Goal: Task Accomplishment & Management: Manage account settings

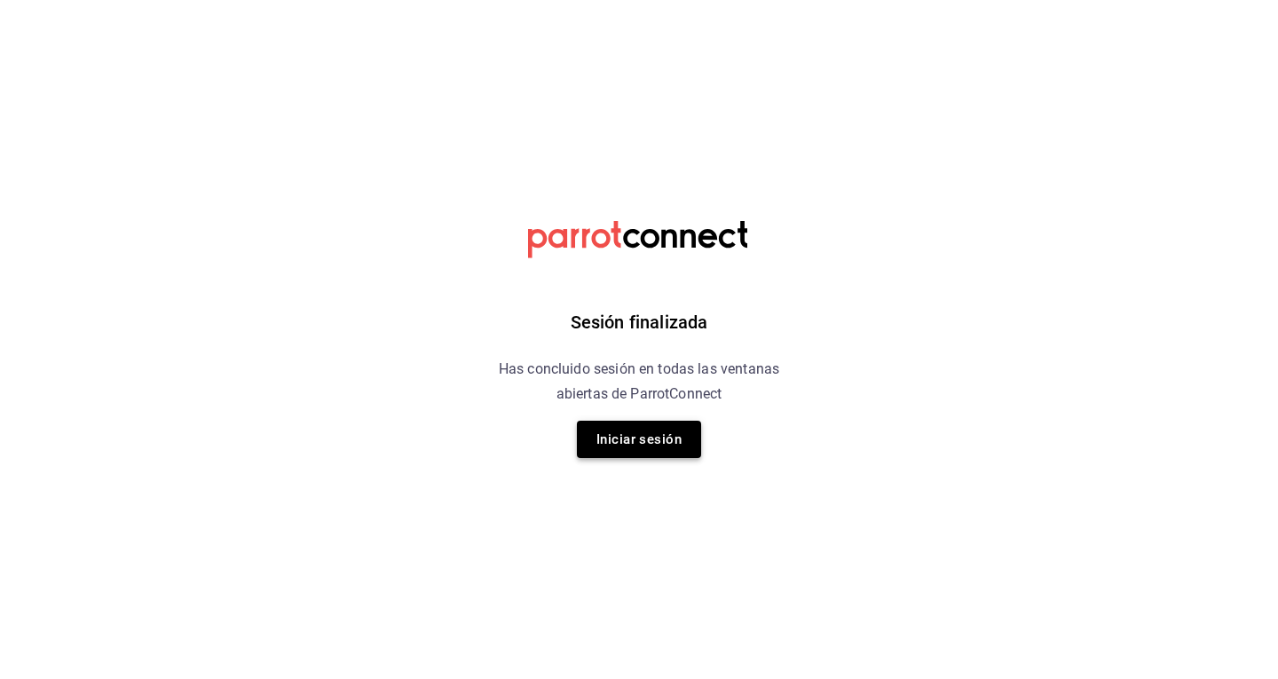
click at [651, 447] on button "Iniciar sesión" at bounding box center [639, 439] width 124 height 37
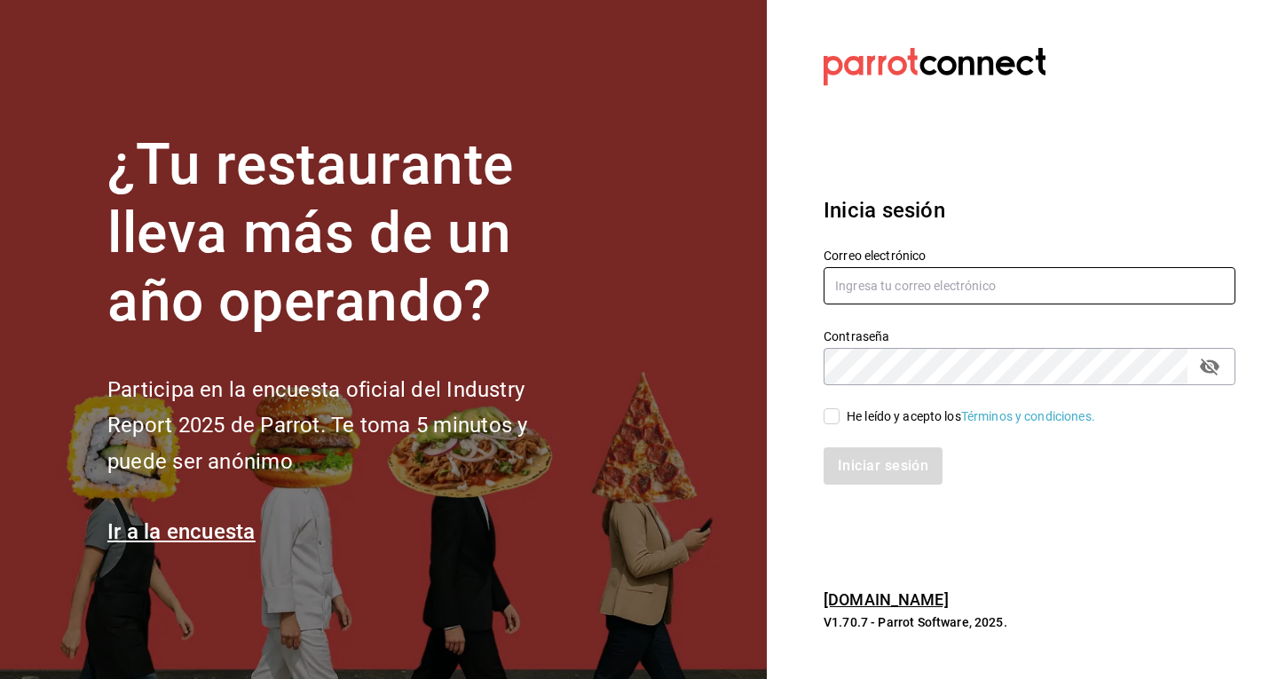
type input "josebermeahomie@gmail.com"
click at [1206, 360] on icon "passwordField" at bounding box center [1209, 366] width 21 height 21
click at [830, 416] on input "He leído y acepto los Términos y condiciones." at bounding box center [832, 416] width 16 height 16
checkbox input "true"
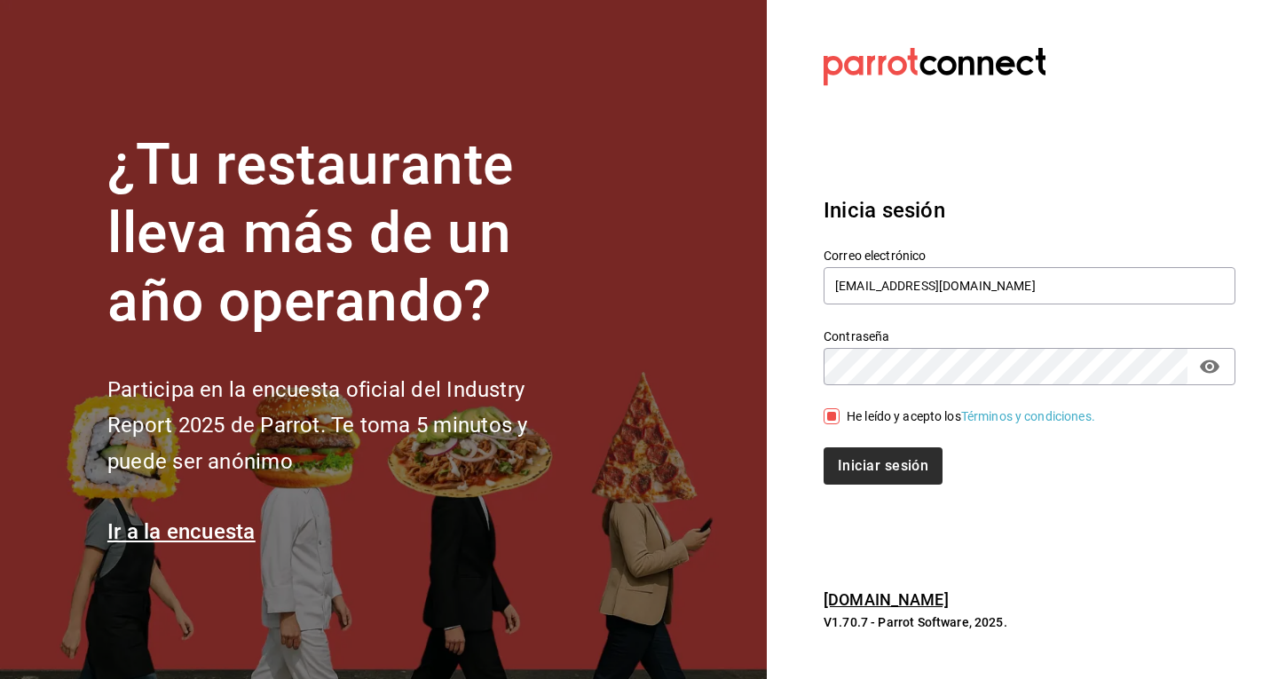
drag, startPoint x: 830, startPoint y: 416, endPoint x: 859, endPoint y: 465, distance: 56.9
click at [859, 465] on div "Correo electrónico josebermeahomie@gmail.com Contraseña Contraseña He leído y a…" at bounding box center [1019, 355] width 433 height 258
click at [859, 465] on button "Iniciar sesión" at bounding box center [884, 465] width 121 height 37
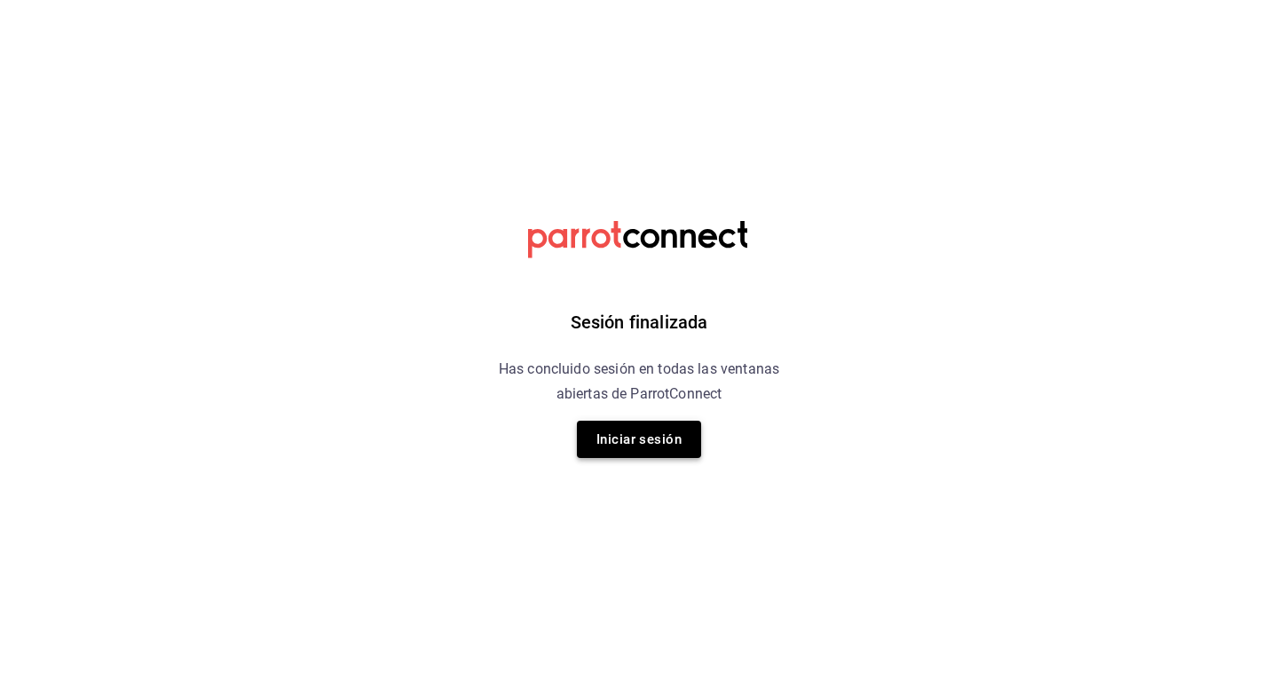
click at [670, 431] on button "Iniciar sesión" at bounding box center [639, 439] width 124 height 37
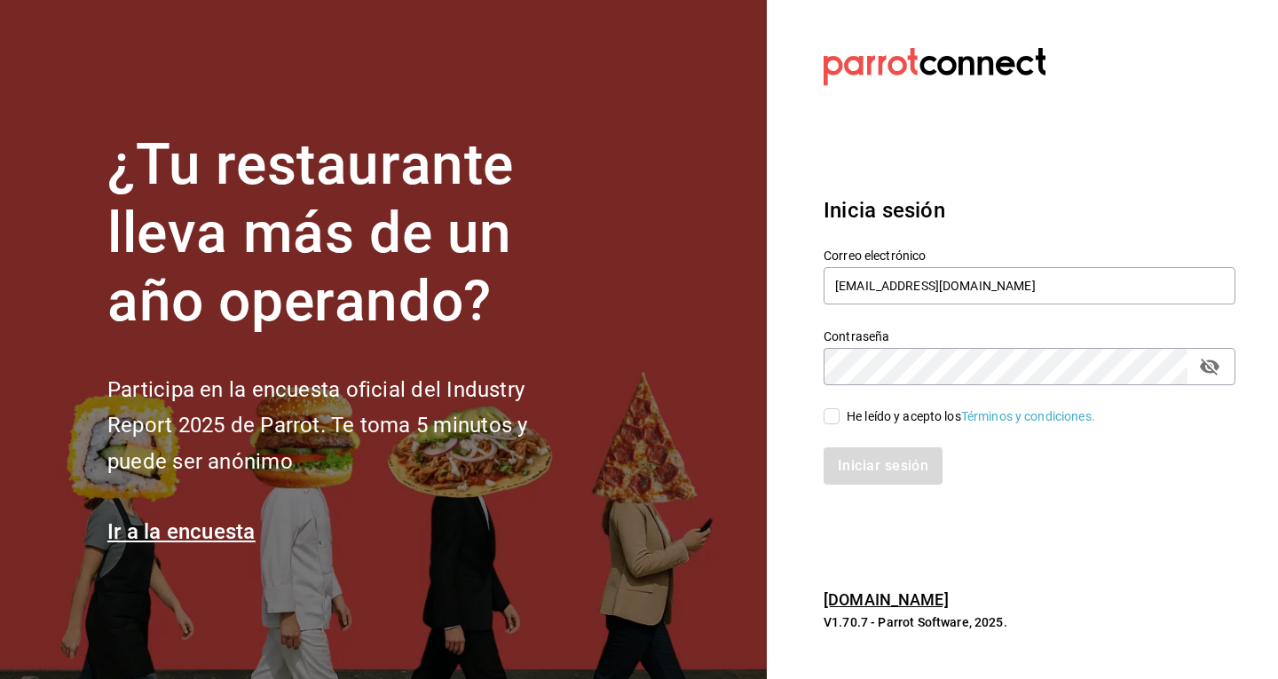
click at [821, 419] on div "He leído y acepto los Términos y condiciones." at bounding box center [1019, 405] width 433 height 41
click at [828, 419] on input "He leído y acepto los Términos y condiciones." at bounding box center [832, 416] width 16 height 16
checkbox input "true"
click at [836, 458] on button "Iniciar sesión" at bounding box center [884, 465] width 121 height 37
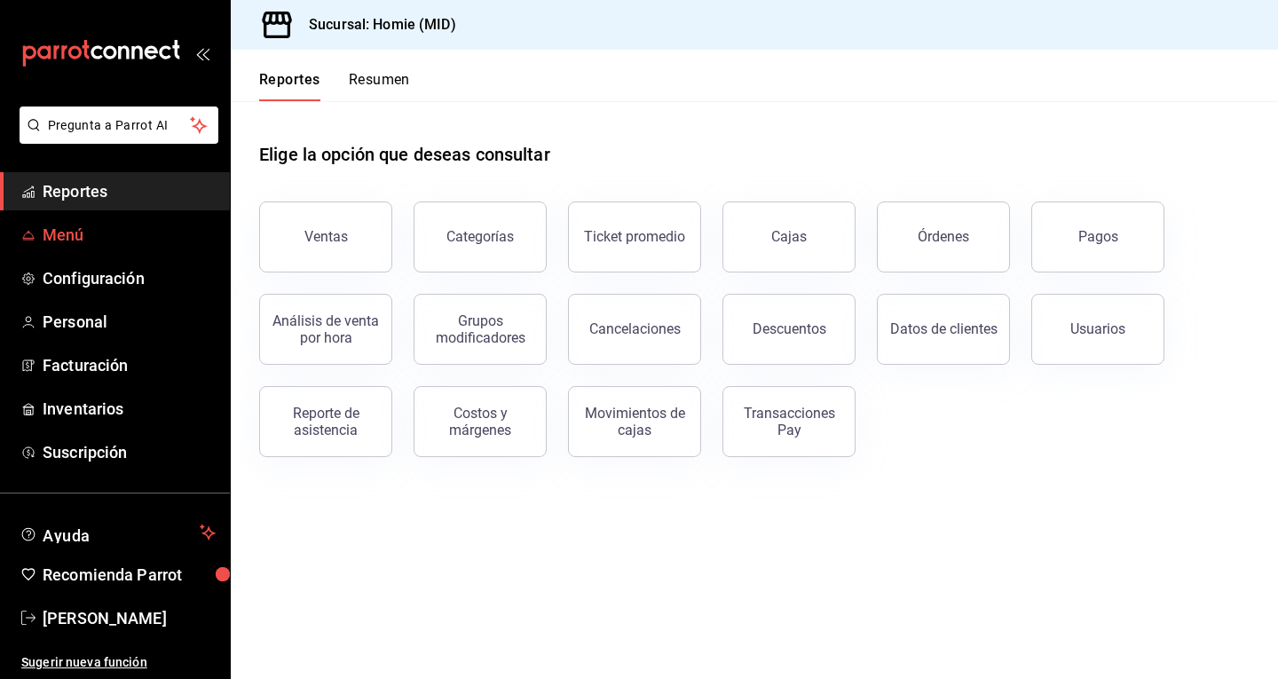
click at [110, 234] on span "Menú" at bounding box center [129, 235] width 173 height 24
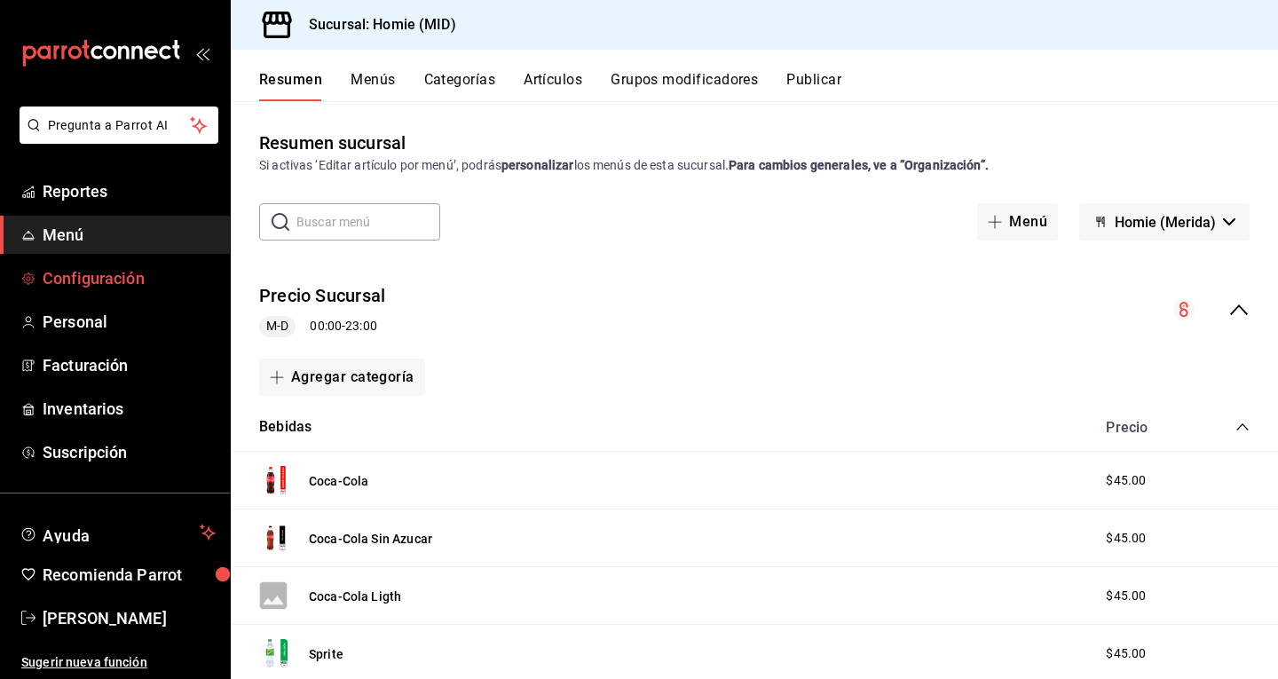
click at [170, 262] on link "Configuración" at bounding box center [115, 278] width 230 height 38
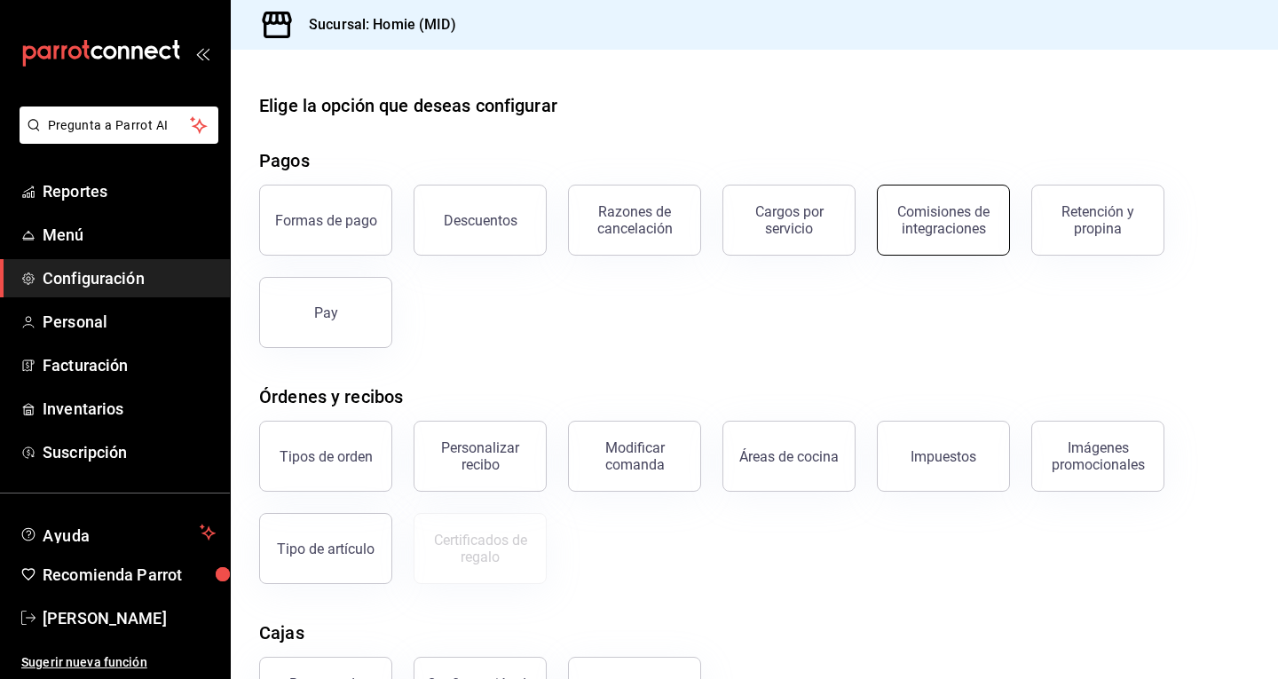
click at [944, 248] on button "Comisiones de integraciones" at bounding box center [943, 220] width 133 height 71
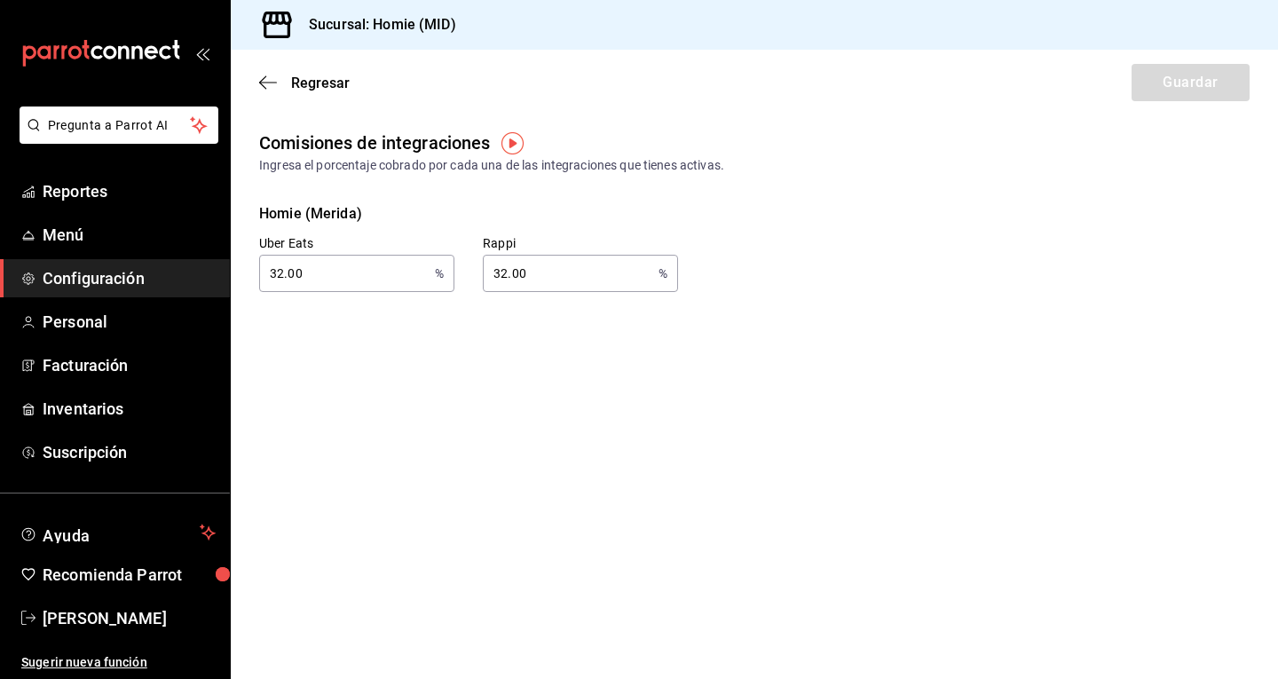
drag, startPoint x: 329, startPoint y: 271, endPoint x: 277, endPoint y: 273, distance: 52.4
click at [277, 273] on input "32.00" at bounding box center [343, 274] width 169 height 36
type input "3.00"
type input "40.00"
click at [493, 275] on input "32.00" at bounding box center [567, 274] width 169 height 36
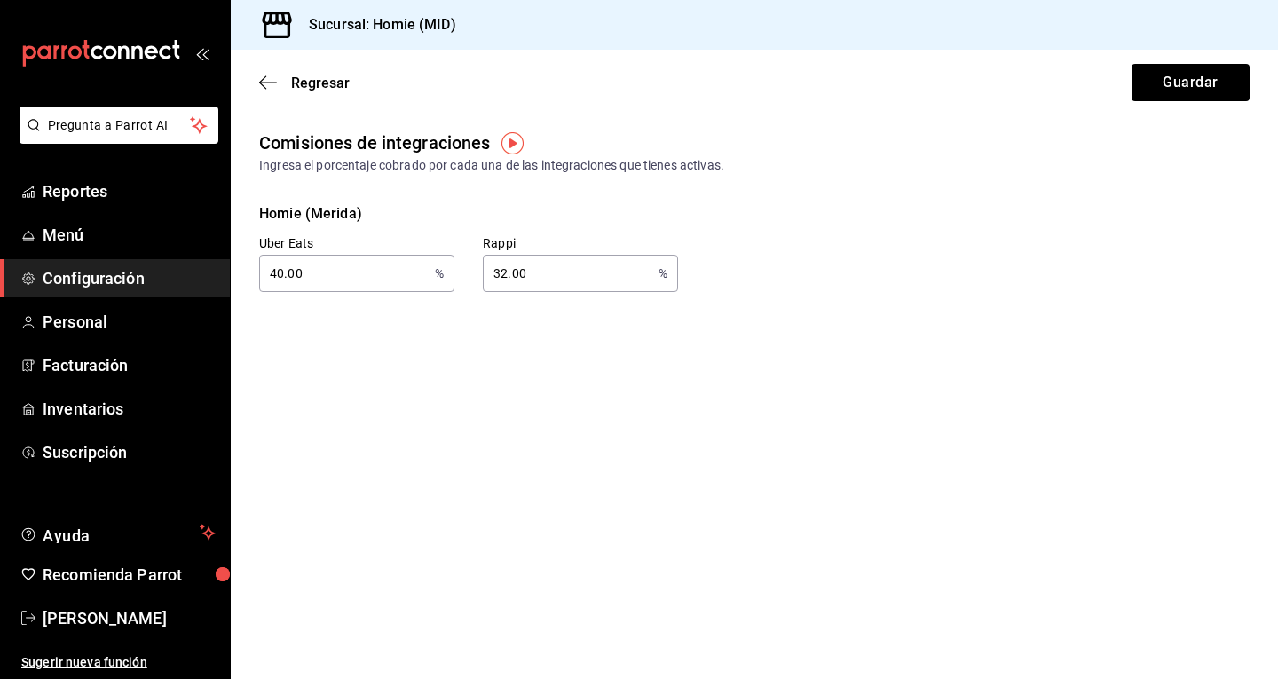
type input "3.00"
type input "40.00"
click at [483, 241] on label "Rappi" at bounding box center [580, 243] width 195 height 12
click at [1177, 76] on button "Guardar" at bounding box center [1191, 82] width 118 height 37
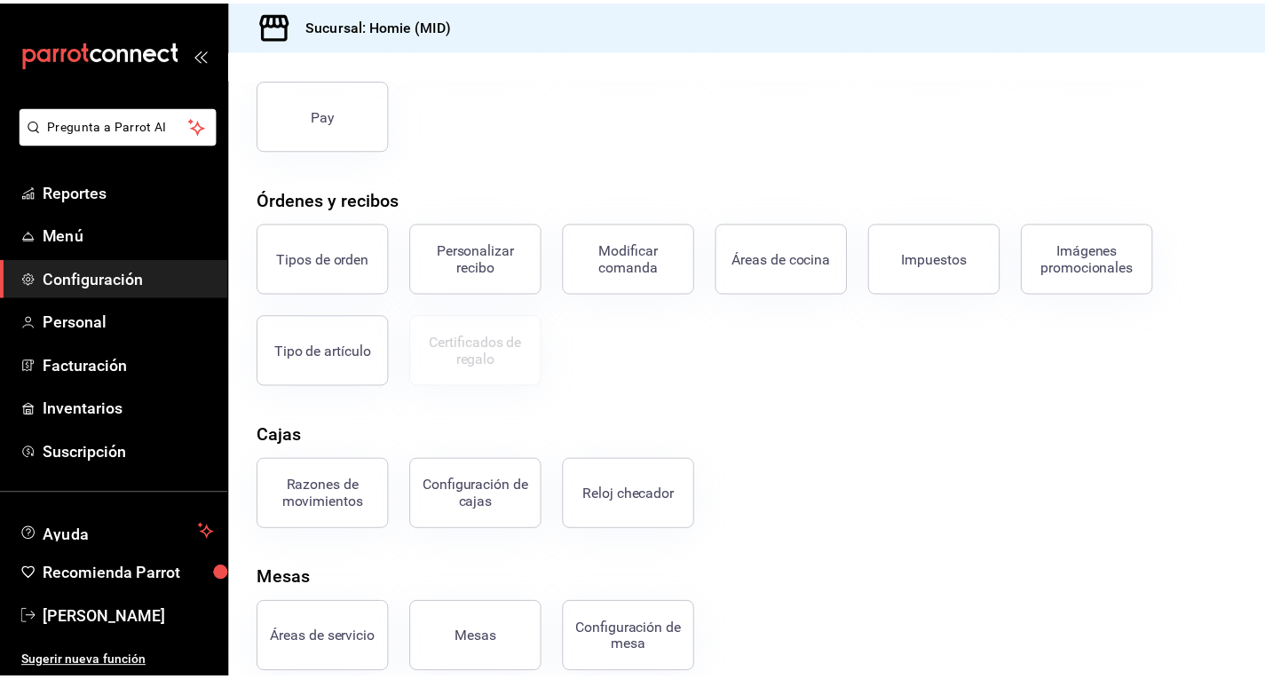
scroll to position [221, 0]
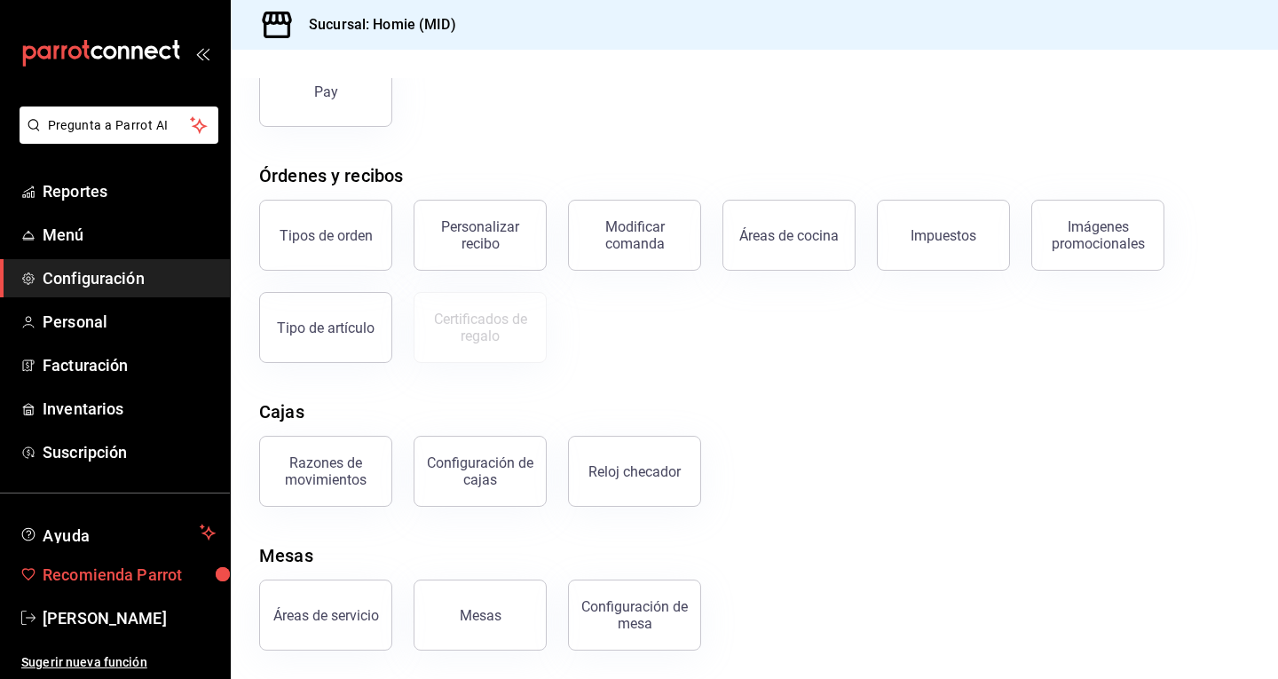
click at [178, 567] on span "Recomienda Parrot" at bounding box center [129, 575] width 173 height 24
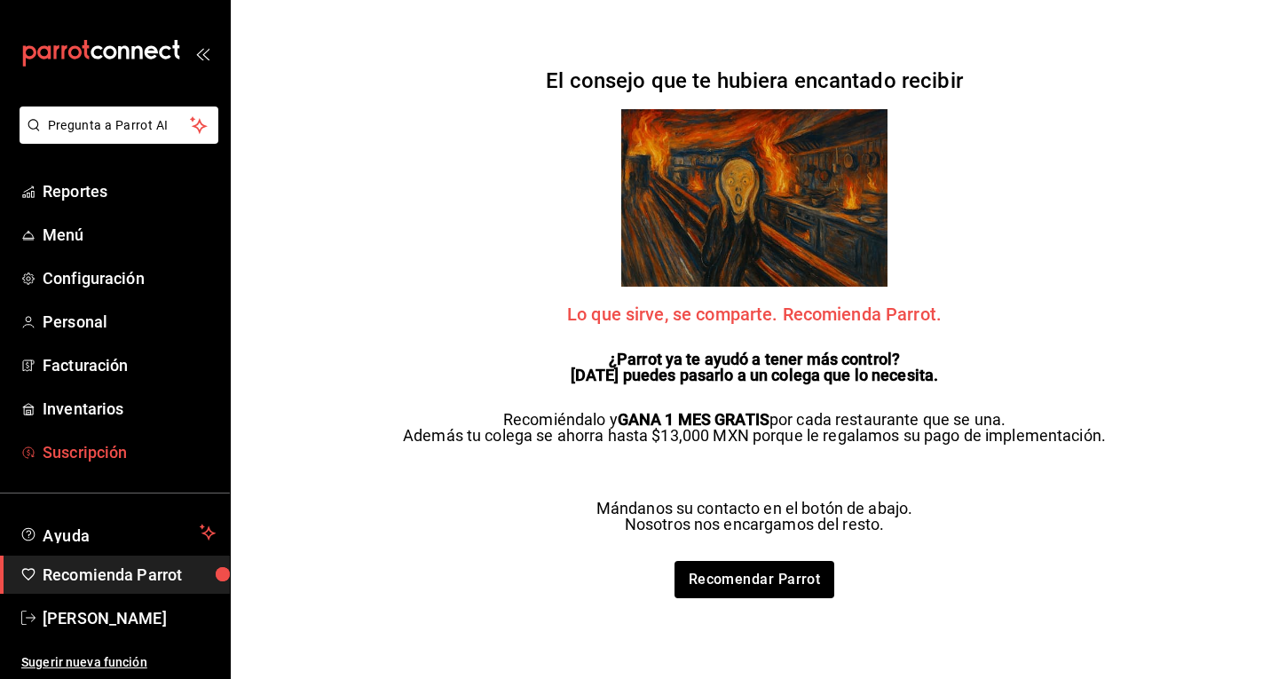
click at [115, 436] on link "Suscripción" at bounding box center [115, 452] width 230 height 38
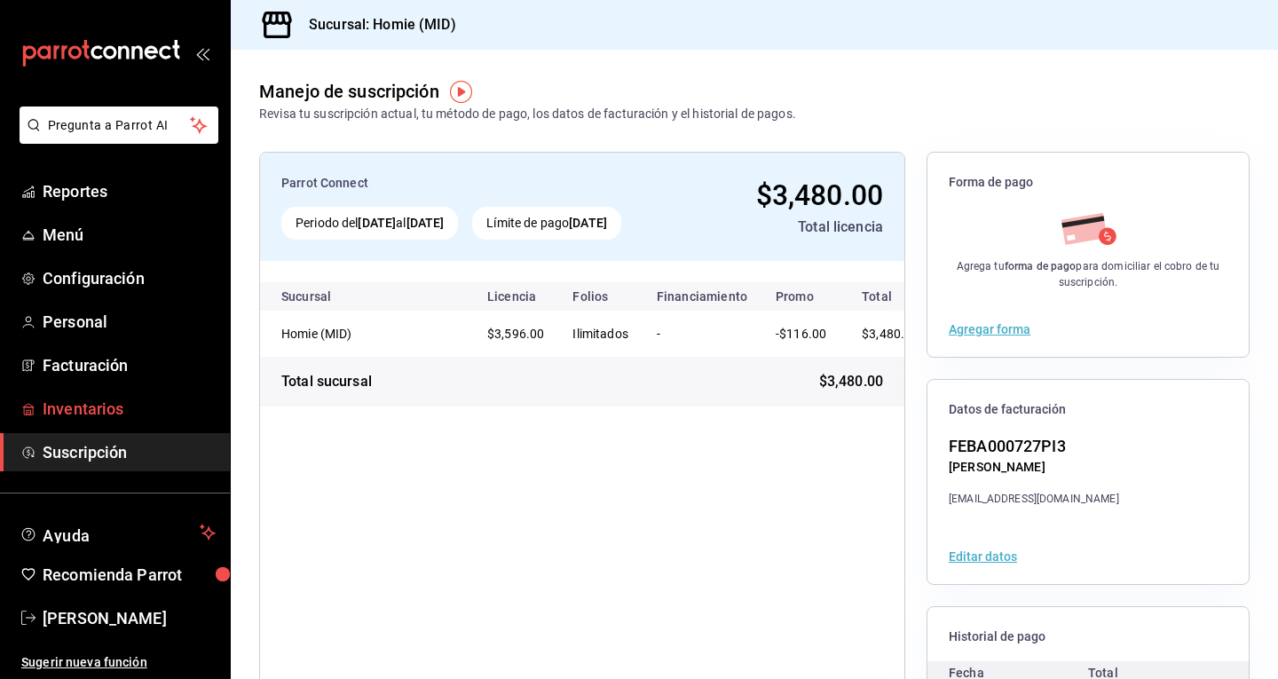
click at [152, 427] on link "Inventarios" at bounding box center [115, 409] width 230 height 38
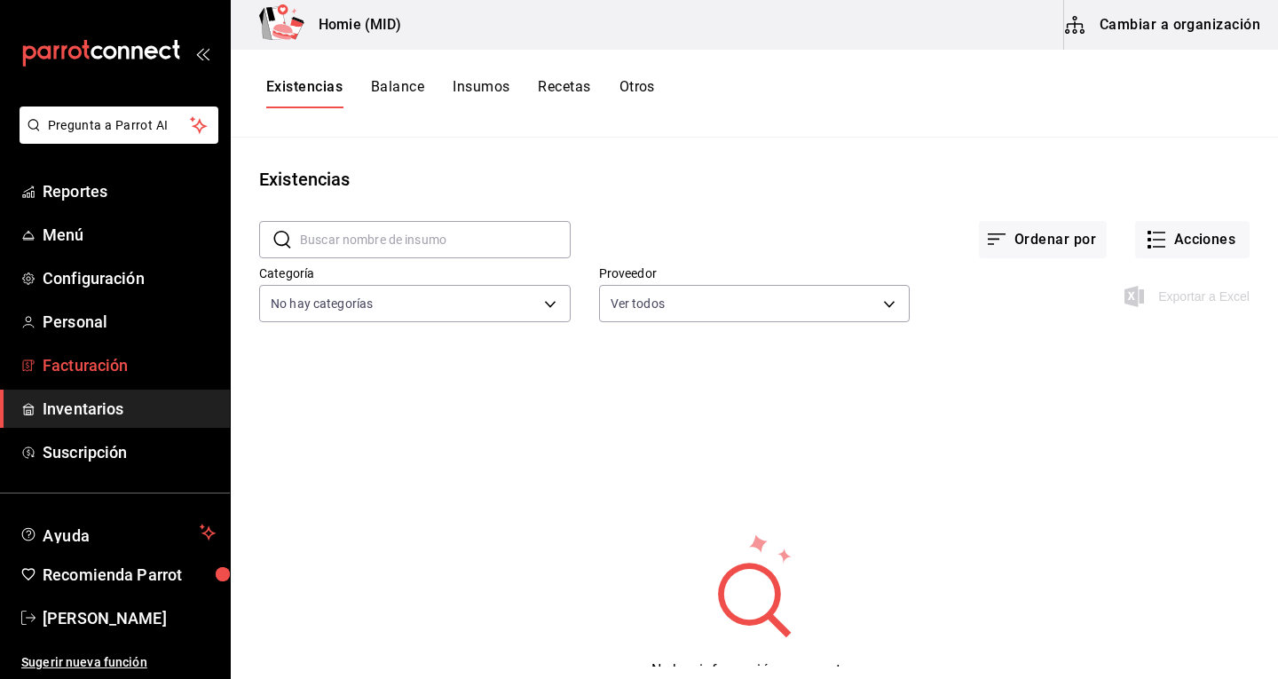
click at [110, 375] on span "Facturación" at bounding box center [129, 365] width 173 height 24
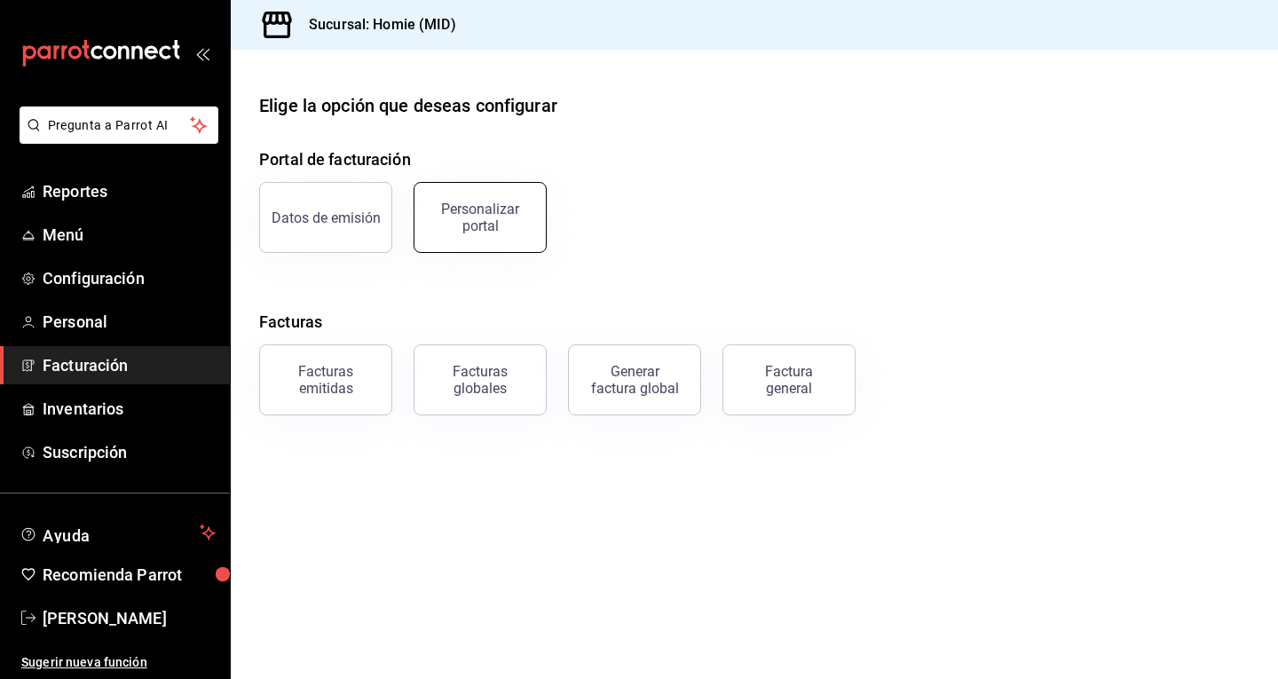
click at [475, 230] on div "Personalizar portal" at bounding box center [480, 218] width 110 height 34
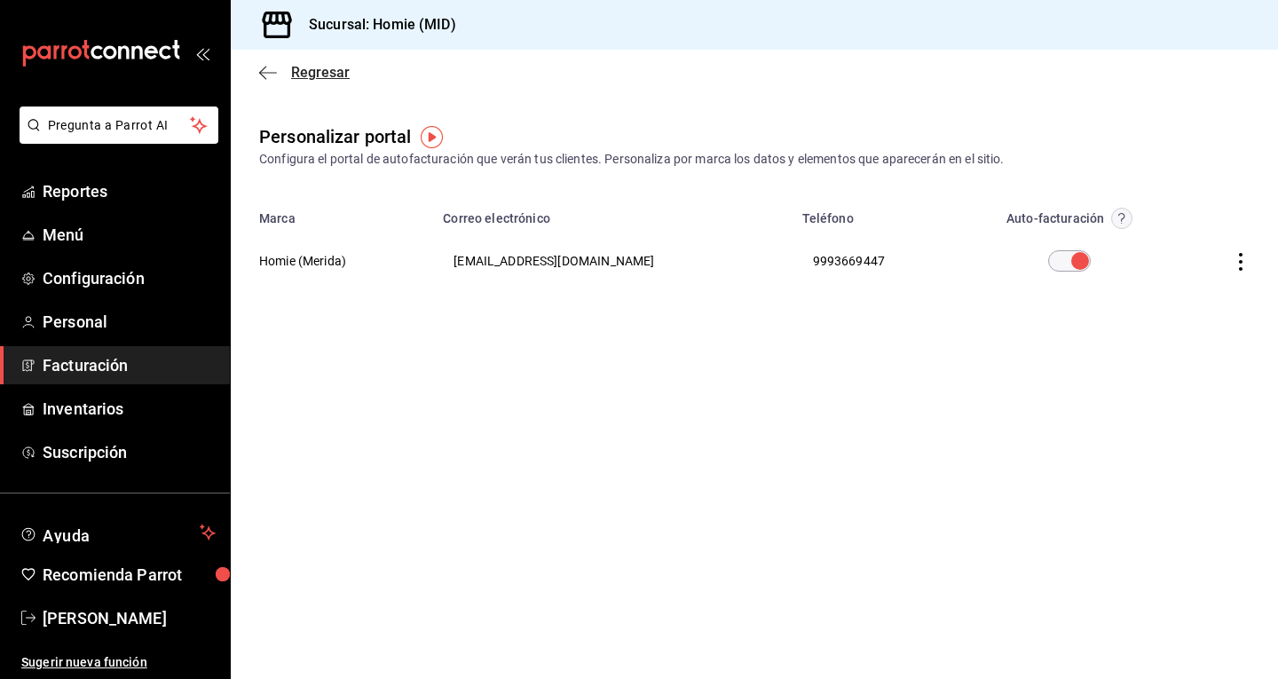
click at [268, 73] on icon "button" at bounding box center [268, 73] width 18 height 16
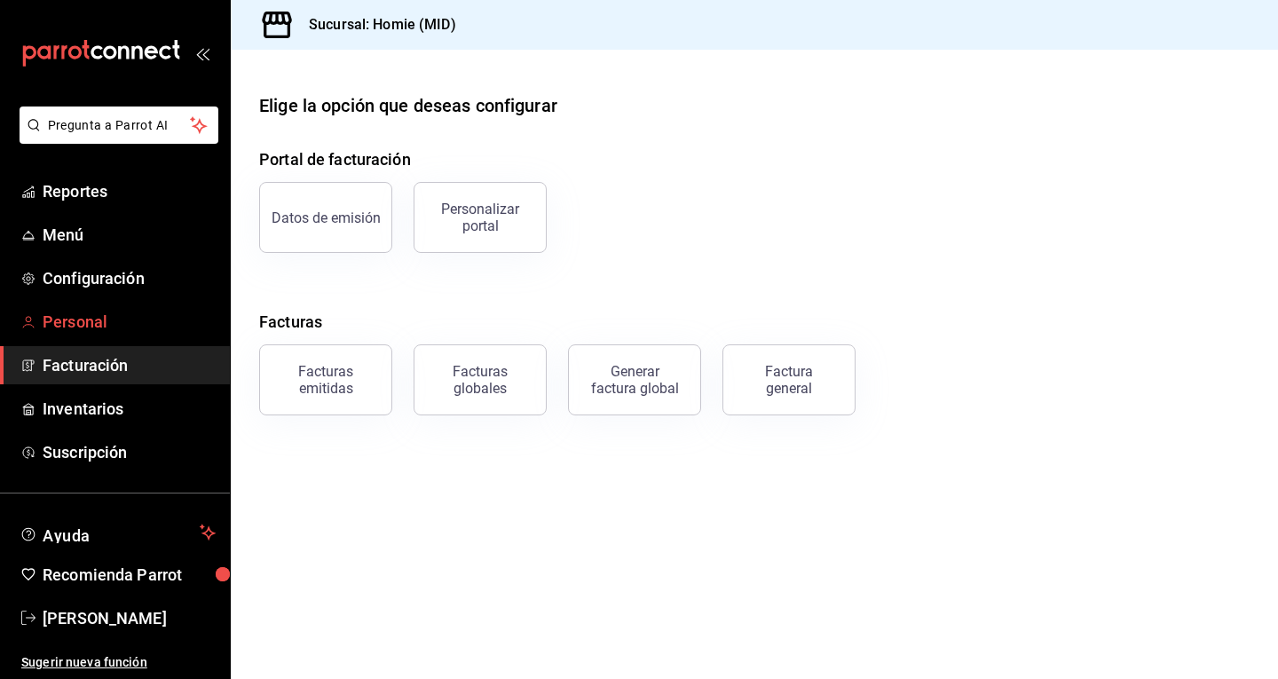
click at [185, 313] on span "Personal" at bounding box center [129, 322] width 173 height 24
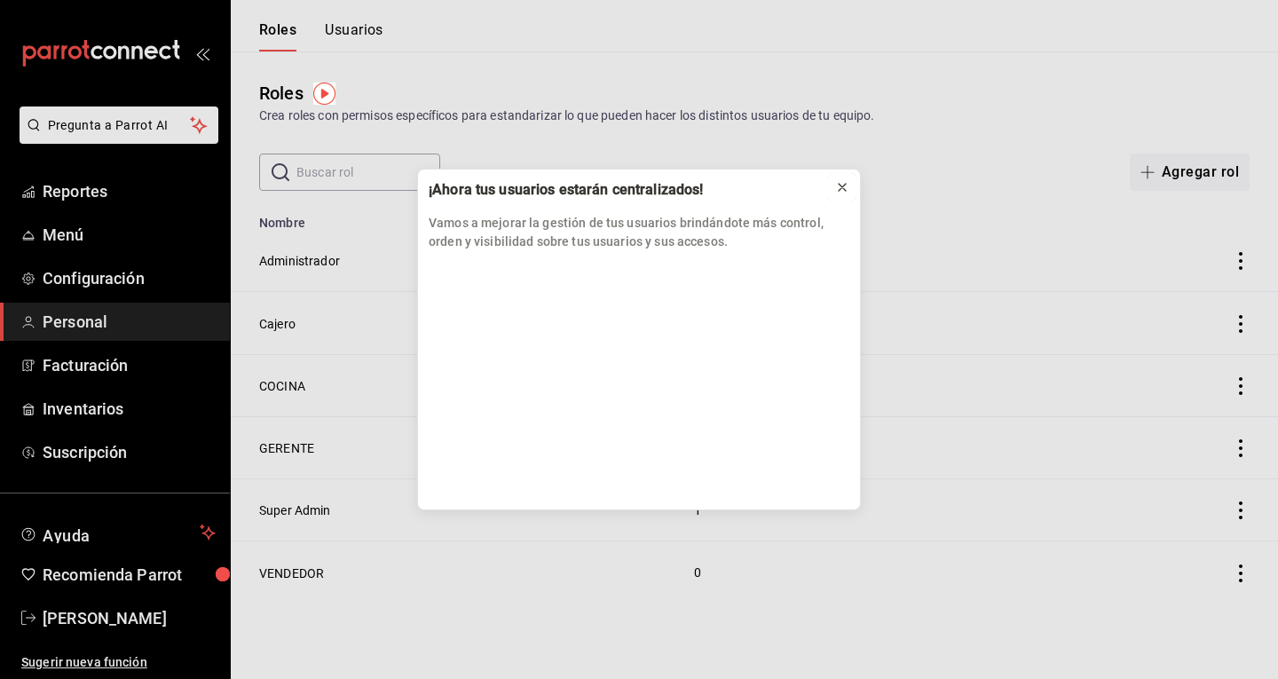
click at [844, 185] on icon at bounding box center [842, 187] width 7 height 7
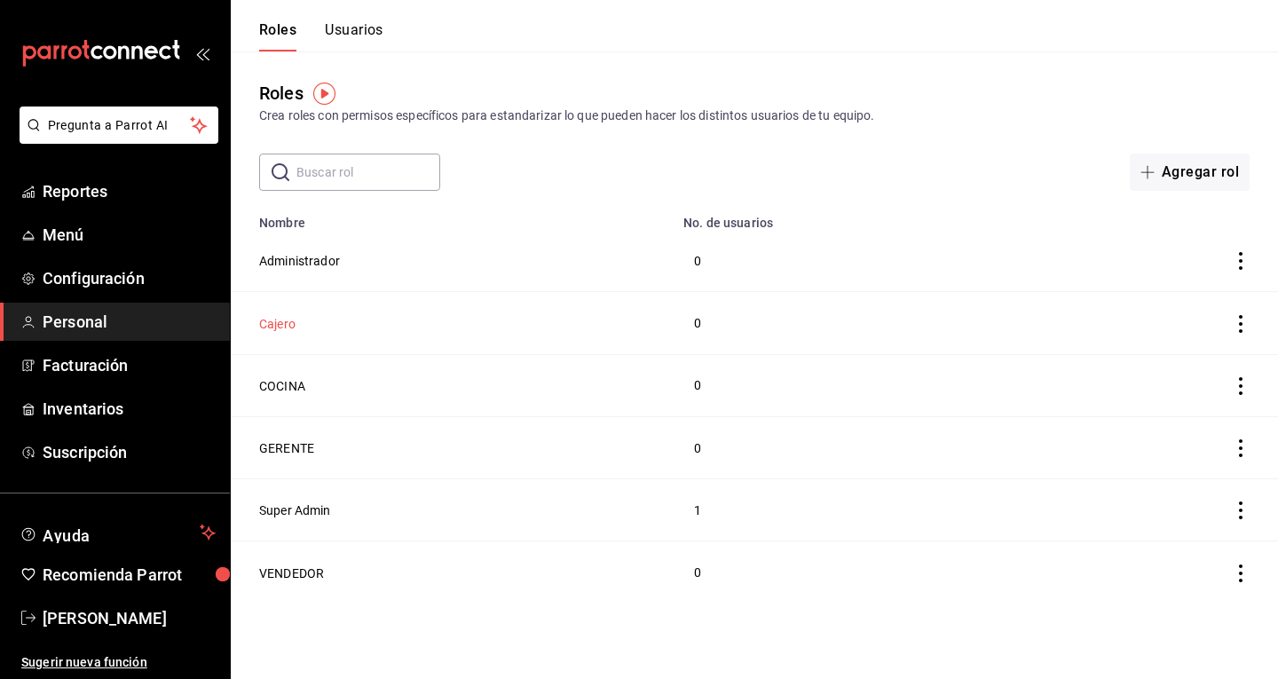
click at [294, 330] on button "Cajero" at bounding box center [277, 324] width 36 height 18
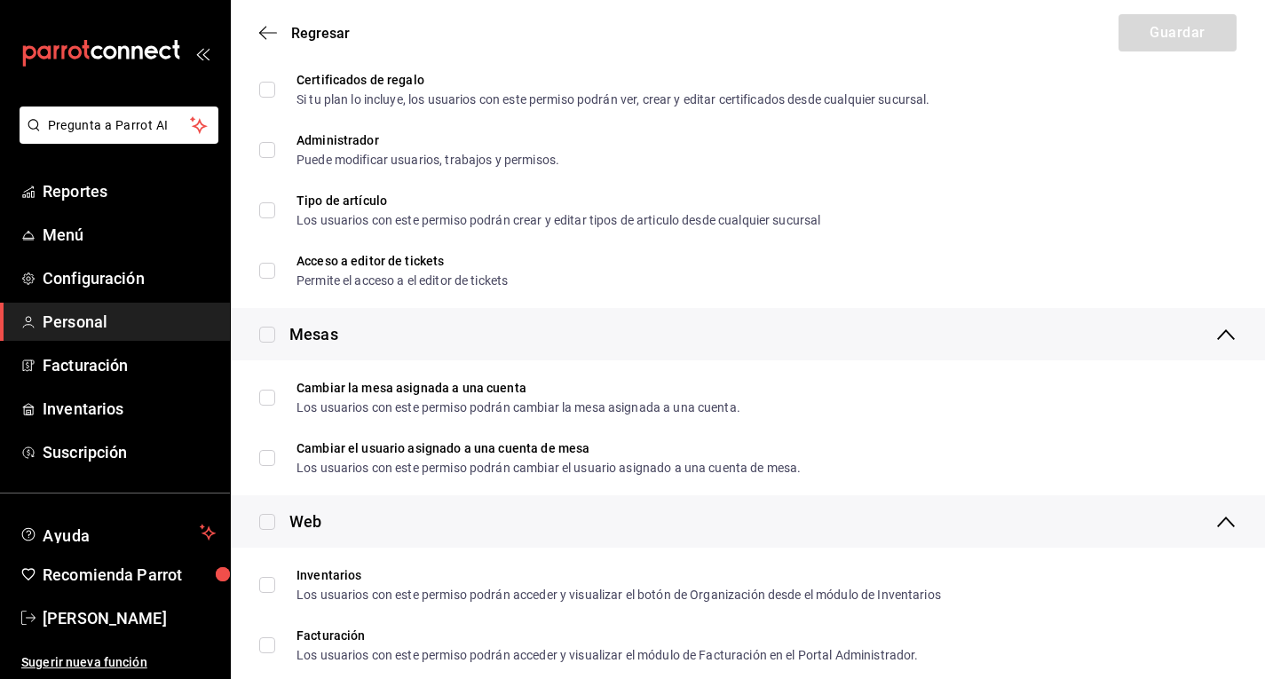
scroll to position [684, 0]
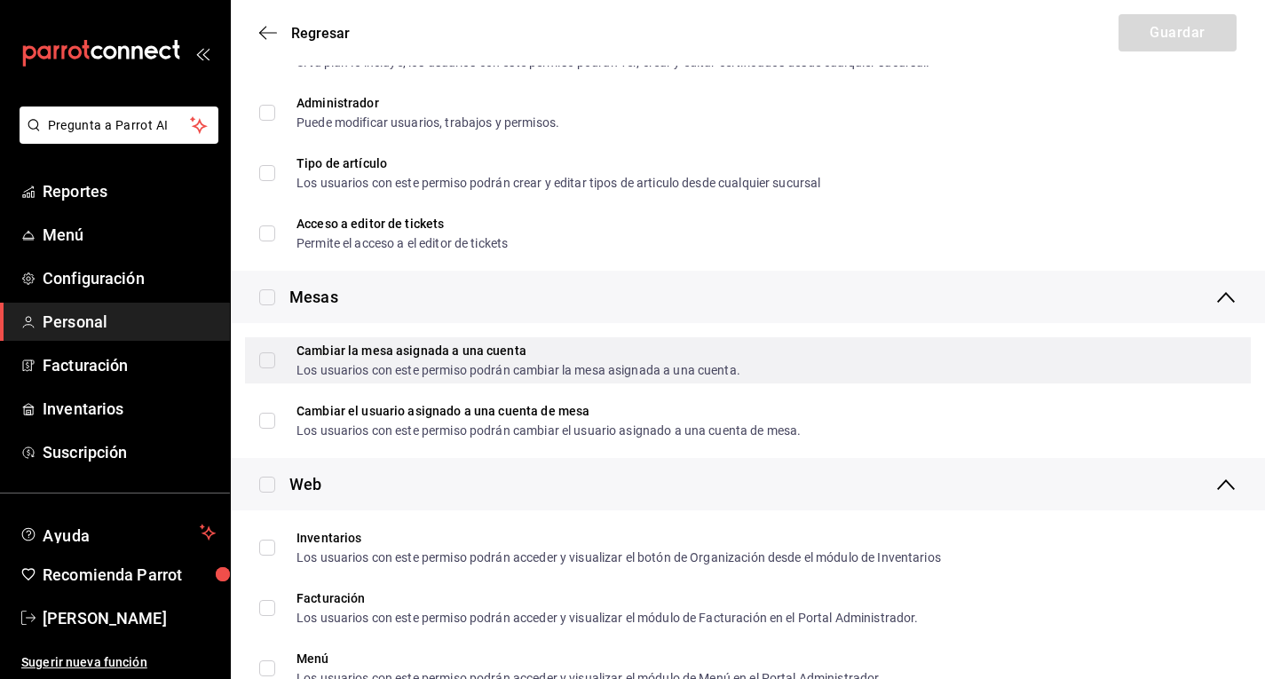
click at [268, 364] on input "Cambiar la mesa asignada a una cuenta Los usuarios con este permiso podrán camb…" at bounding box center [267, 360] width 16 height 16
checkbox input "true"
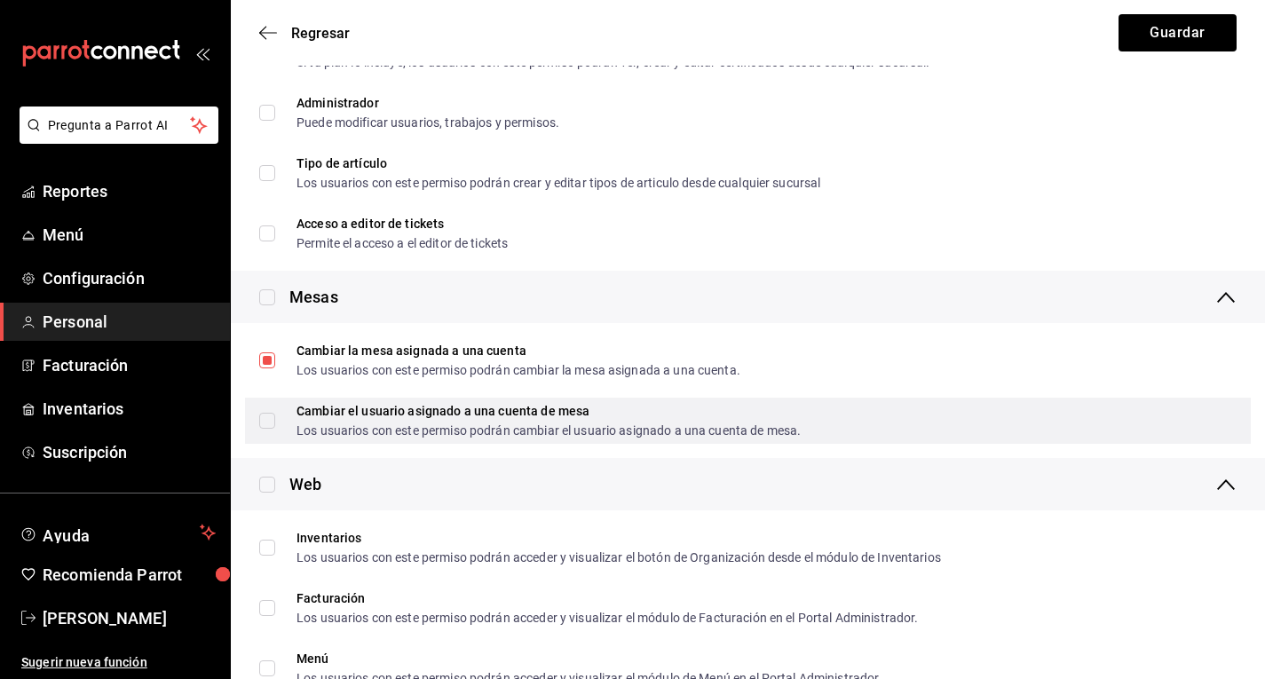
click at [271, 420] on input "Cambiar el usuario asignado a una cuenta [PERSON_NAME] Los usuarios con este pe…" at bounding box center [267, 421] width 16 height 16
checkbox input "true"
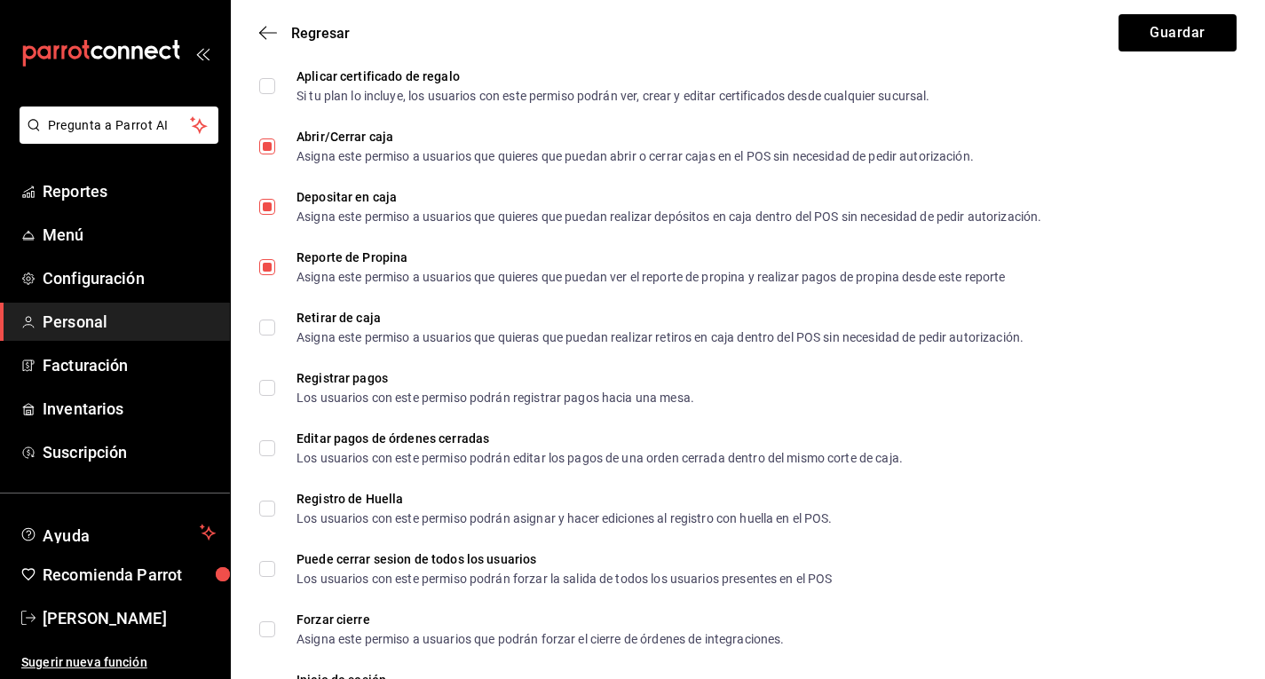
scroll to position [2246, 0]
click at [724, 394] on div "Registrar pagos Los usuarios con este permiso podrán registrar pagos hacia una …" at bounding box center [748, 386] width 1006 height 46
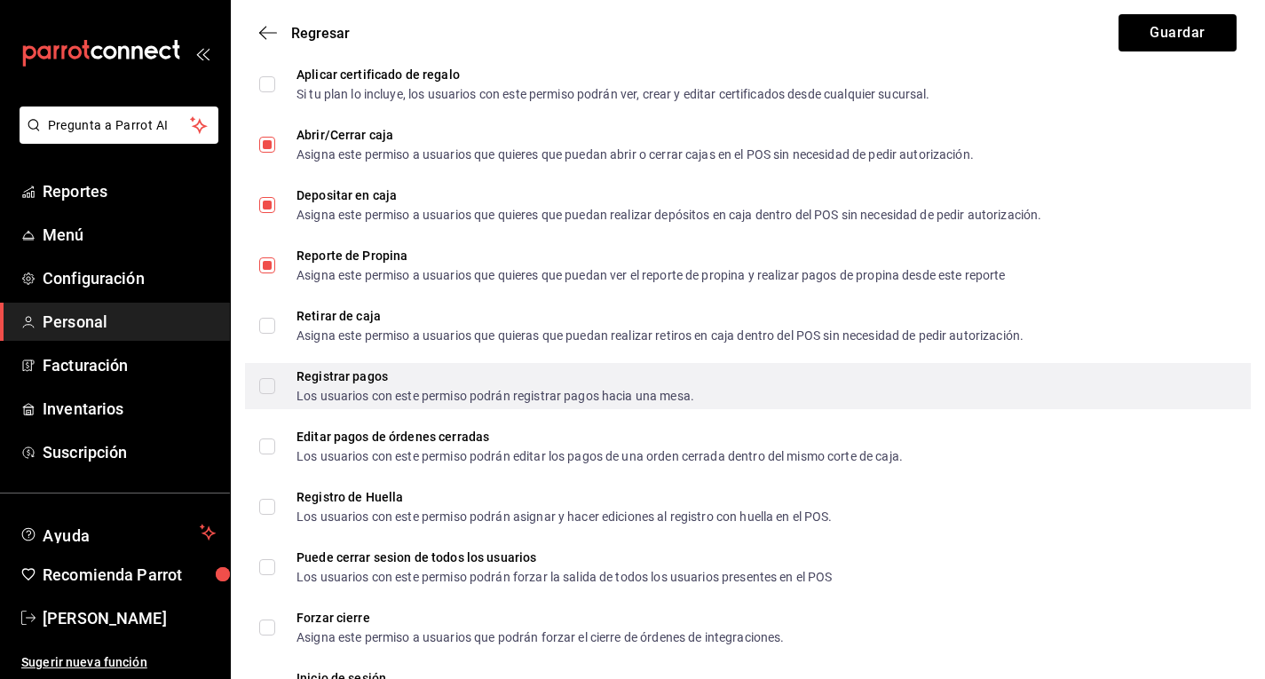
click at [273, 387] on input "Registrar pagos Los usuarios con este permiso podrán registrar pagos hacia una …" at bounding box center [267, 386] width 16 height 16
checkbox input "true"
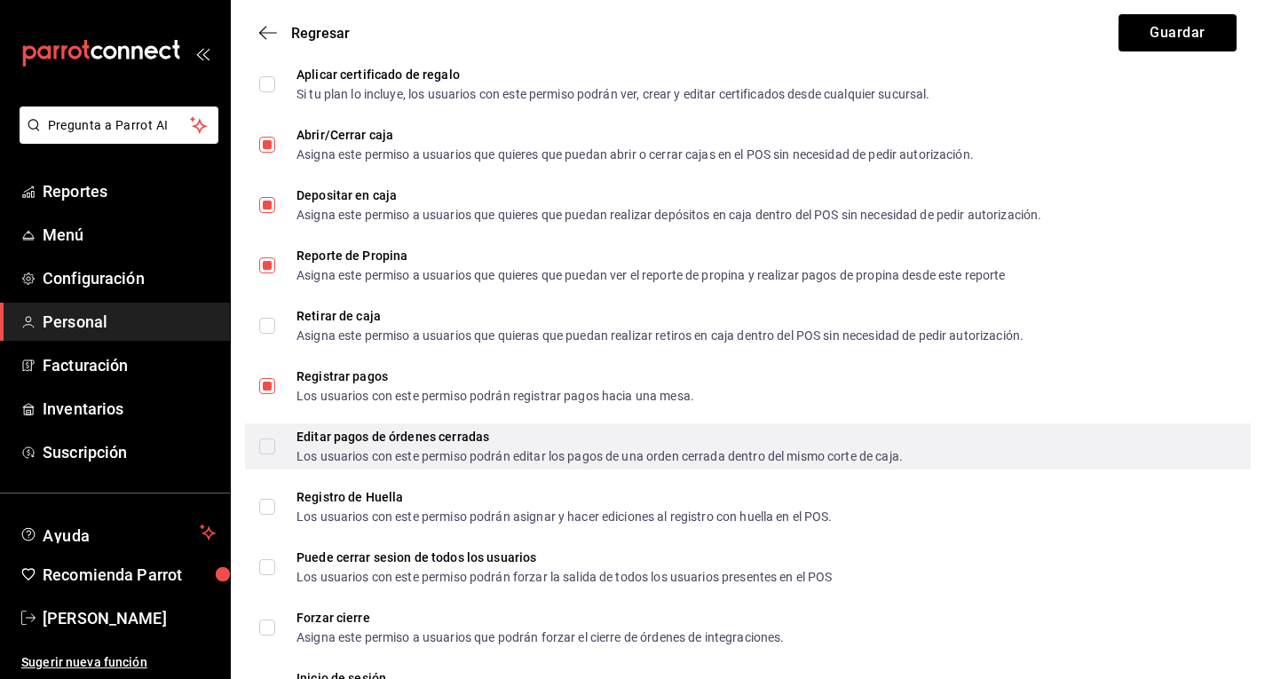
click at [276, 445] on span "Editar pagos de órdenes cerradas Los usuarios con este permiso podrán editar lo…" at bounding box center [589, 447] width 628 height 32
click at [275, 445] on input "Editar pagos de órdenes cerradas Los usuarios con este permiso podrán editar lo…" at bounding box center [267, 447] width 16 height 16
checkbox input "true"
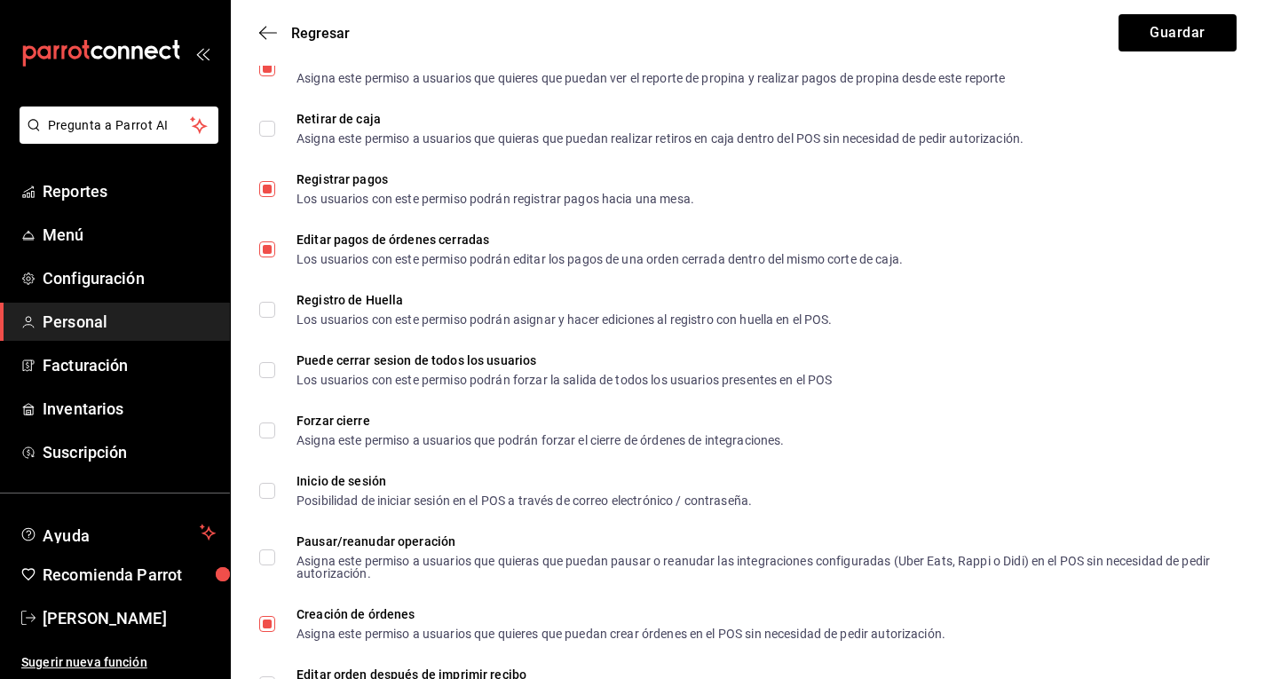
scroll to position [2444, 0]
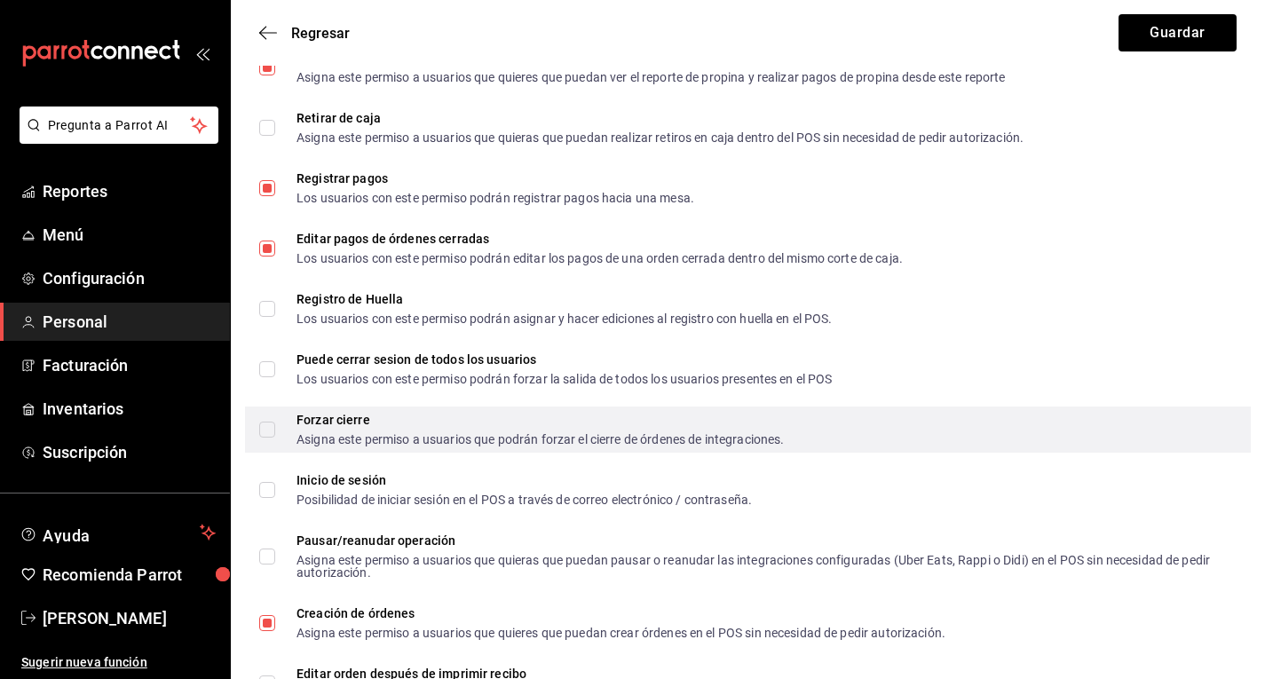
click at [272, 423] on input "Forzar cierre Asigna este permiso a usuarios que podrán forzar el cierre de órd…" at bounding box center [267, 430] width 16 height 16
checkbox input "true"
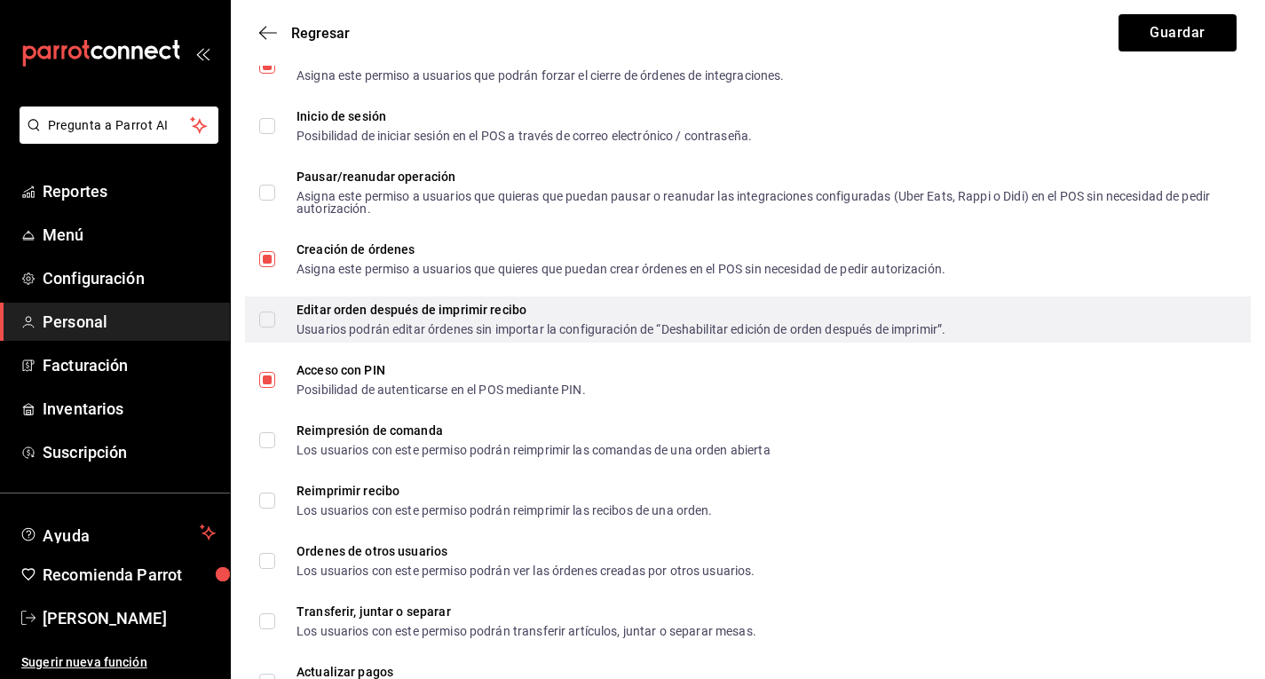
scroll to position [2809, 0]
click at [272, 315] on input "Editar orden después de imprimir recibo Usuarios podrán editar órdenes sin impo…" at bounding box center [267, 319] width 16 height 16
checkbox input "true"
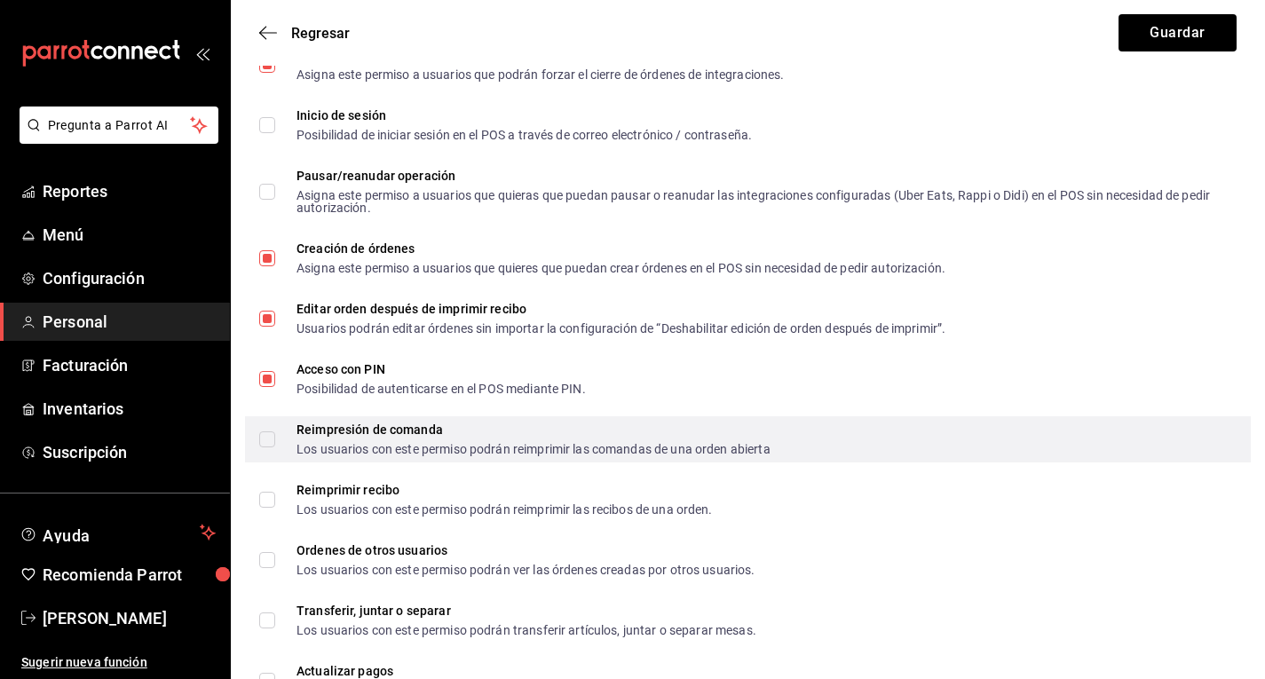
click at [292, 436] on span "Reimpresión de comanda Los usuarios con este permiso podrán reimprimir las coma…" at bounding box center [522, 439] width 495 height 32
click at [275, 436] on input "Reimpresión de comanda Los usuarios con este permiso podrán reimprimir las coma…" at bounding box center [267, 439] width 16 height 16
checkbox input "true"
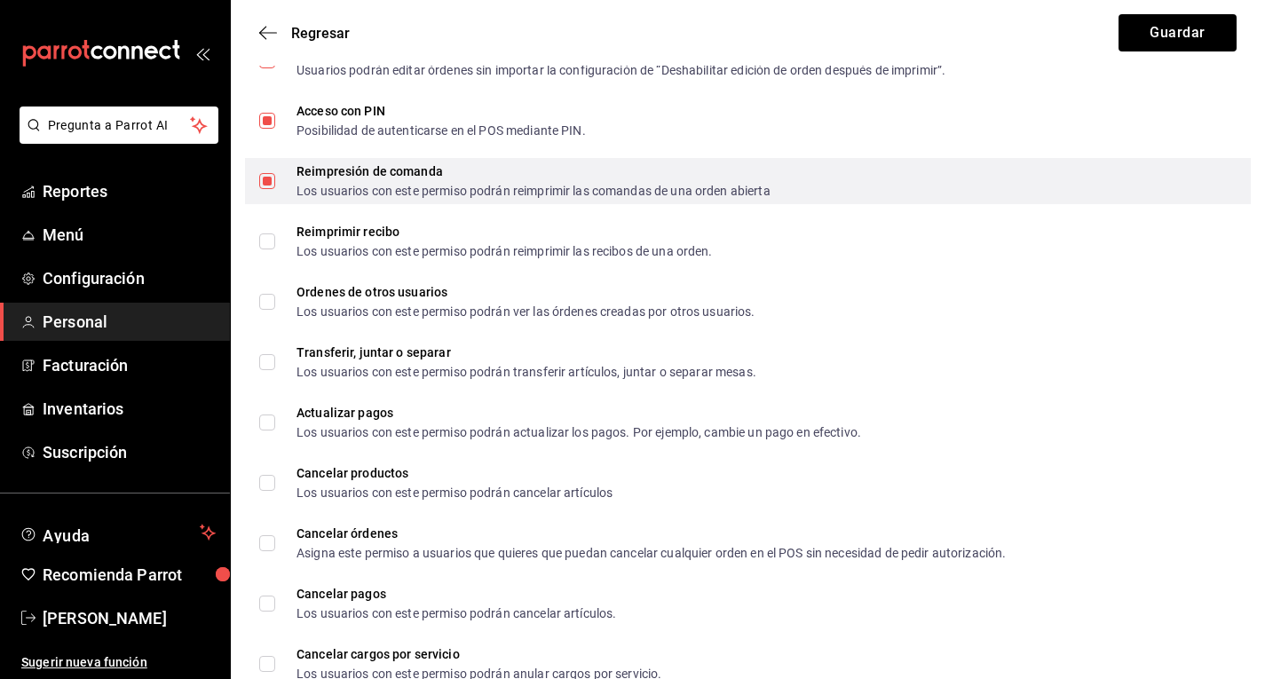
scroll to position [3072, 0]
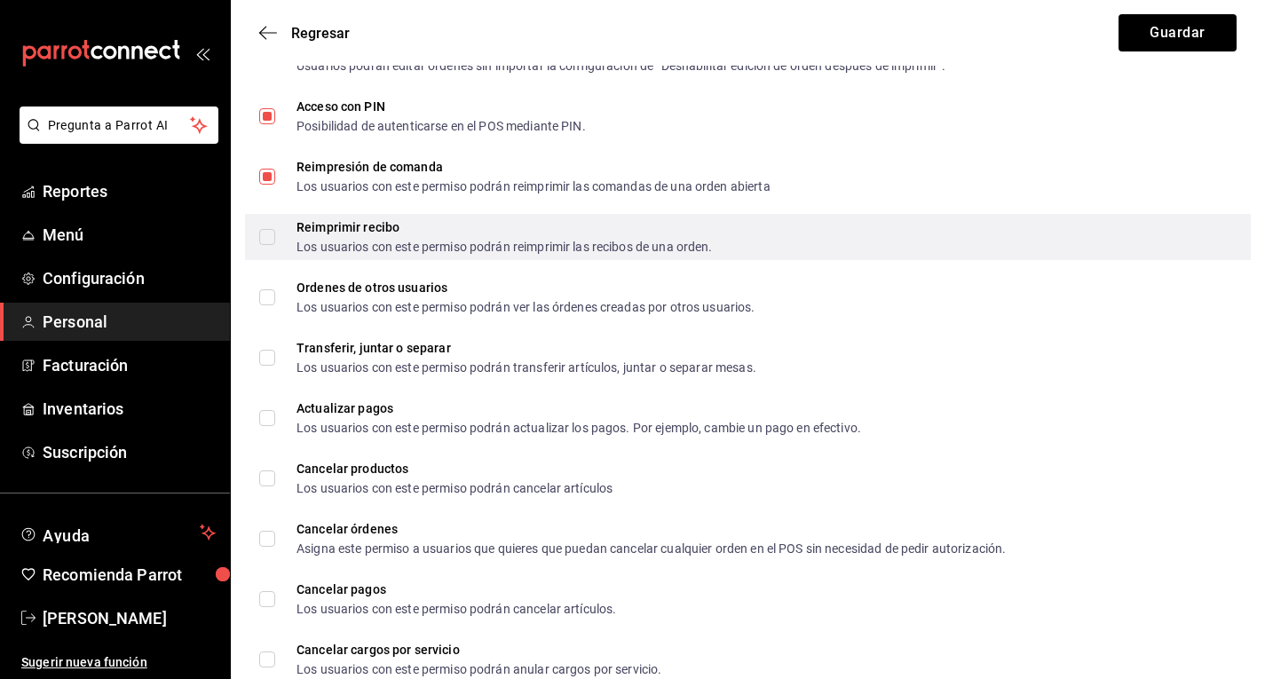
click at [278, 233] on span "Reimprimir recibo Los usuarios con este permiso podrán reimprimir las recibos d…" at bounding box center [494, 237] width 438 height 32
click at [275, 233] on input "Reimprimir recibo Los usuarios con este permiso podrán reimprimir las recibos d…" at bounding box center [267, 237] width 16 height 16
checkbox input "true"
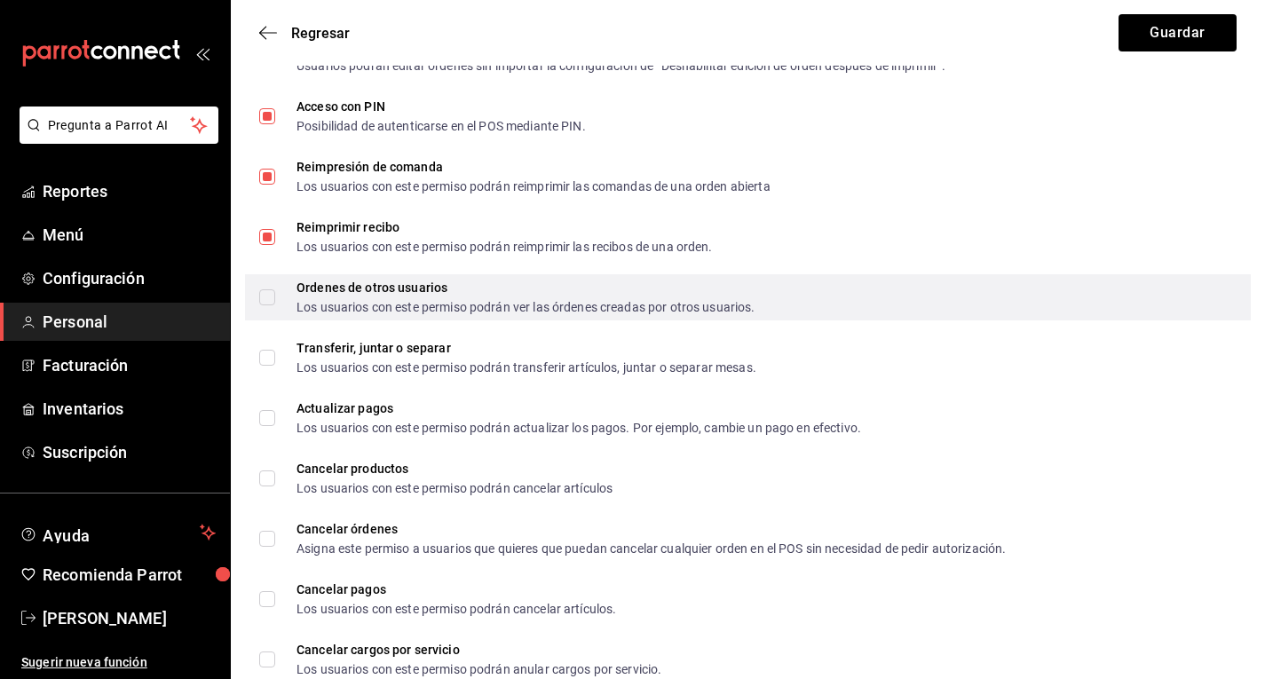
click at [280, 297] on span "Ordenes de otros usuarios Los usuarios con este permiso podrán ver las órdenes …" at bounding box center [515, 297] width 480 height 32
click at [275, 297] on input "Ordenes de otros usuarios Los usuarios con este permiso podrán ver las órdenes …" at bounding box center [267, 297] width 16 height 16
checkbox input "true"
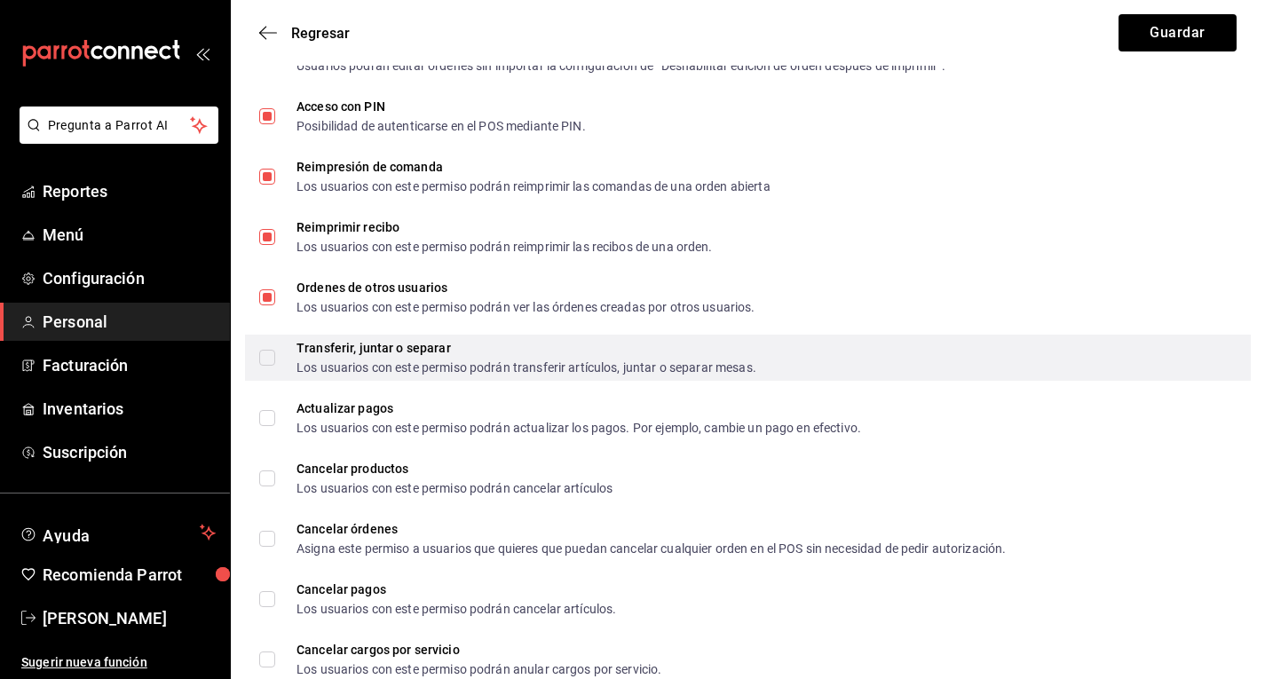
click at [281, 352] on span "Transferir, juntar o separar Los usuarios con este permiso podrán transferir ar…" at bounding box center [515, 358] width 481 height 32
click at [275, 352] on input "Transferir, juntar o separar Los usuarios con este permiso podrán transferir ar…" at bounding box center [267, 358] width 16 height 16
checkbox input "true"
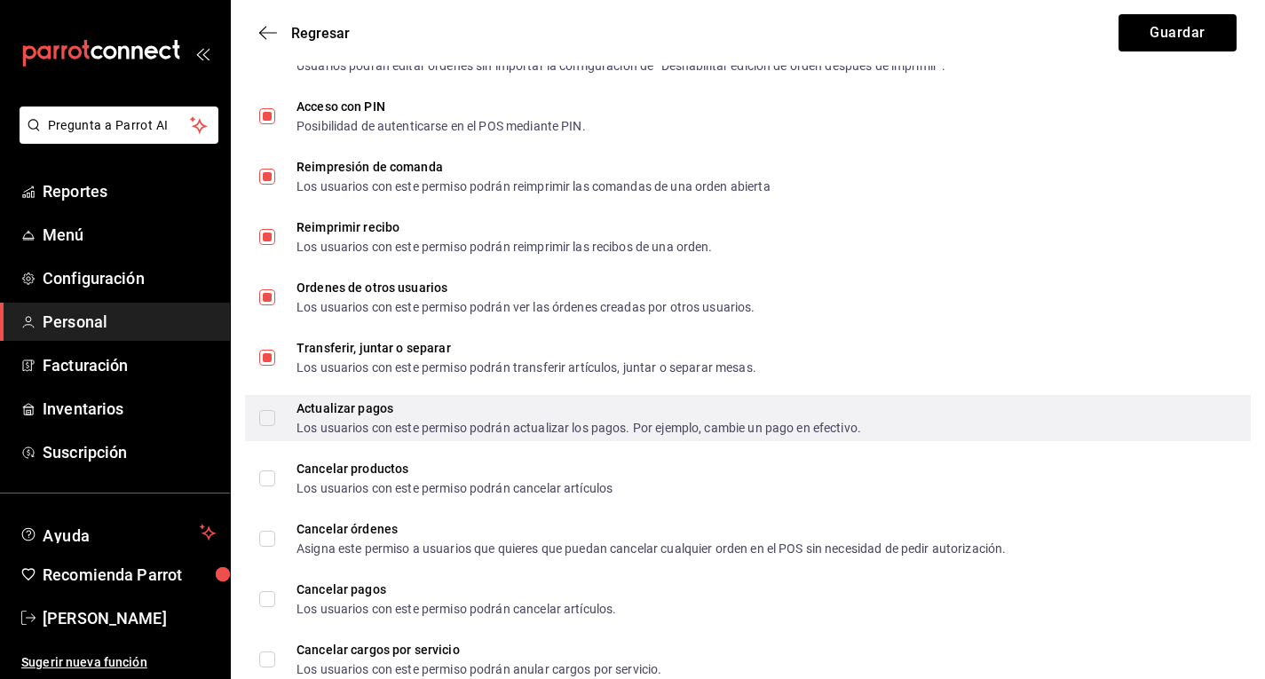
click at [265, 412] on input "Actualizar pagos Los usuarios con este permiso podrán actualizar los pagos. Por…" at bounding box center [267, 418] width 16 height 16
checkbox input "true"
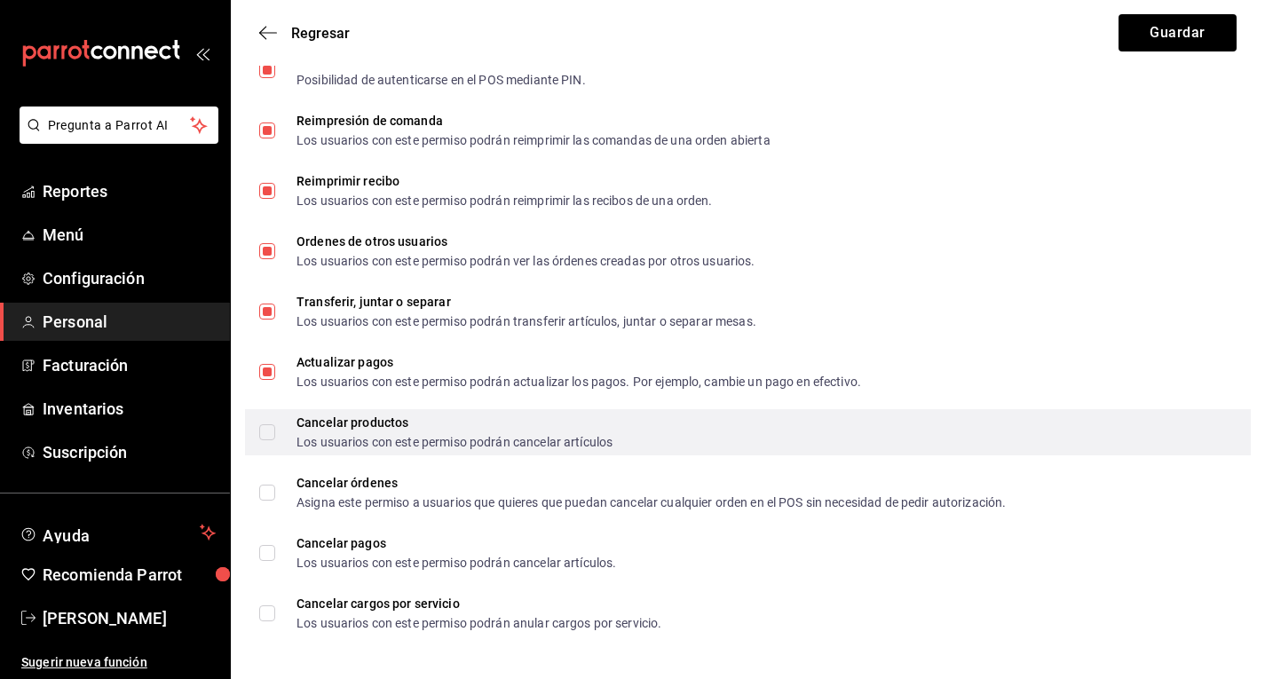
click at [274, 429] on input "Cancelar productos Los usuarios con este permiso podrán cancelar artículos" at bounding box center [267, 432] width 16 height 16
checkbox input "true"
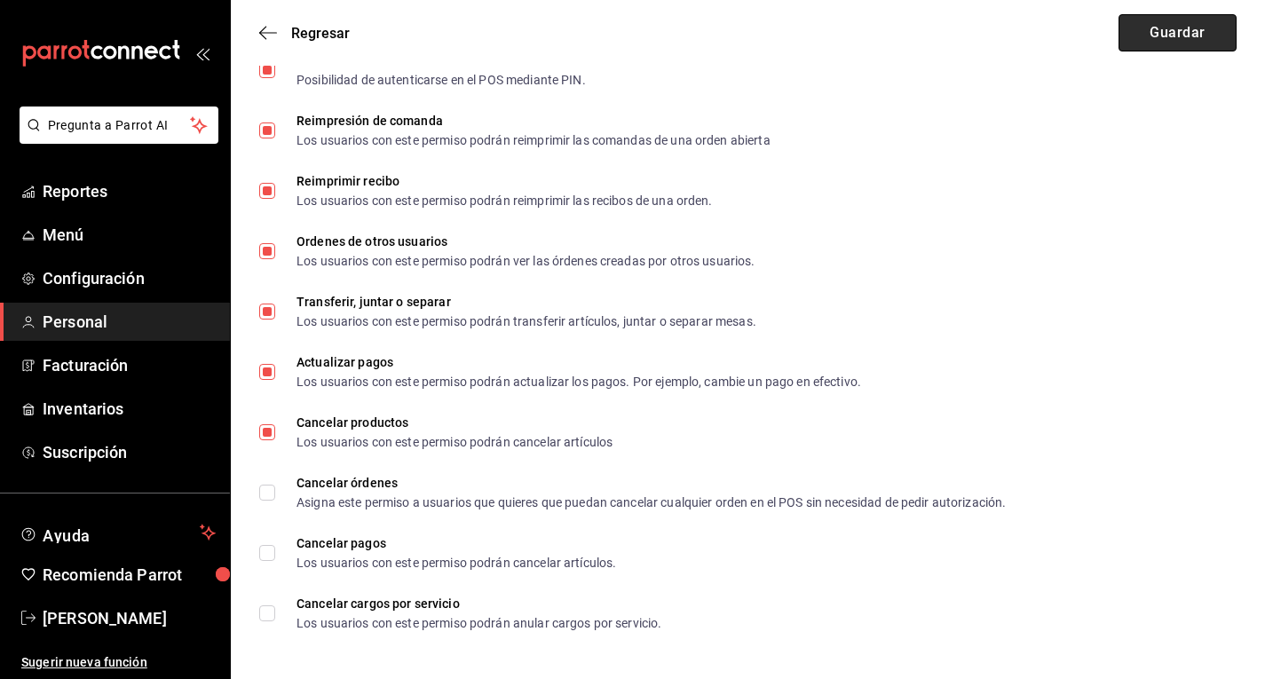
click at [1184, 39] on button "Guardar" at bounding box center [1178, 32] width 118 height 37
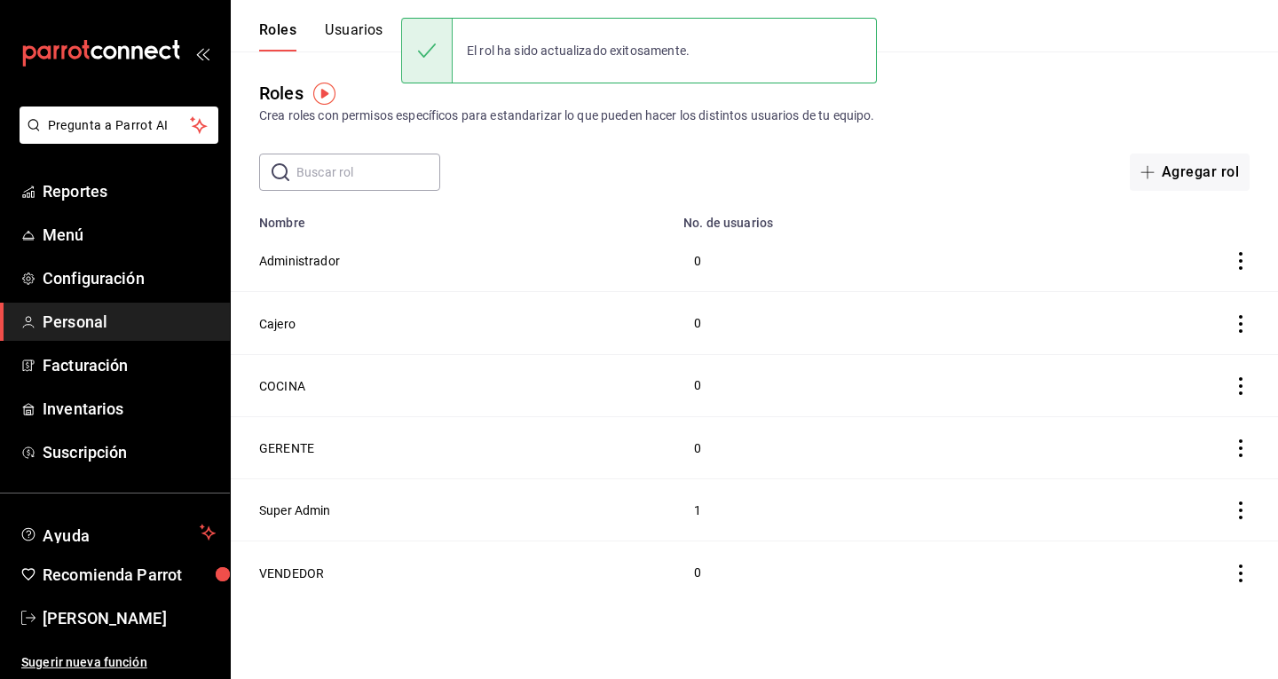
click at [1243, 323] on icon "actions" at bounding box center [1241, 324] width 18 height 18
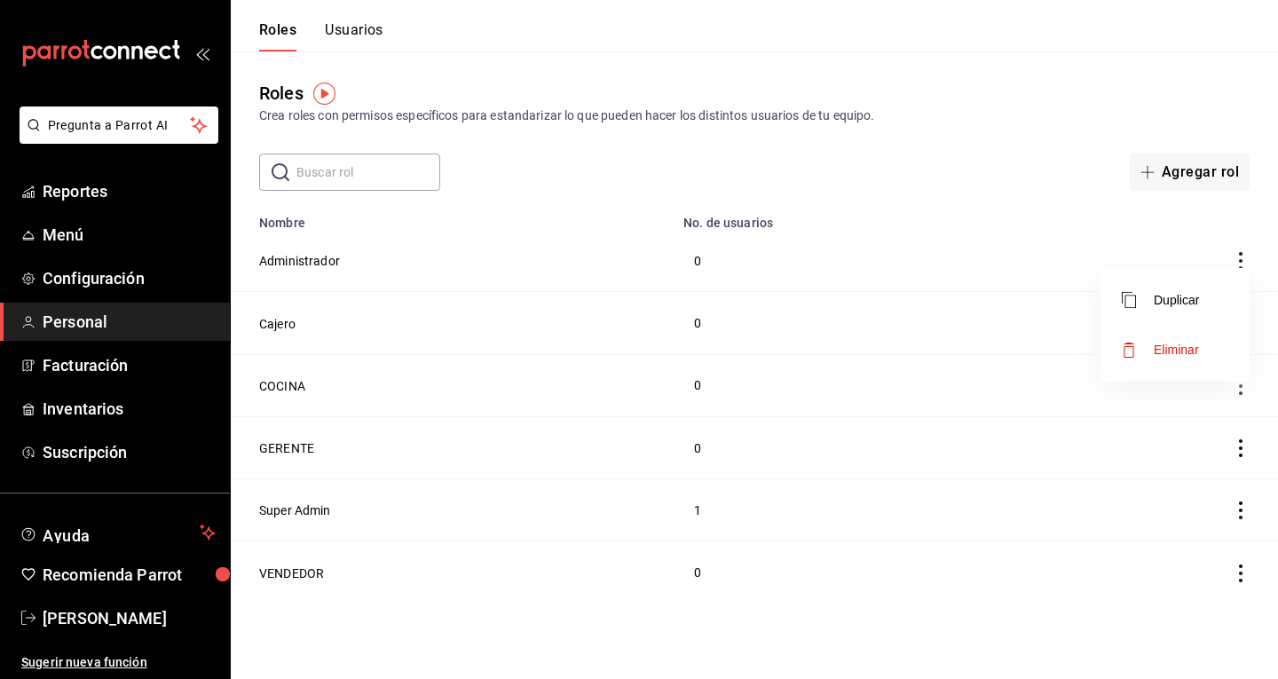
click at [289, 326] on div at bounding box center [639, 339] width 1278 height 679
click at [274, 328] on button "Cajero" at bounding box center [277, 324] width 36 height 18
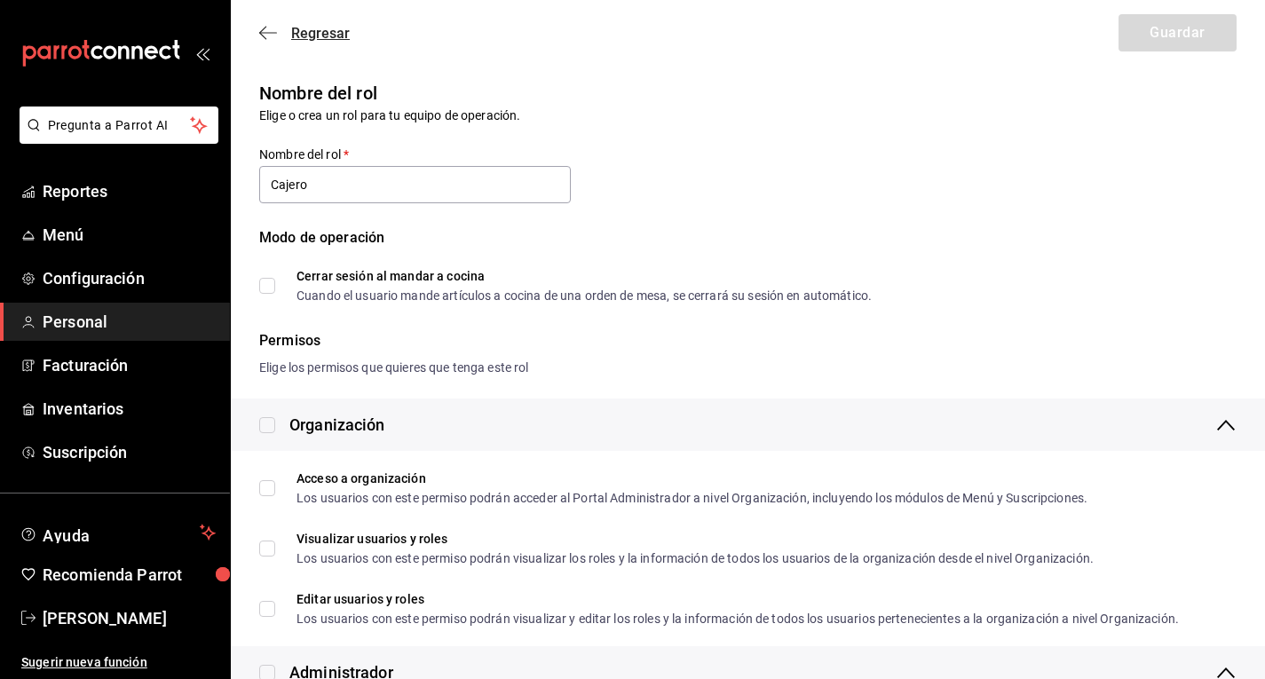
click at [269, 33] on icon "button" at bounding box center [268, 32] width 18 height 1
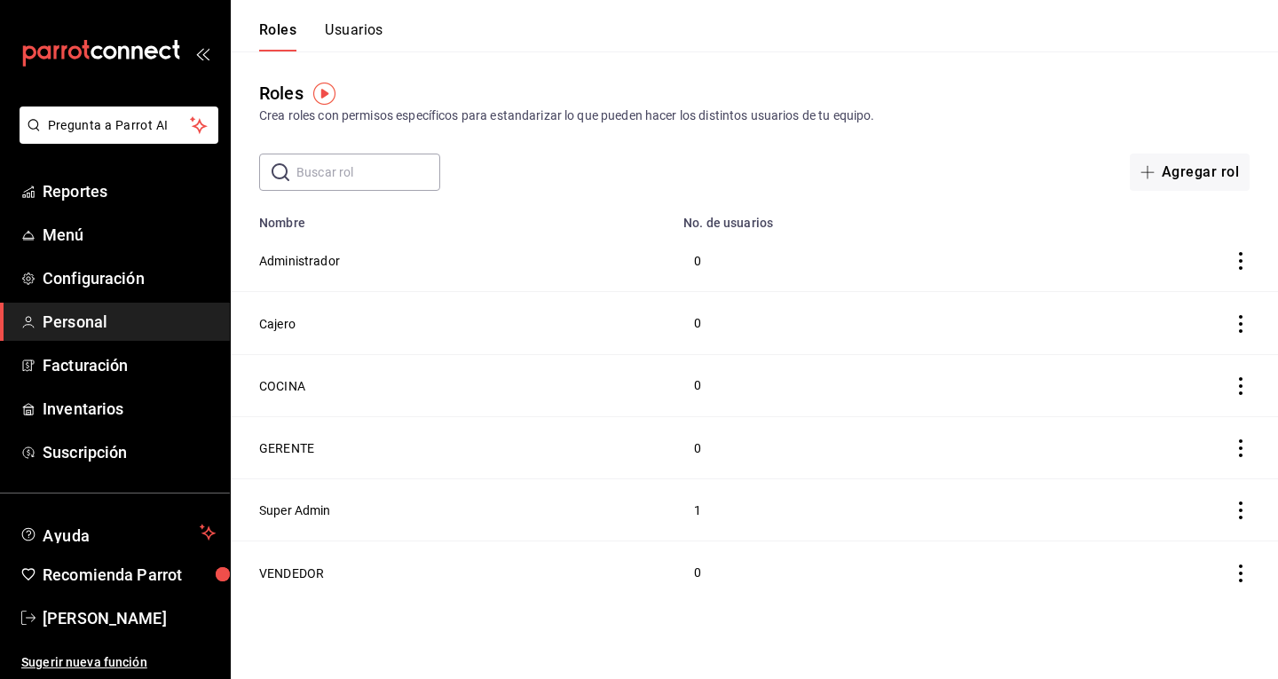
click at [363, 27] on button "Usuarios" at bounding box center [354, 36] width 59 height 30
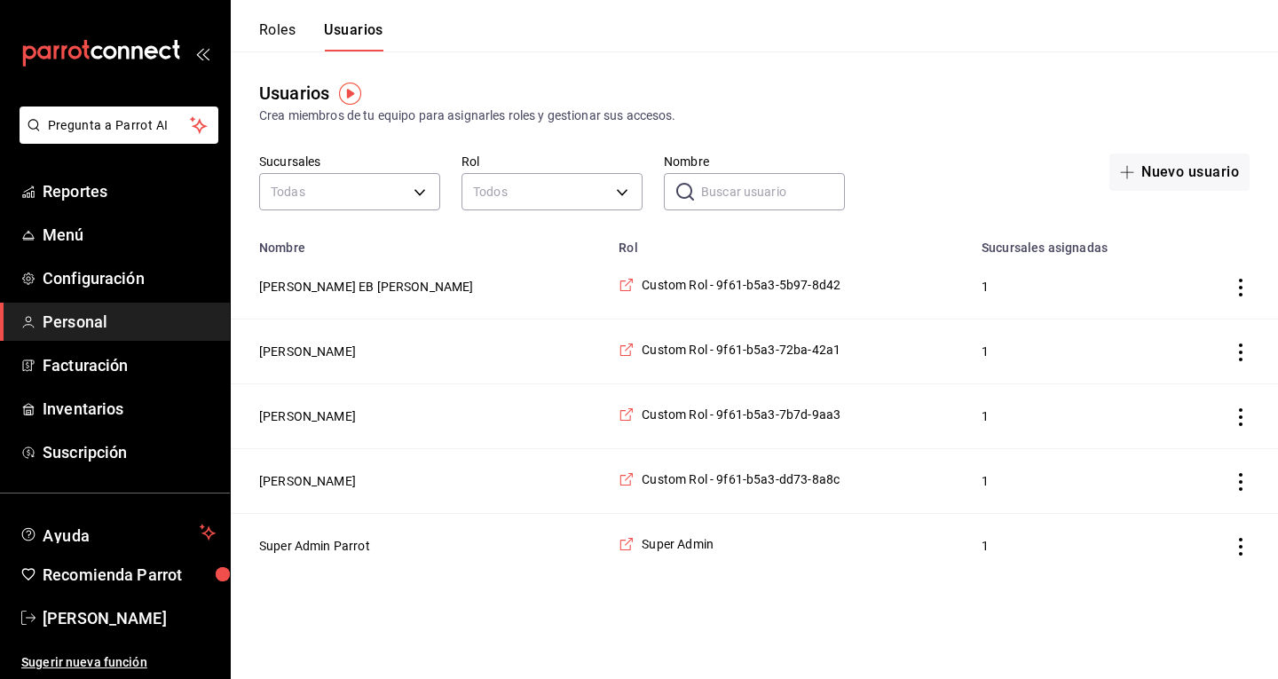
click at [1238, 293] on icon "actions" at bounding box center [1241, 288] width 18 height 18
click at [1207, 305] on li "Eliminar" at bounding box center [1175, 314] width 149 height 50
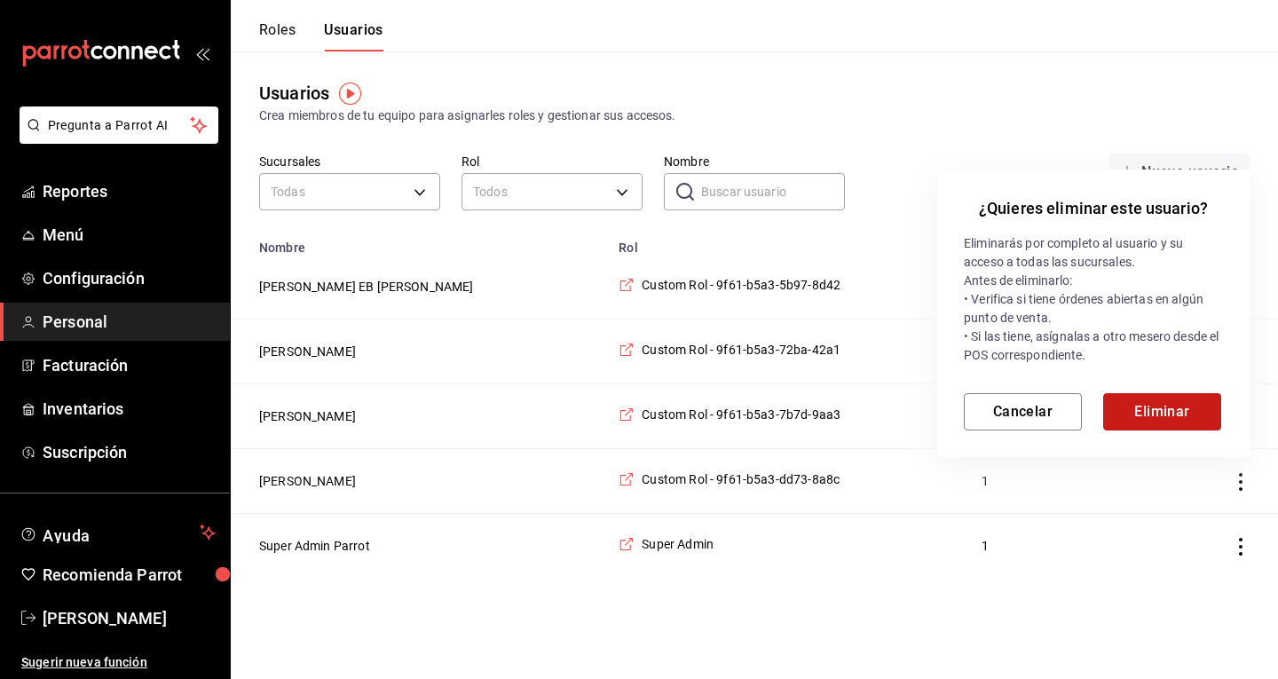
click at [1135, 404] on button "Eliminar" at bounding box center [1163, 411] width 118 height 37
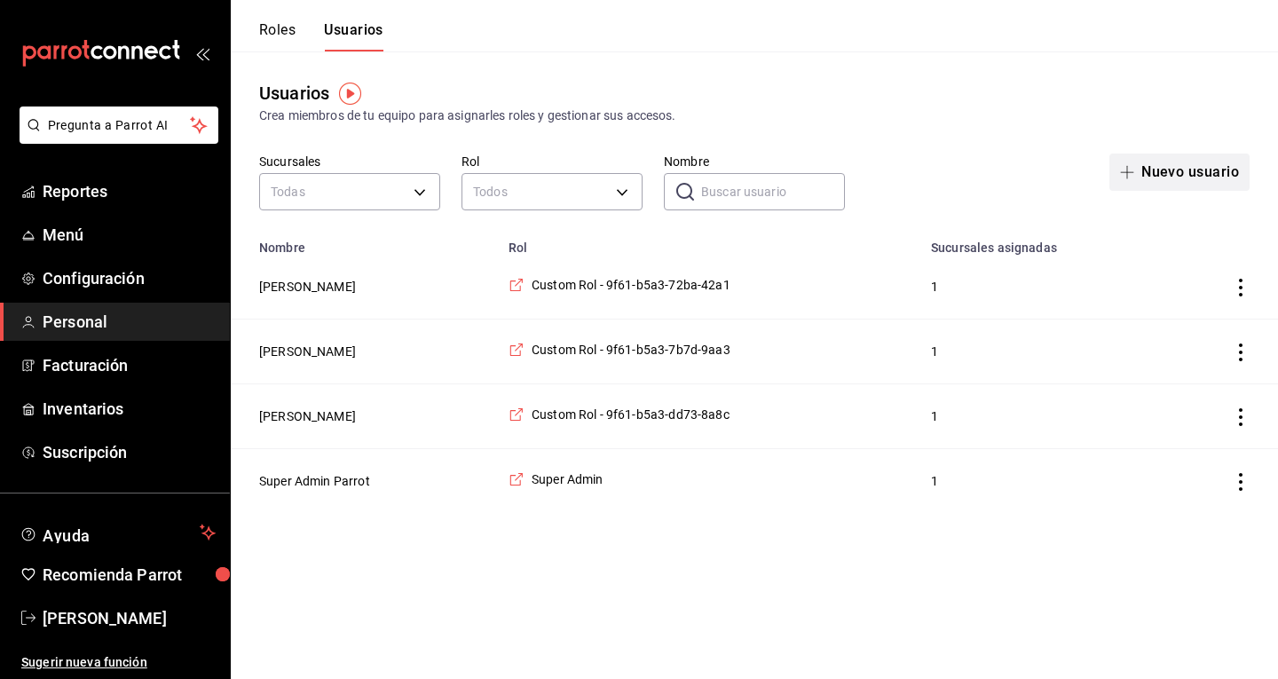
click at [1136, 178] on span "button" at bounding box center [1130, 172] width 21 height 14
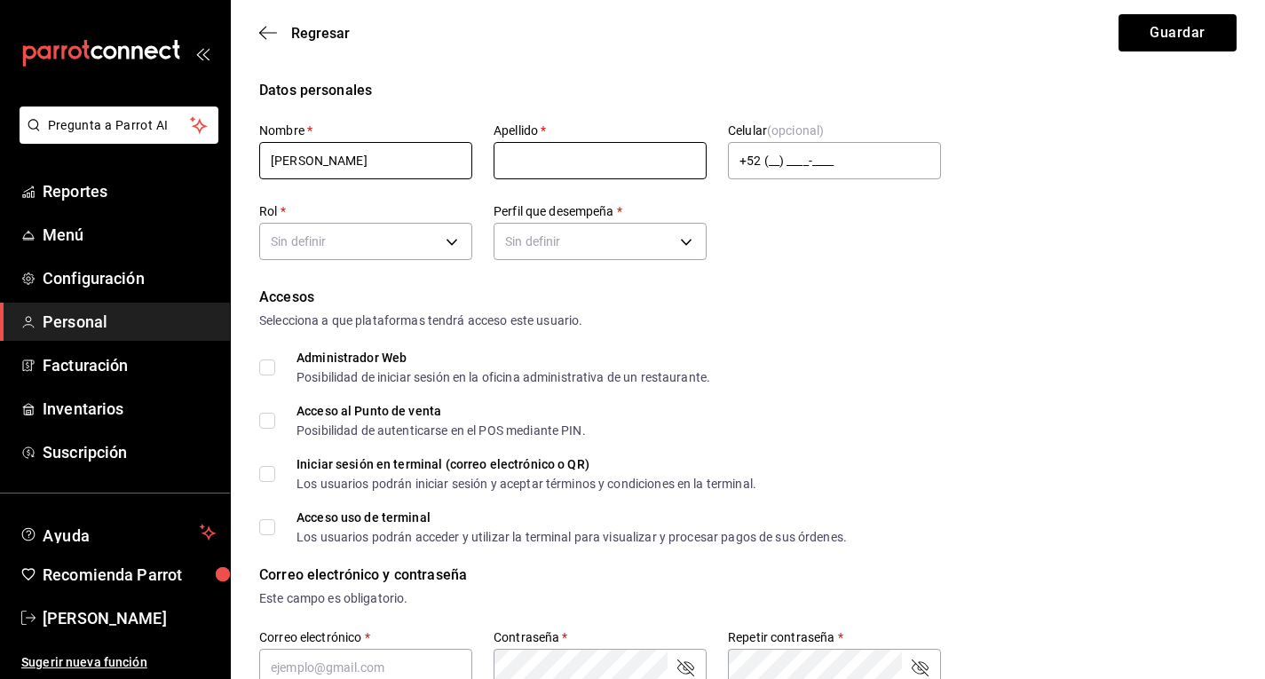
type input "[PERSON_NAME]"
click at [537, 153] on input "text" at bounding box center [600, 160] width 213 height 37
type input "[PERSON_NAME]"
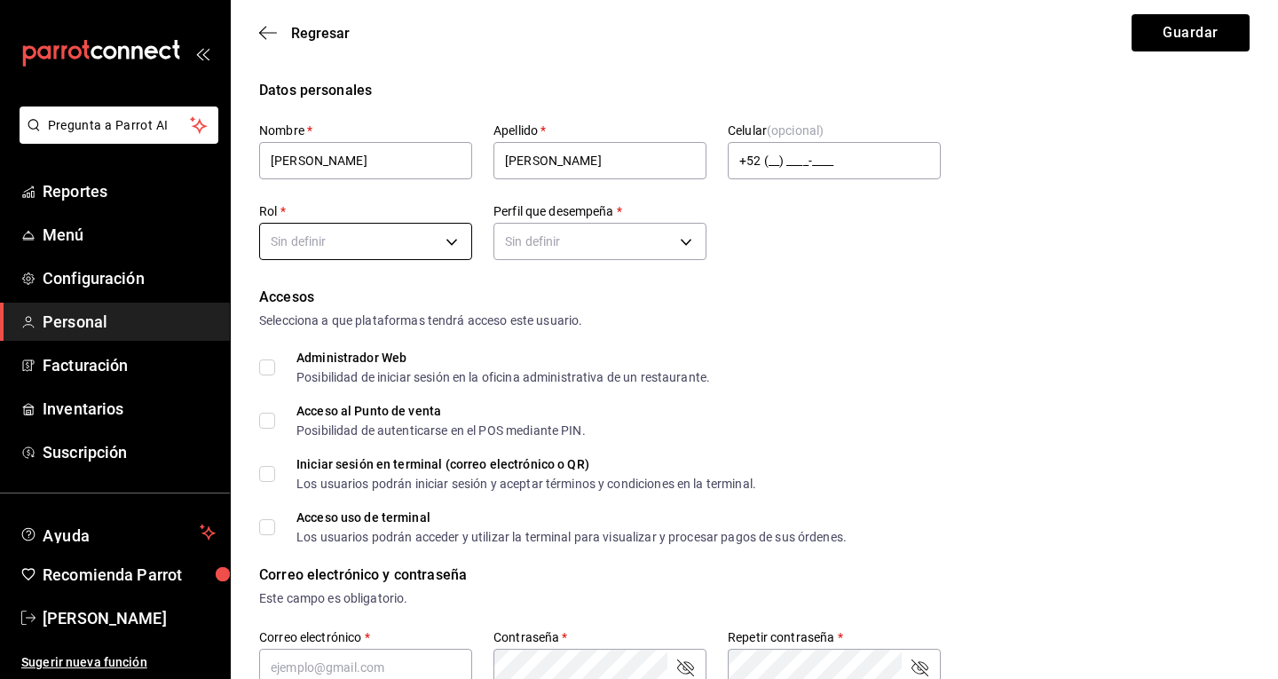
click at [439, 237] on body "Pregunta a Parrot AI Reportes Menú Configuración Personal Facturación Inventari…" at bounding box center [639, 638] width 1278 height 1277
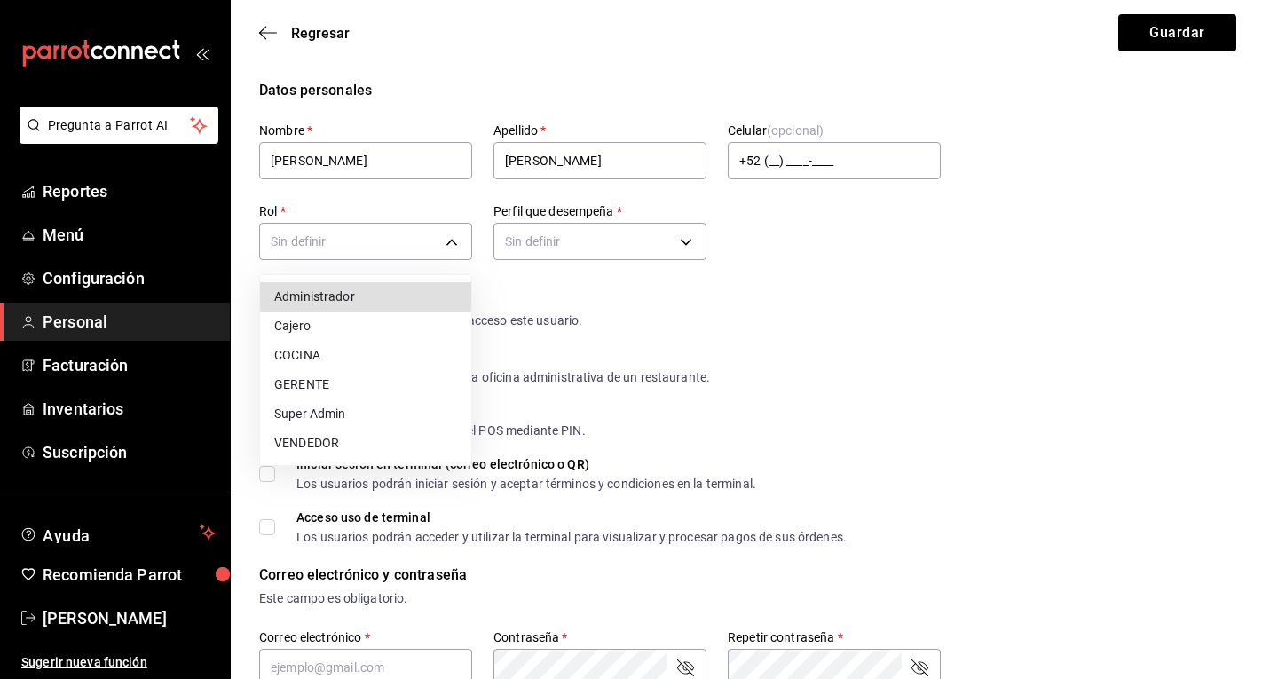
click at [415, 318] on li "Cajero" at bounding box center [365, 326] width 211 height 29
type input "8f4889af-aa47-4f46-a1df-8faf40d00a4e"
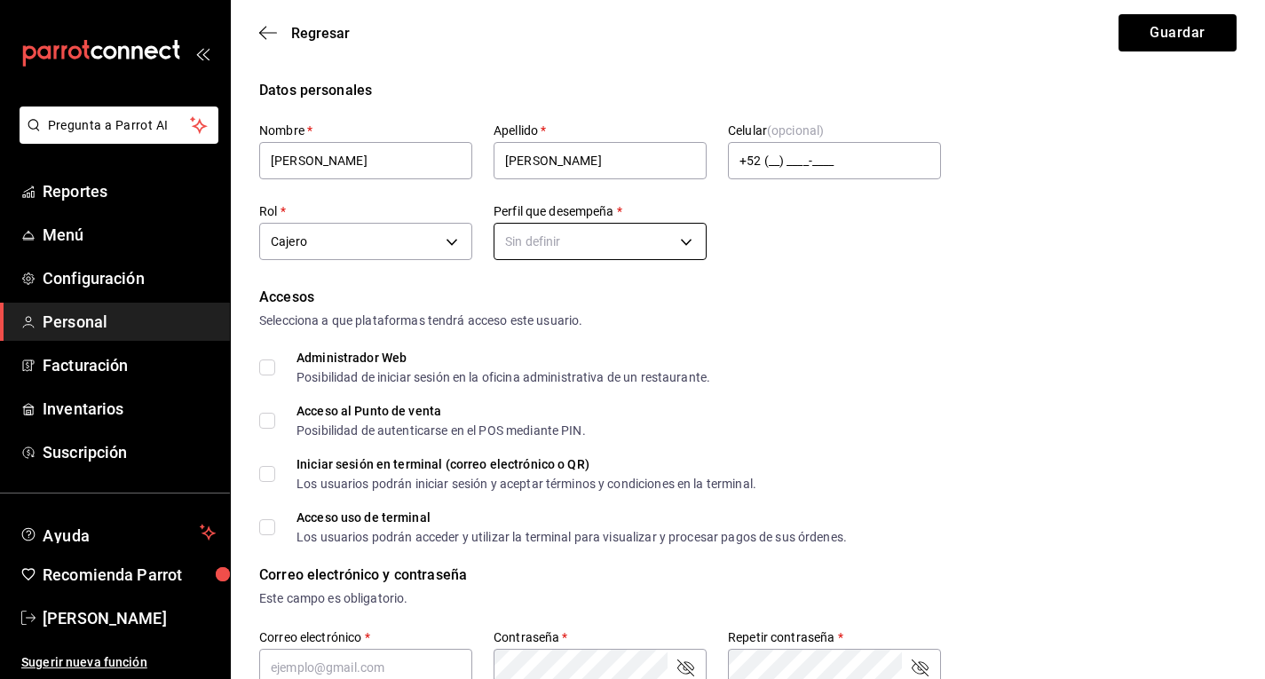
click at [566, 241] on body "Pregunta a Parrot AI Reportes Menú Configuración Personal Facturación Inventari…" at bounding box center [632, 638] width 1265 height 1277
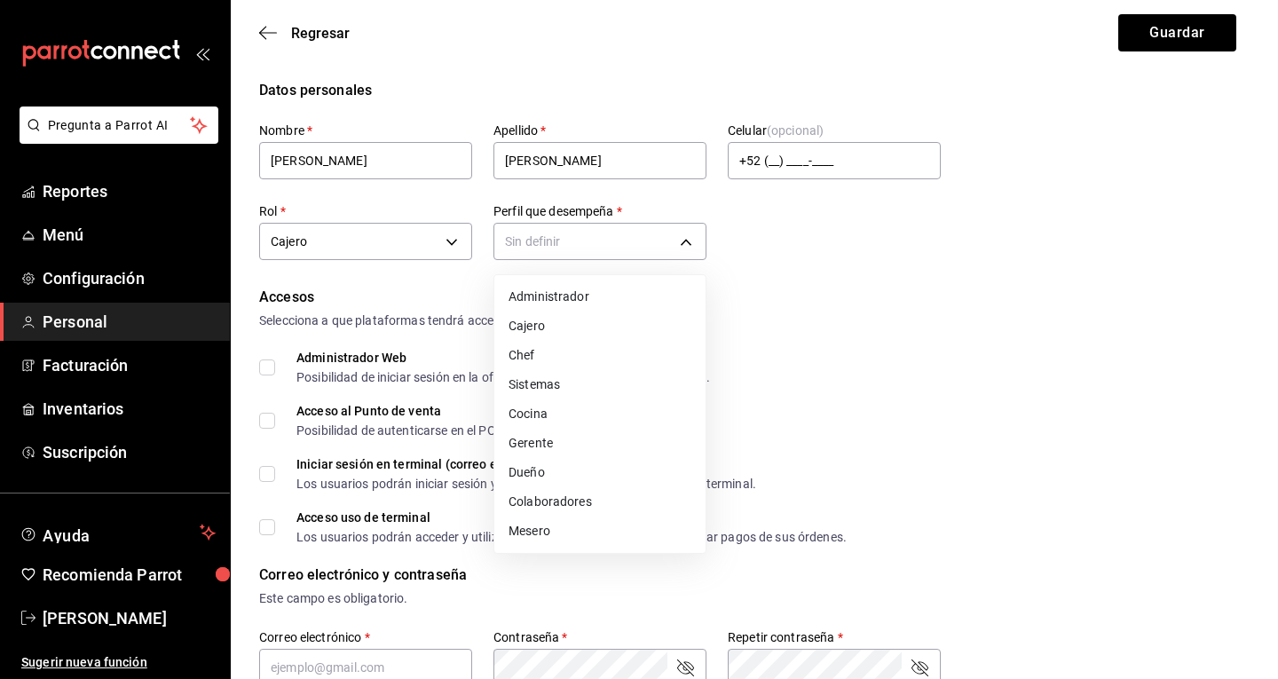
click at [574, 324] on li "Cajero" at bounding box center [599, 326] width 211 height 29
type input "CASHIER"
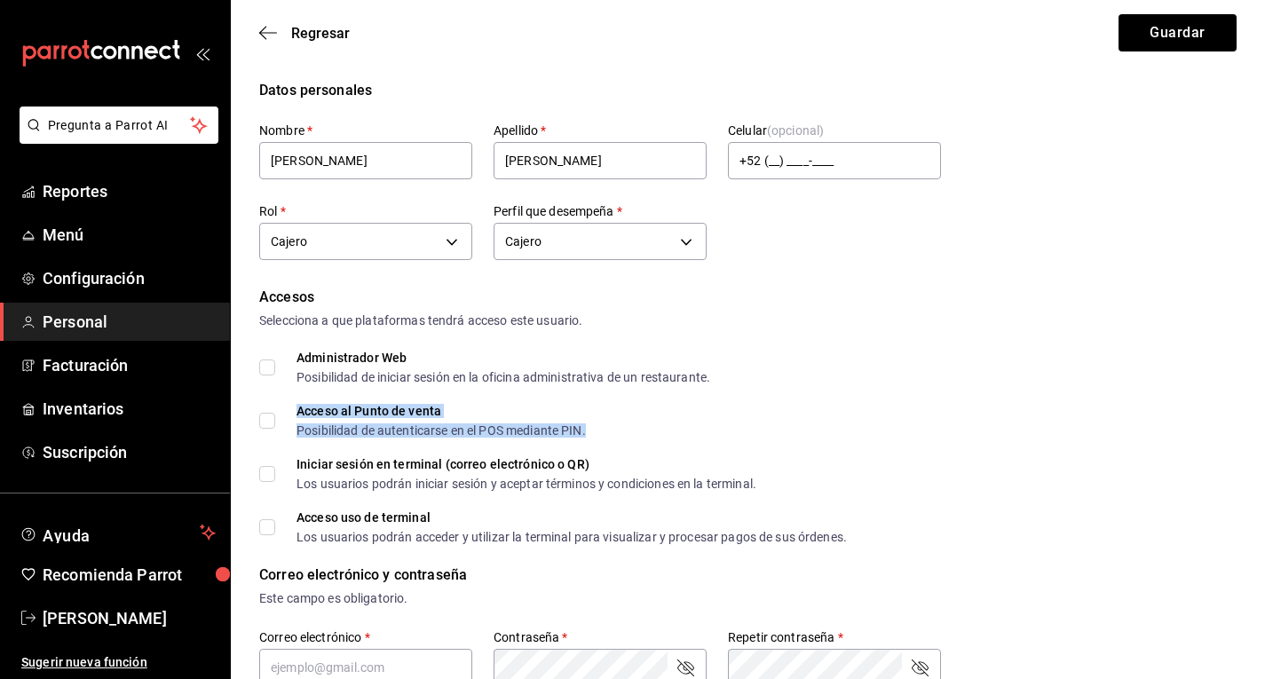
click at [313, 423] on div "Acceso al Punto de venta Posibilidad de autenticarse en el POS mediante PIN." at bounding box center [441, 421] width 289 height 32
click at [275, 420] on span "Acceso al Punto de venta Posibilidad de autenticarse en el POS mediante PIN." at bounding box center [430, 421] width 311 height 32
click at [275, 420] on input "Acceso al Punto de venta Posibilidad de autenticarse en el POS mediante PIN." at bounding box center [267, 421] width 16 height 16
checkbox input "true"
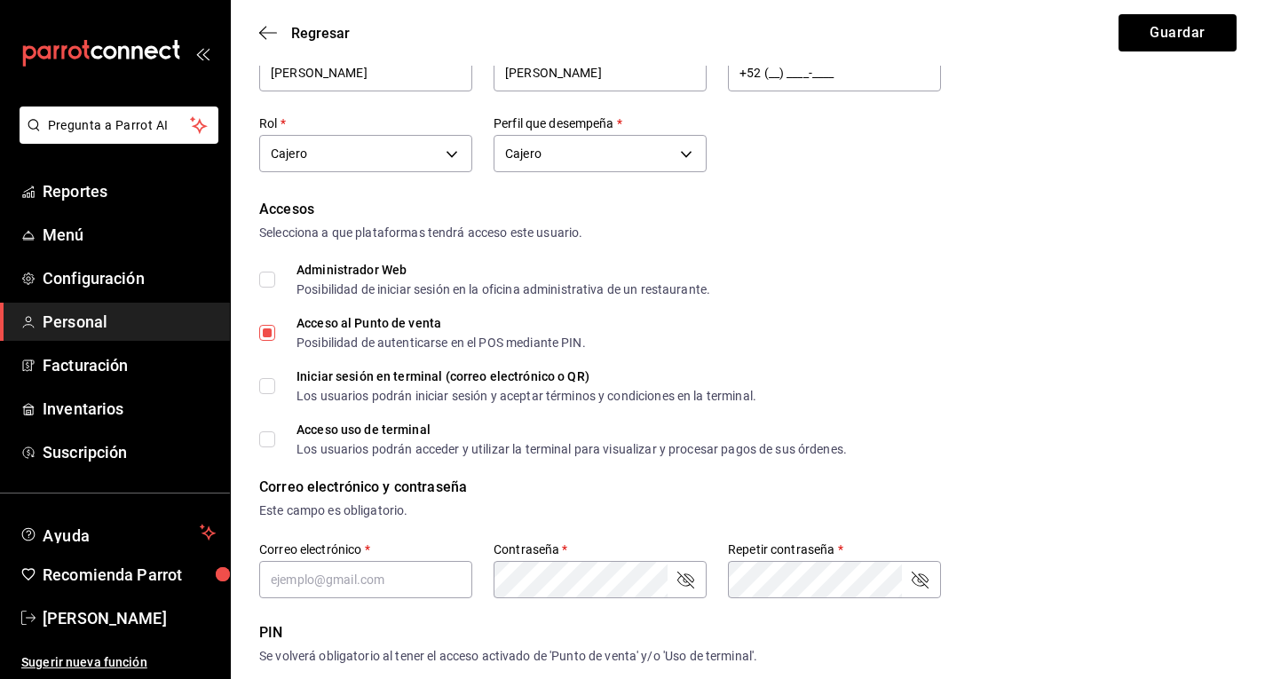
scroll to position [89, 0]
click at [264, 438] on input "Acceso uso de terminal Los usuarios podrán acceder y utilizar la terminal para …" at bounding box center [267, 439] width 16 height 16
checkbox input "true"
click at [276, 374] on span "Iniciar sesión en terminal (correo electrónico o QR) Los usuarios podrán inicia…" at bounding box center [515, 385] width 481 height 32
click at [275, 377] on input "Iniciar sesión en terminal (correo electrónico o QR) Los usuarios podrán inicia…" at bounding box center [267, 385] width 16 height 16
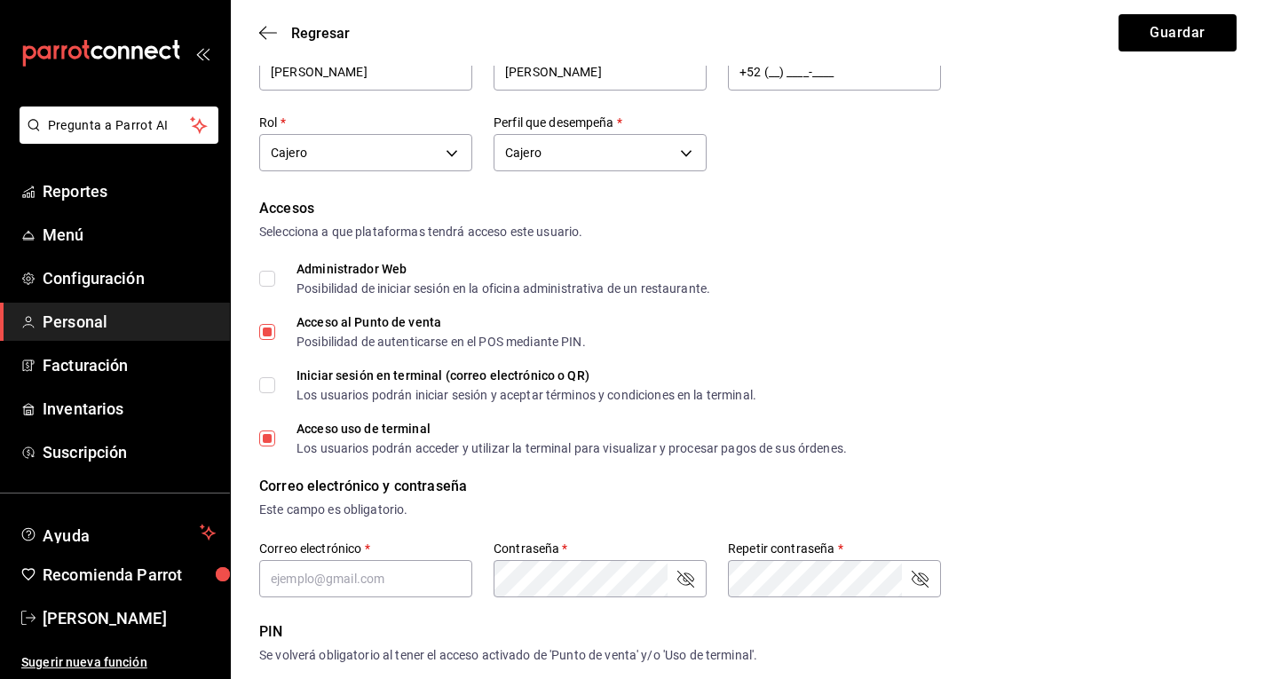
checkbox input "true"
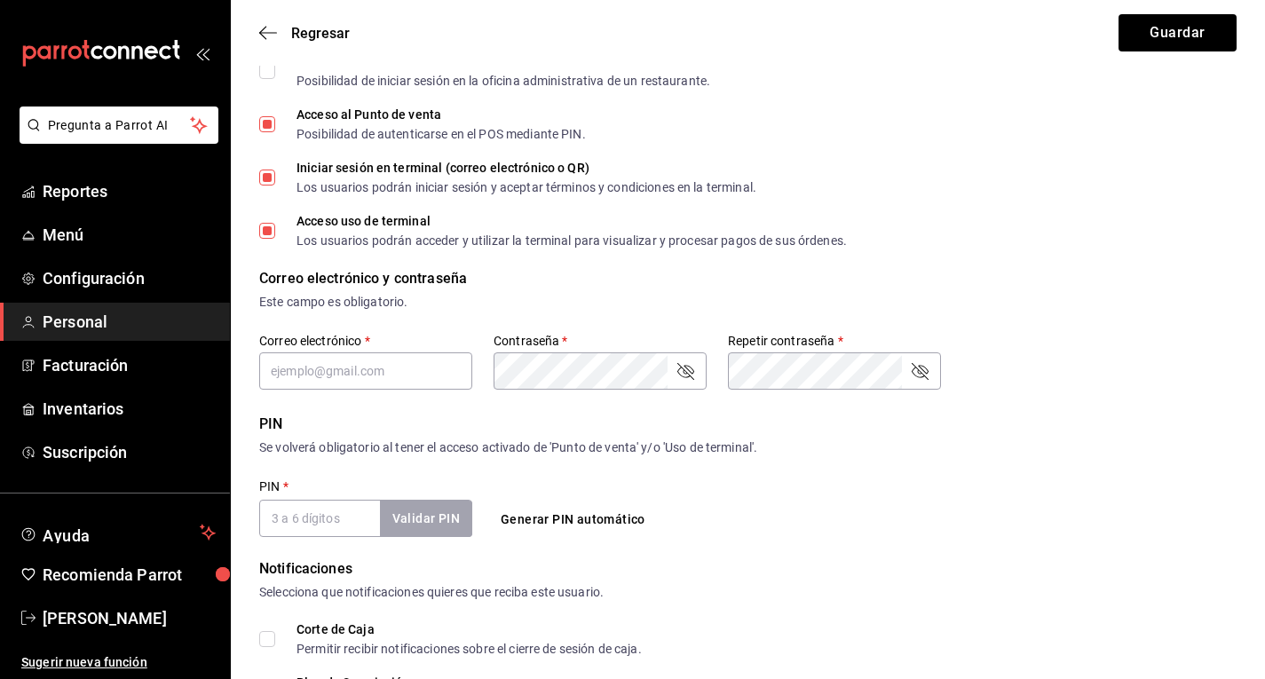
scroll to position [297, 0]
click at [455, 364] on input "text" at bounding box center [365, 370] width 213 height 37
type input "[EMAIL_ADDRESS][DOMAIN_NAME]"
click at [684, 370] on icon "passwordField" at bounding box center [685, 370] width 17 height 17
click at [930, 376] on icon "passwordField" at bounding box center [919, 370] width 21 height 21
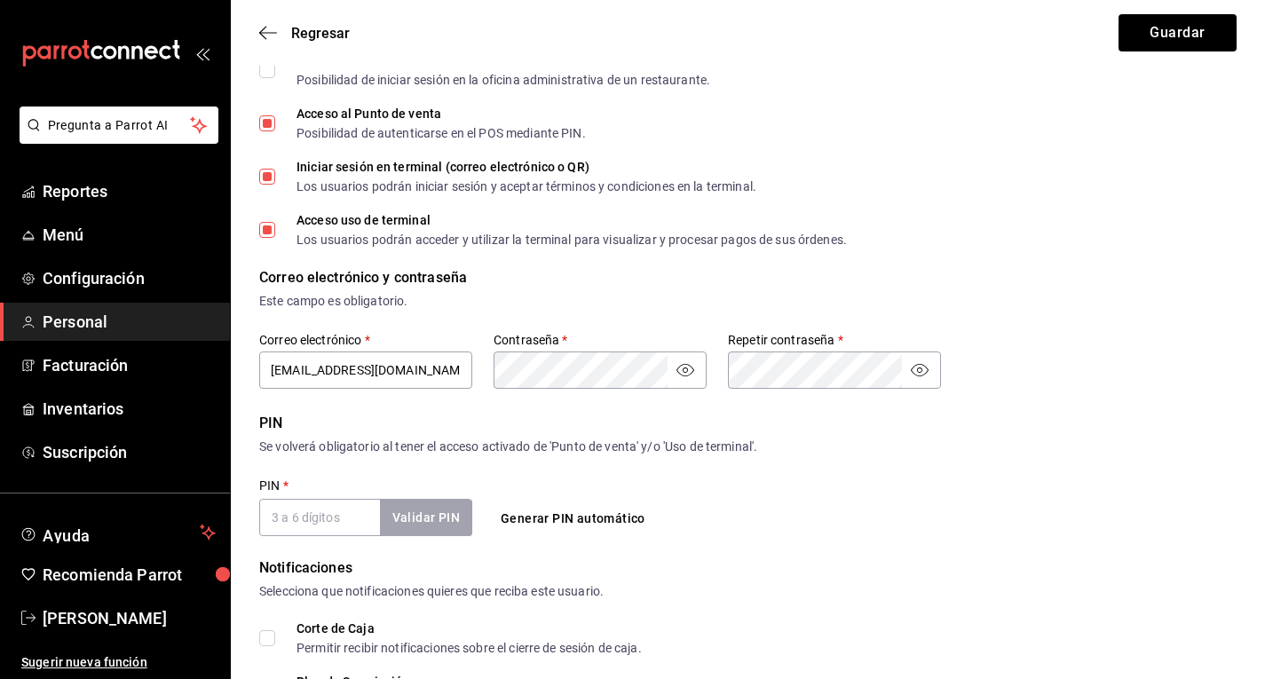
click at [313, 511] on input "PIN   *" at bounding box center [319, 517] width 121 height 37
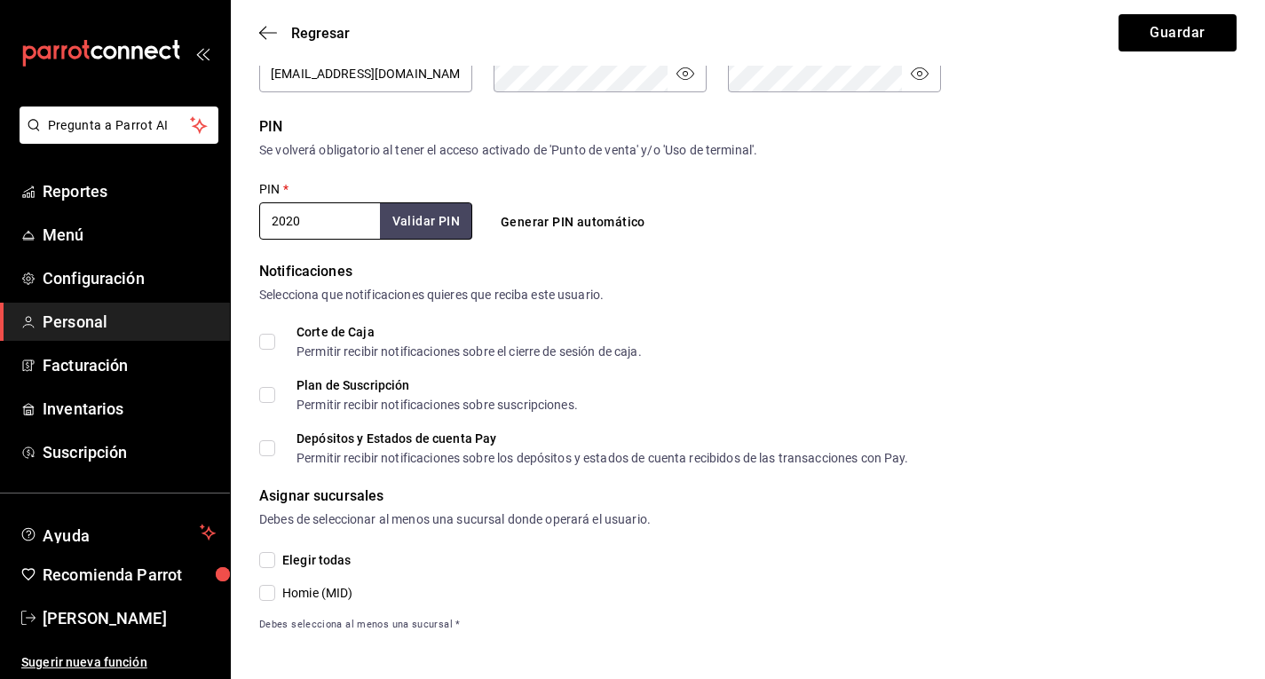
scroll to position [597, 0]
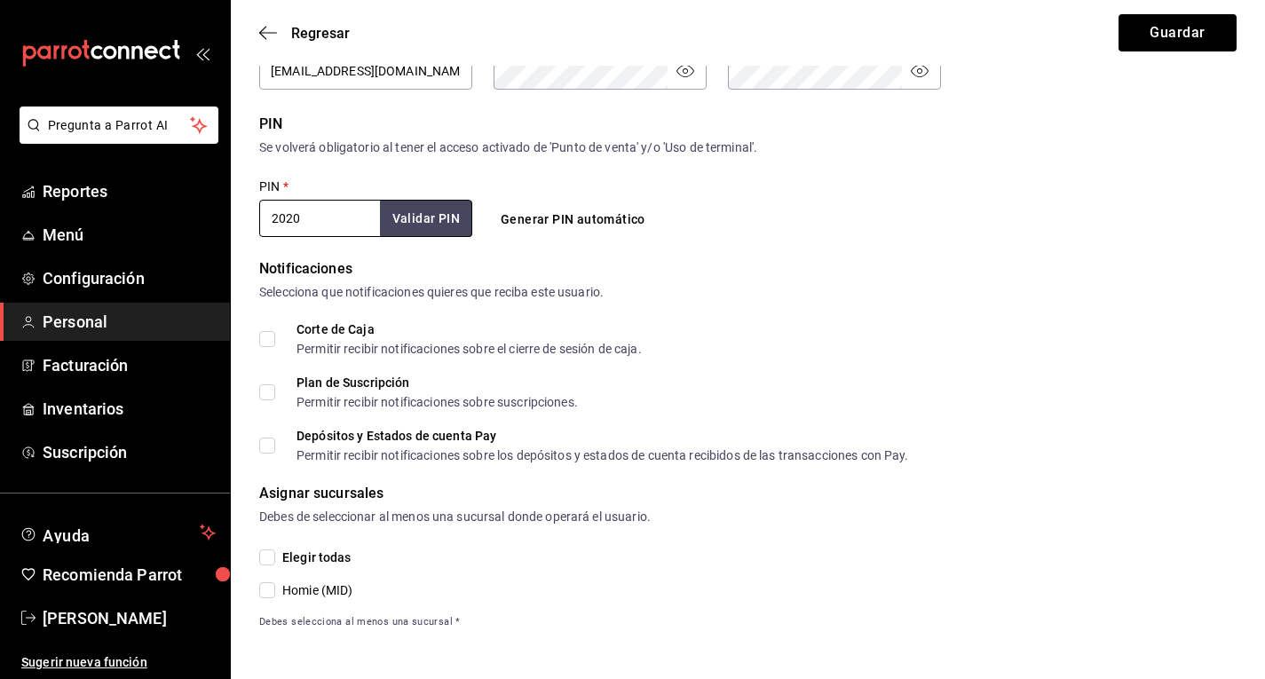
type input "2020"
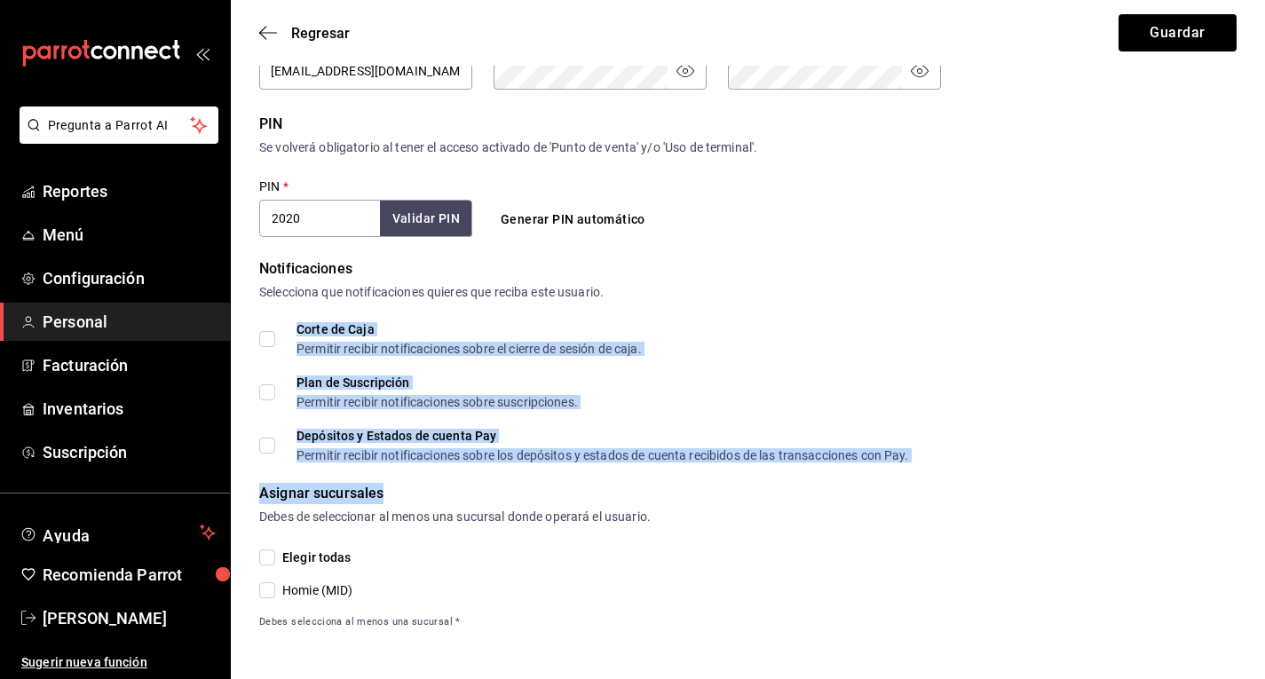
drag, startPoint x: 289, startPoint y: 333, endPoint x: 468, endPoint y: 494, distance: 240.7
click at [468, 494] on form "Datos personales Nombre   * [PERSON_NAME]   * [PERSON_NAME] (opcional) +52 (__)…" at bounding box center [747, 56] width 977 height 1147
click at [838, 358] on div "Corte de Caja Permitir recibir notificaciones sobre el cierre de sesión de caja…" at bounding box center [747, 392] width 977 height 138
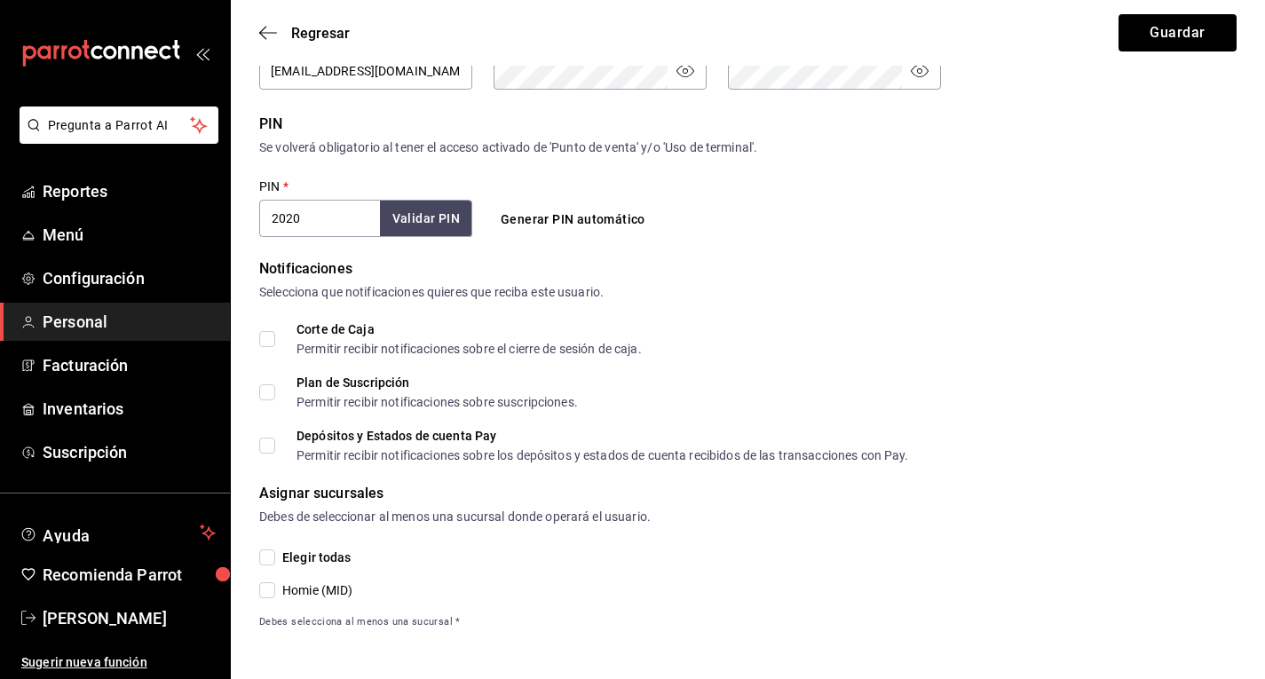
scroll to position [597, 0]
click at [271, 589] on input "Homie (MID)" at bounding box center [267, 590] width 16 height 16
checkbox input "true"
click at [454, 219] on button "Validar PIN" at bounding box center [425, 218] width 94 height 38
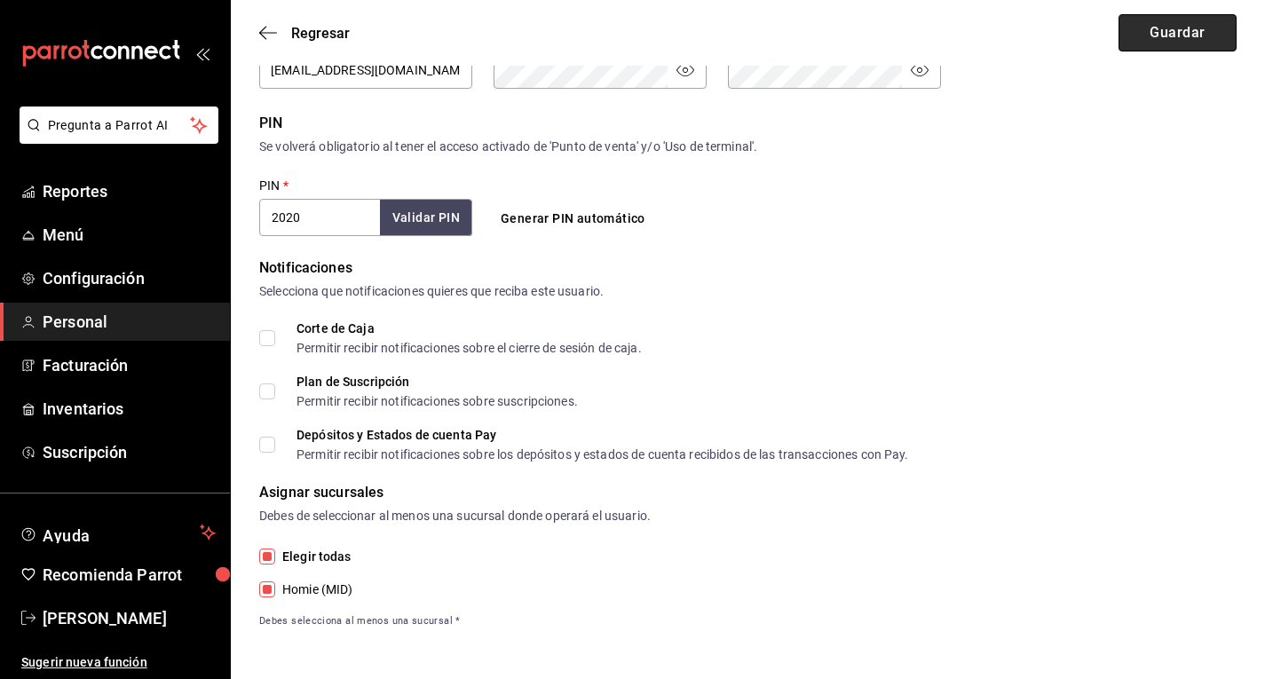
click at [1171, 39] on button "Guardar" at bounding box center [1178, 32] width 118 height 37
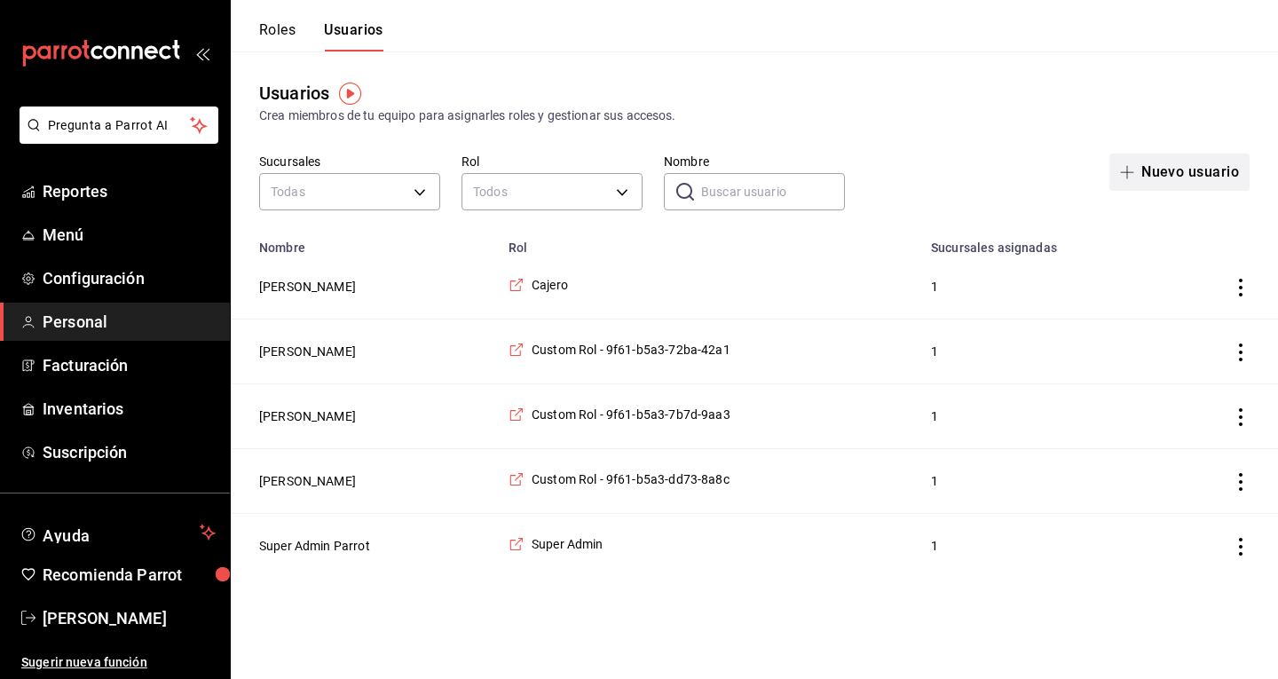
click at [1202, 173] on button "Nuevo usuario" at bounding box center [1180, 172] width 140 height 37
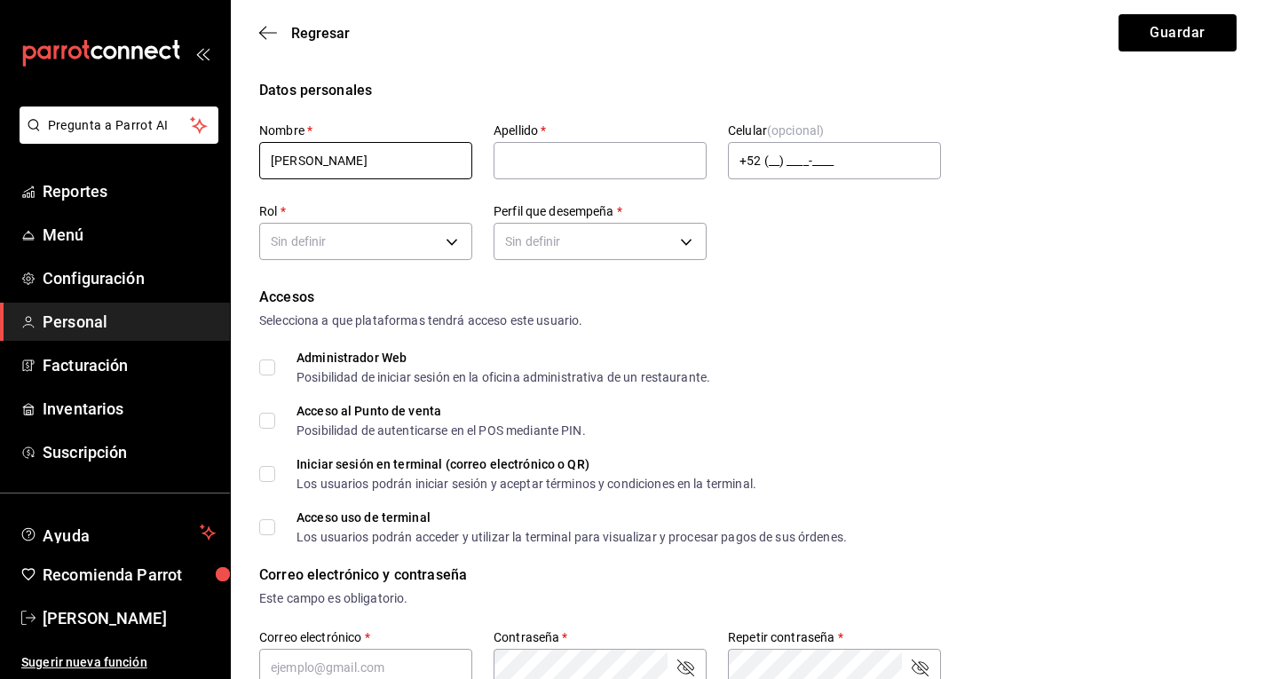
click at [281, 168] on input "[PERSON_NAME]" at bounding box center [365, 160] width 213 height 37
type input "[PERSON_NAME]"
click at [564, 157] on input "text" at bounding box center [600, 160] width 213 height 37
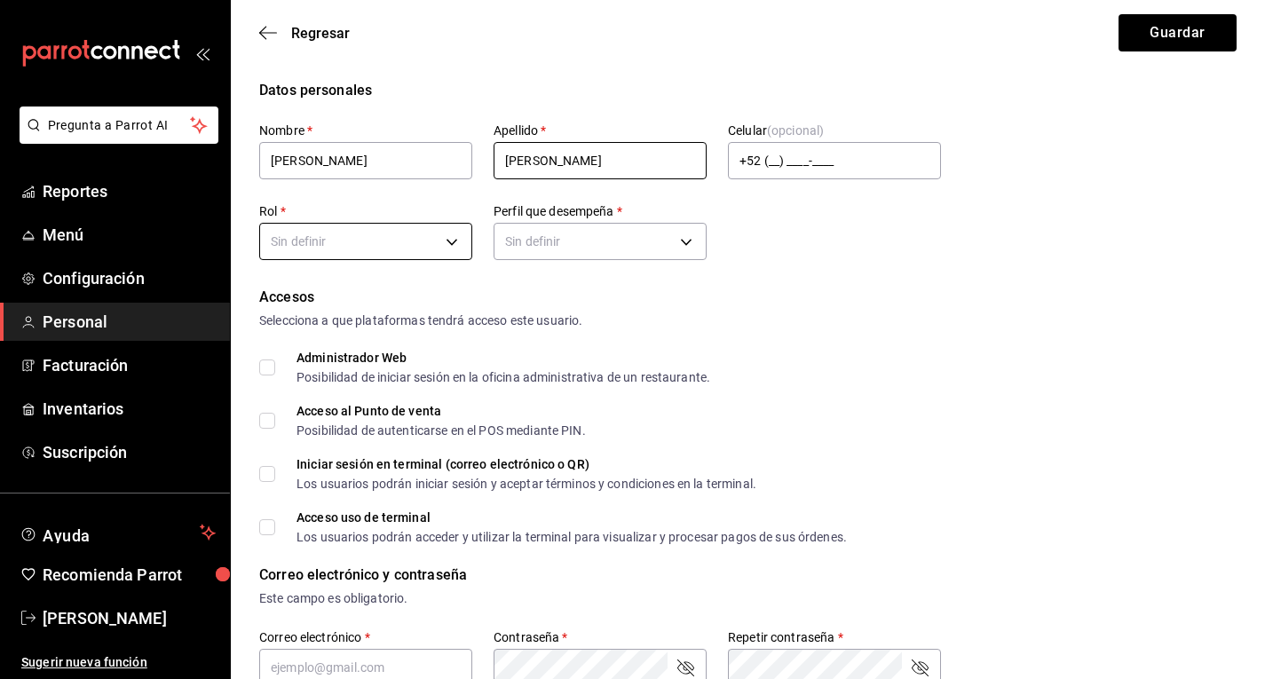
type input "[PERSON_NAME]"
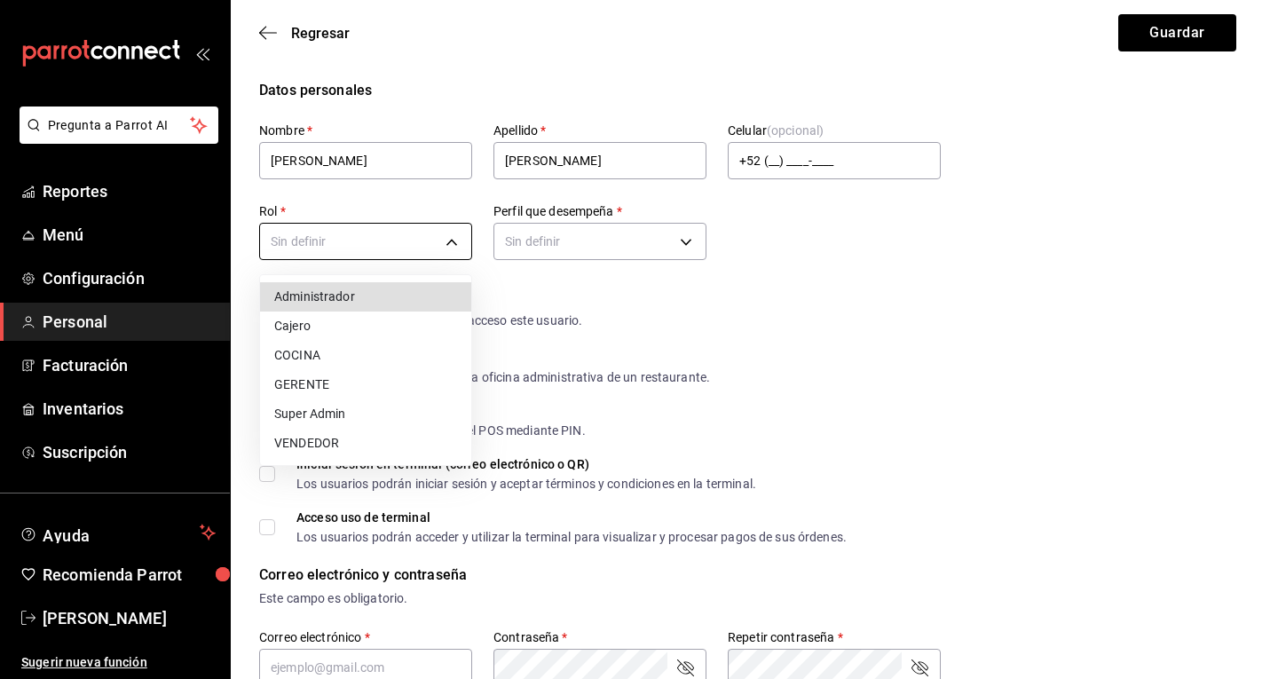
click at [384, 242] on body "Pregunta a Parrot AI Reportes Menú Configuración Personal Facturación Inventari…" at bounding box center [639, 638] width 1278 height 1277
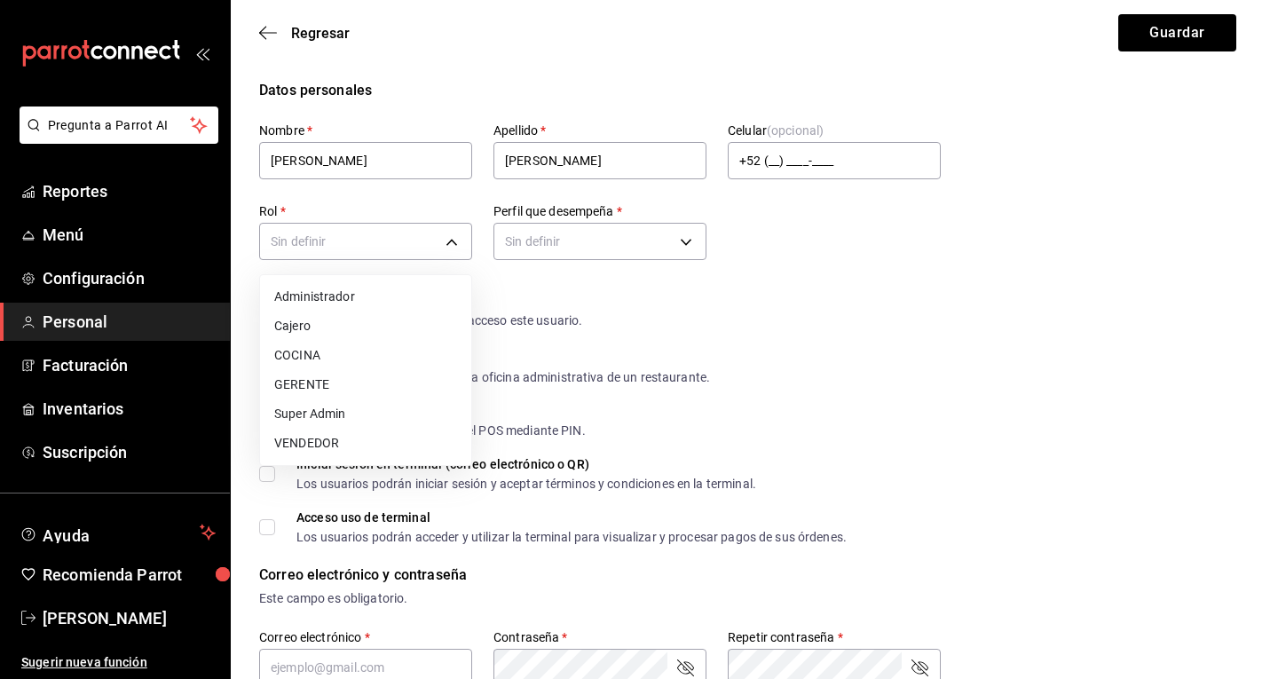
click at [379, 322] on li "Cajero" at bounding box center [365, 326] width 211 height 29
type input "8f4889af-aa47-4f46-a1df-8faf40d00a4e"
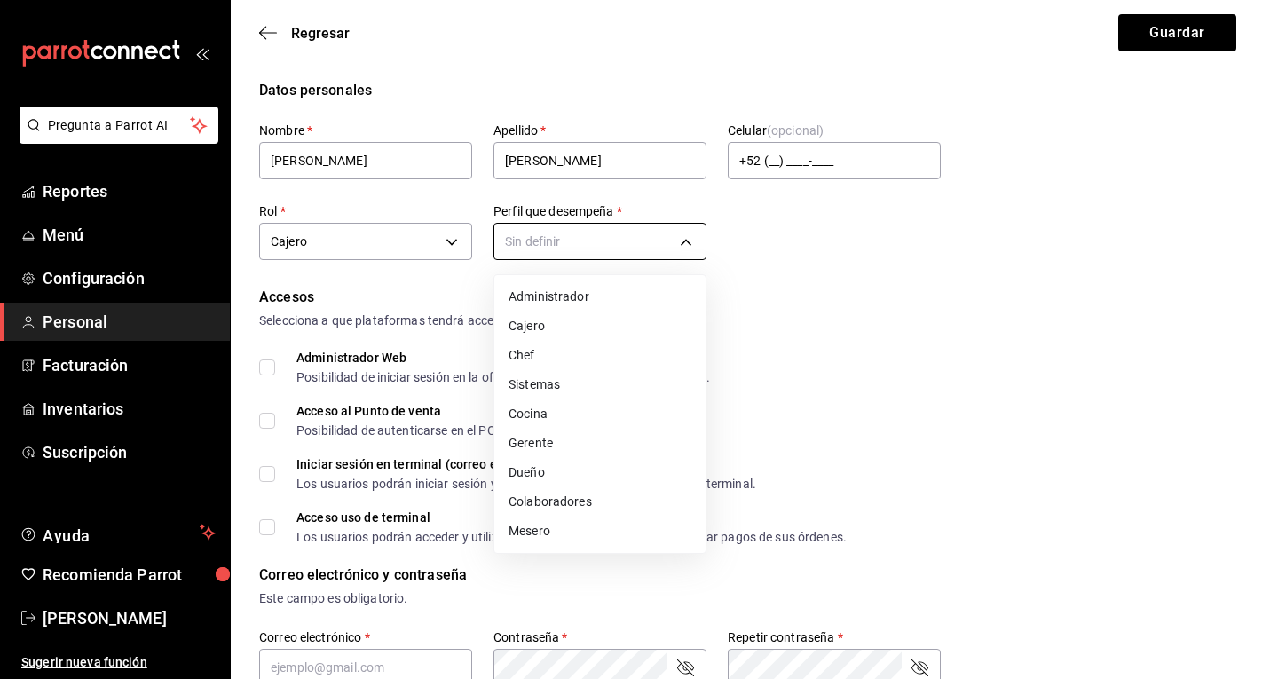
click at [596, 228] on body "Pregunta a Parrot AI Reportes Menú Configuración Personal Facturación Inventari…" at bounding box center [639, 638] width 1278 height 1277
click at [542, 320] on li "Cajero" at bounding box center [599, 326] width 211 height 29
type input "CASHIER"
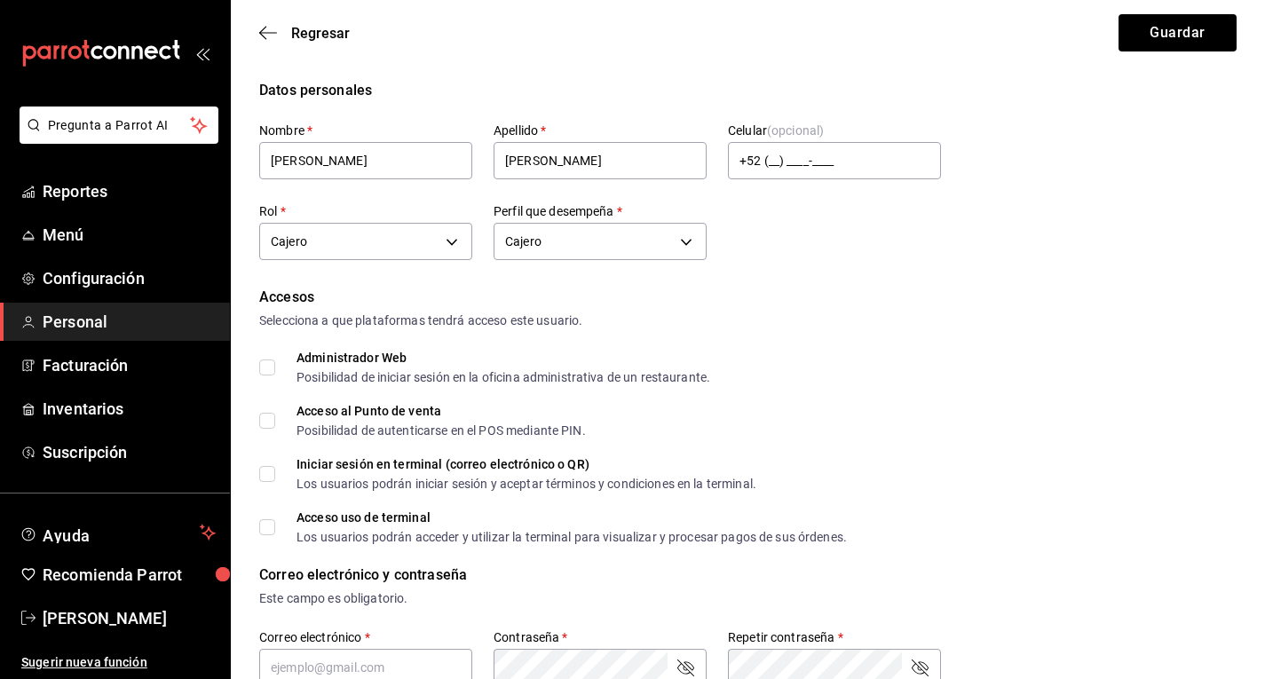
drag, startPoint x: 288, startPoint y: 477, endPoint x: 273, endPoint y: 518, distance: 43.2
click at [273, 518] on label "Acceso uso de terminal Los usuarios podrán acceder y utilizar la terminal para …" at bounding box center [553, 527] width 588 height 32
click at [273, 519] on input "Acceso uso de terminal Los usuarios podrán acceder y utilizar la terminal para …" at bounding box center [267, 527] width 16 height 16
checkbox input "true"
click at [263, 485] on label "Iniciar sesión en terminal (correo electrónico o QR) Los usuarios podrán inicia…" at bounding box center [507, 474] width 497 height 32
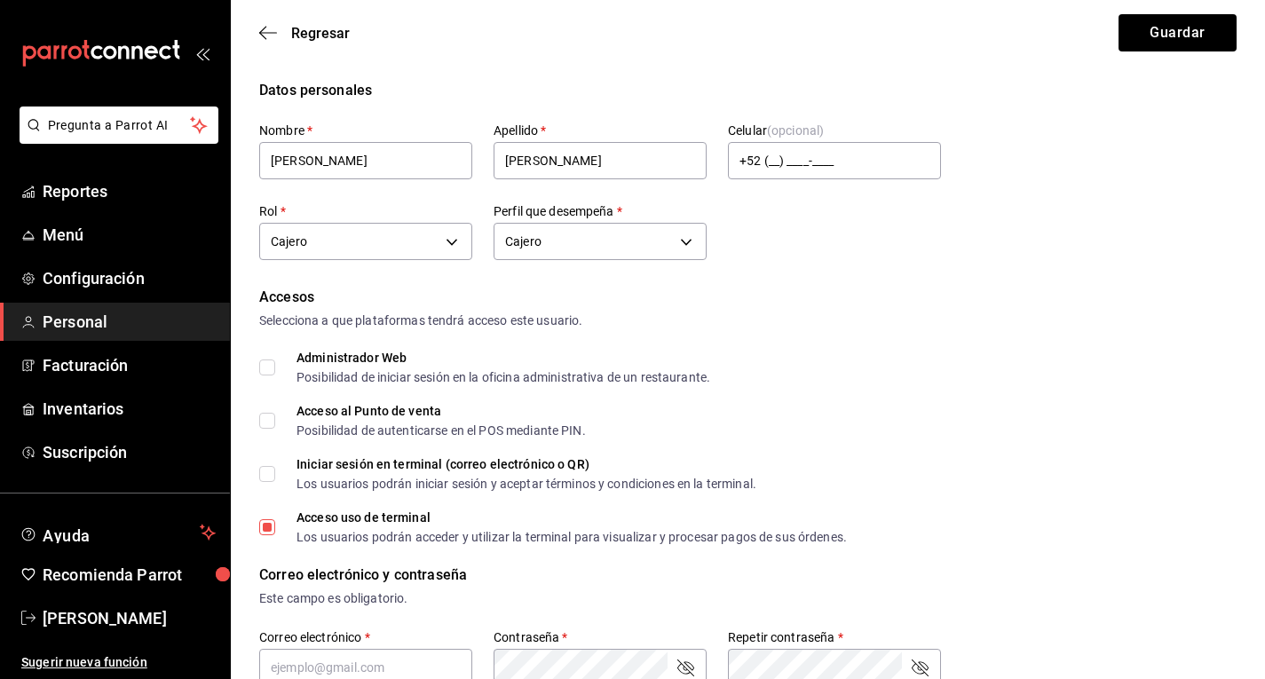
click at [263, 482] on input "Iniciar sesión en terminal (correo electrónico o QR) Los usuarios podrán inicia…" at bounding box center [267, 474] width 16 height 16
checkbox input "true"
click at [265, 417] on input "Acceso al Punto de venta Posibilidad de autenticarse en el POS mediante PIN." at bounding box center [267, 421] width 16 height 16
checkbox input "true"
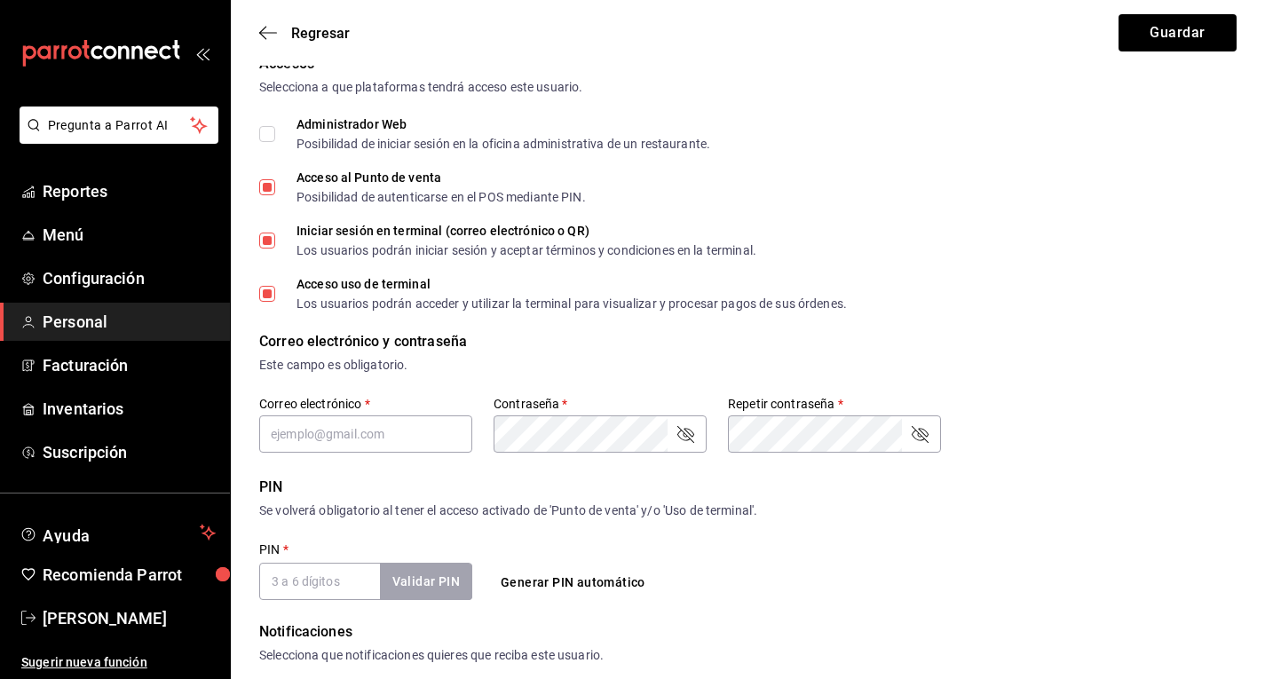
scroll to position [291, 0]
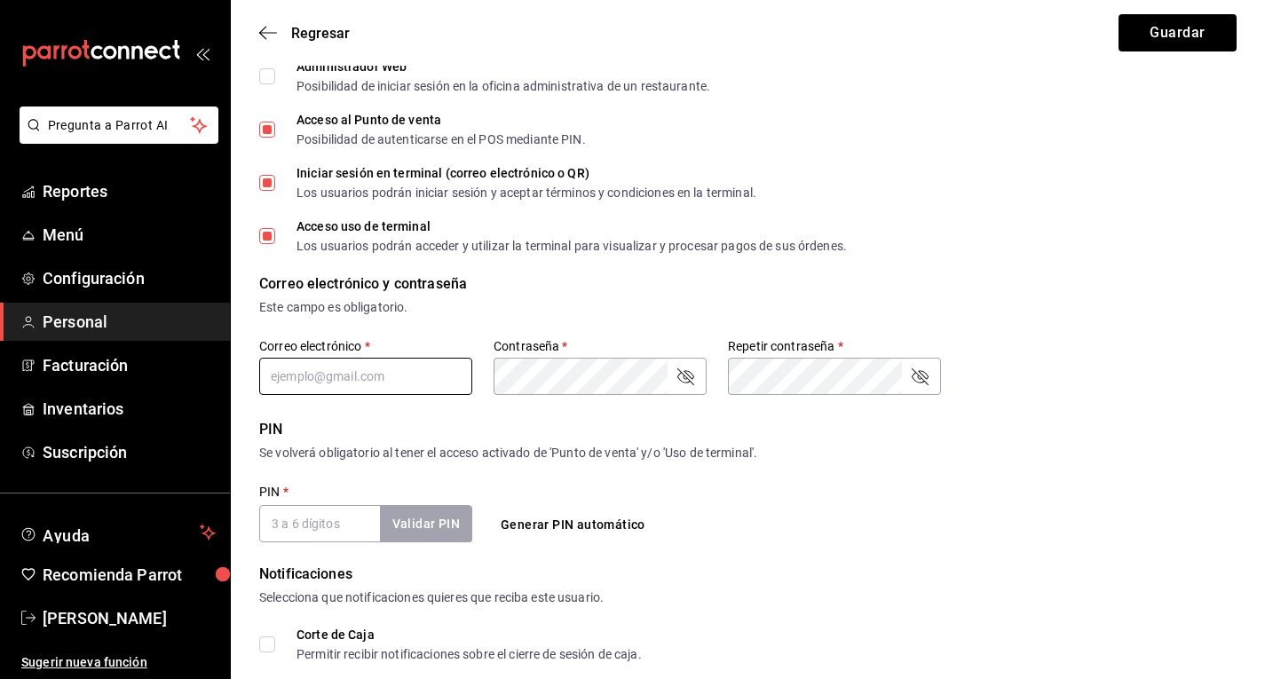
click at [354, 363] on input "text" at bounding box center [365, 376] width 213 height 37
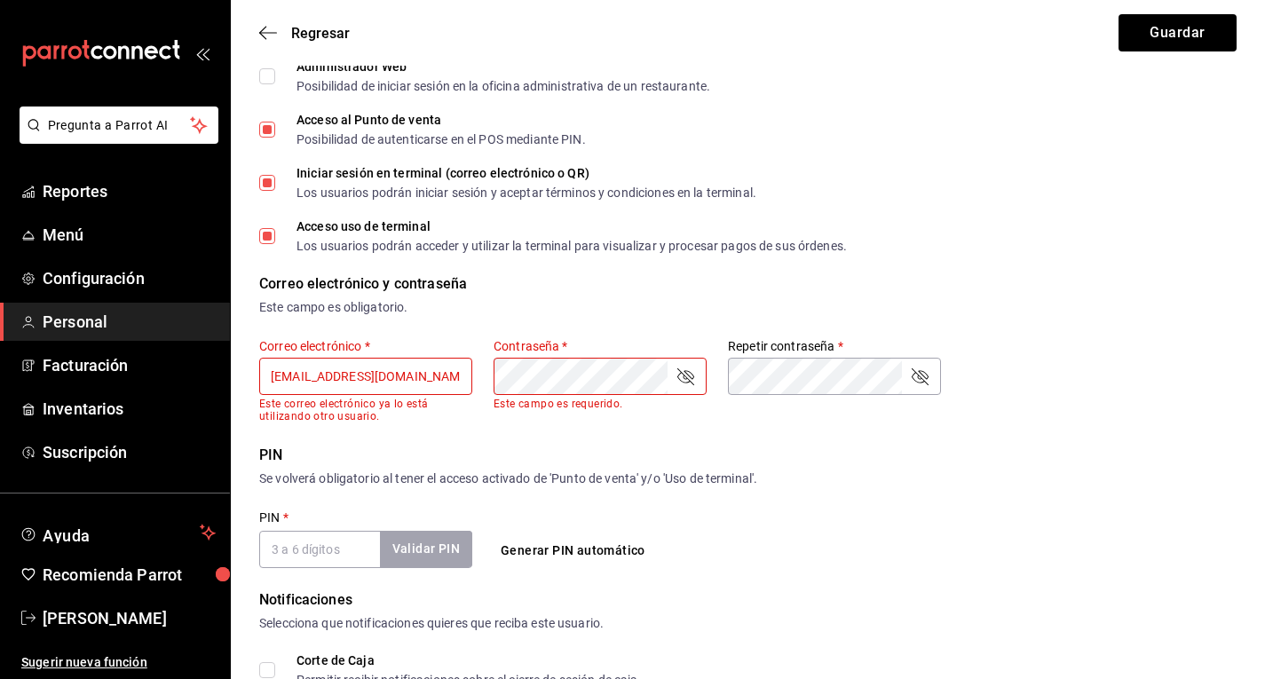
drag, startPoint x: 446, startPoint y: 376, endPoint x: 270, endPoint y: 384, distance: 176.0
click at [270, 384] on input "[EMAIL_ADDRESS][DOMAIN_NAME]" at bounding box center [365, 376] width 213 height 37
type input "[EMAIL_ADDRESS][DOMAIN_NAME]"
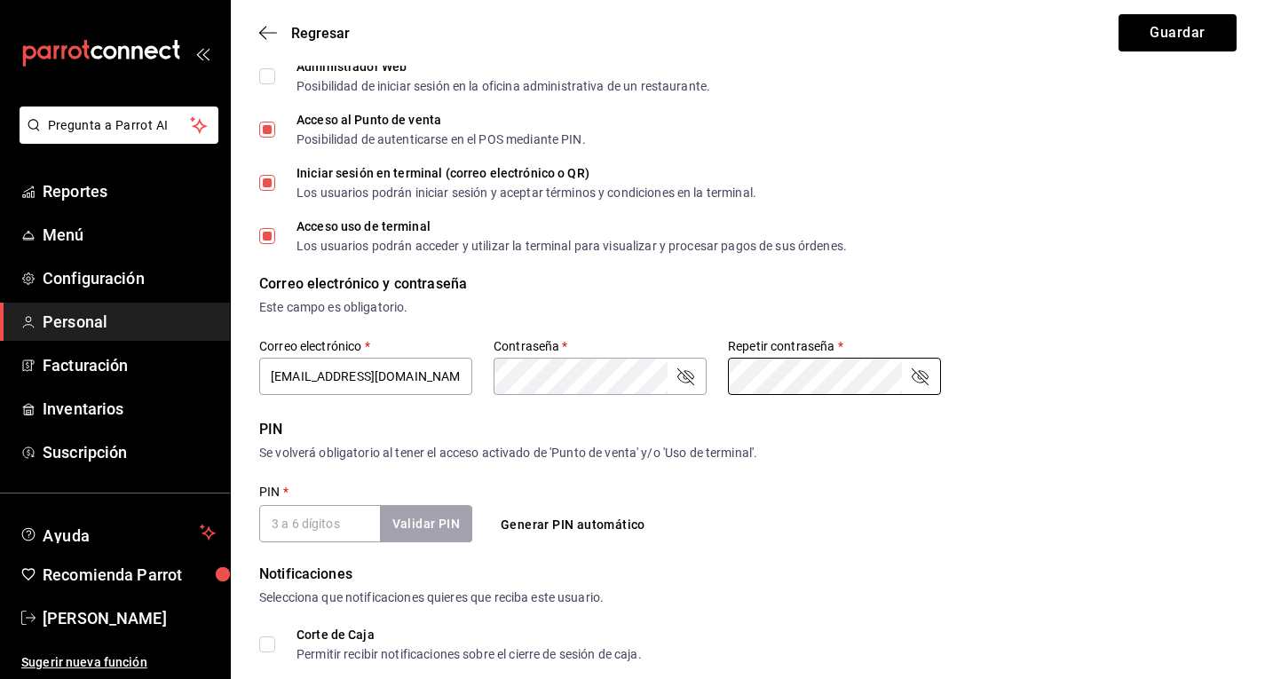
click at [684, 375] on icon "passwordField" at bounding box center [685, 376] width 17 height 17
click at [915, 379] on icon "passwordField" at bounding box center [919, 376] width 21 height 21
click at [302, 526] on input "PIN   *" at bounding box center [319, 523] width 121 height 37
type input "1"
checkbox input "false"
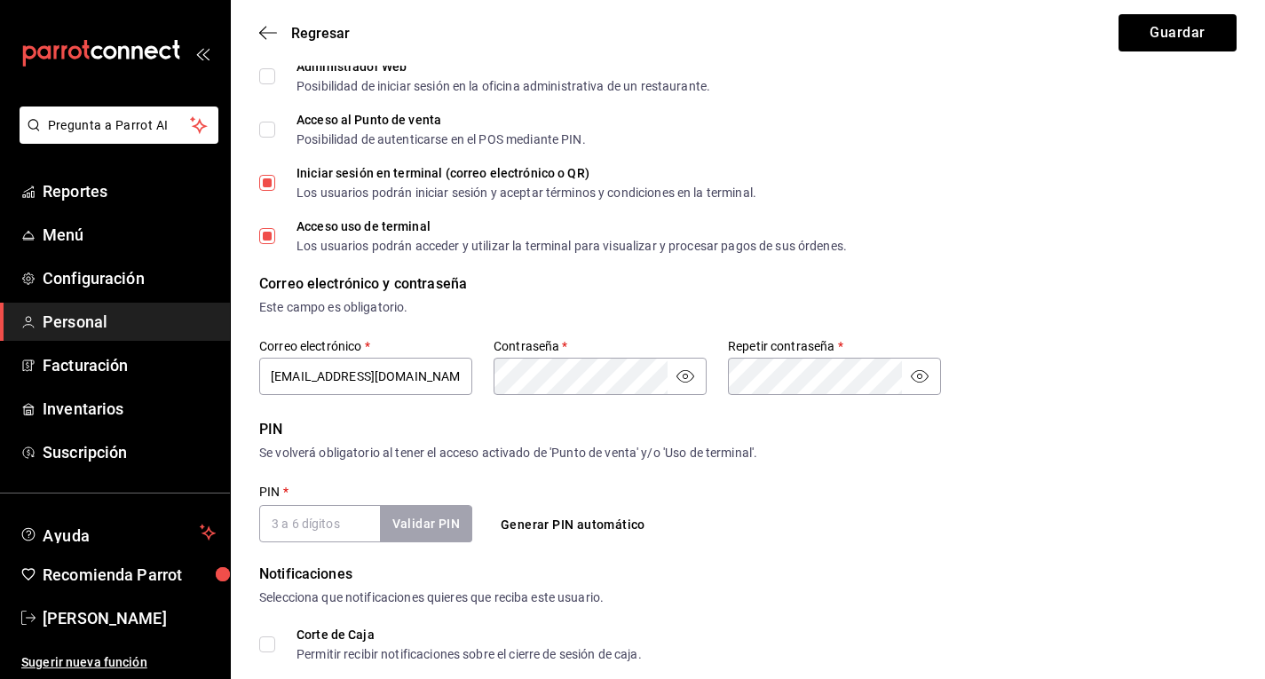
checkbox input "true"
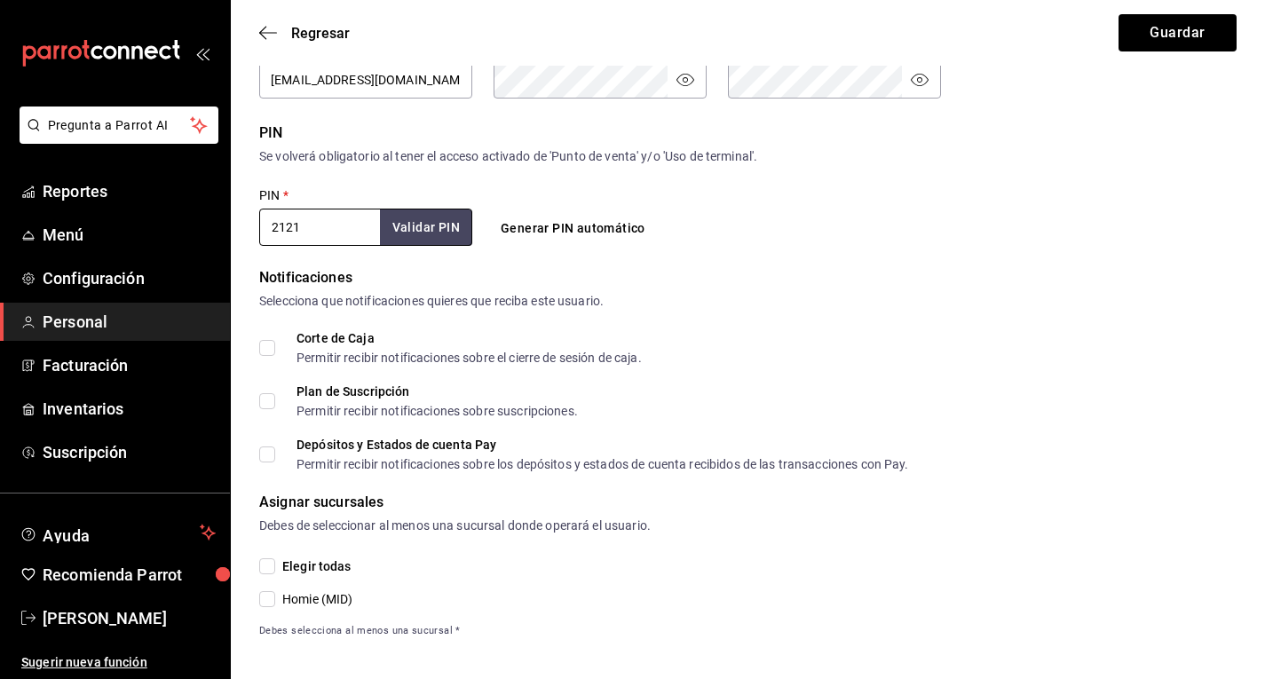
scroll to position [597, 0]
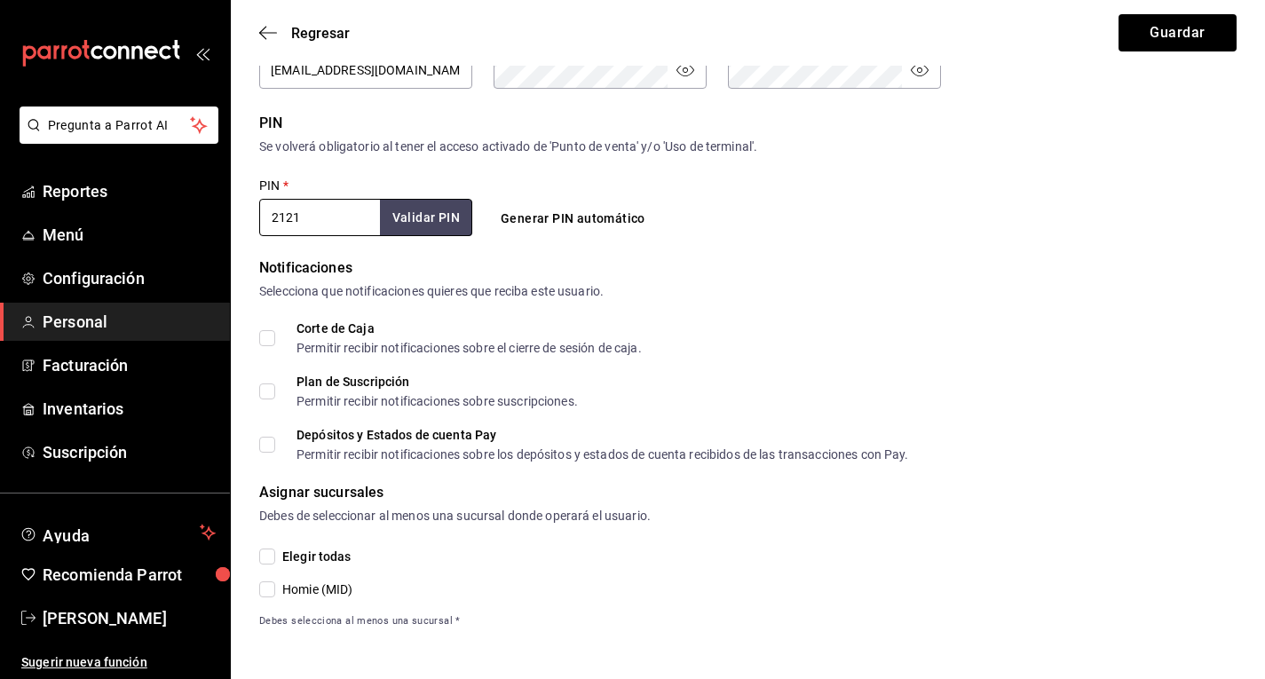
type input "2121"
click at [313, 557] on span "Elegir todas" at bounding box center [313, 557] width 76 height 19
click at [275, 557] on input "Elegir todas" at bounding box center [267, 557] width 16 height 16
checkbox input "true"
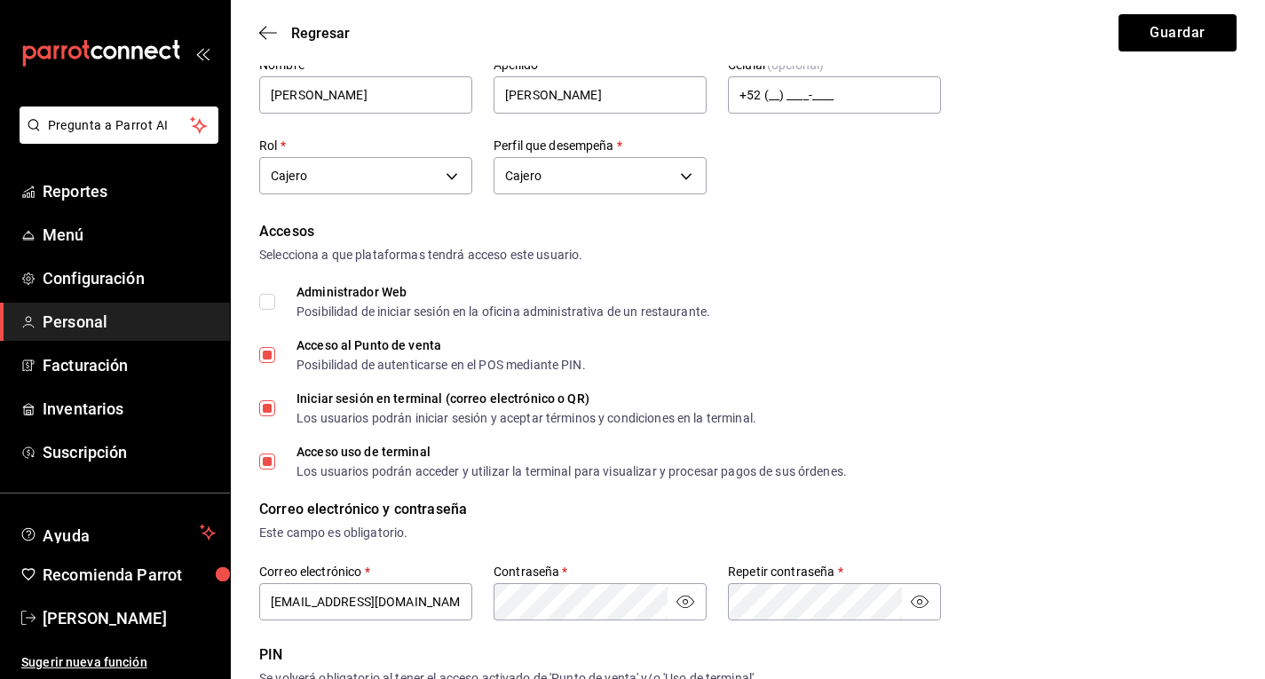
scroll to position [0, 0]
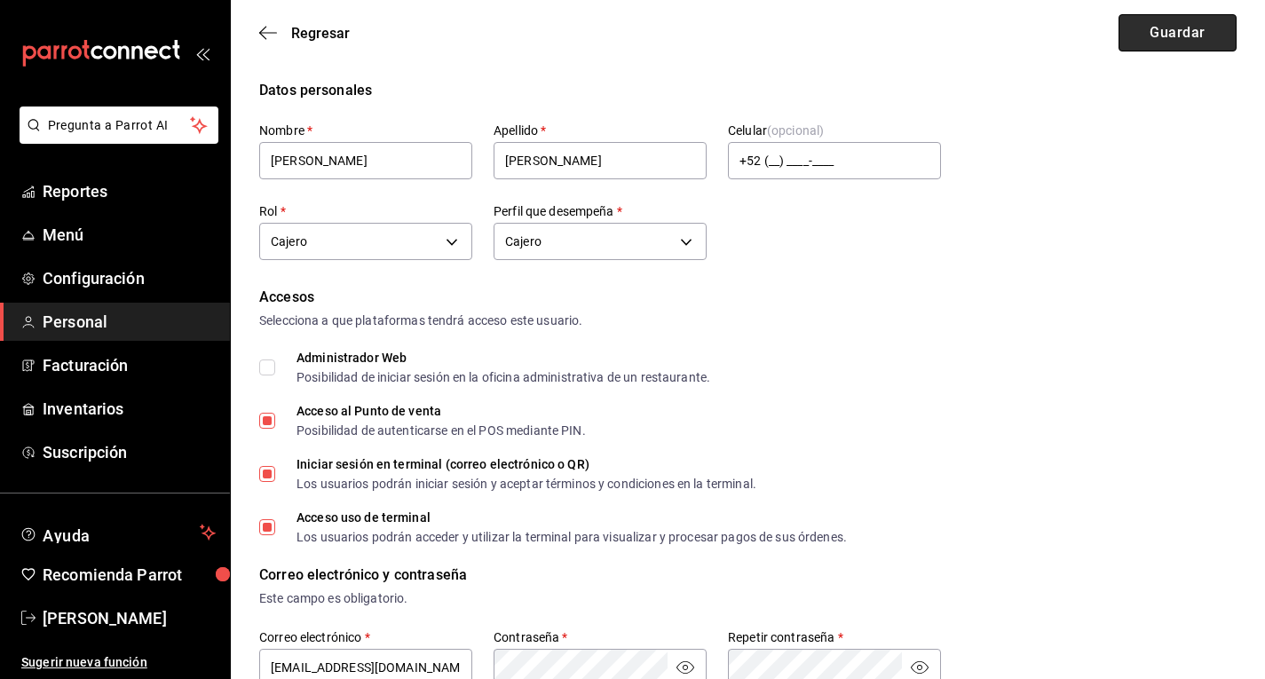
click at [1182, 20] on button "Guardar" at bounding box center [1178, 32] width 118 height 37
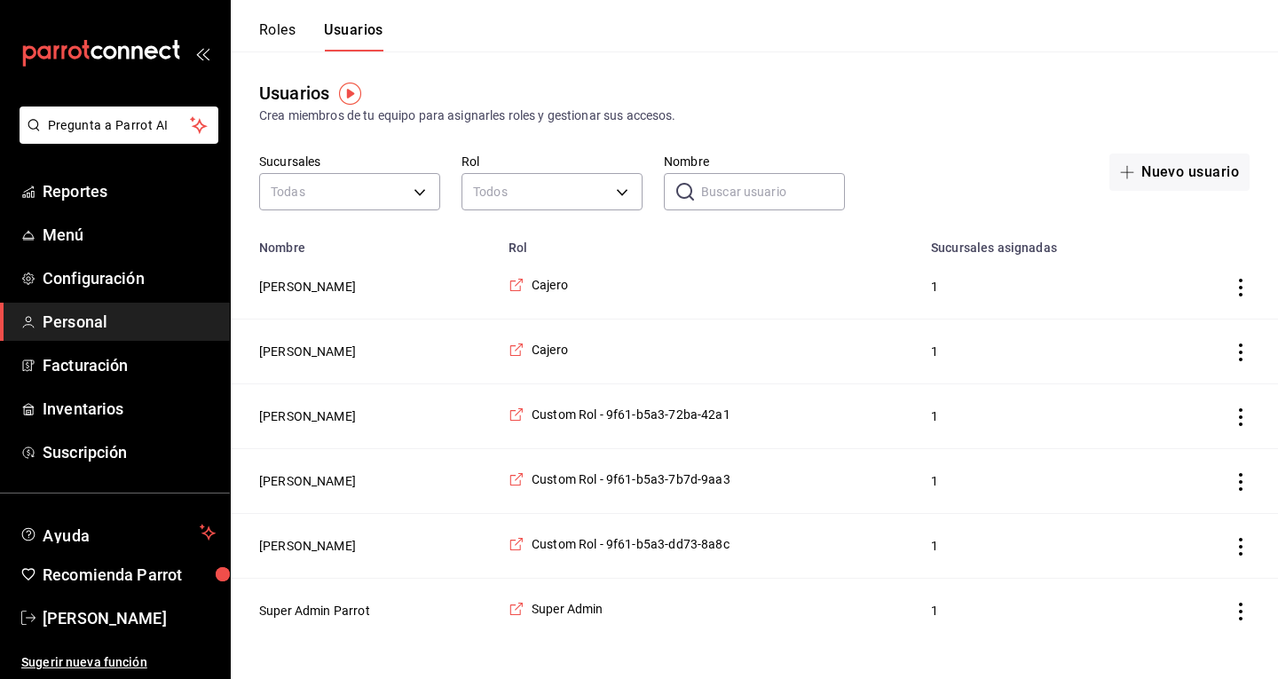
click at [280, 30] on button "Roles" at bounding box center [277, 36] width 36 height 30
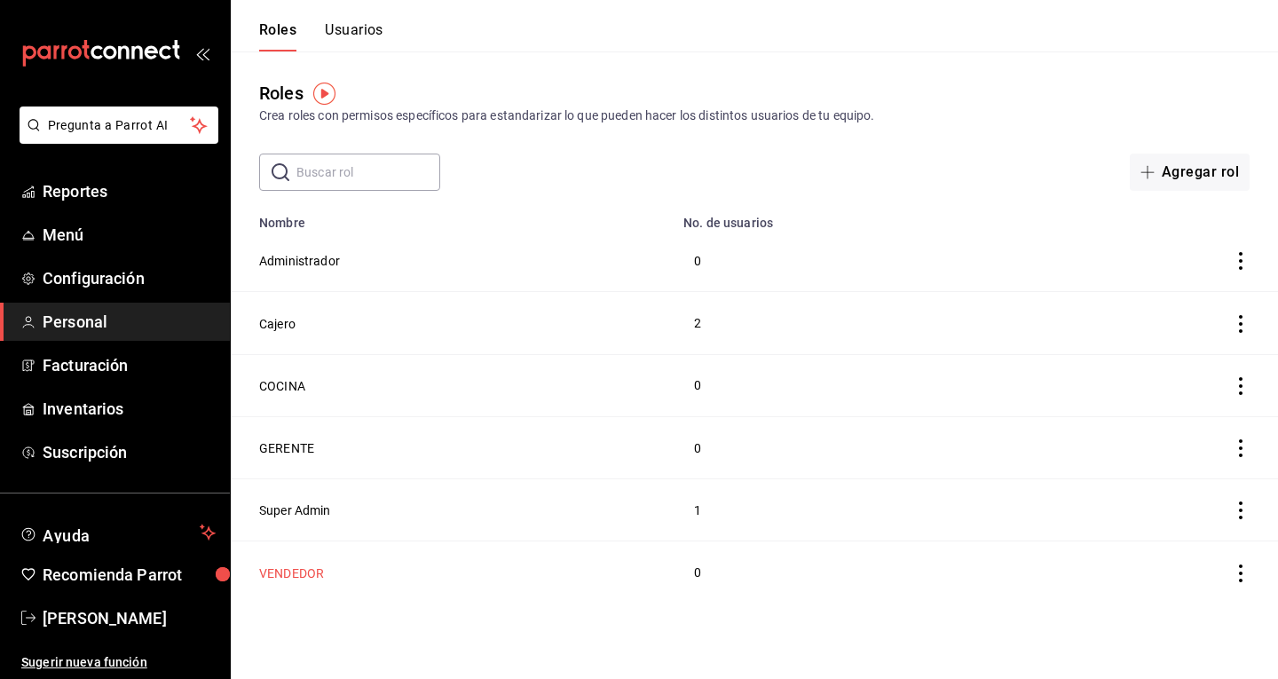
click at [302, 573] on button "VENDEDOR" at bounding box center [291, 574] width 65 height 18
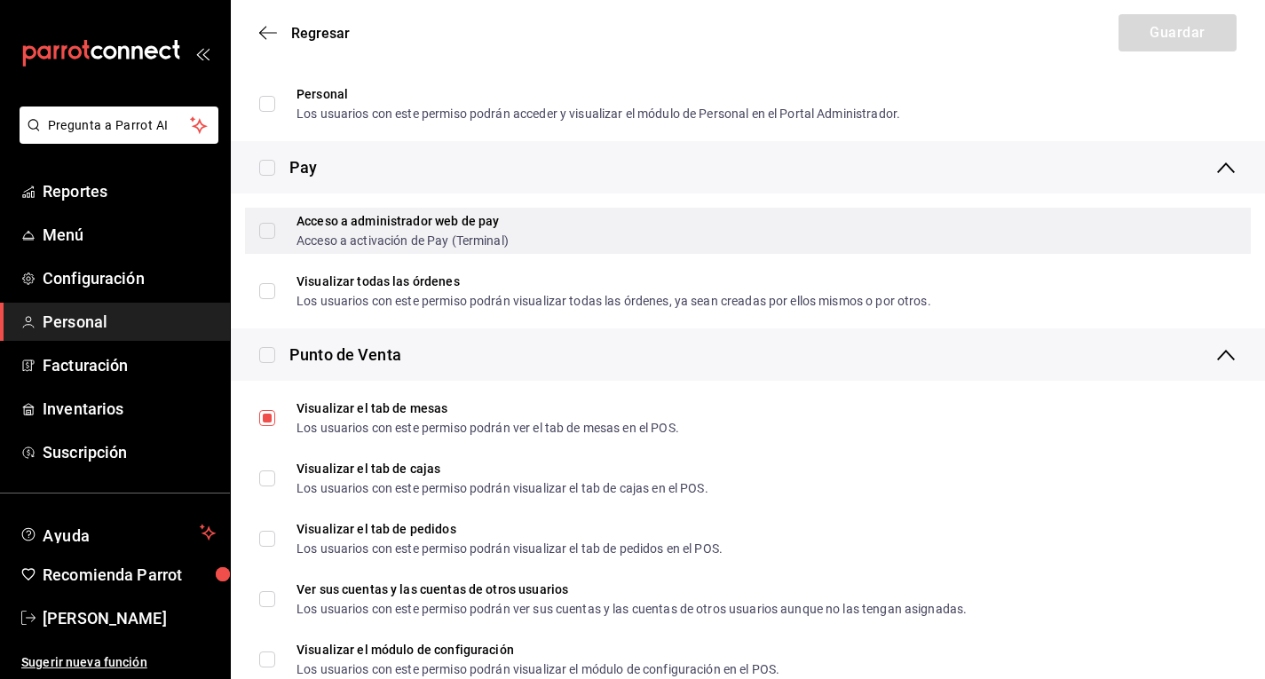
scroll to position [1515, 0]
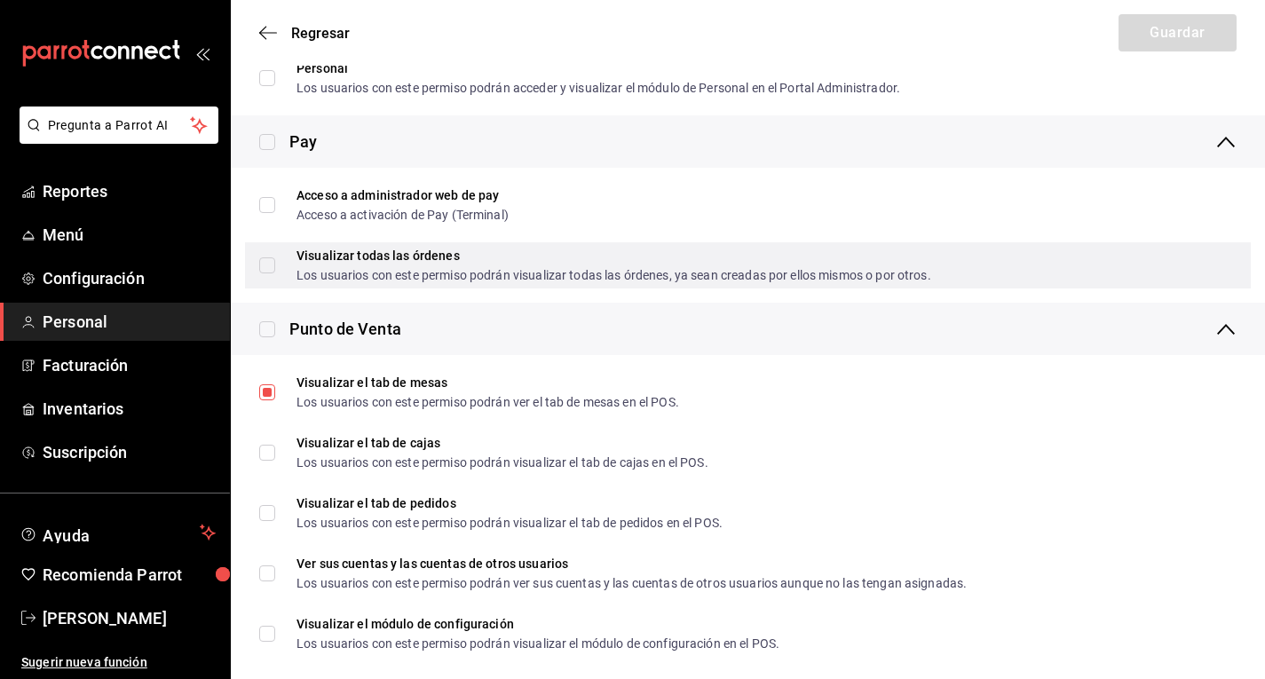
click at [274, 265] on input "Visualizar todas las órdenes Los usuarios con este permiso podrán visualizar to…" at bounding box center [267, 265] width 16 height 16
checkbox input "true"
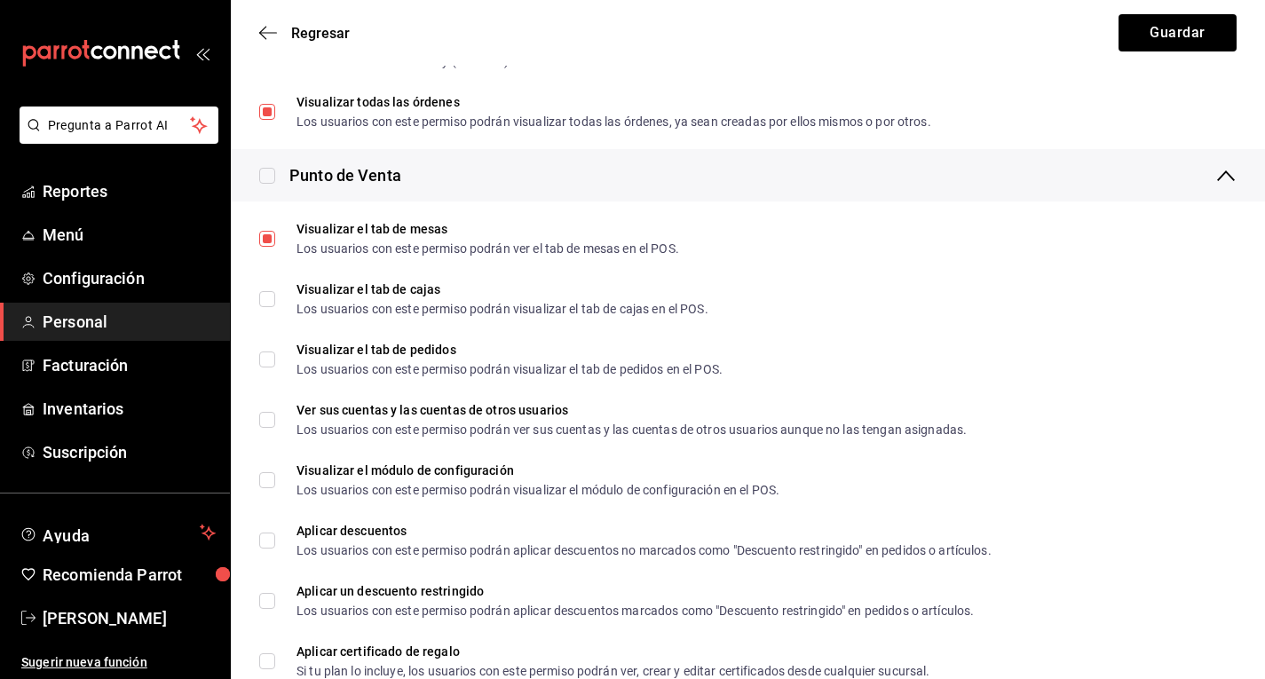
scroll to position [1671, 0]
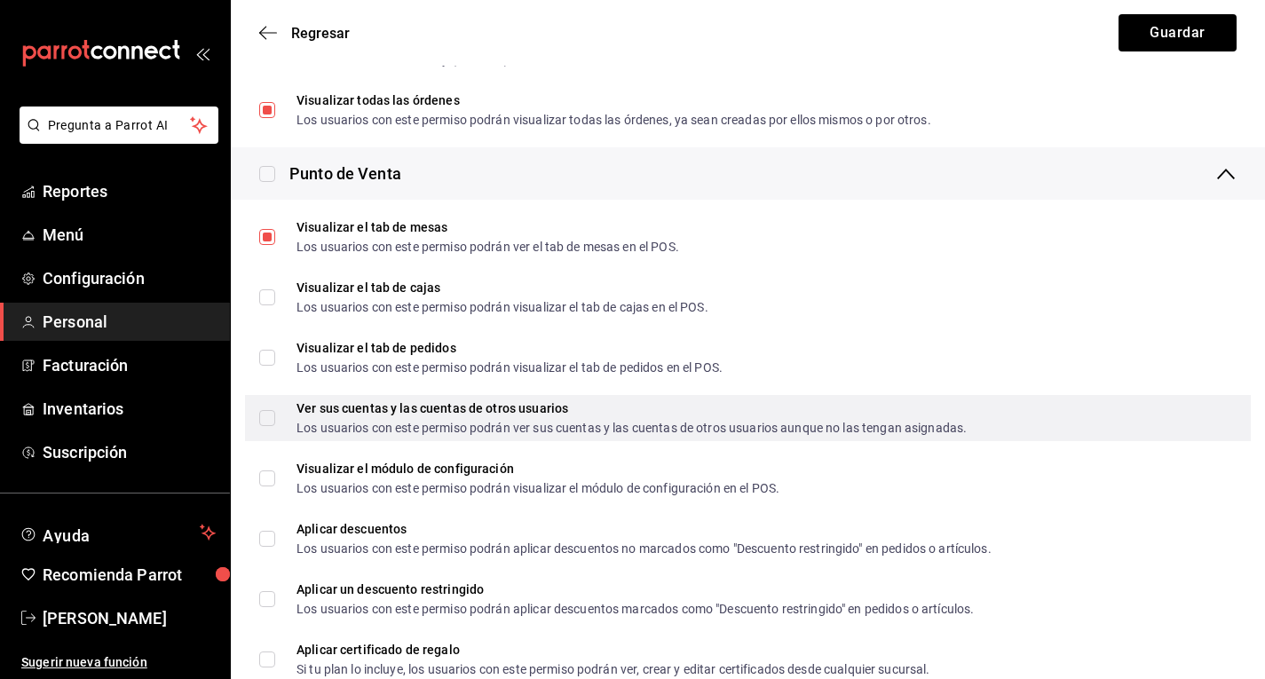
click at [268, 420] on input "Ver sus cuentas y las cuentas de otros usuarios Los usuarios con este permiso p…" at bounding box center [267, 418] width 16 height 16
checkbox input "true"
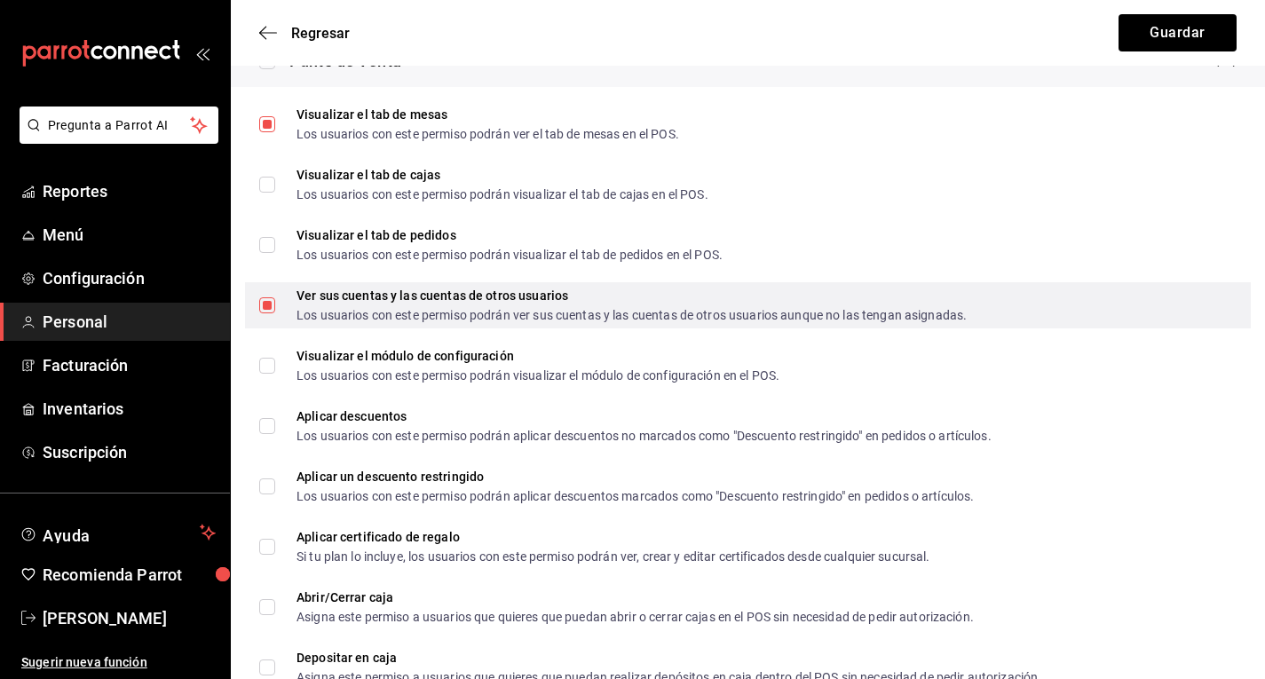
scroll to position [1813, 0]
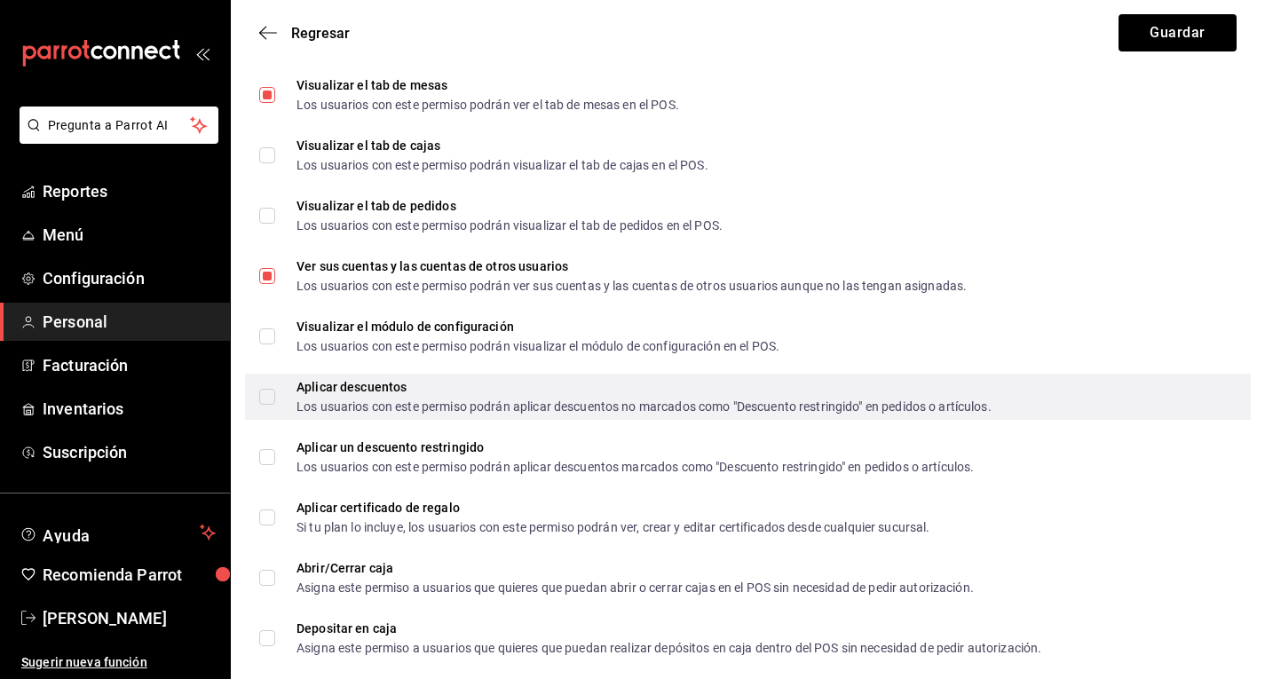
click at [267, 403] on input "Aplicar descuentos Los usuarios con este permiso podrán aplicar descuentos no m…" at bounding box center [267, 397] width 16 height 16
checkbox input "true"
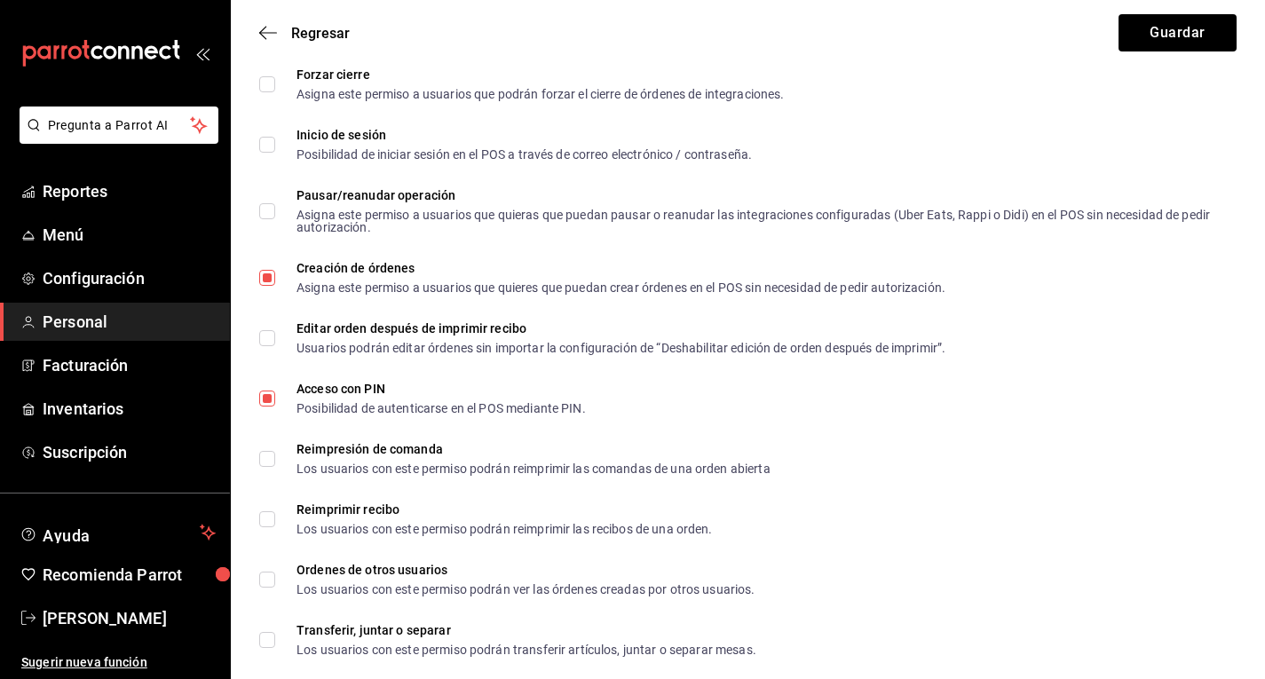
scroll to position [2790, 0]
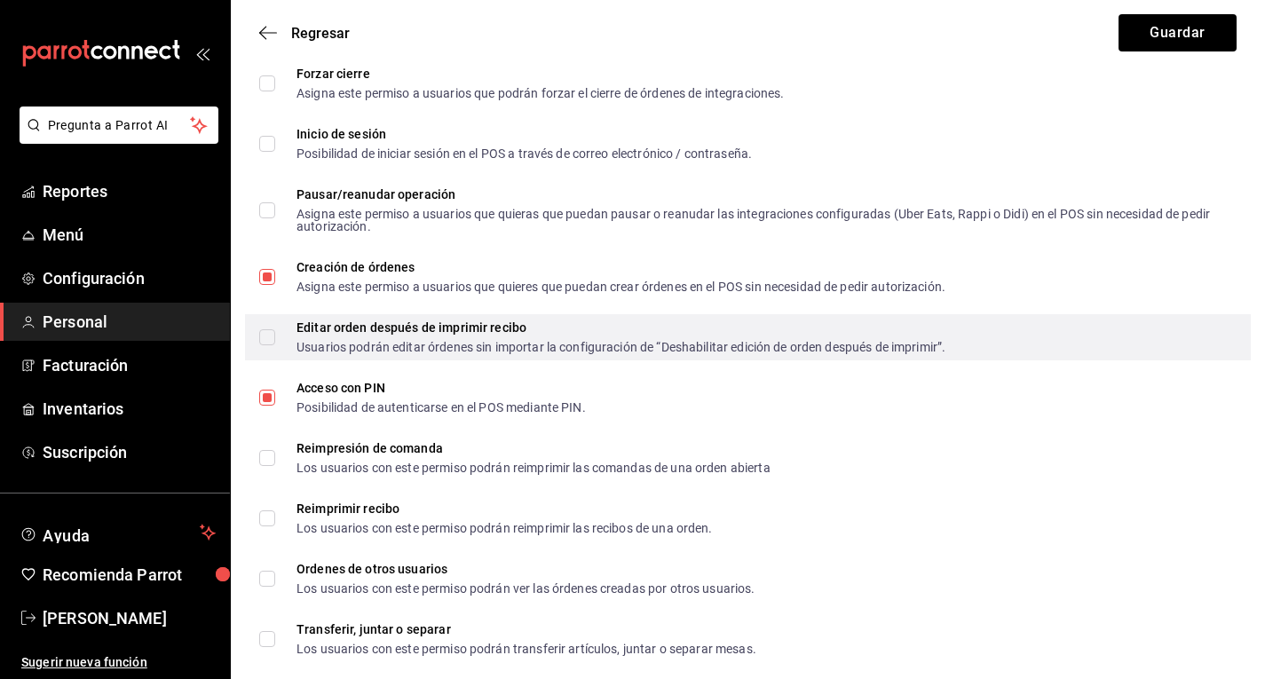
click at [293, 326] on span "Editar orden después de imprimir recibo Usuarios podrán editar órdenes sin impo…" at bounding box center [610, 337] width 670 height 32
click at [275, 329] on input "Editar orden después de imprimir recibo Usuarios podrán editar órdenes sin impo…" at bounding box center [267, 337] width 16 height 16
checkbox input "true"
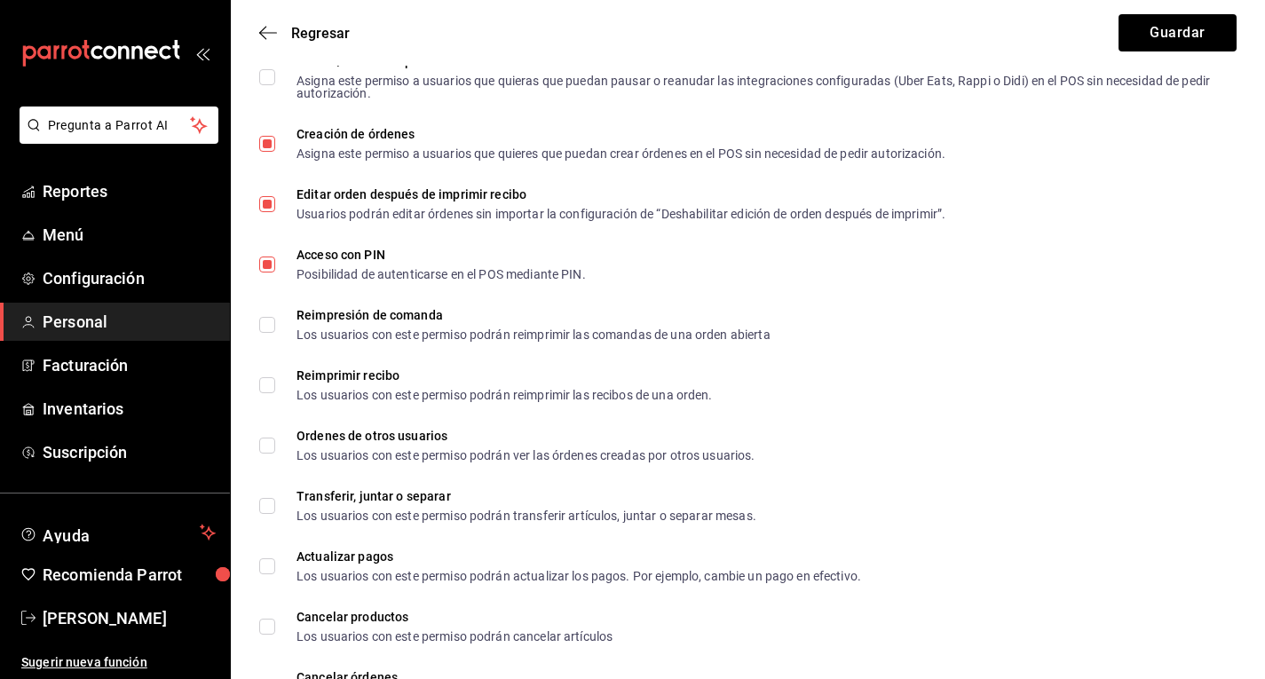
scroll to position [2925, 0]
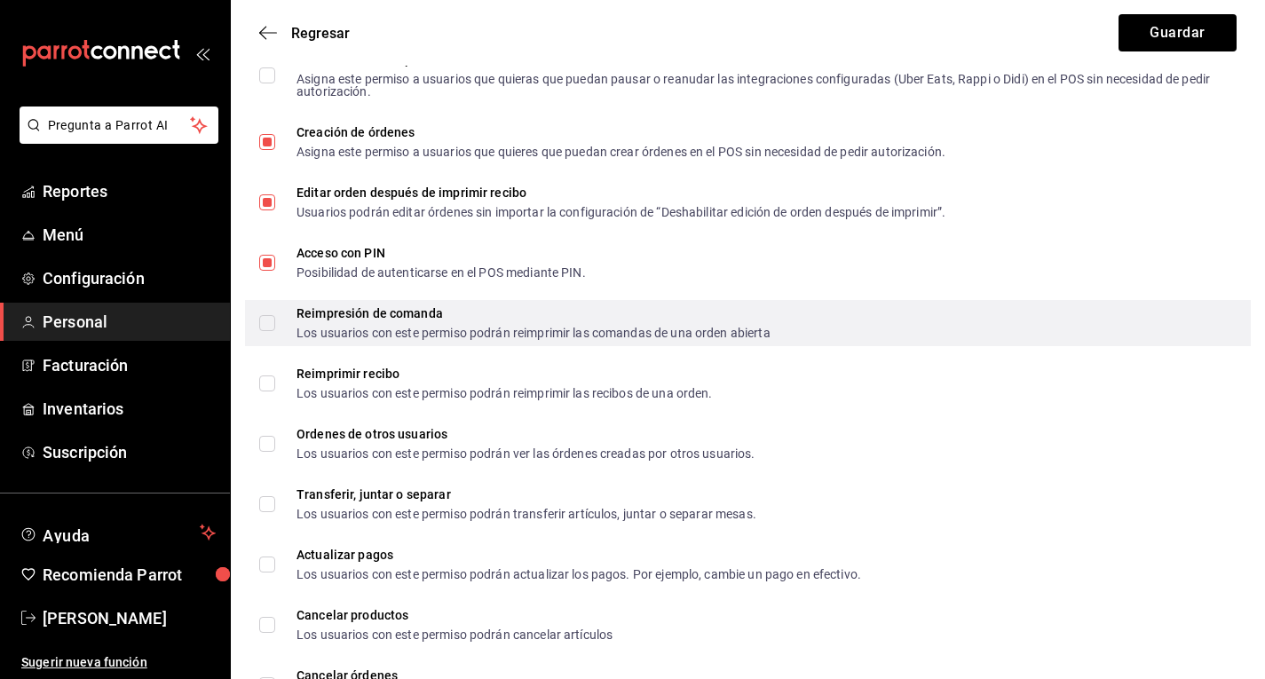
click at [263, 321] on input "Reimpresión de comanda Los usuarios con este permiso podrán reimprimir las coma…" at bounding box center [267, 323] width 16 height 16
checkbox input "true"
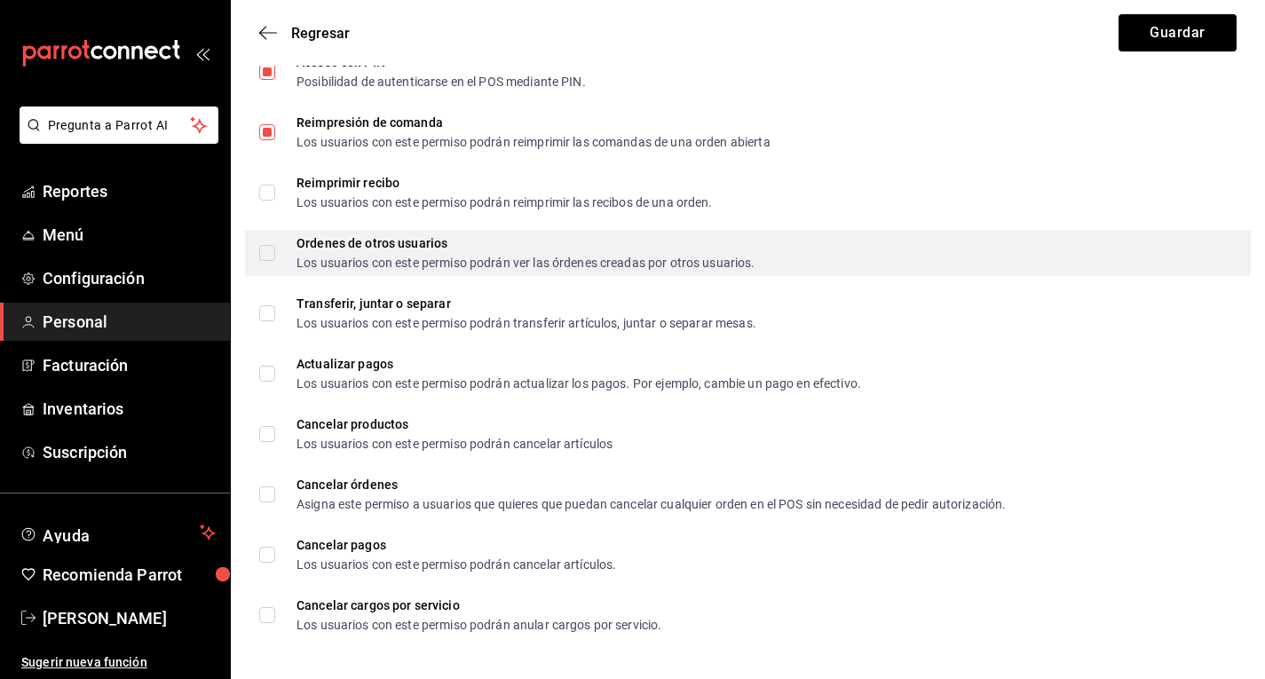
scroll to position [3118, 0]
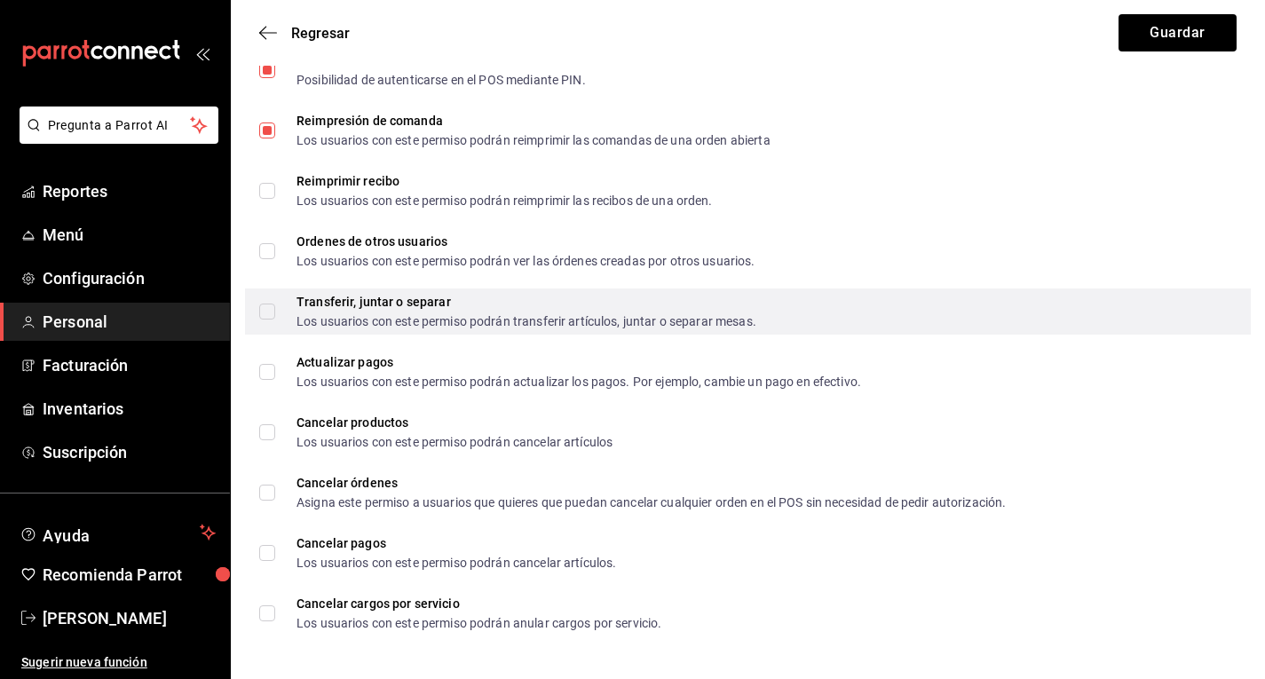
click at [271, 312] on input "Transferir, juntar o separar Los usuarios con este permiso podrán transferir ar…" at bounding box center [267, 312] width 16 height 16
checkbox input "true"
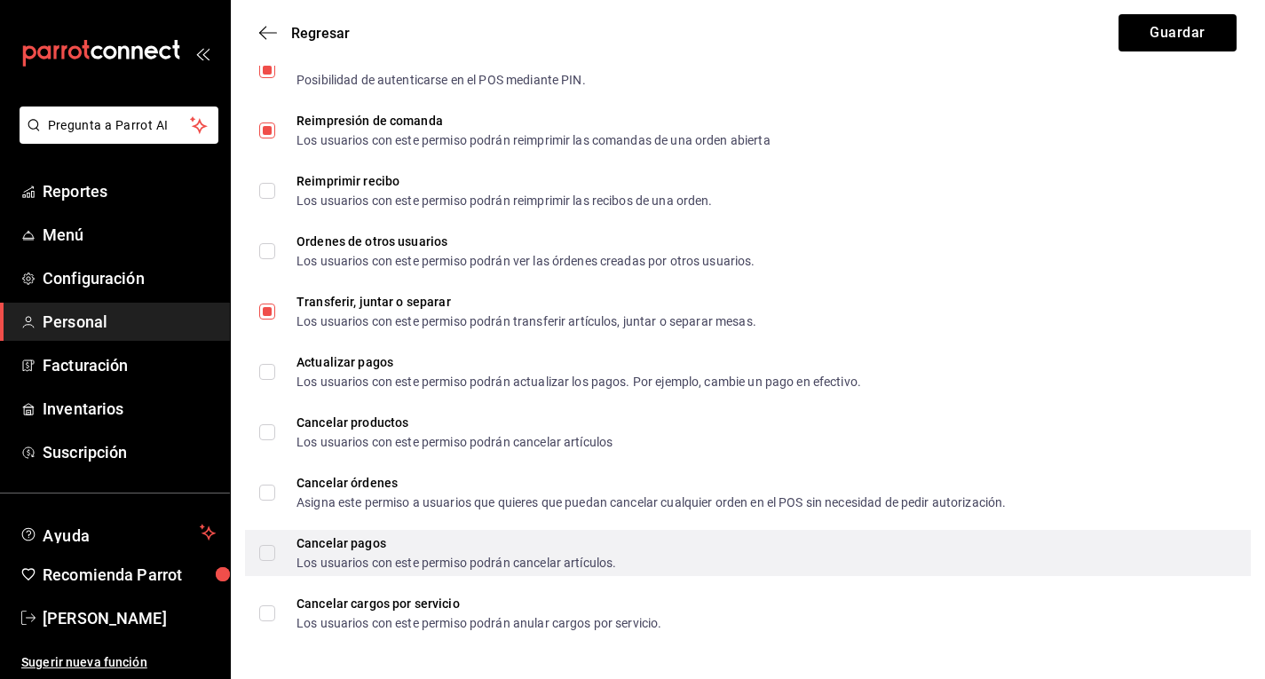
click at [272, 560] on input "Cancelar pagos Los usuarios con este permiso podrán cancelar artículos." at bounding box center [267, 553] width 16 height 16
checkbox input "true"
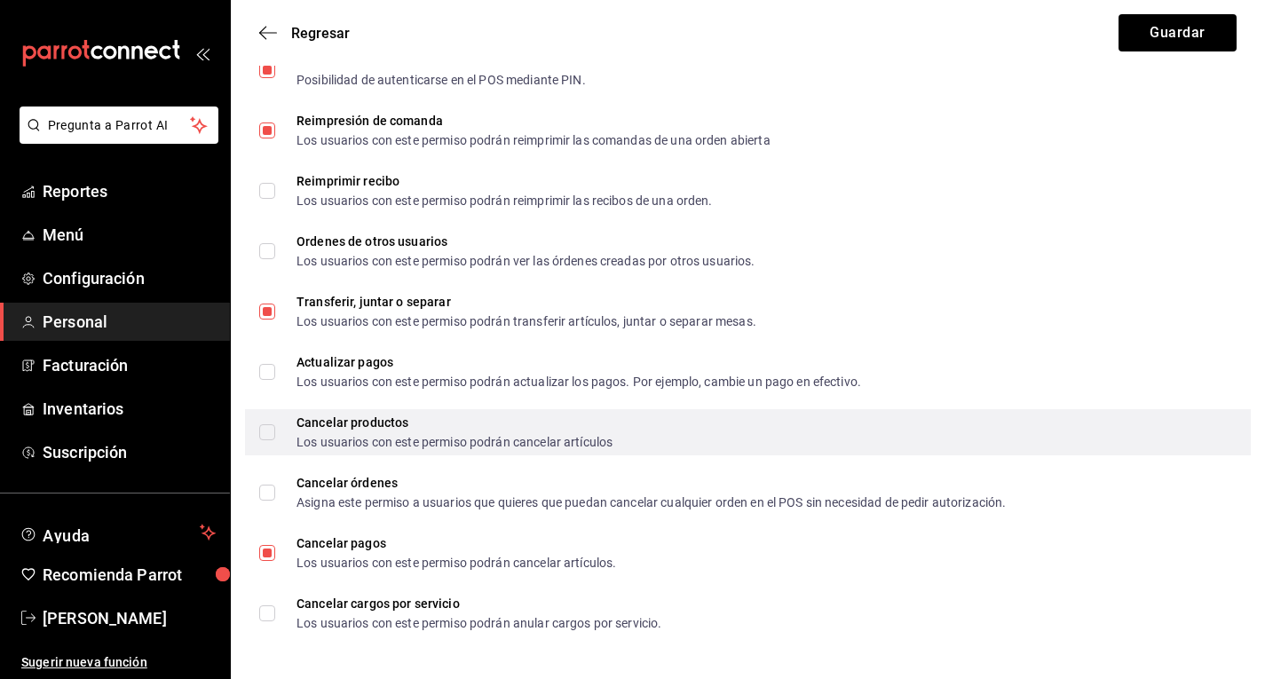
click at [274, 440] on label "Cancelar productos Los usuarios con este permiso podrán cancelar artículos" at bounding box center [435, 432] width 353 height 32
click at [274, 440] on input "Cancelar productos Los usuarios con este permiso podrán cancelar artículos" at bounding box center [267, 432] width 16 height 16
checkbox input "true"
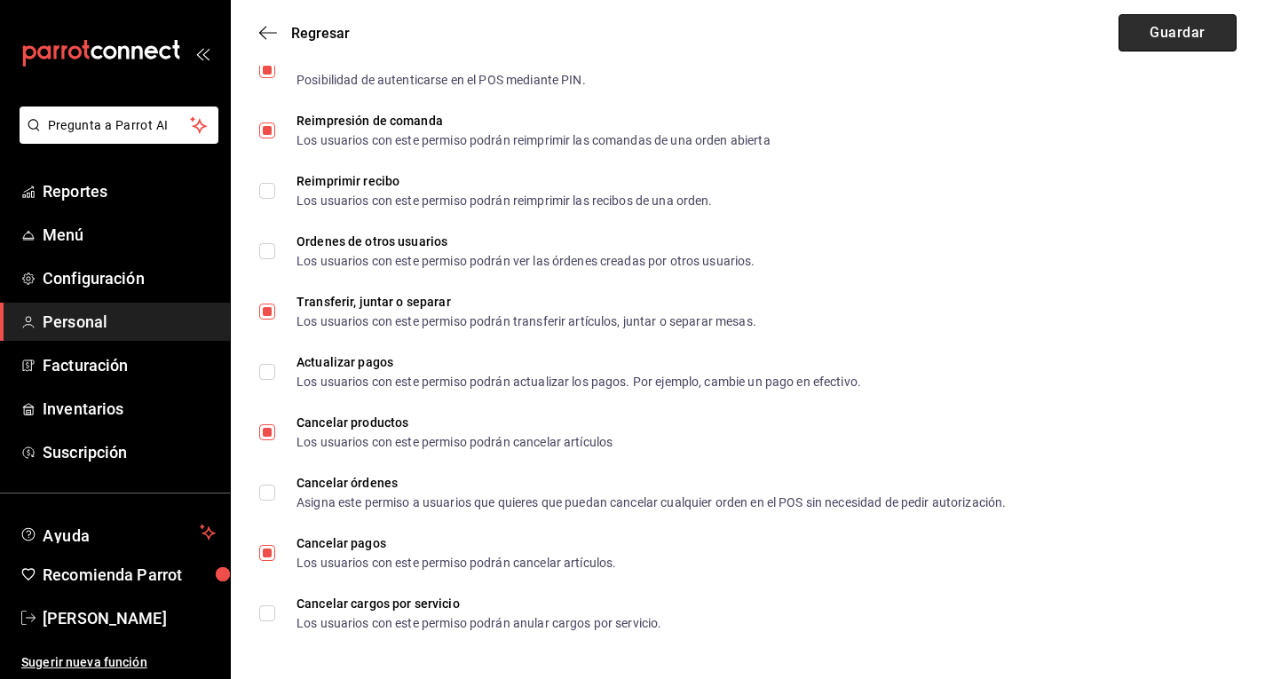
click at [1177, 44] on button "Guardar" at bounding box center [1178, 32] width 118 height 37
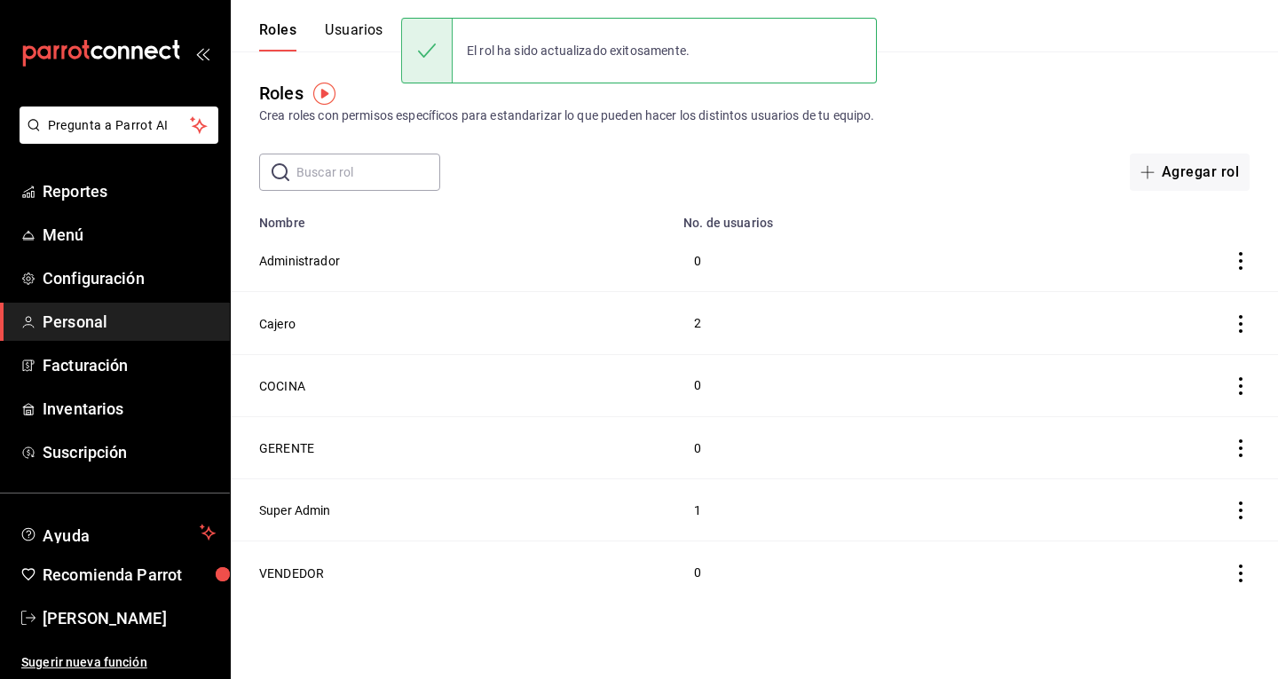
click at [341, 24] on button "Usuarios" at bounding box center [354, 36] width 59 height 30
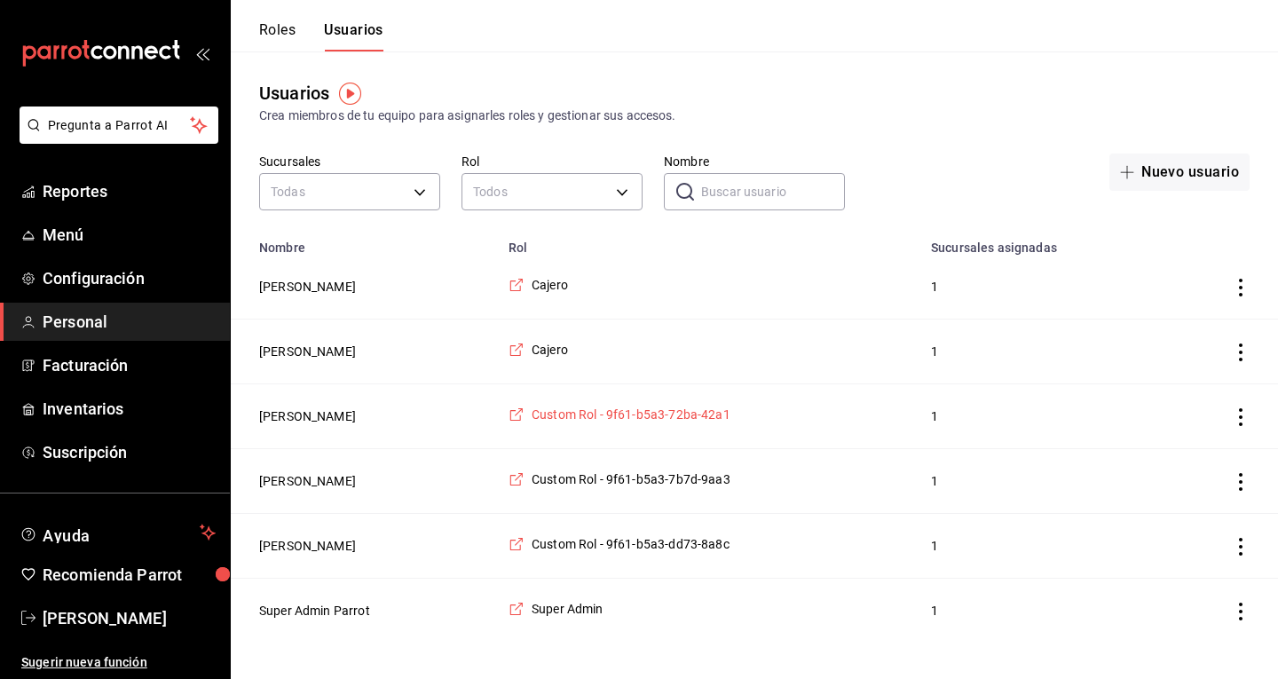
click at [637, 418] on span "Custom Rol - 9f61-b5a3-72ba-42a1" at bounding box center [631, 415] width 199 height 18
click at [330, 418] on button "[PERSON_NAME]" at bounding box center [307, 416] width 97 height 18
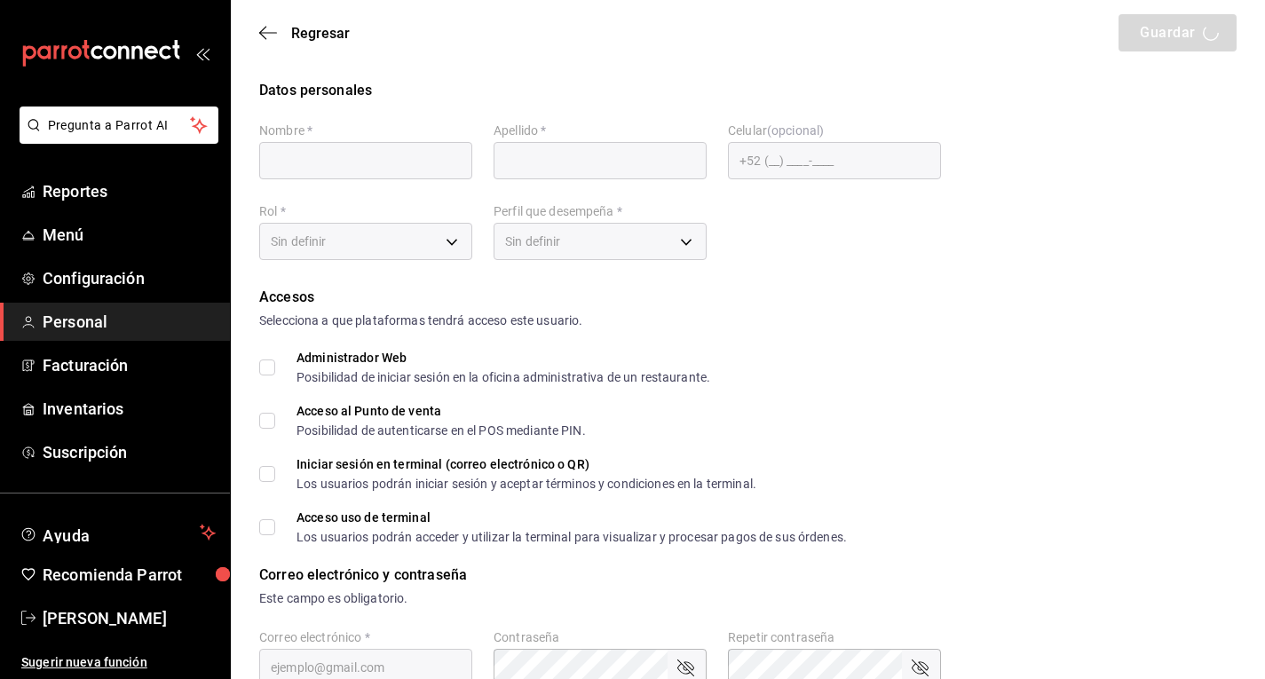
type input "[PERSON_NAME]"
checkbox input "true"
type input "[EMAIL_ADDRESS][DOMAIN_NAME]"
type input "2222"
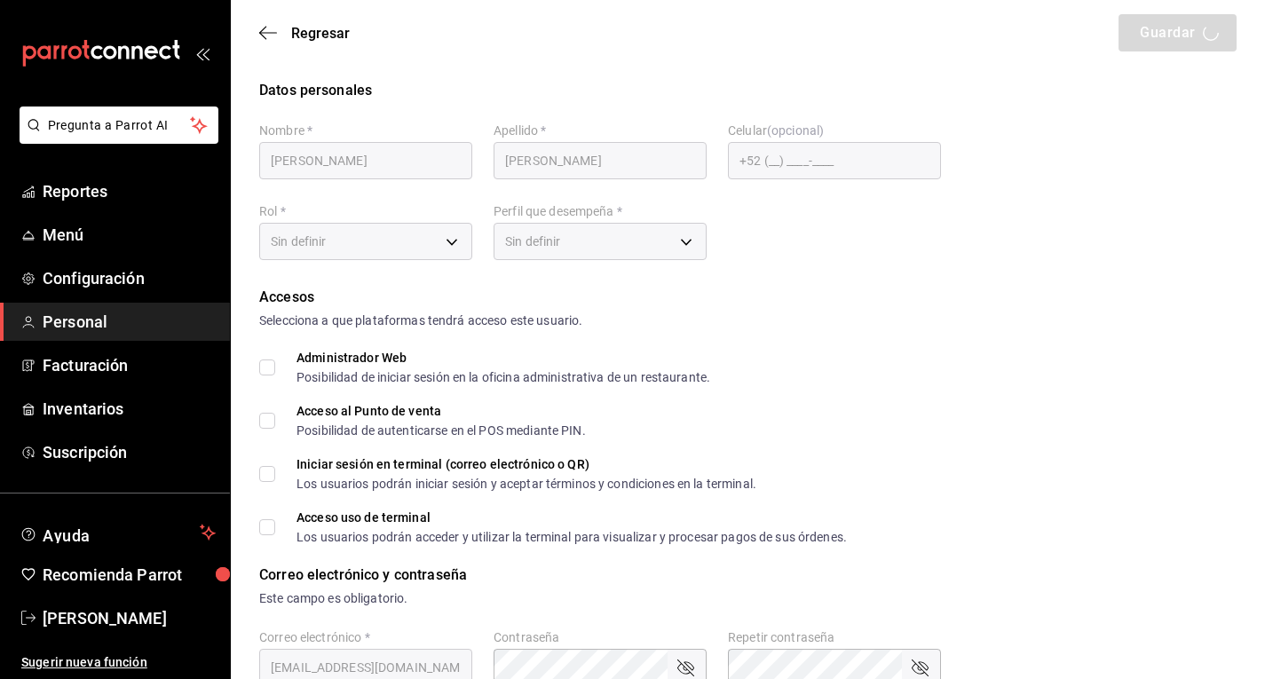
type input "[PHONE_NUMBER]"
type input "bc1b7532-d6ad-49b3-bc6c-845a69ce678d"
type input "UNDEFINED"
checkbox input "true"
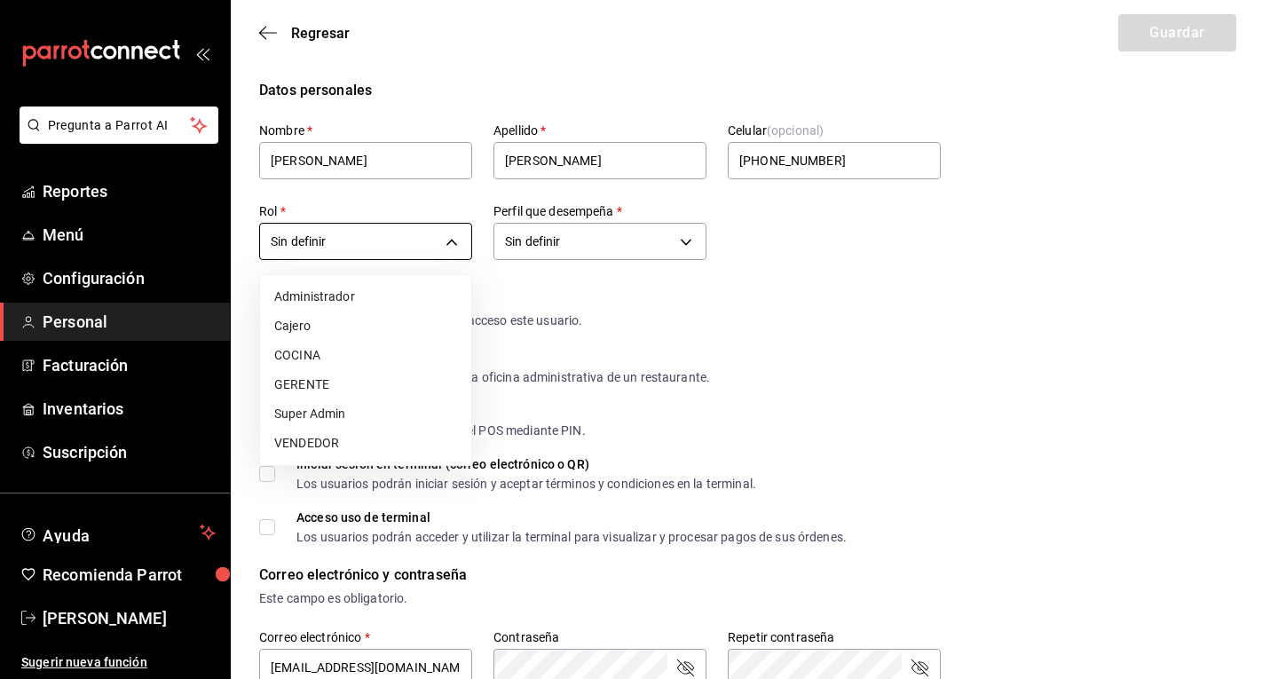
click at [396, 235] on body "Pregunta a Parrot AI Reportes Menú Configuración Personal Facturación Inventari…" at bounding box center [639, 638] width 1278 height 1277
click at [362, 439] on li "VENDEDOR" at bounding box center [365, 443] width 211 height 29
type input "5b4437a0-cbaf-42fc-9535-defda198b2c8"
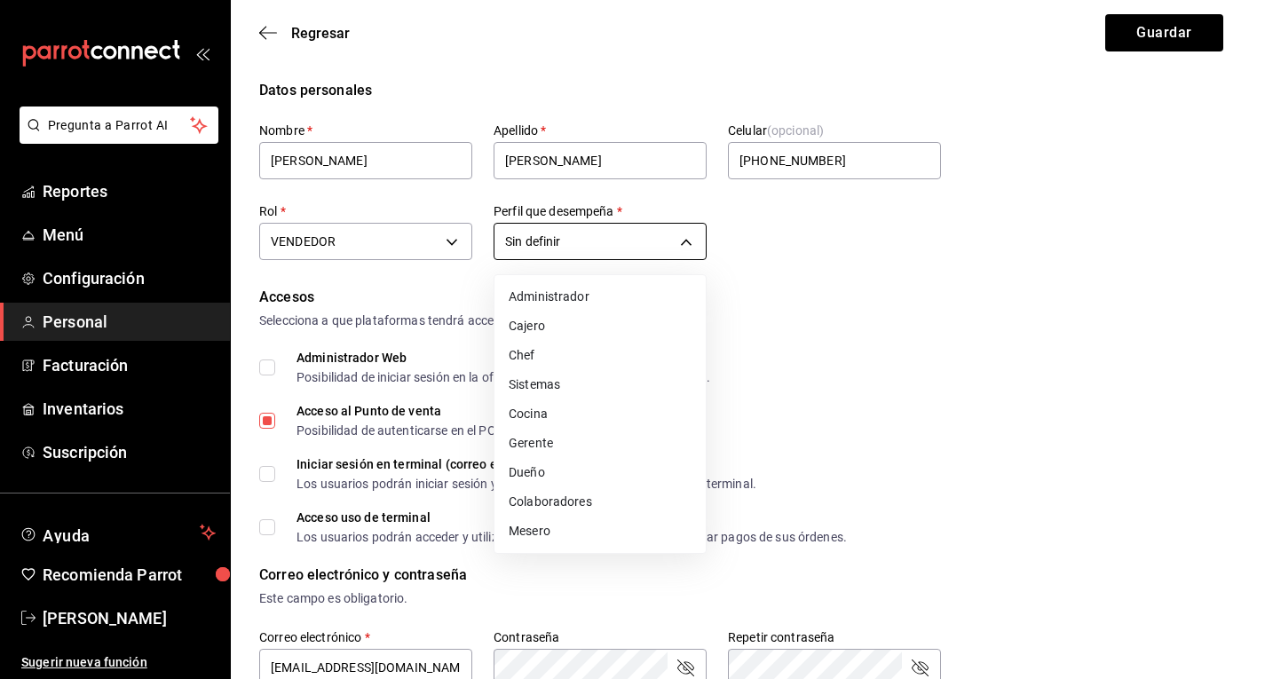
click at [670, 244] on body "Pregunta a Parrot AI Reportes Menú Configuración Personal Facturación Inventari…" at bounding box center [632, 638] width 1265 height 1277
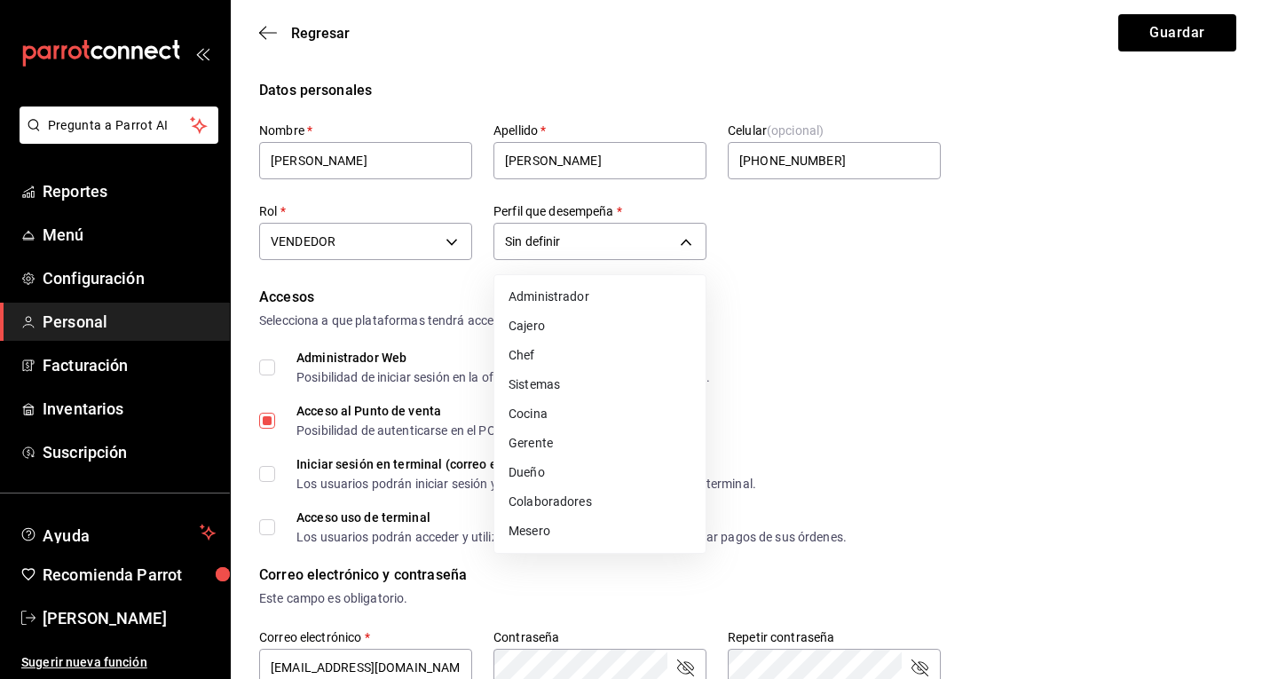
click at [579, 531] on li "Mesero" at bounding box center [599, 531] width 211 height 29
type input "WAITER"
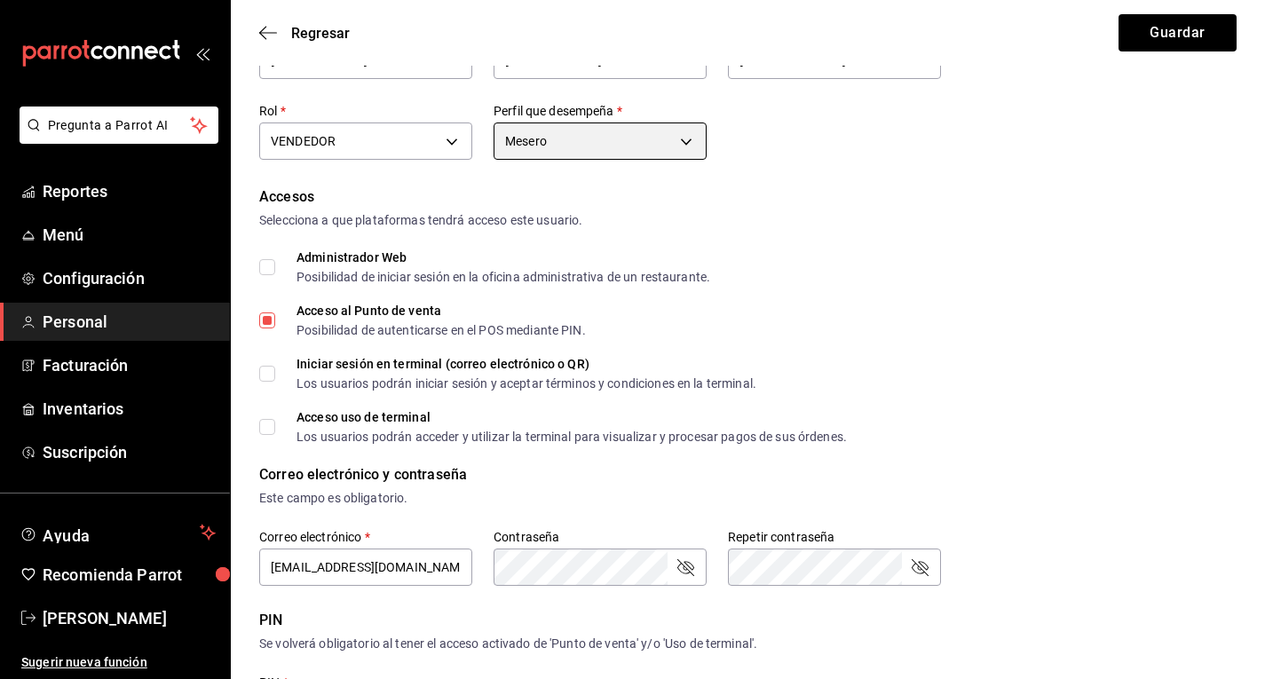
scroll to position [101, 0]
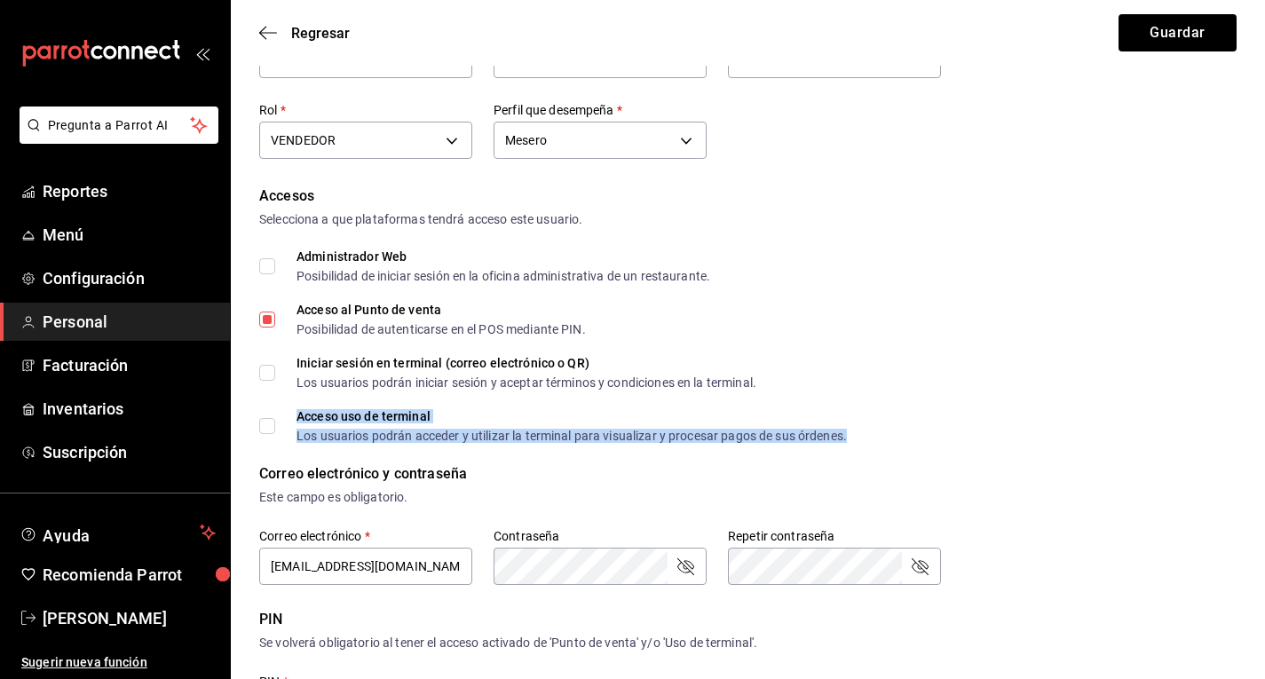
click at [395, 424] on div "Acceso uso de terminal Los usuarios podrán acceder y utilizar la terminal para …" at bounding box center [572, 426] width 550 height 32
click at [261, 421] on input "Acceso uso de terminal Los usuarios podrán acceder y utilizar la terminal para …" at bounding box center [267, 426] width 16 height 16
checkbox input "true"
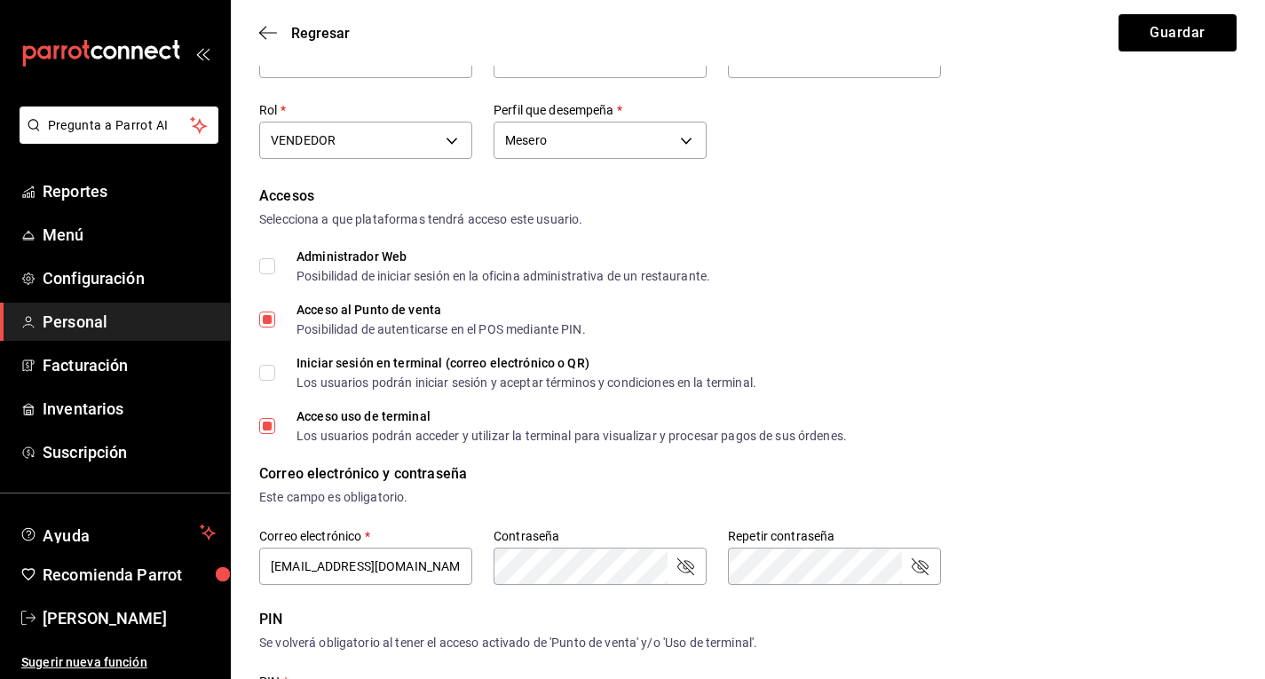
click at [936, 387] on div "Iniciar sesión en terminal (correo electrónico o QR) Los usuarios podrán inicia…" at bounding box center [747, 373] width 977 height 32
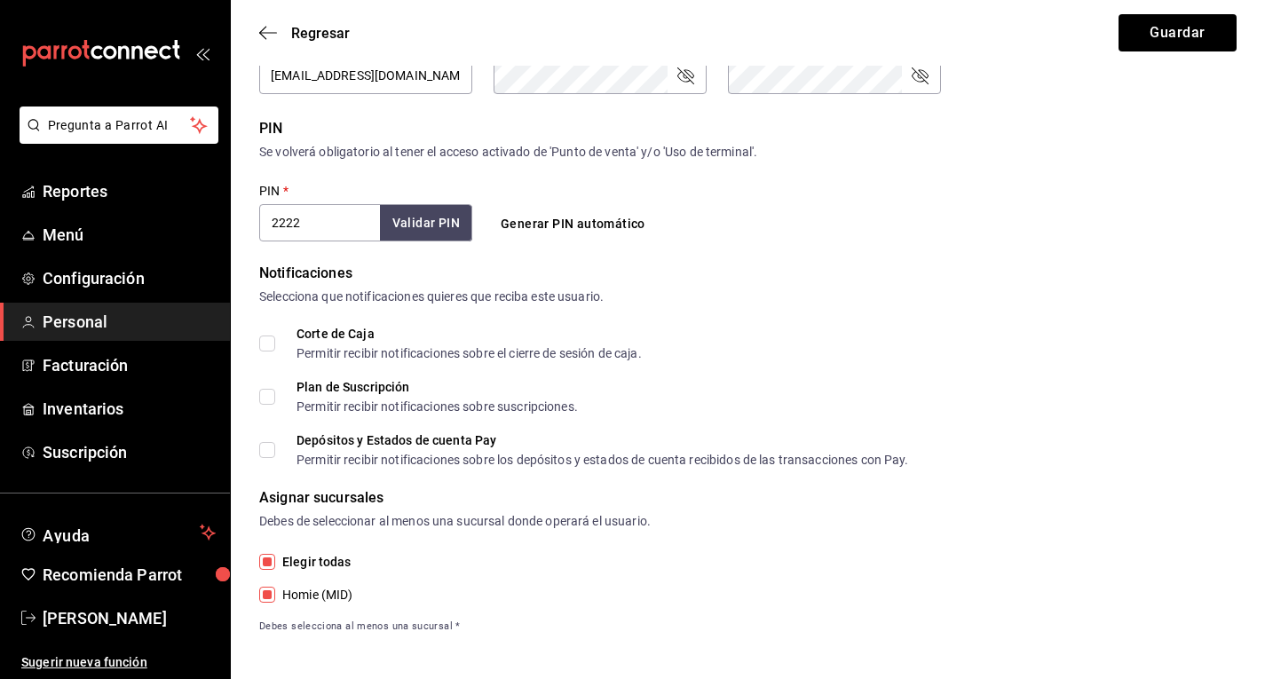
scroll to position [597, 0]
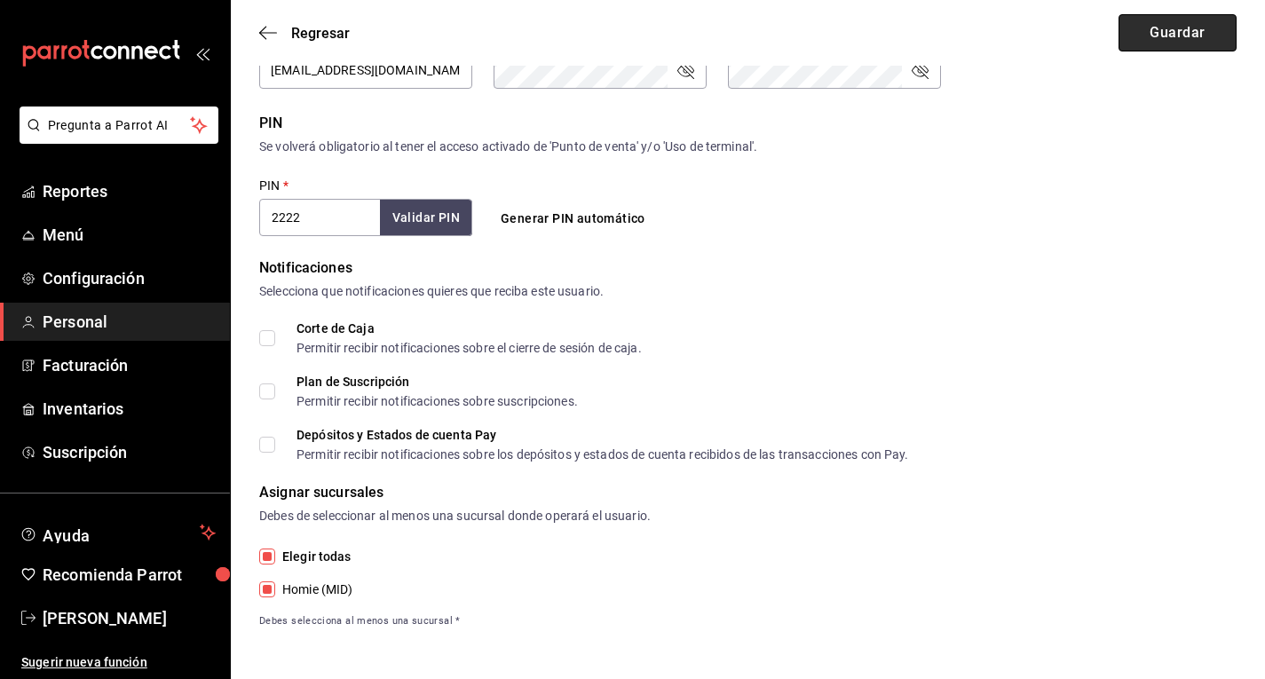
click at [1201, 28] on button "Guardar" at bounding box center [1178, 32] width 118 height 37
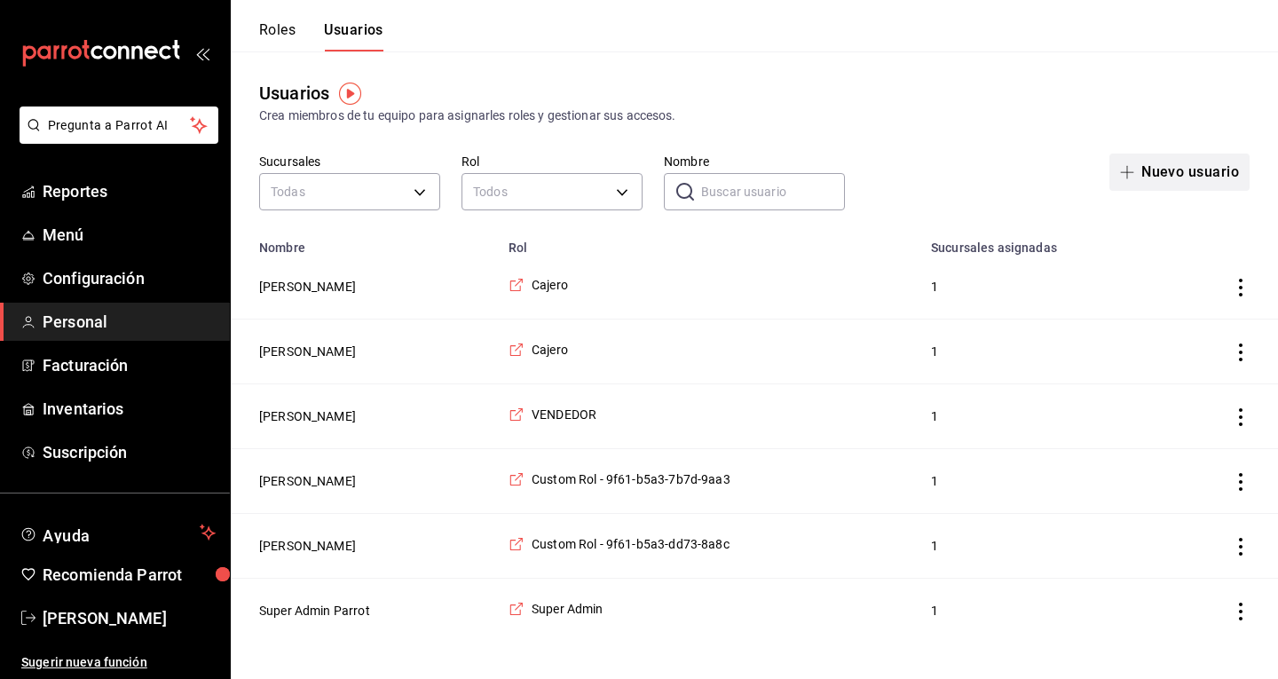
click at [1163, 172] on button "Nuevo usuario" at bounding box center [1180, 172] width 140 height 37
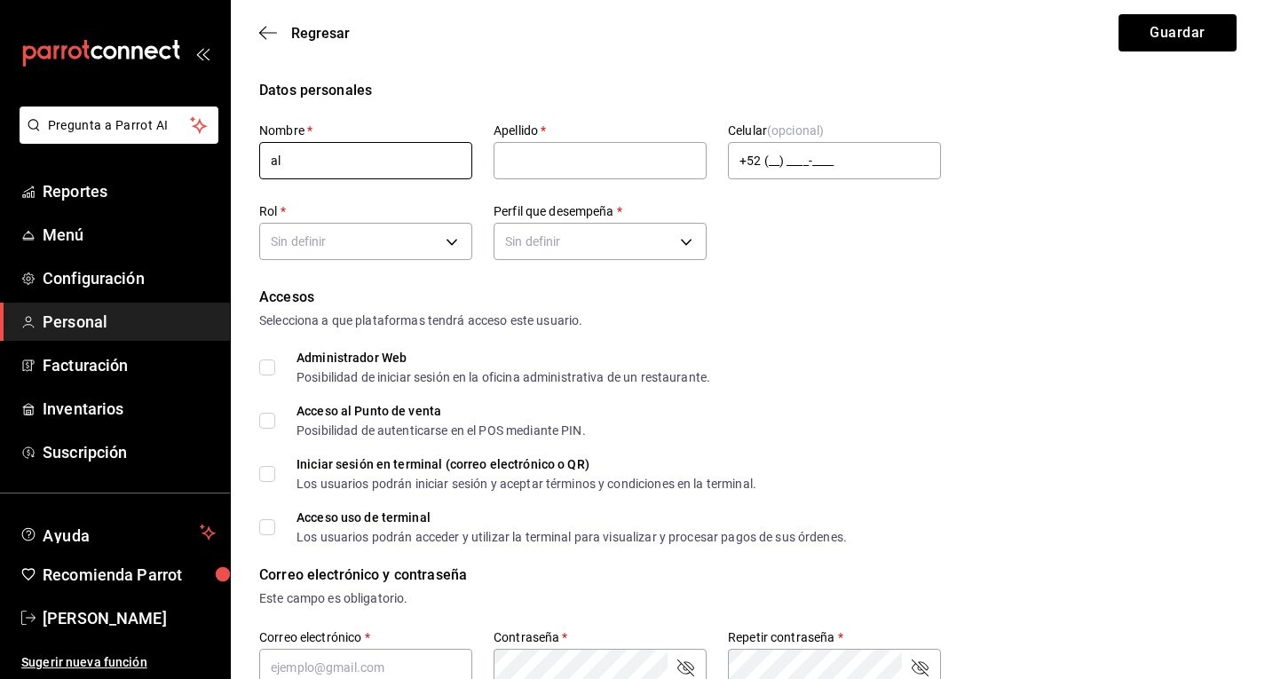
type input "a"
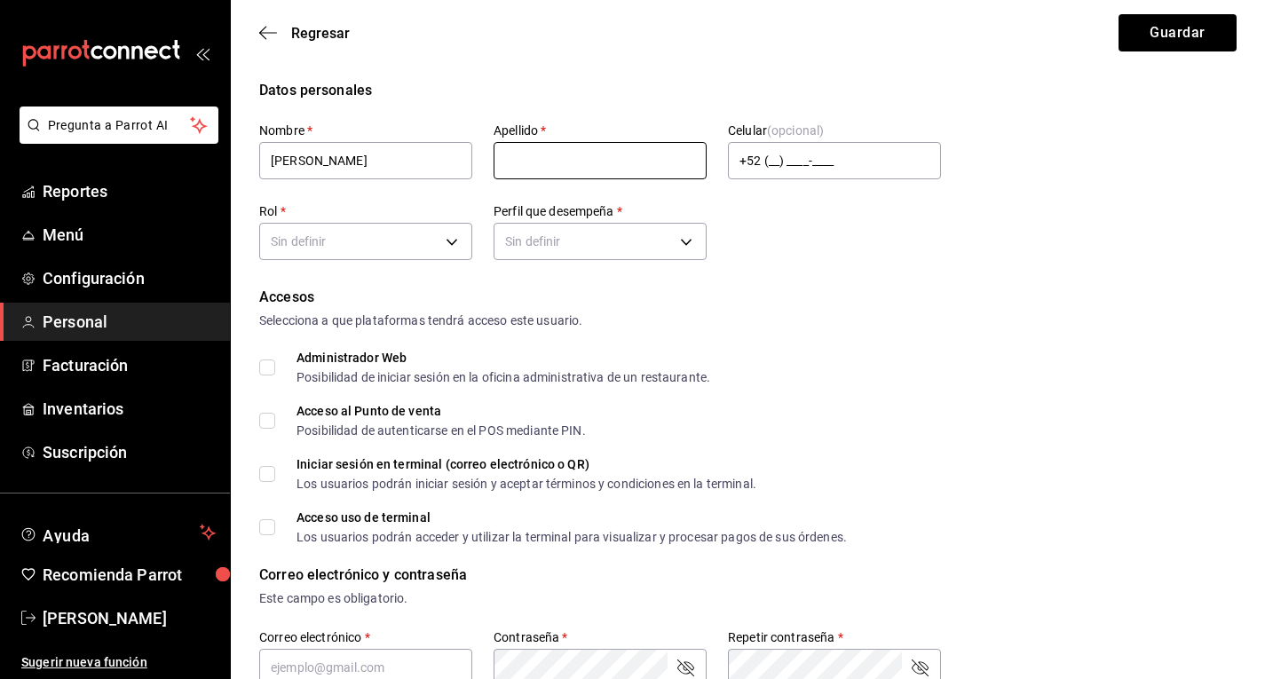
type input "[PERSON_NAME]"
click at [517, 161] on input "text" at bounding box center [600, 160] width 213 height 37
type input "Bass [PERSON_NAME]"
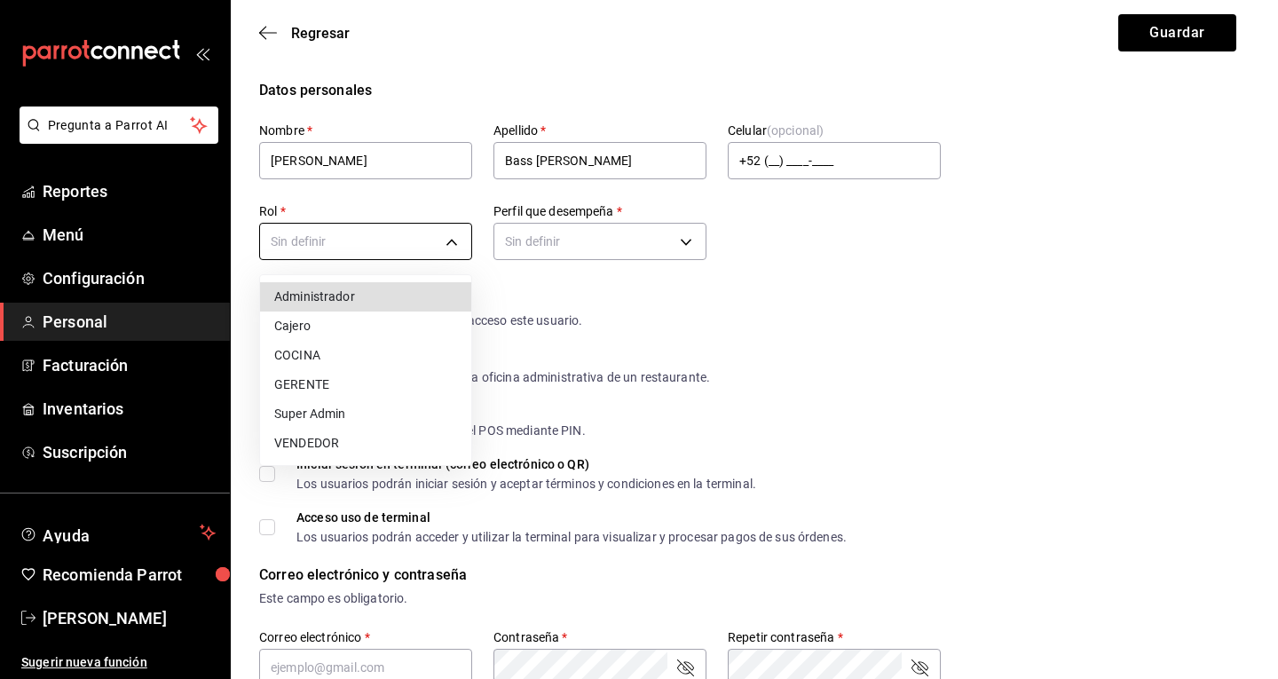
click at [447, 235] on body "Pregunta a Parrot AI Reportes Menú Configuración Personal Facturación Inventari…" at bounding box center [639, 638] width 1278 height 1277
click at [348, 442] on li "VENDEDOR" at bounding box center [365, 443] width 211 height 29
type input "5b4437a0-cbaf-42fc-9535-defda198b2c8"
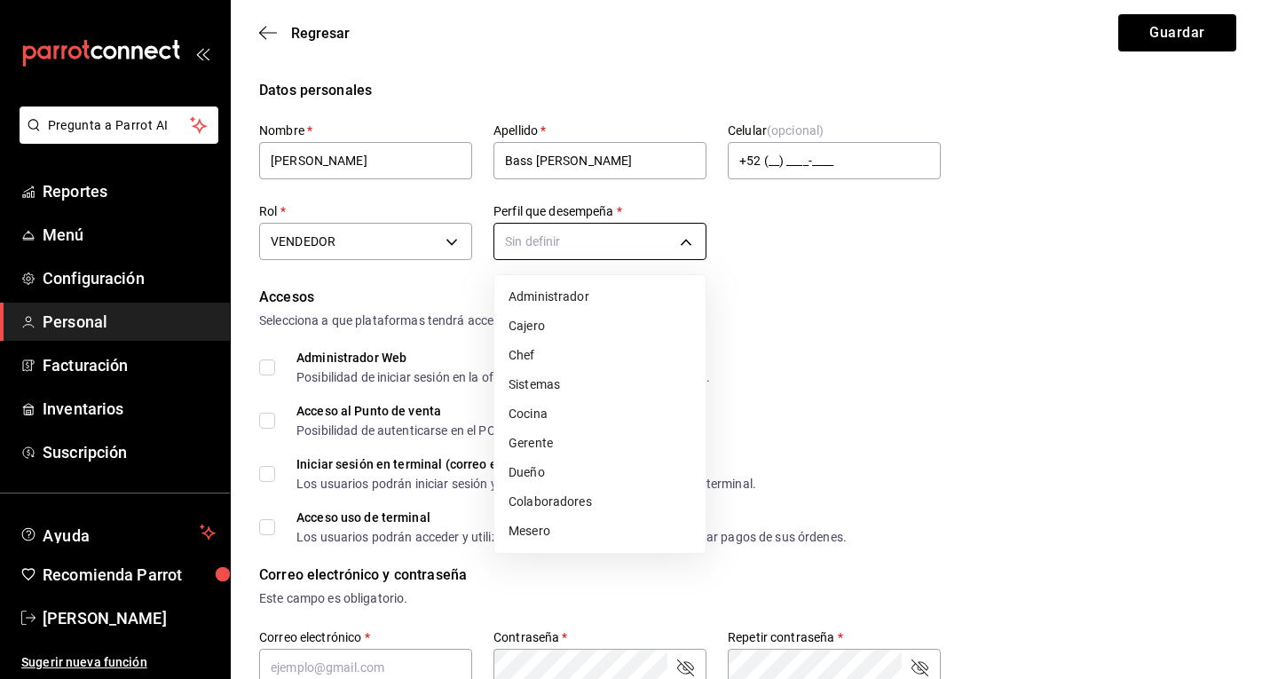
click at [528, 227] on body "Pregunta a Parrot AI Reportes Menú Configuración Personal Facturación Inventari…" at bounding box center [639, 638] width 1278 height 1277
click at [545, 523] on li "Mesero" at bounding box center [599, 531] width 211 height 29
type input "WAITER"
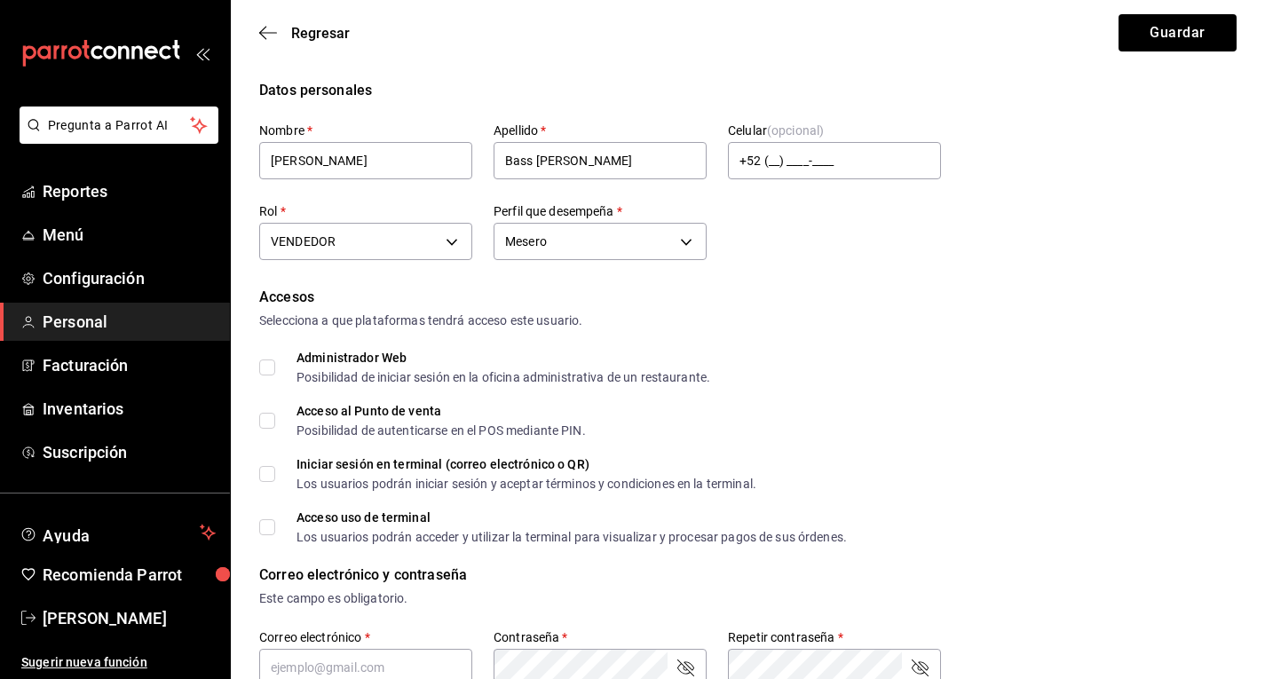
click at [268, 425] on input "Acceso al Punto de venta Posibilidad de autenticarse en el POS mediante PIN." at bounding box center [267, 421] width 16 height 16
checkbox input "true"
click at [265, 520] on input "Acceso uso de terminal Los usuarios podrán acceder y utilizar la terminal para …" at bounding box center [267, 527] width 16 height 16
checkbox input "true"
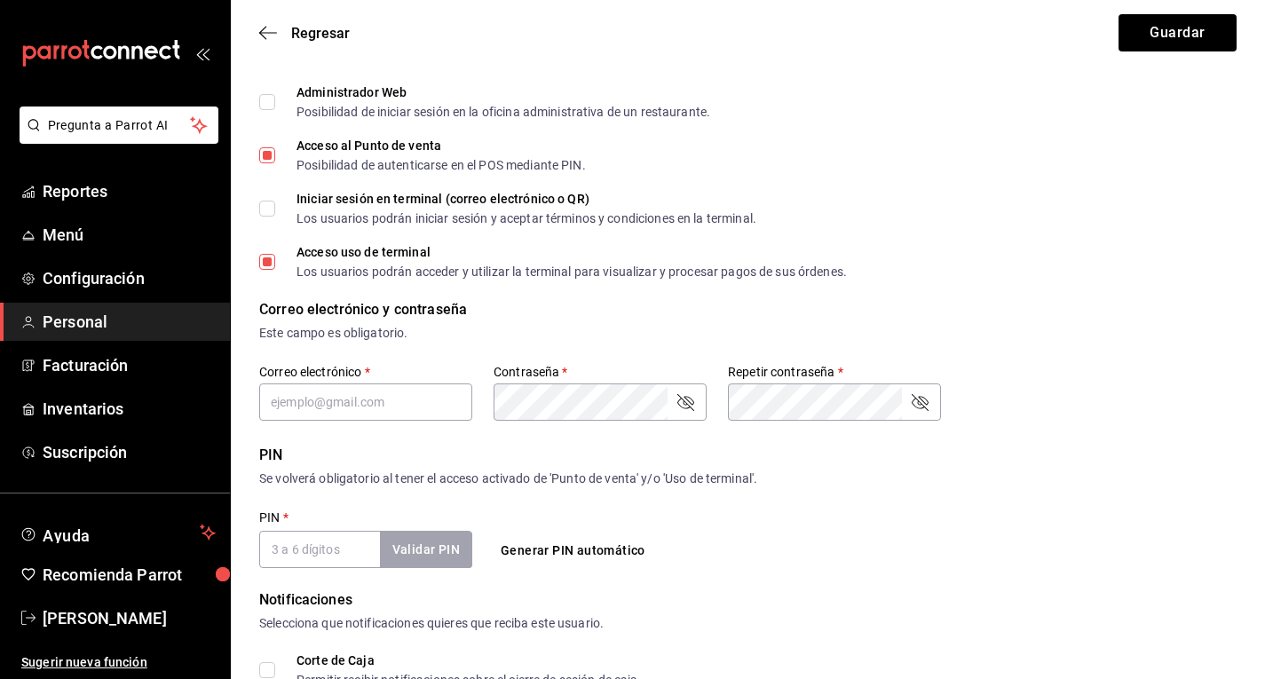
scroll to position [270, 0]
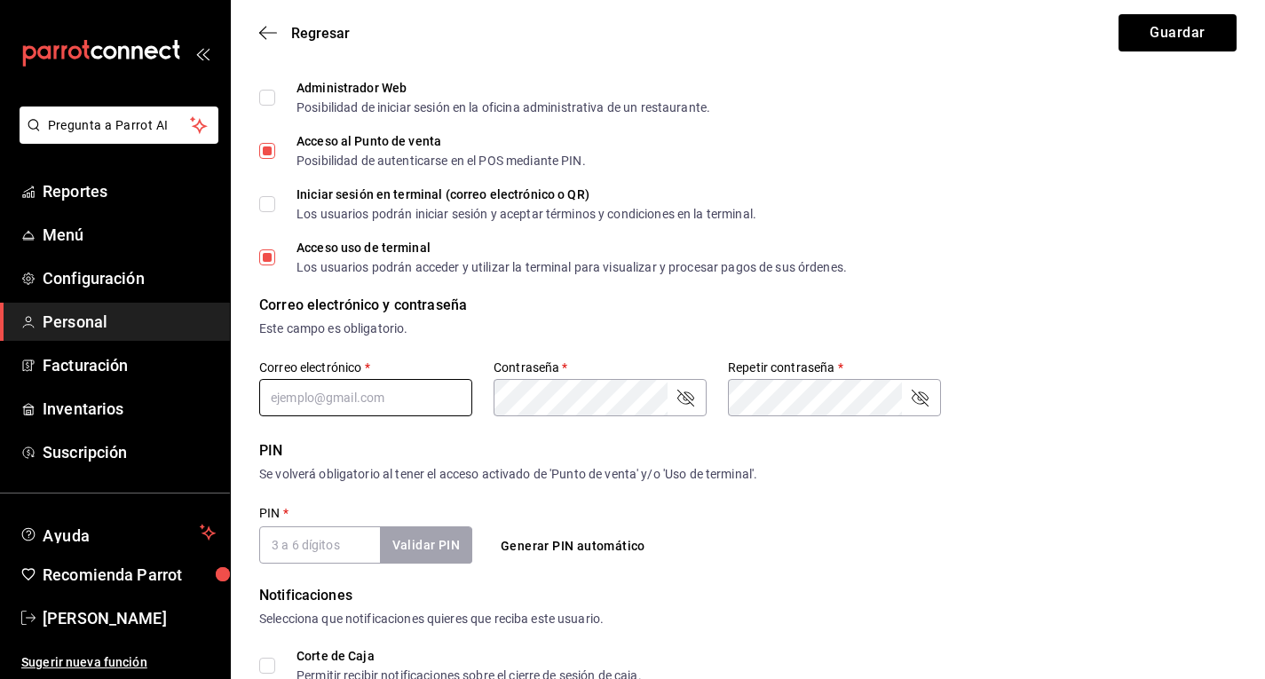
click at [392, 393] on input "text" at bounding box center [365, 397] width 213 height 37
type input "[EMAIL_ADDRESS][DOMAIN_NAME]"
click at [684, 397] on icon "passwordField" at bounding box center [685, 398] width 17 height 17
click at [926, 401] on icon "passwordField" at bounding box center [919, 397] width 21 height 21
click at [321, 541] on input "PIN   *" at bounding box center [319, 544] width 121 height 37
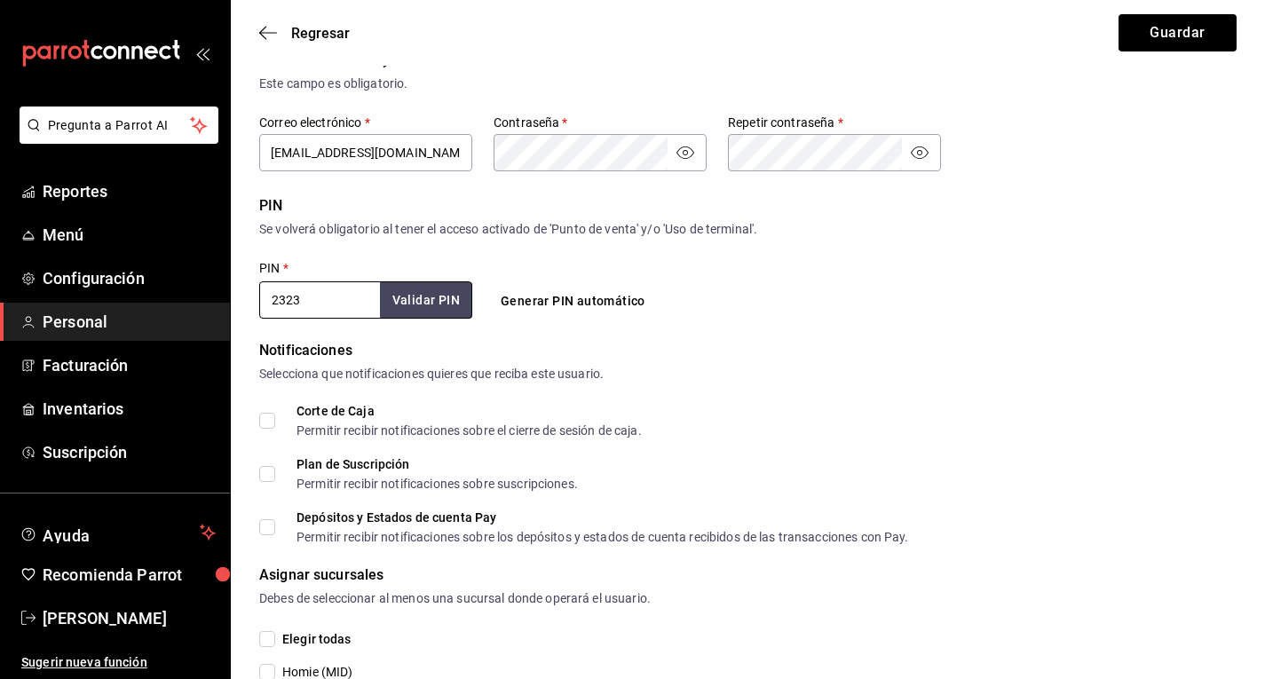
scroll to position [597, 0]
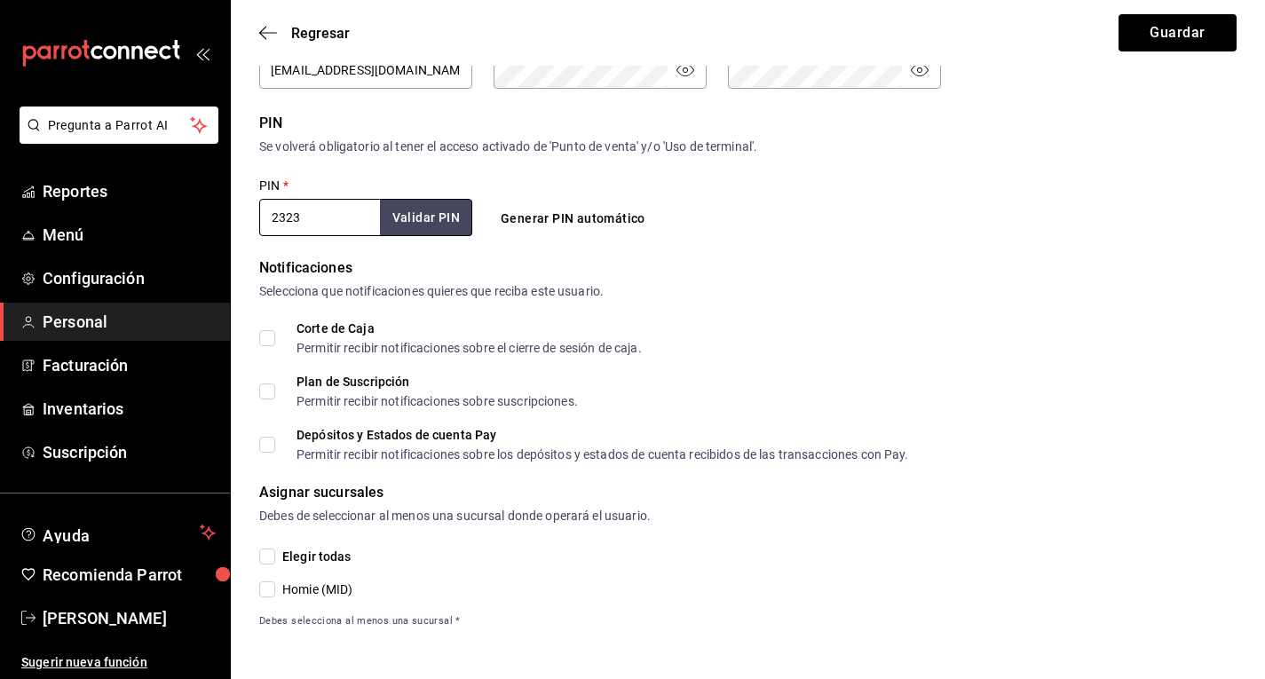
type input "2323"
click at [267, 553] on input "Elegir todas" at bounding box center [267, 557] width 16 height 16
checkbox input "true"
click at [432, 214] on button "Validar PIN" at bounding box center [425, 218] width 94 height 38
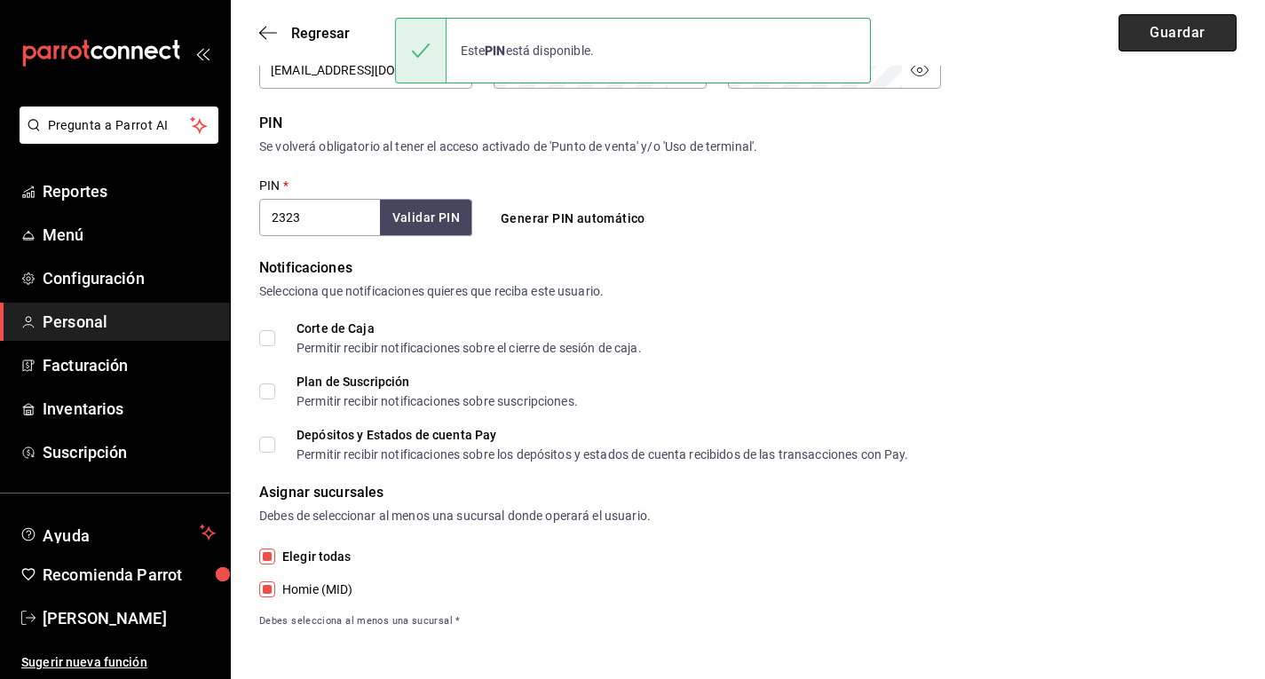
click at [1161, 28] on button "Guardar" at bounding box center [1178, 32] width 118 height 37
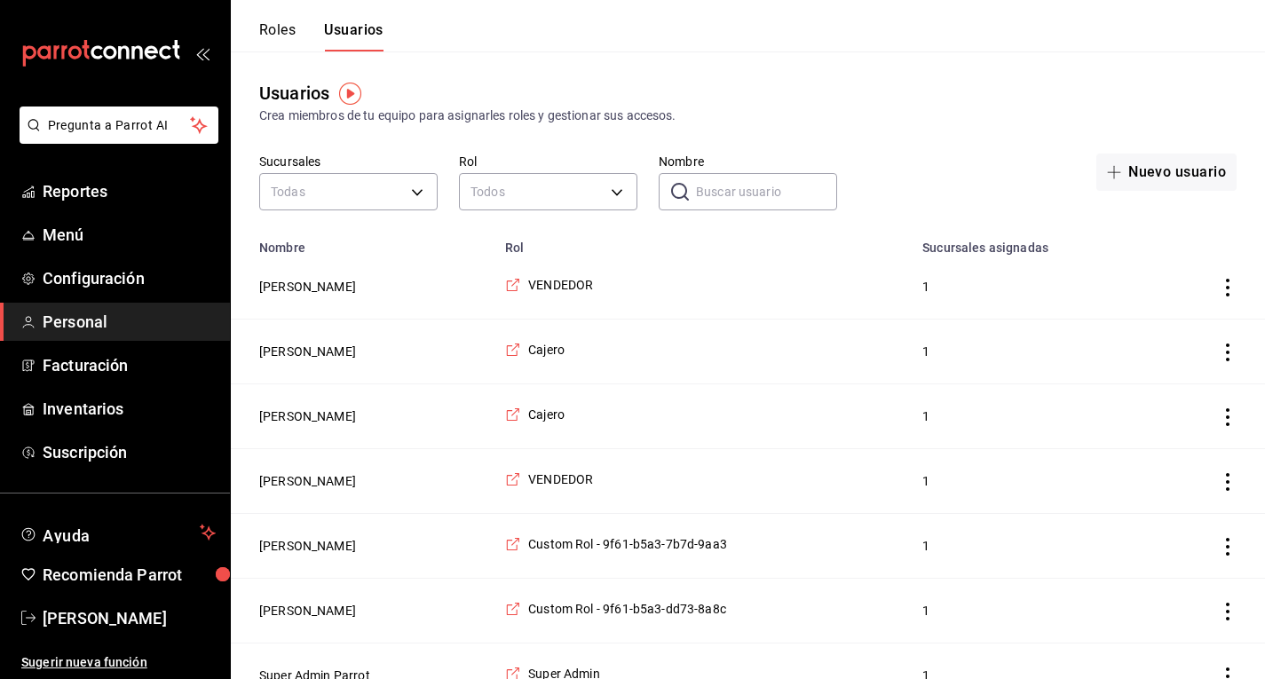
scroll to position [29, 0]
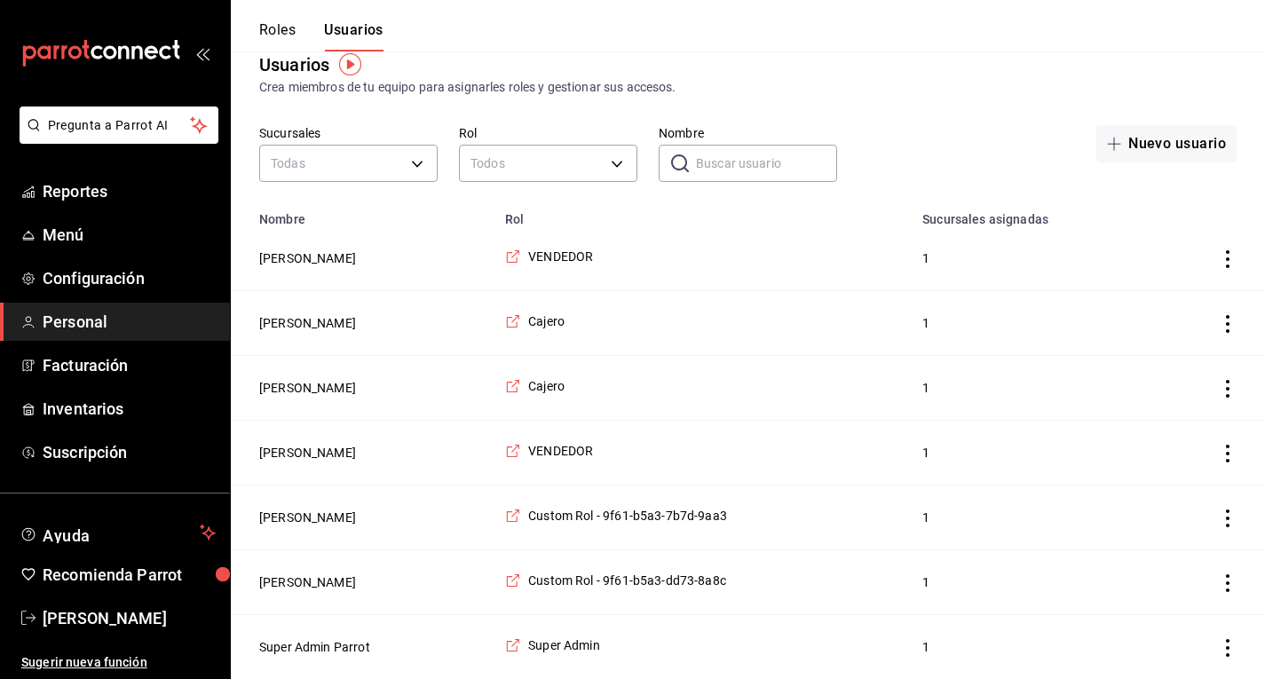
click at [291, 37] on button "Roles" at bounding box center [277, 36] width 36 height 30
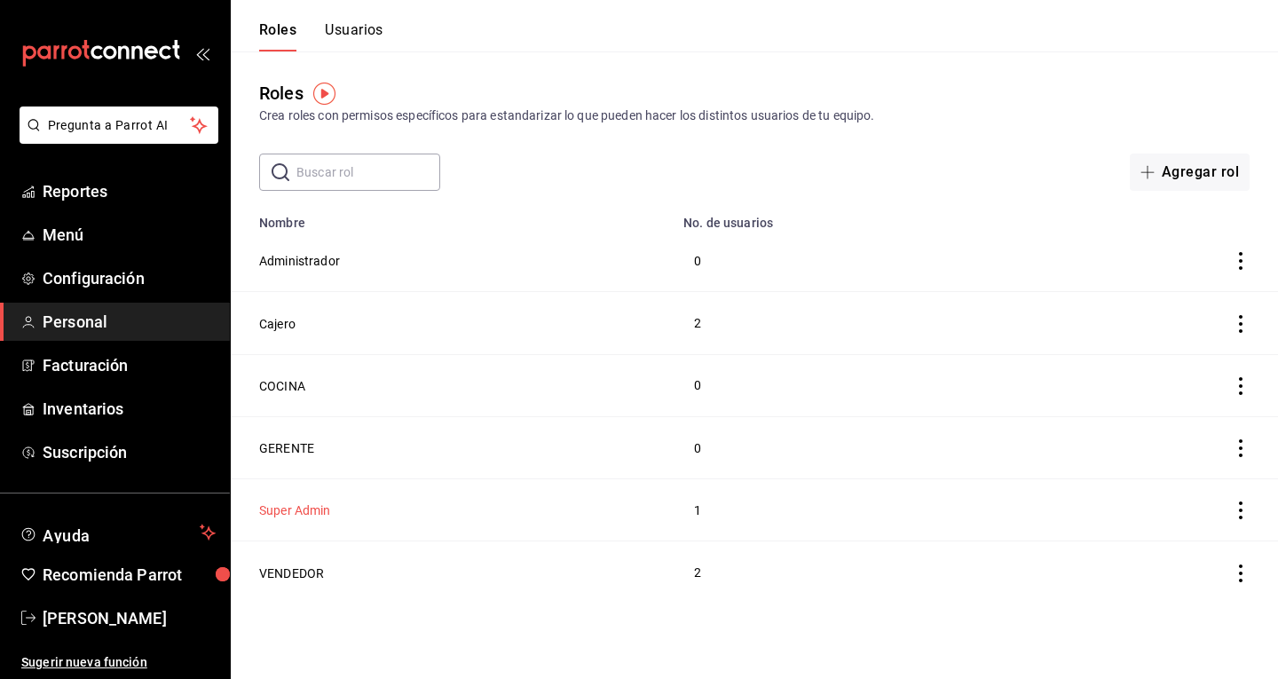
click at [320, 510] on button "Super Admin" at bounding box center [295, 511] width 72 height 18
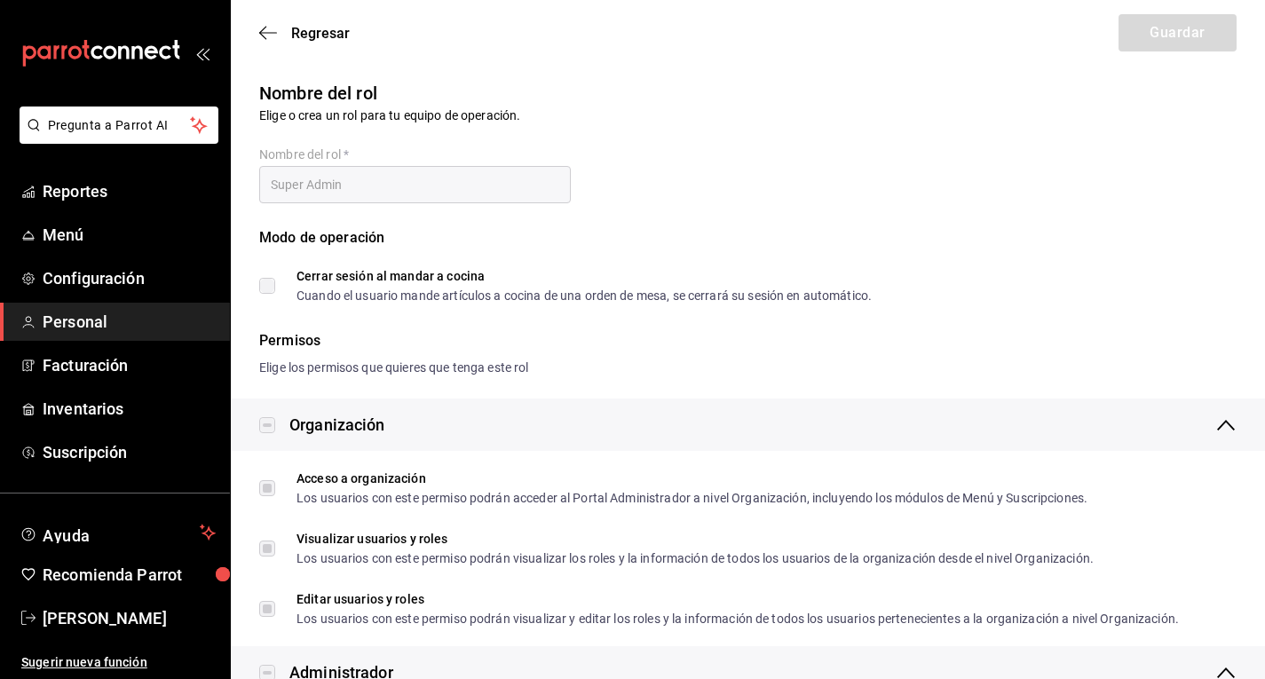
click at [268, 285] on label "Cerrar sesión al mandar a cocina Cuando el usuario mande artículos a cocina de …" at bounding box center [565, 286] width 613 height 32
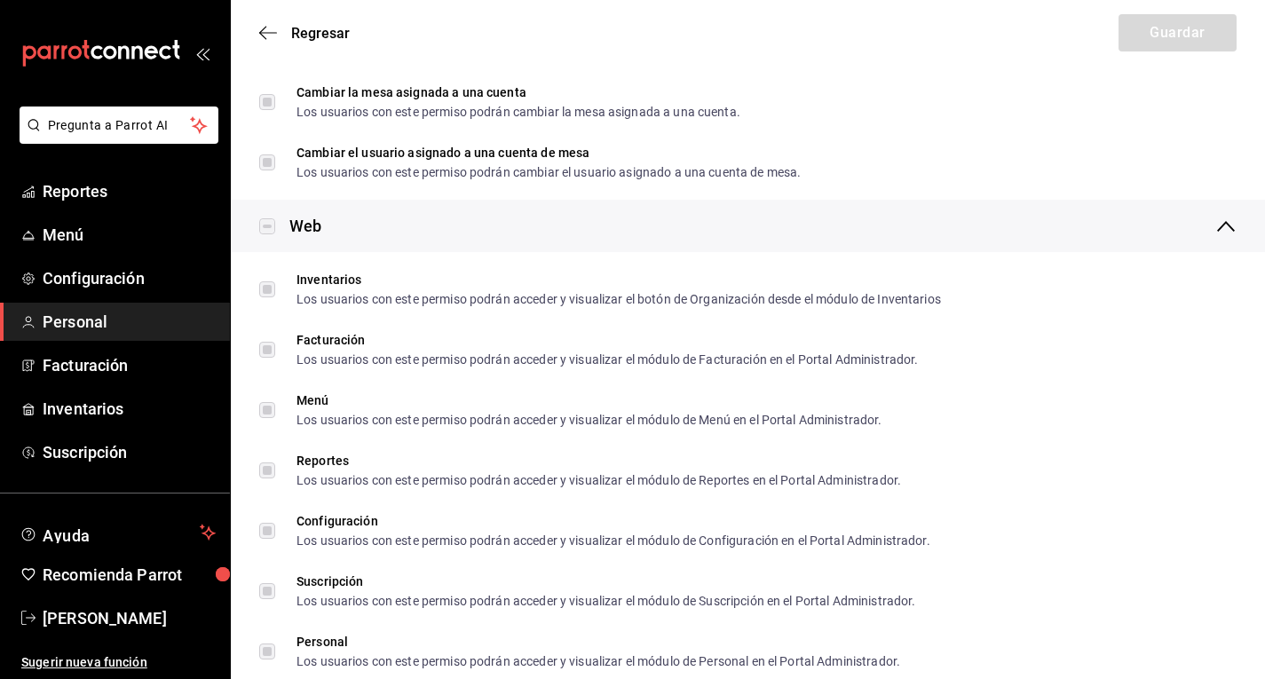
scroll to position [957, 0]
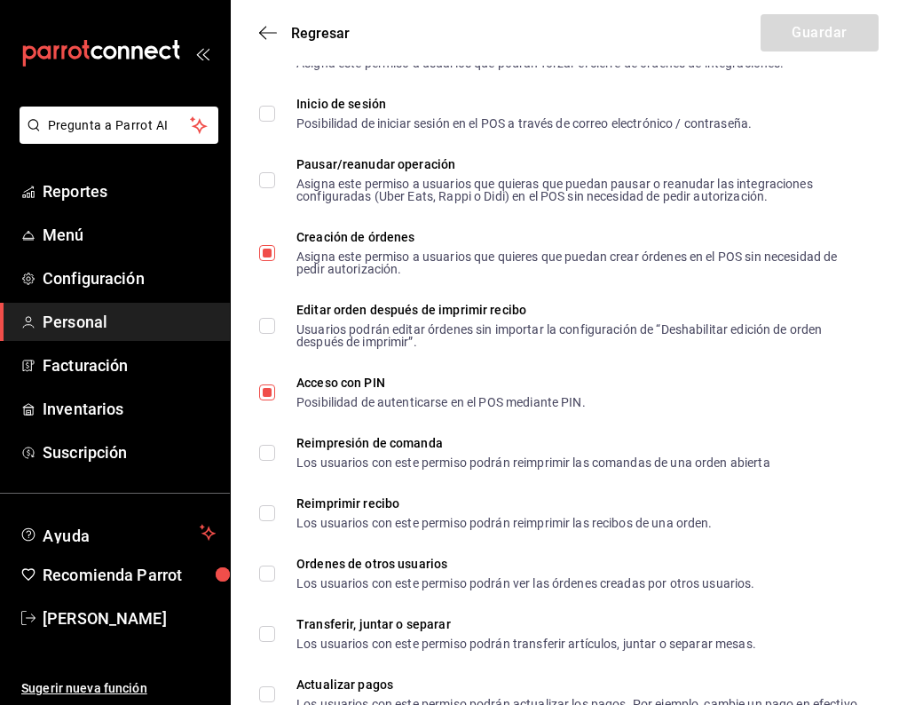
scroll to position [3026, 0]
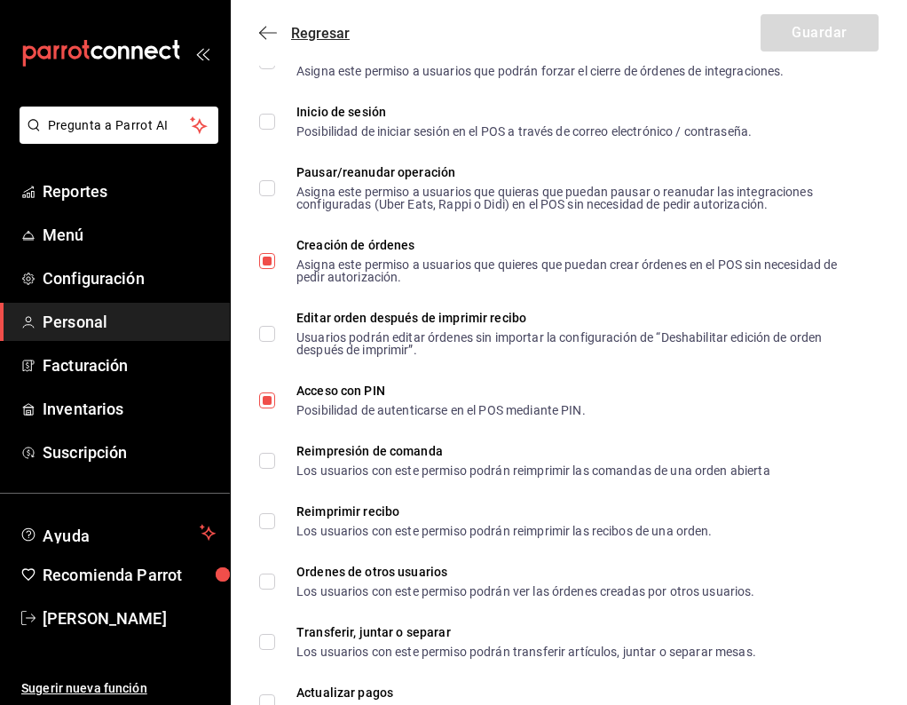
click at [271, 29] on icon "button" at bounding box center [268, 33] width 18 height 16
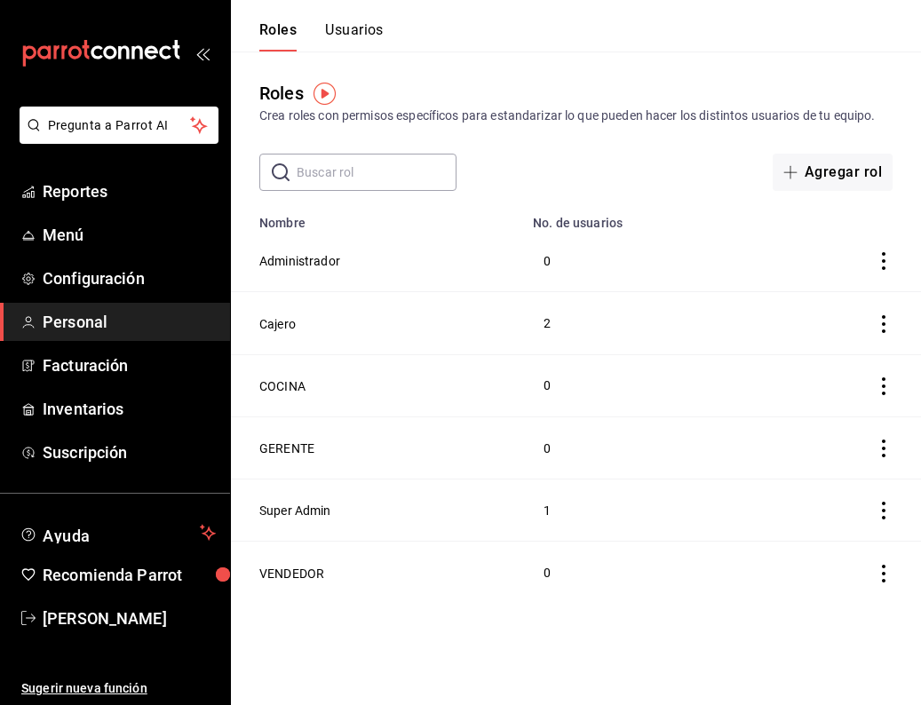
click at [361, 26] on button "Usuarios" at bounding box center [354, 36] width 59 height 30
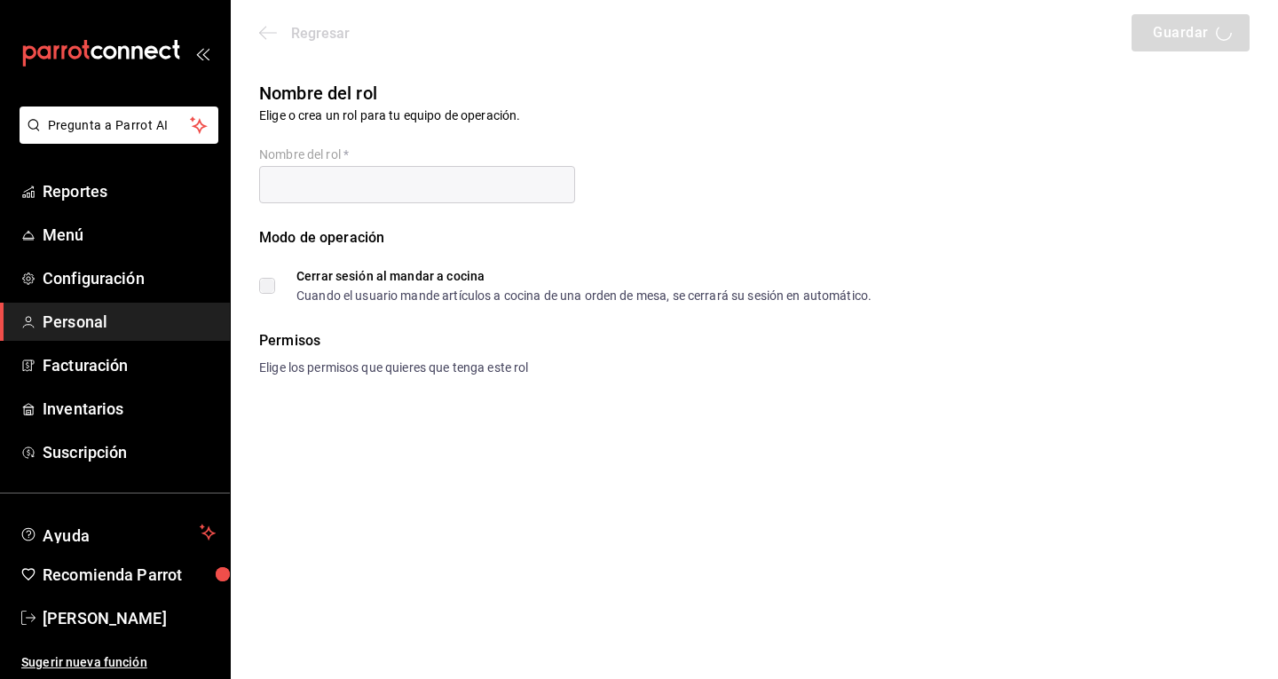
type input "Super Admin"
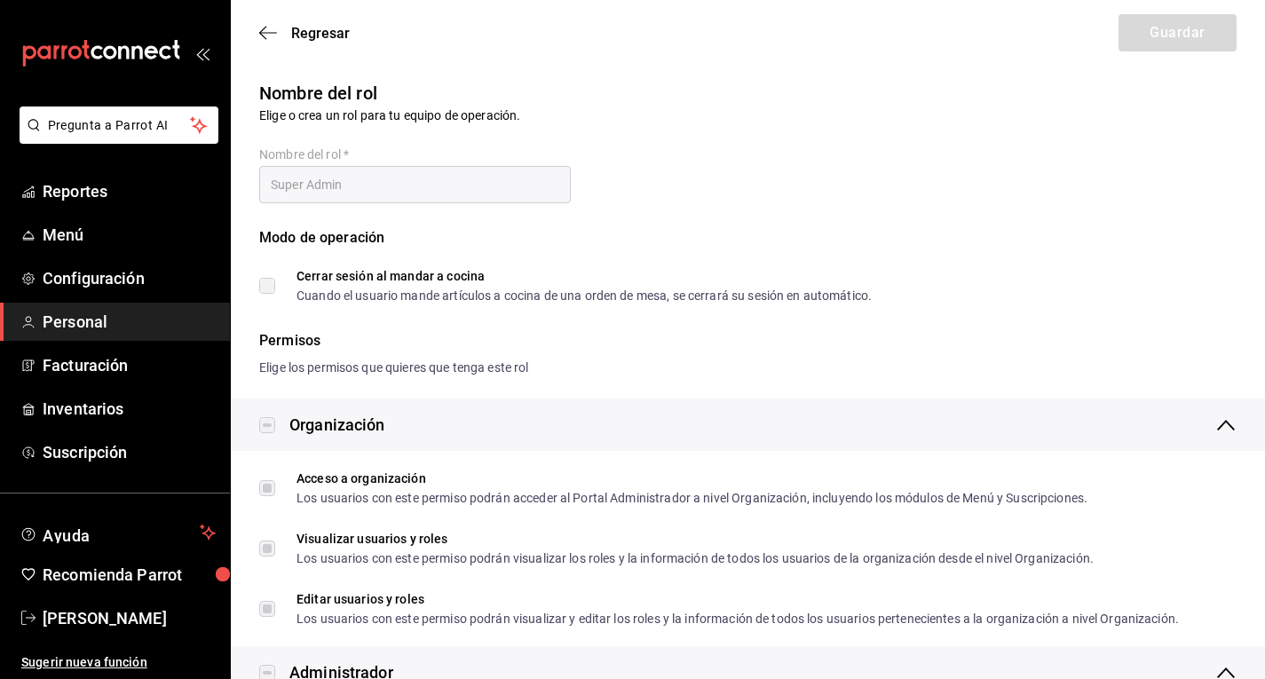
click at [275, 21] on div "Regresar Guardar" at bounding box center [748, 33] width 1034 height 66
click at [262, 36] on icon "button" at bounding box center [262, 33] width 7 height 13
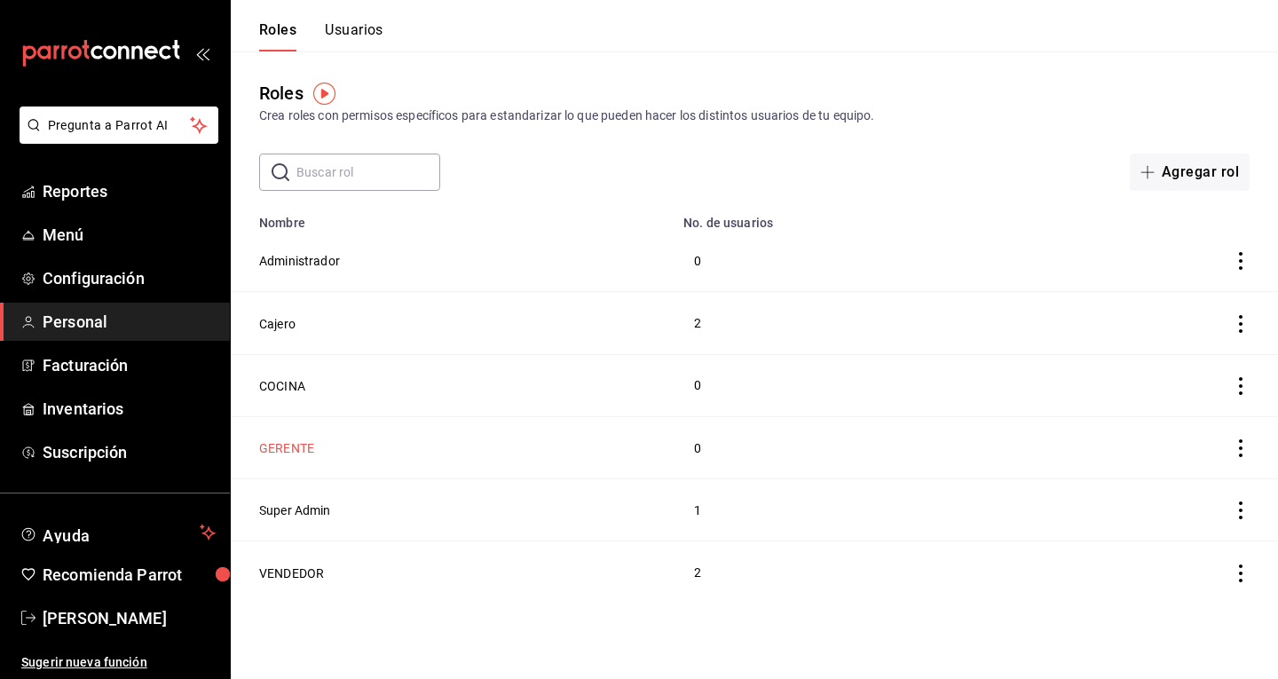
click at [302, 447] on button "GERENTE" at bounding box center [286, 448] width 55 height 18
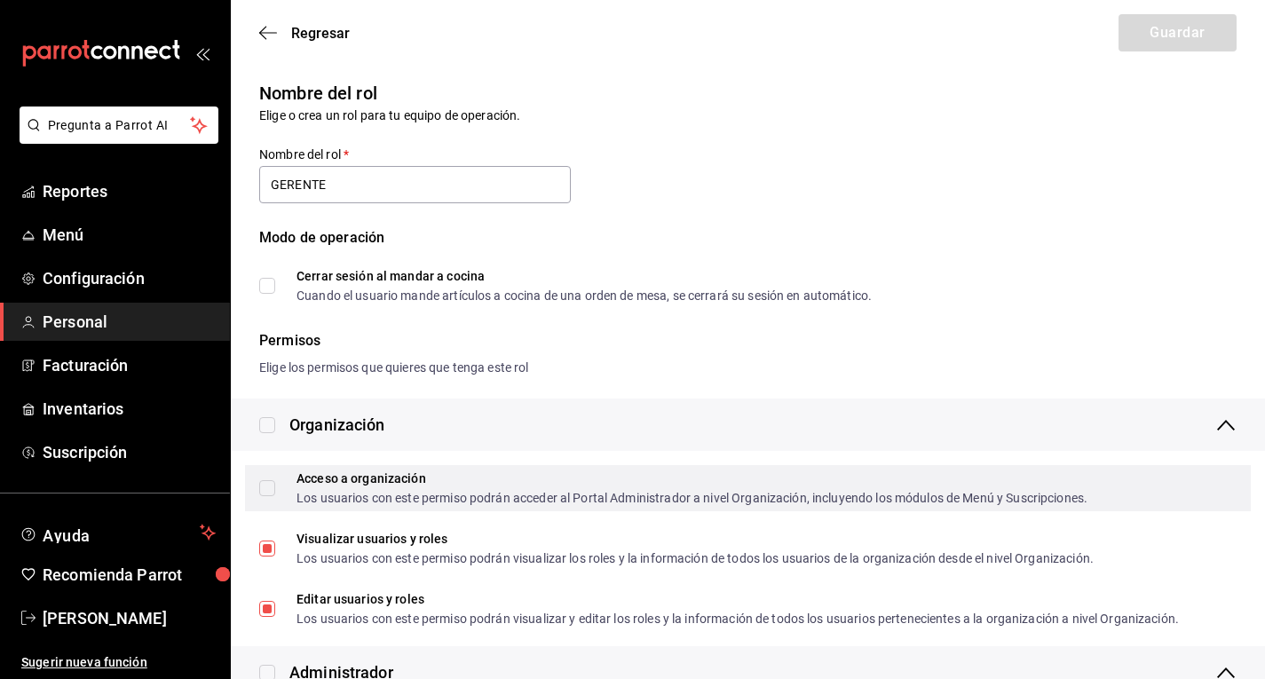
click at [271, 487] on input "Acceso a organización Los usuarios con este permiso podrán acceder al Portal Ad…" at bounding box center [267, 488] width 16 height 16
checkbox input "true"
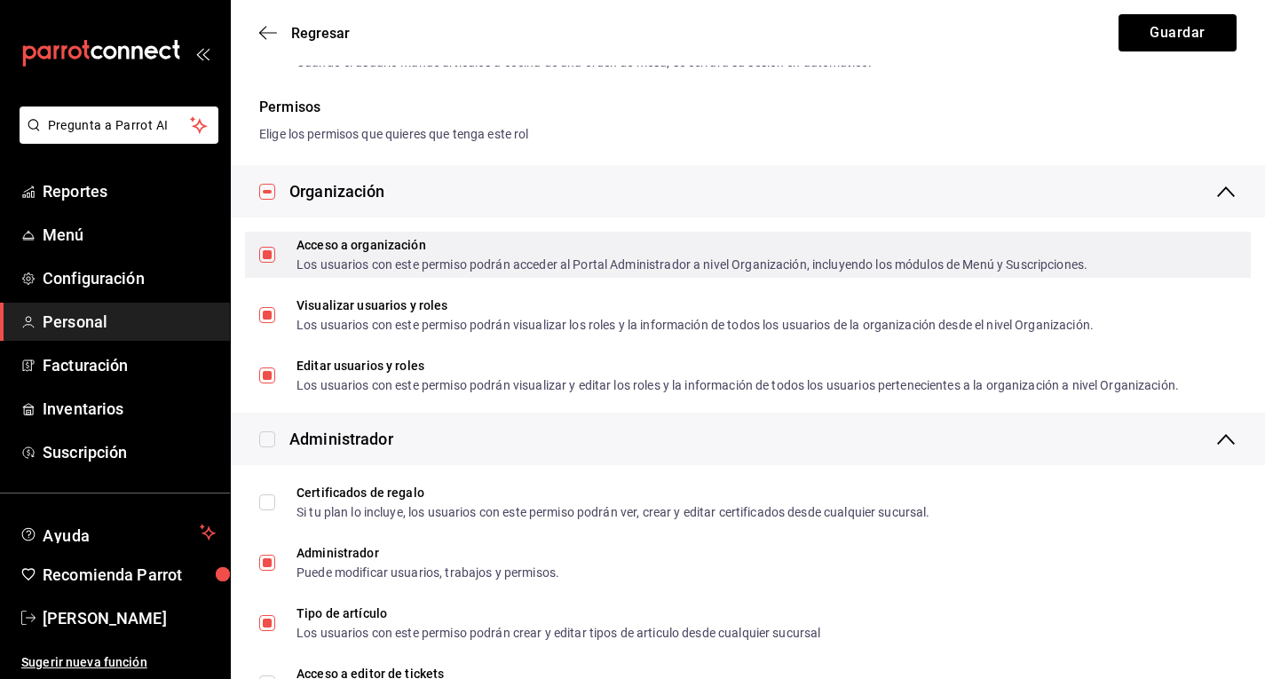
scroll to position [234, 0]
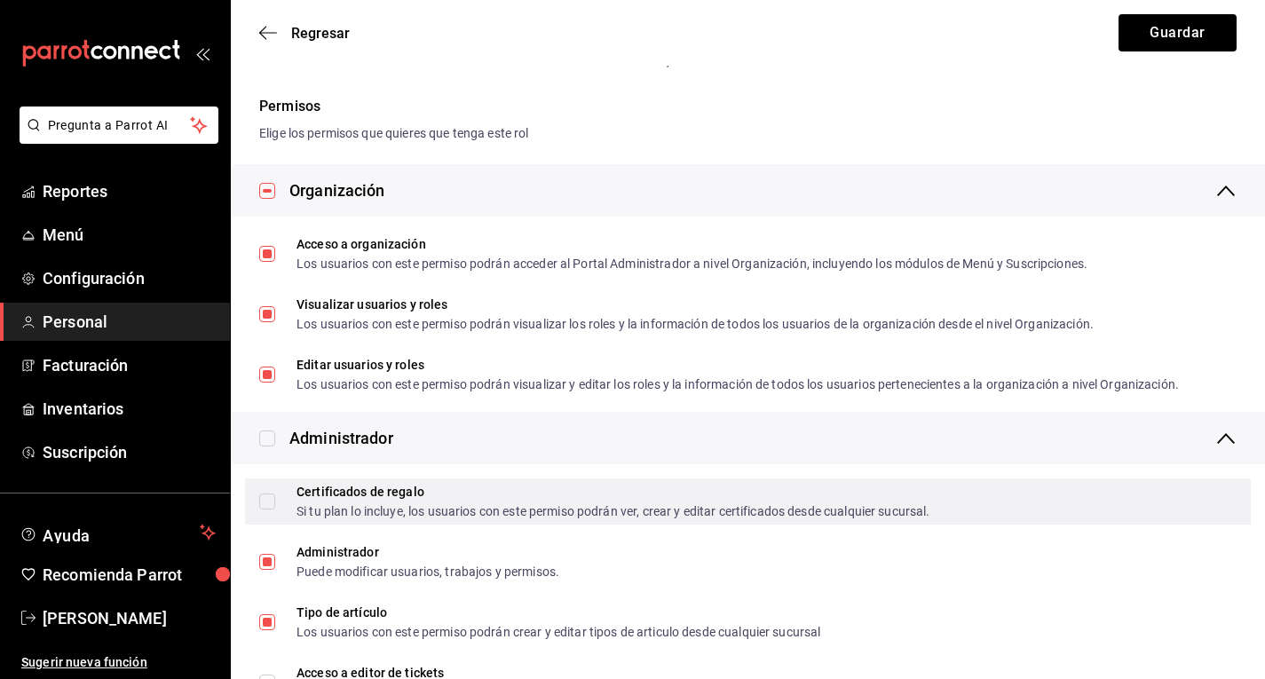
click at [266, 501] on input "Certificados de regalo Si tu plan lo incluye, los usuarios con este permiso pod…" at bounding box center [267, 502] width 16 height 16
checkbox input "true"
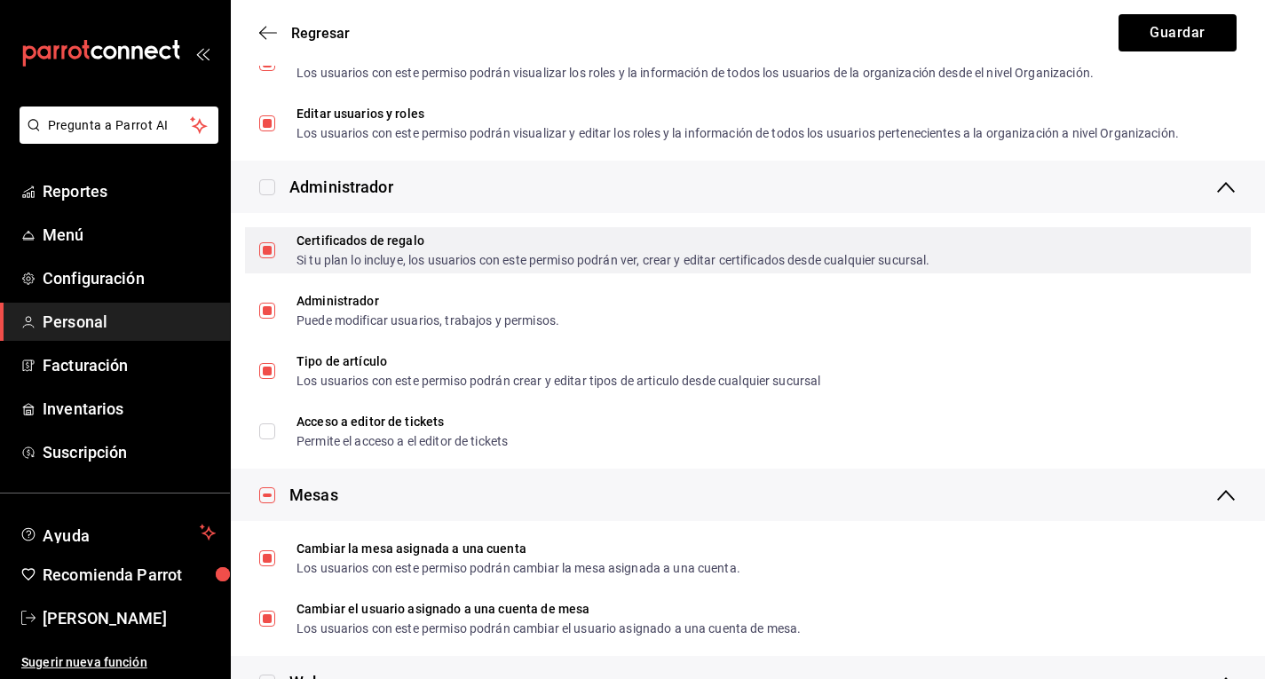
scroll to position [487, 0]
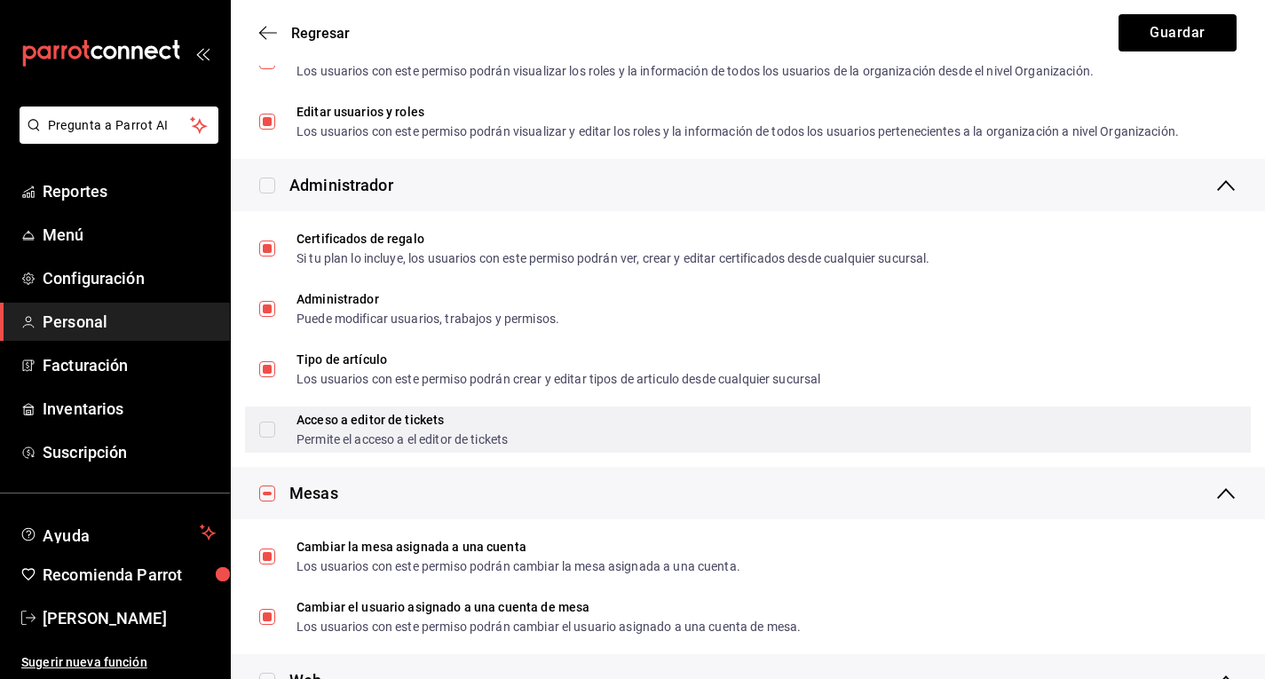
click at [268, 433] on input "Acceso a editor de tickets Permite el acceso a el editor de tickets" at bounding box center [267, 430] width 16 height 16
checkbox input "true"
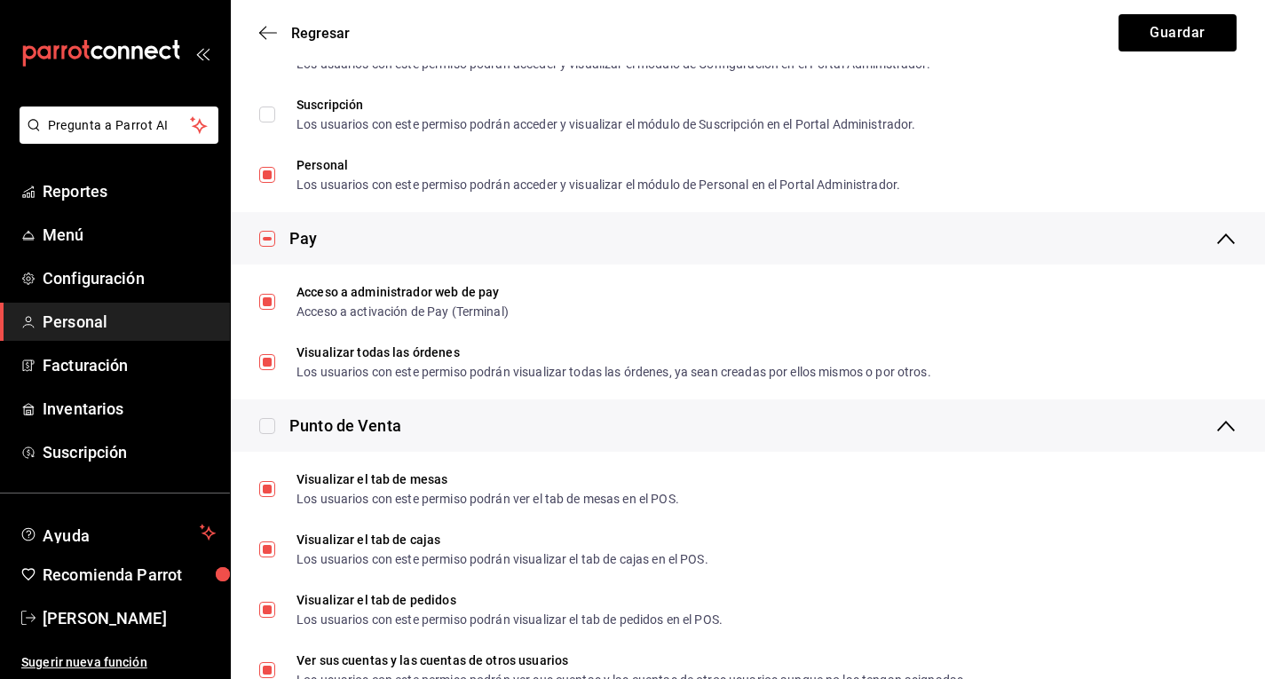
scroll to position [1420, 0]
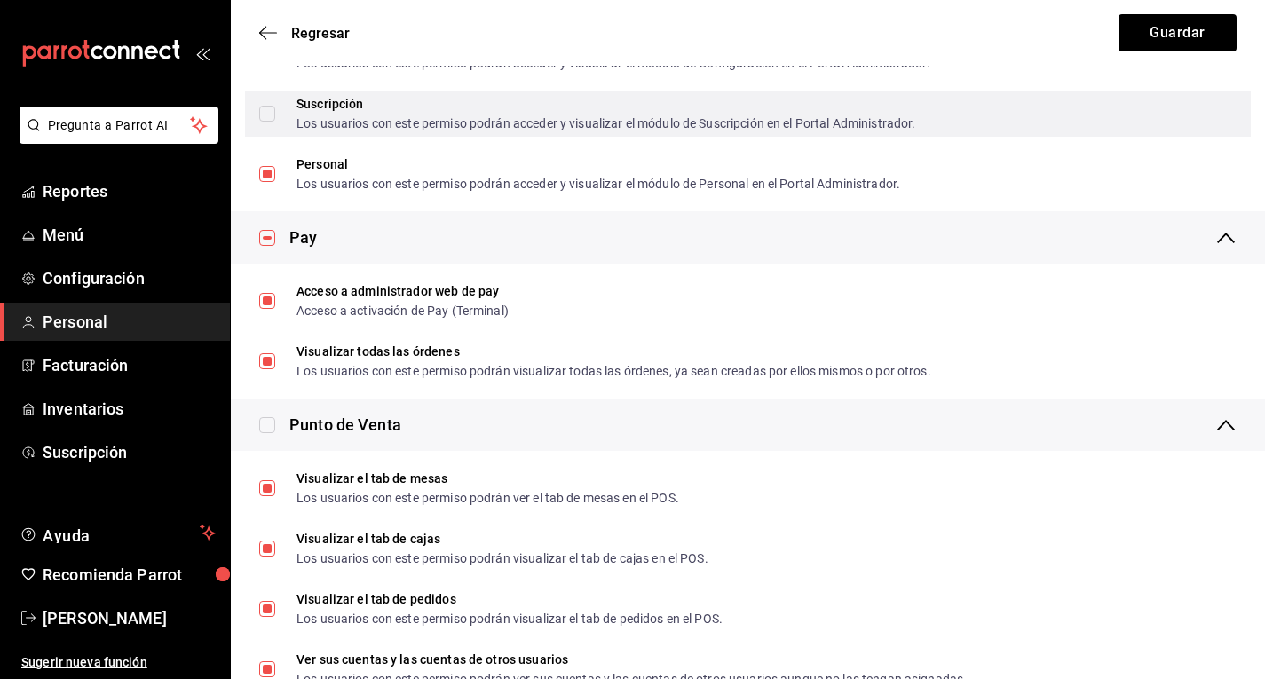
click at [283, 106] on span "Suscripción Los usuarios con este permiso podrán acceder y visualizar el módulo…" at bounding box center [595, 114] width 640 height 32
click at [275, 106] on input "Suscripción Los usuarios con este permiso podrán acceder y visualizar el módulo…" at bounding box center [267, 114] width 16 height 16
checkbox input "true"
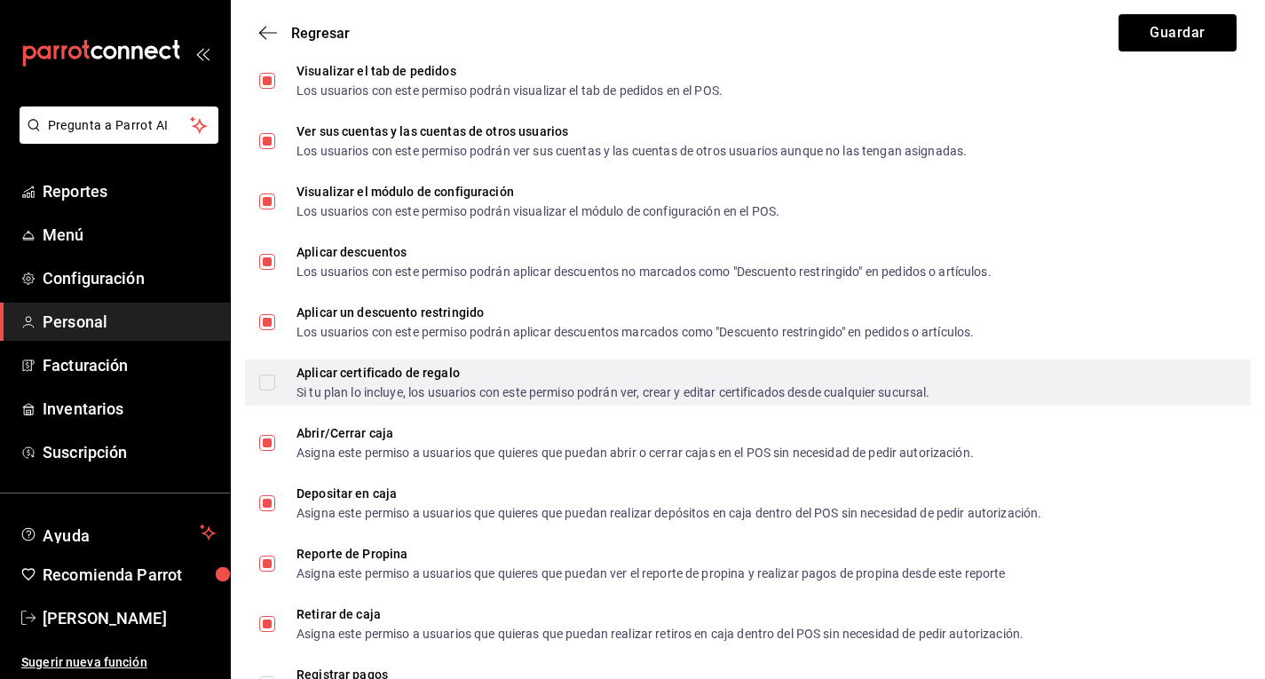
click at [272, 387] on input "Aplicar certificado de regalo Si tu plan lo incluye, los usuarios con este perm…" at bounding box center [267, 383] width 16 height 16
checkbox input "true"
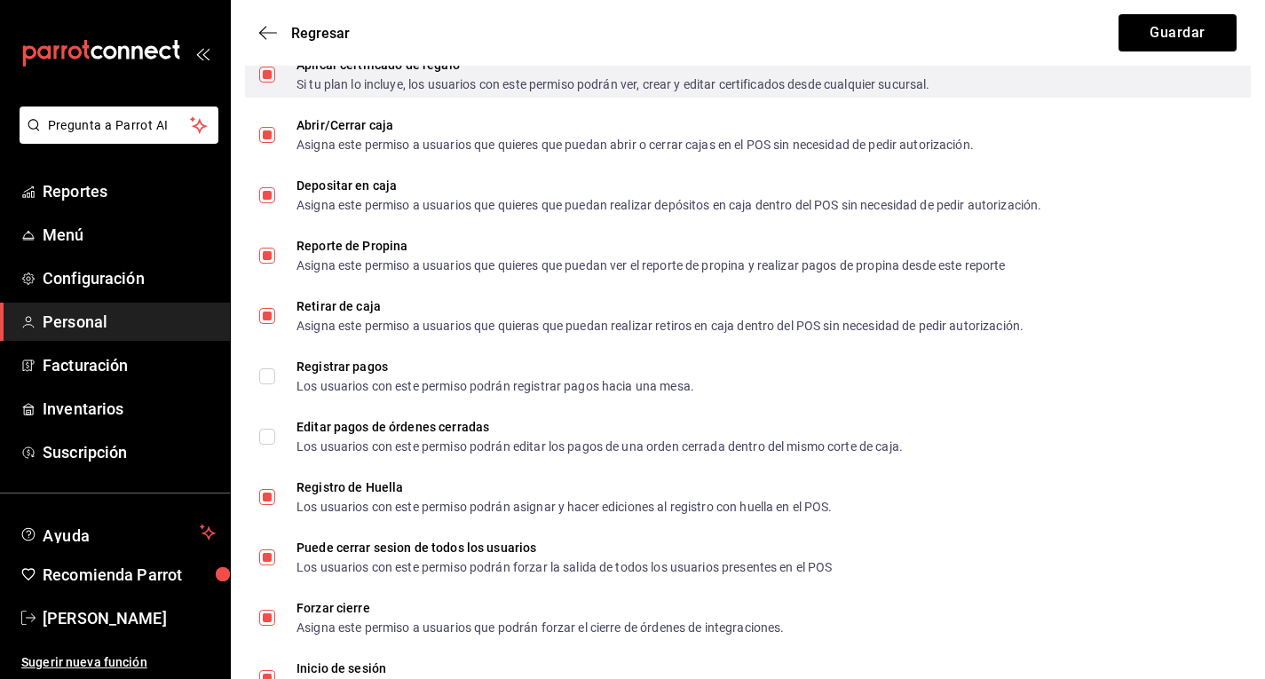
scroll to position [2257, 0]
click at [272, 387] on label "Registrar pagos Los usuarios con este permiso podrán registrar pagos hacia una …" at bounding box center [476, 376] width 435 height 32
click at [272, 384] on input "Registrar pagos Los usuarios con este permiso podrán registrar pagos hacia una …" at bounding box center [267, 376] width 16 height 16
checkbox input "true"
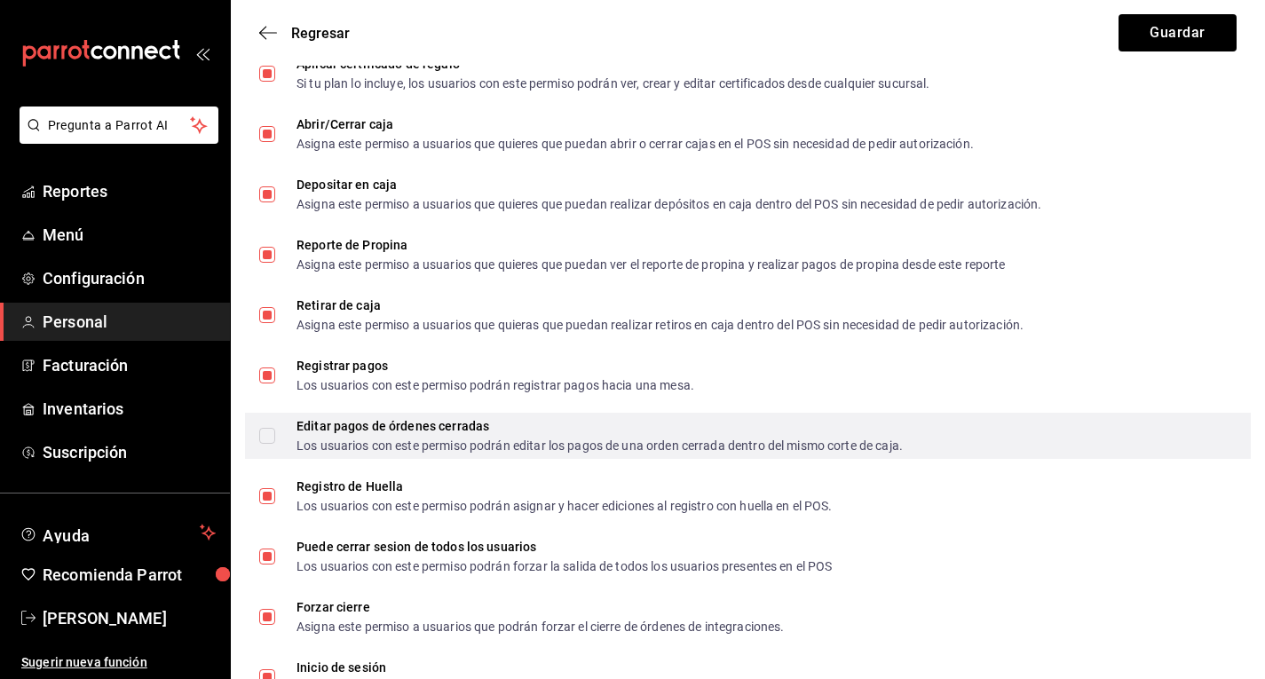
click at [271, 416] on div "Editar pagos de órdenes cerradas Los usuarios con este permiso podrán editar lo…" at bounding box center [748, 436] width 1006 height 46
click at [271, 426] on label "Editar pagos de órdenes cerradas Los usuarios con este permiso podrán editar lo…" at bounding box center [581, 436] width 644 height 32
click at [271, 428] on input "Editar pagos de órdenes cerradas Los usuarios con este permiso podrán editar lo…" at bounding box center [267, 436] width 16 height 16
checkbox input "true"
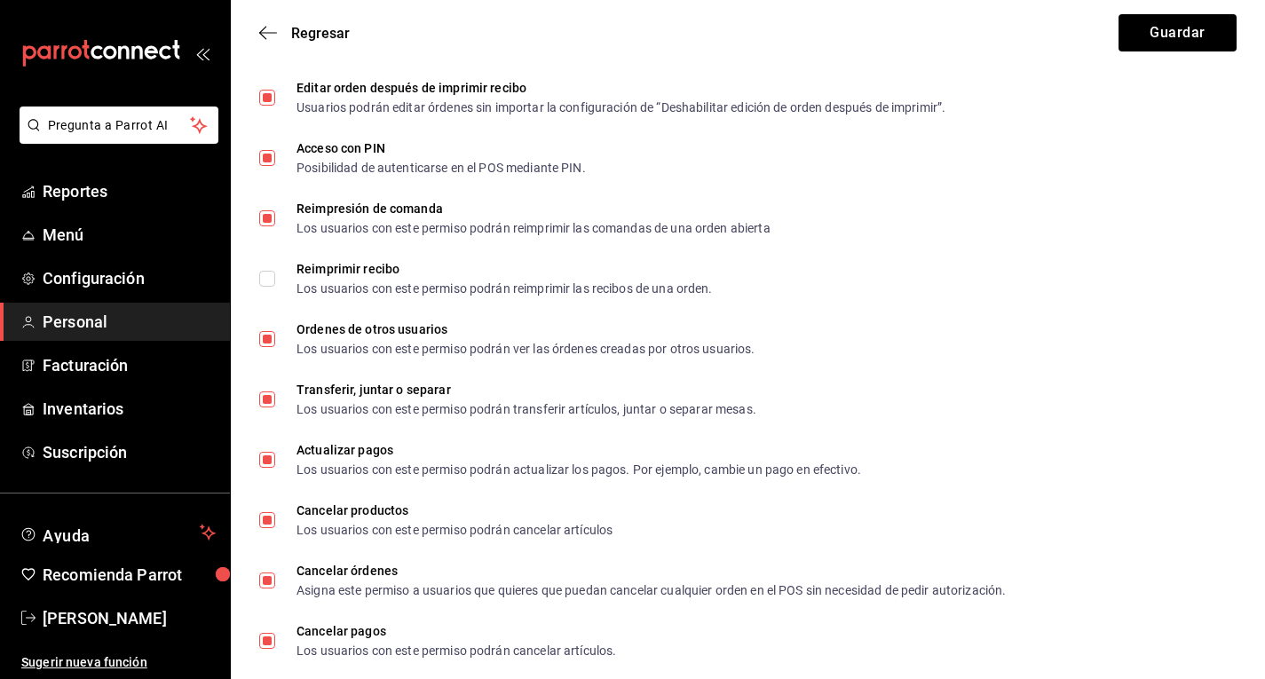
scroll to position [3062, 0]
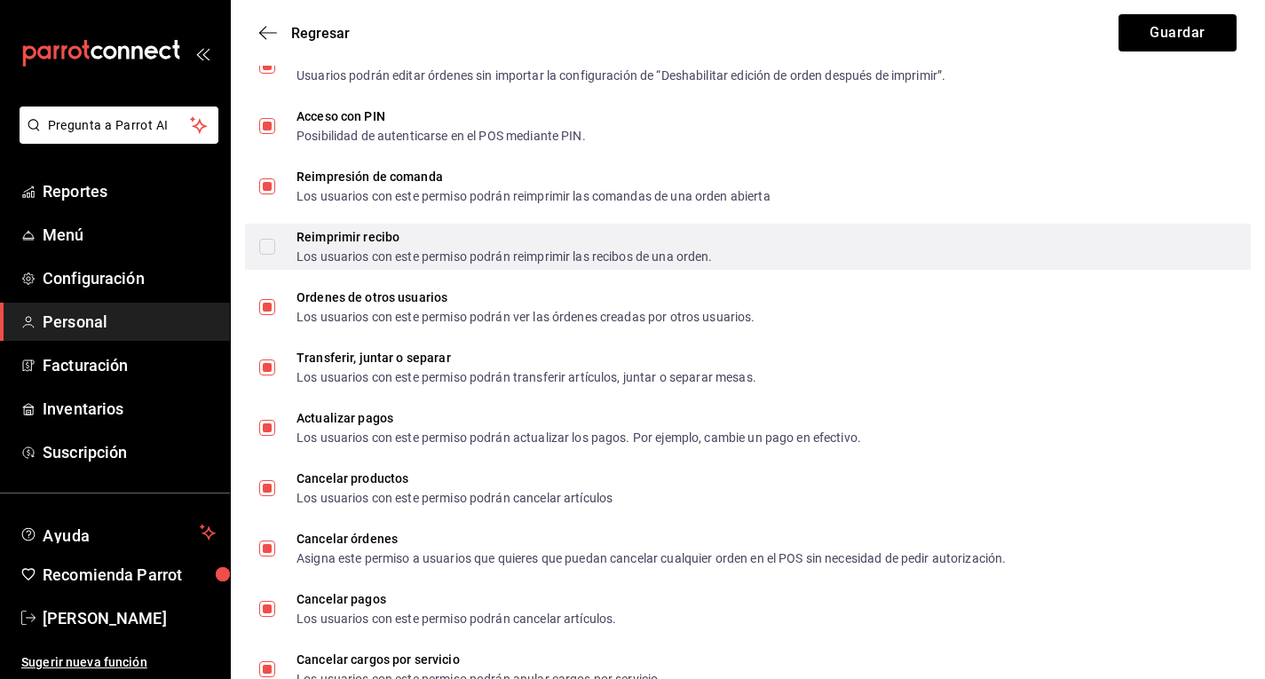
click at [274, 246] on input "Reimprimir recibo Los usuarios con este permiso podrán reimprimir las recibos d…" at bounding box center [267, 247] width 16 height 16
checkbox input "true"
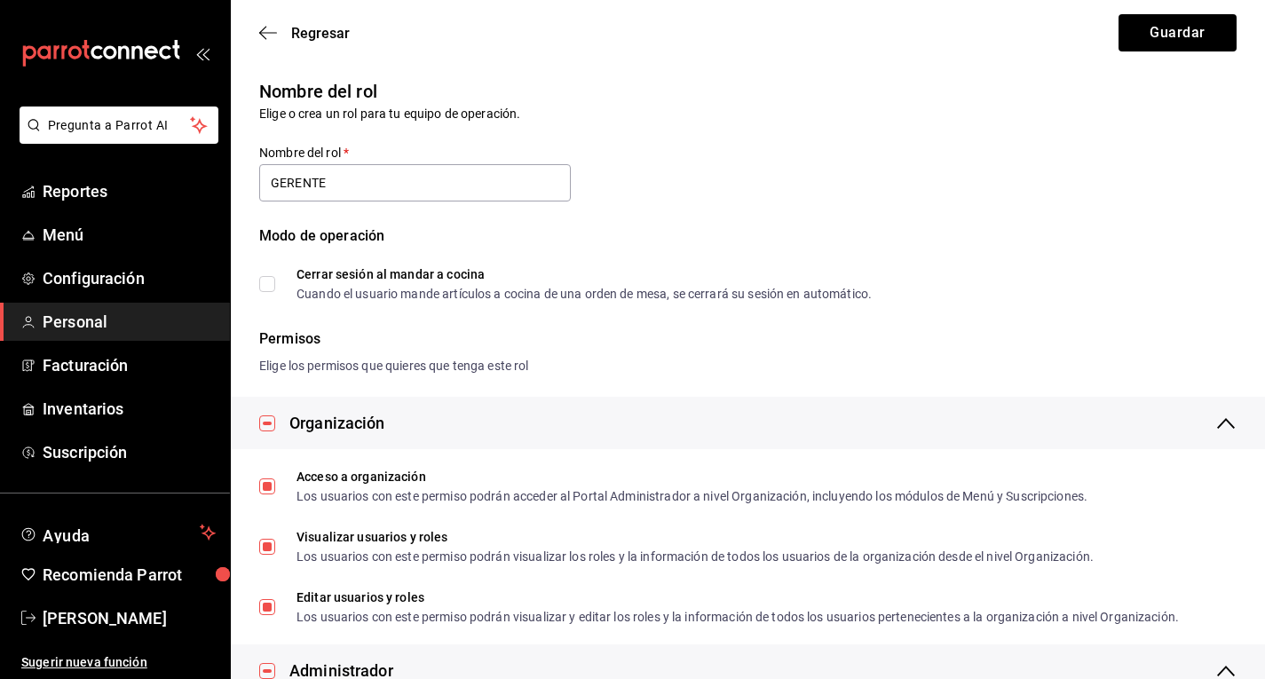
scroll to position [0, 0]
click at [1147, 42] on button "Guardar" at bounding box center [1178, 32] width 118 height 37
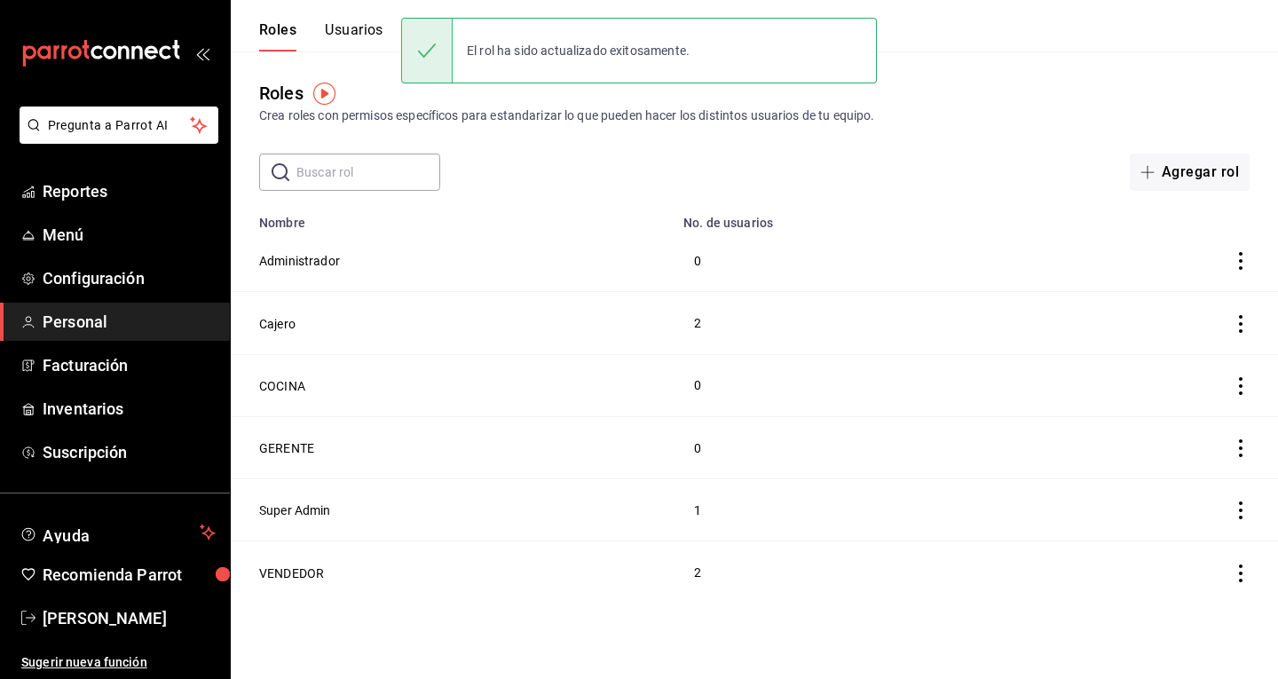
click at [359, 28] on button "Usuarios" at bounding box center [354, 36] width 59 height 30
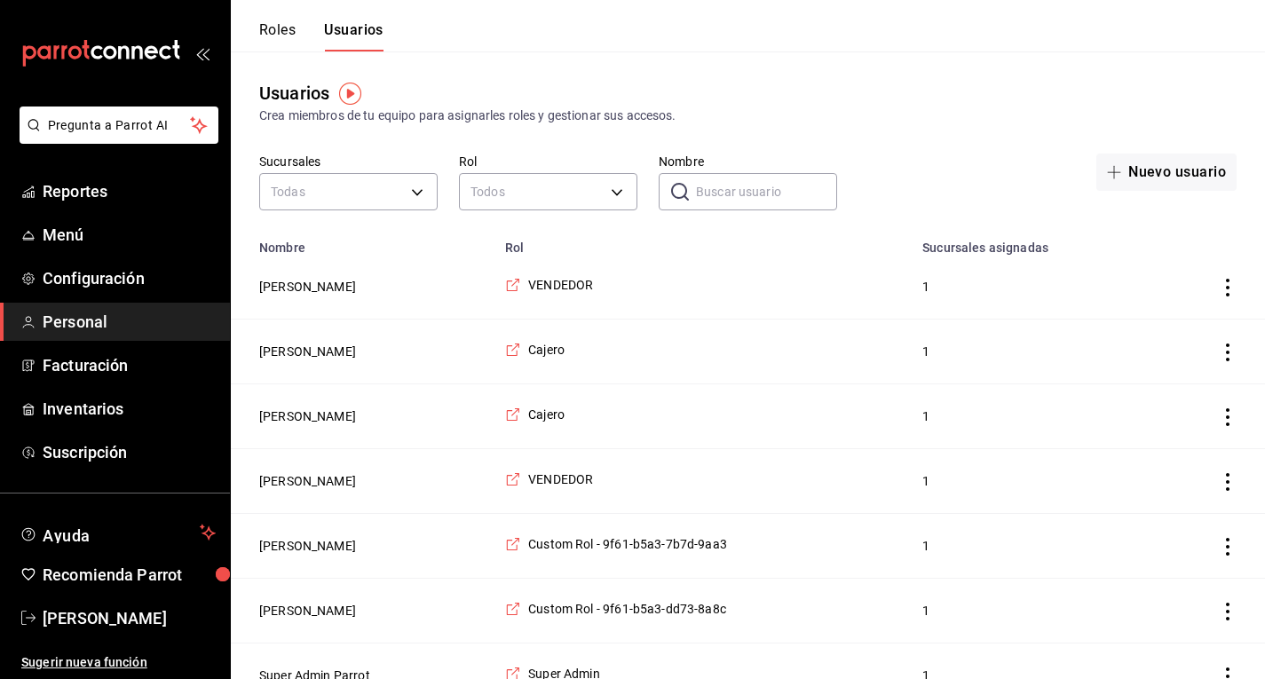
scroll to position [29, 0]
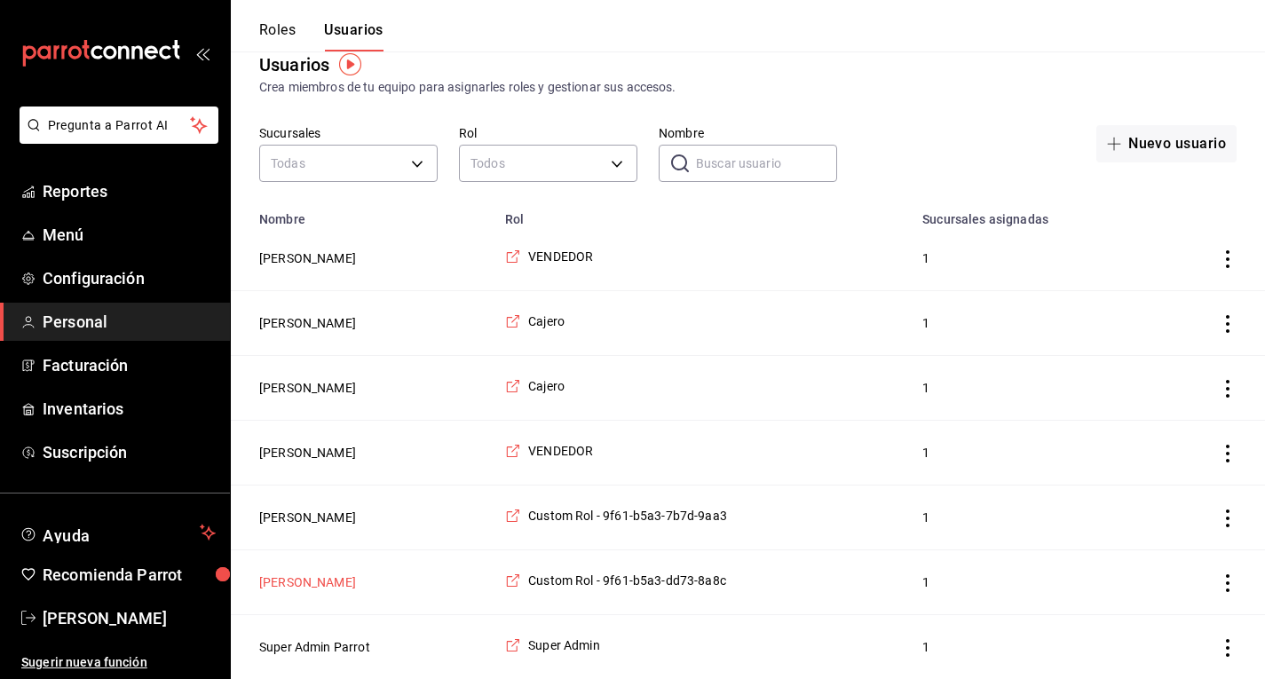
click at [320, 575] on button "[PERSON_NAME]" at bounding box center [307, 583] width 97 height 18
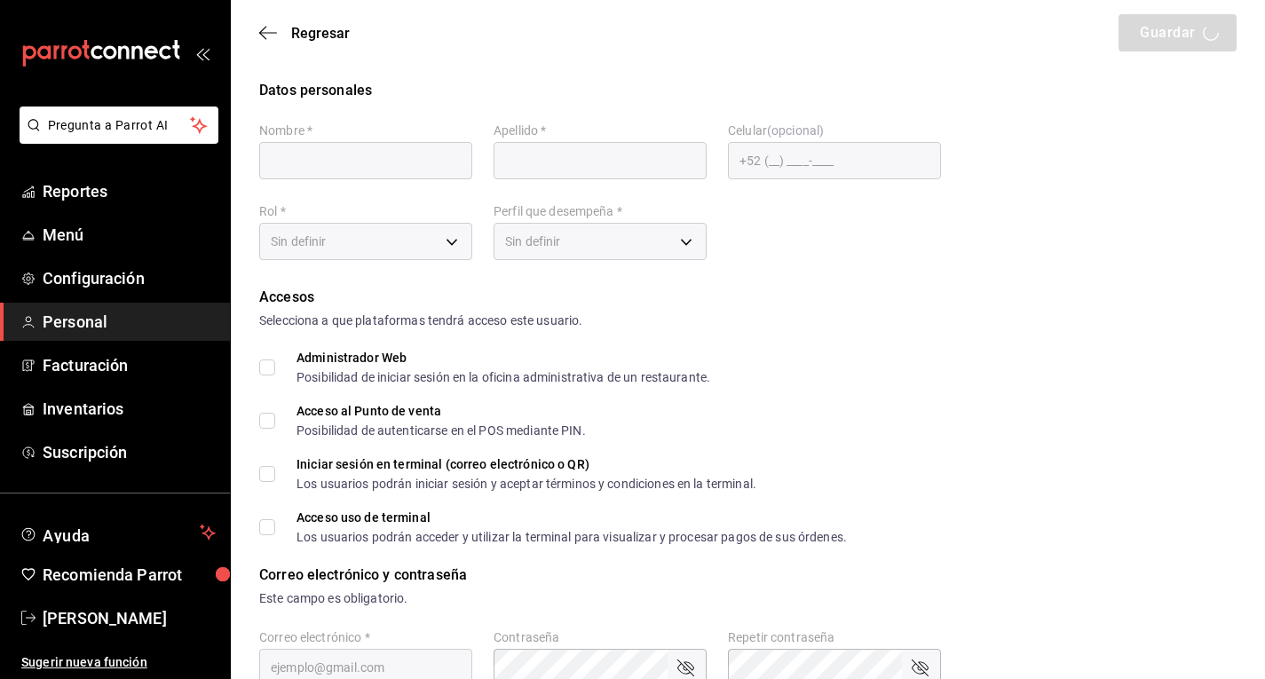
type input "José"
type input "Bermea"
checkbox input "true"
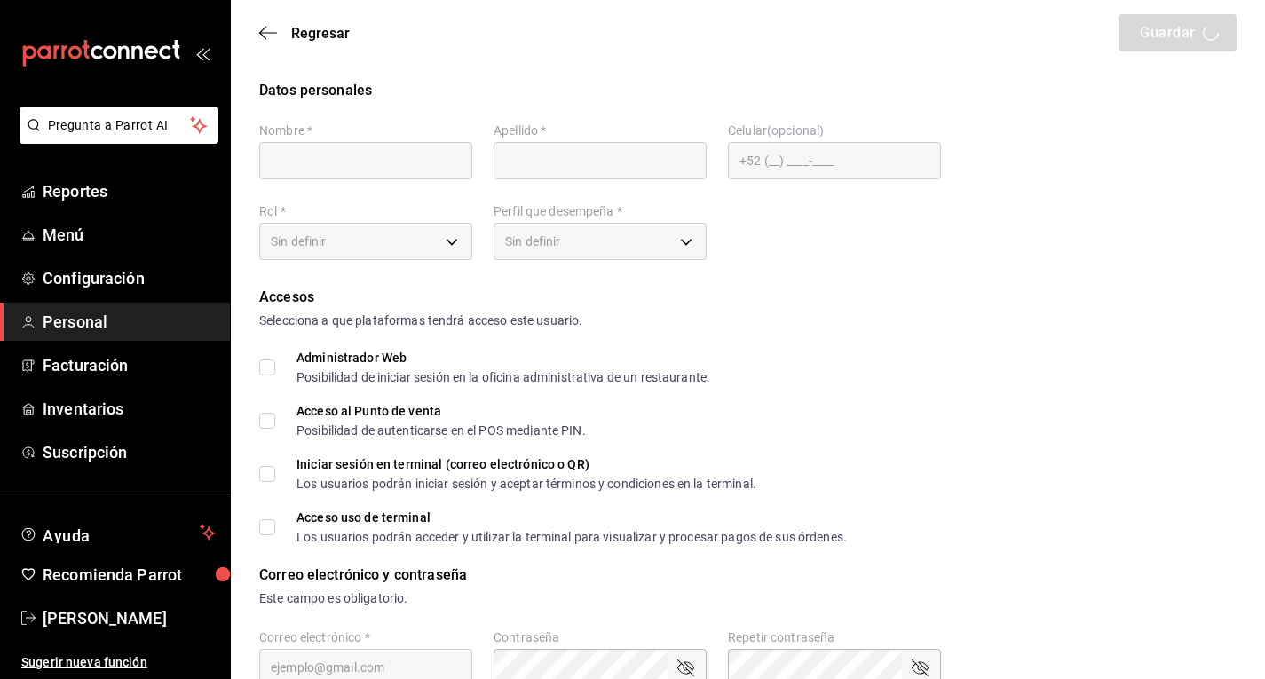
checkbox input "true"
type input "[EMAIL_ADDRESS][DOMAIN_NAME]"
type input "2303"
checkbox input "true"
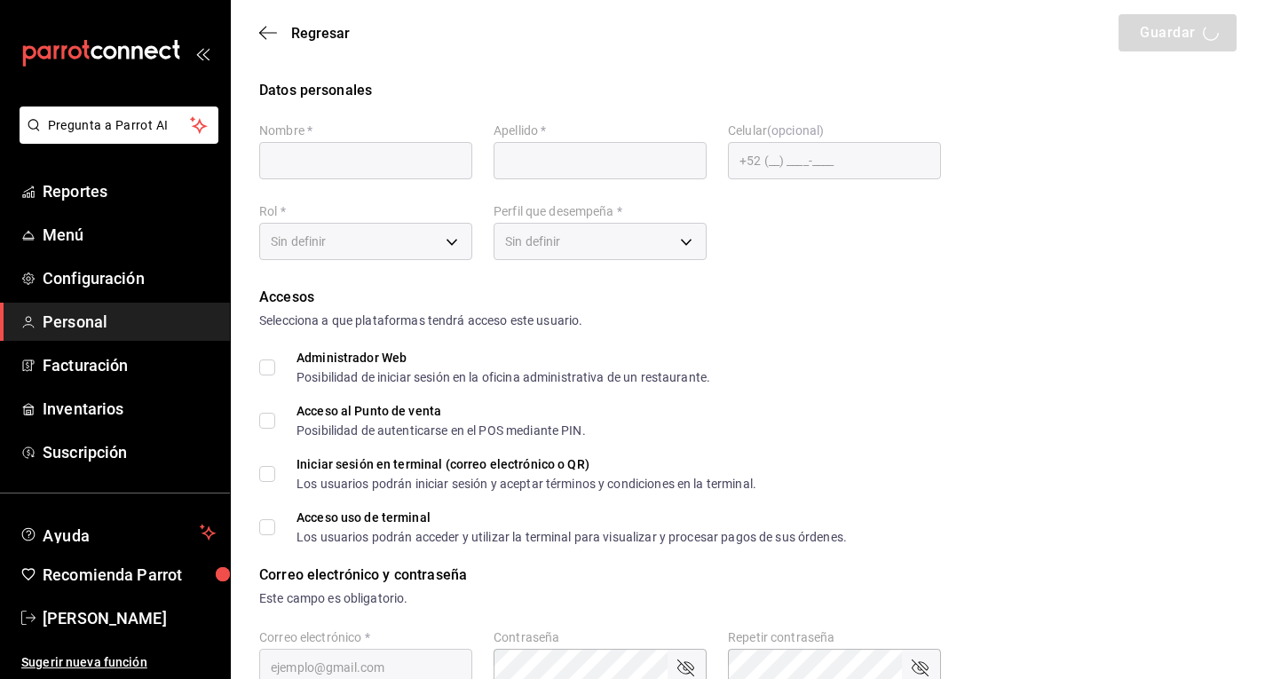
checkbox input "true"
type input "+52 (52) 9993-6694"
type input "8adc5f12-6105-47aa-b973-5615df24757e"
type input "OWNER"
checkbox input "true"
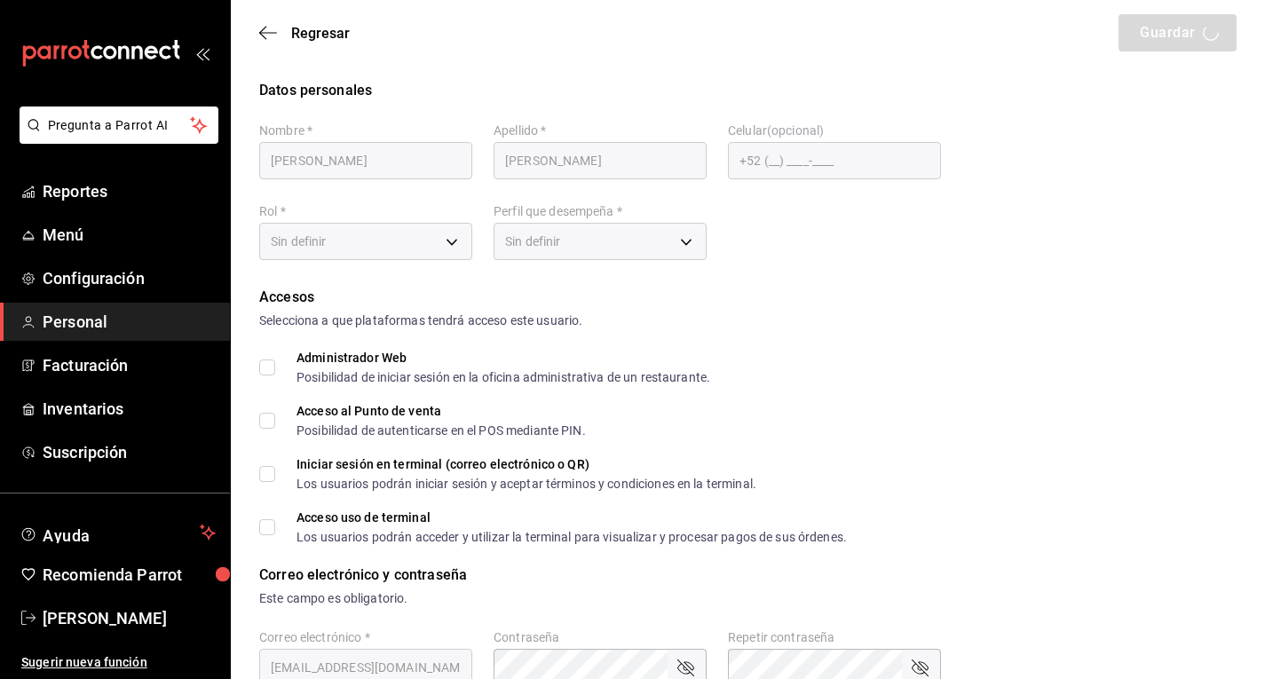
checkbox input "true"
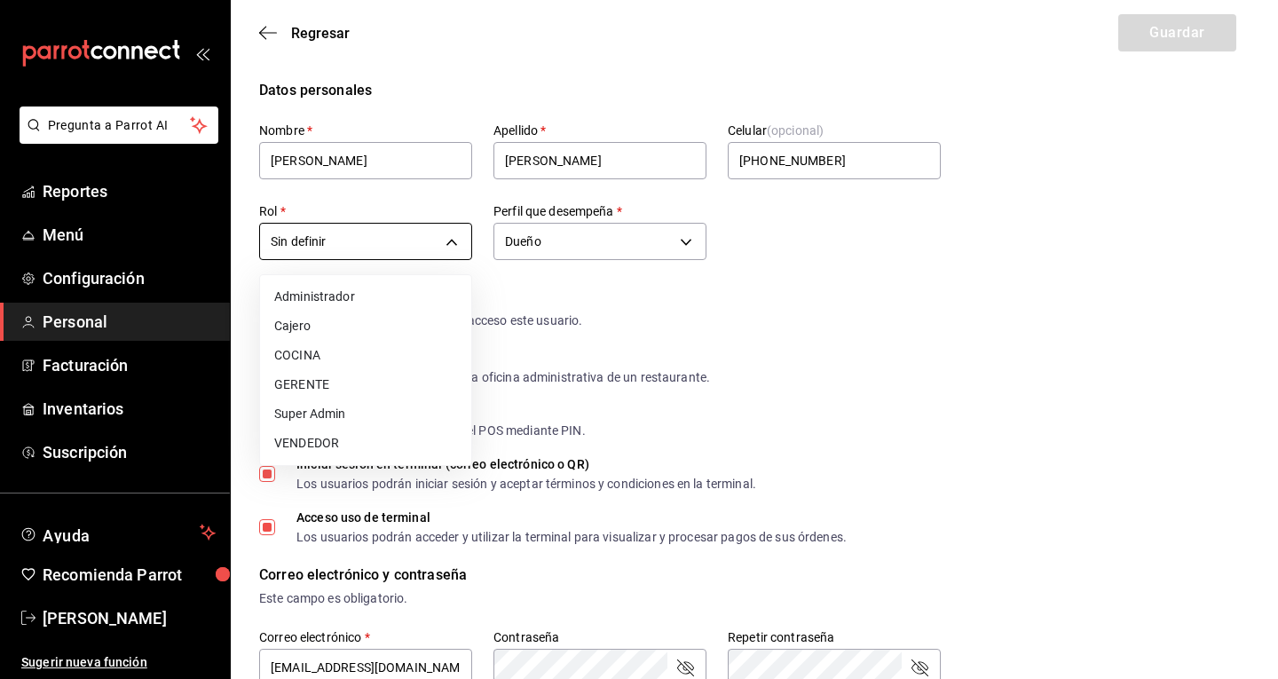
click at [438, 241] on body "Pregunta a Parrot AI Reportes Menú Configuración Personal Facturación Inventari…" at bounding box center [639, 658] width 1278 height 1317
click at [336, 385] on li "GERENTE" at bounding box center [365, 384] width 211 height 29
type input "82843e3c-a2b4-436a-aa61-c7f134618b63"
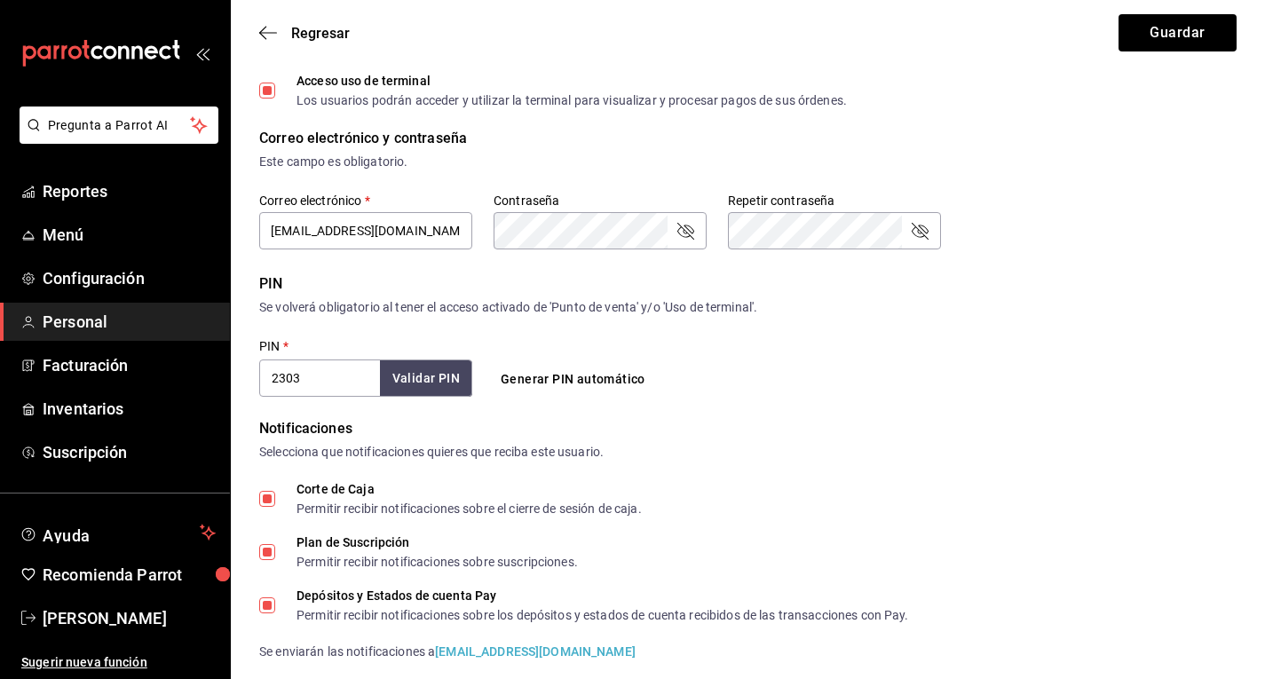
scroll to position [438, 0]
drag, startPoint x: 342, startPoint y: 383, endPoint x: 241, endPoint y: 381, distance: 100.3
click at [241, 381] on div "Datos personales Nombre   * José Apellido   * Bermea Celular (opcional) +52 (52…" at bounding box center [748, 235] width 1034 height 1187
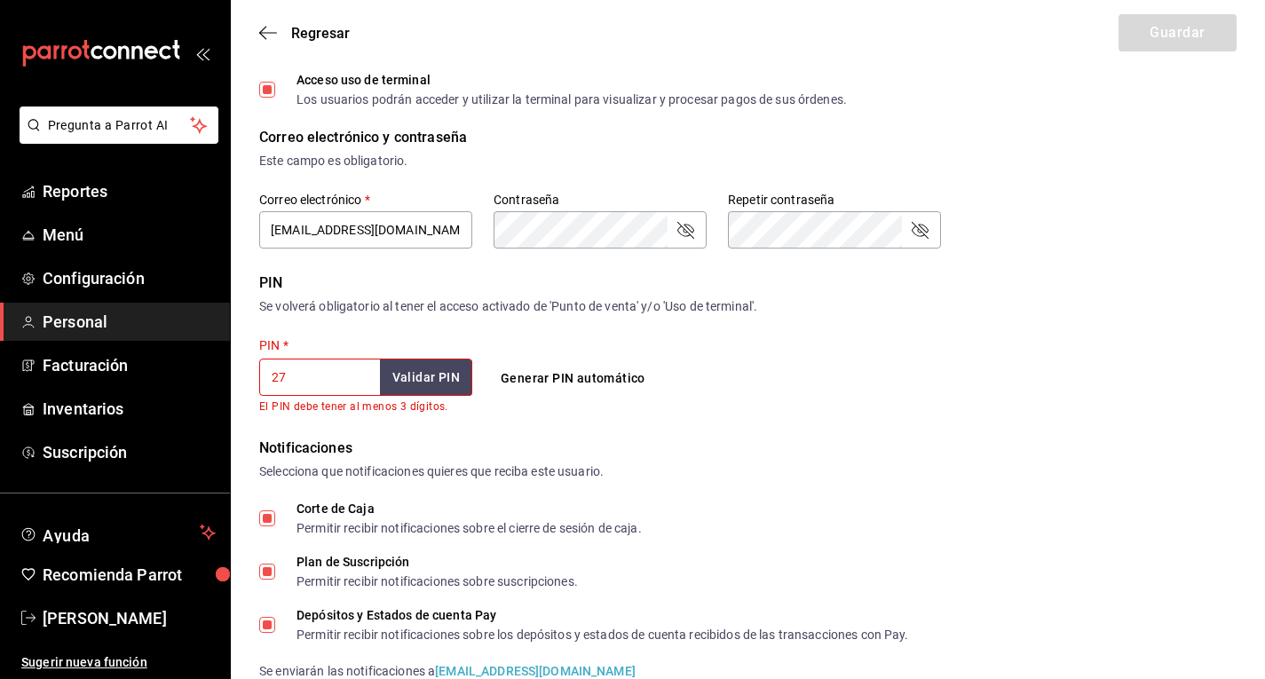
type input "2"
checkbox input "false"
checkbox input "true"
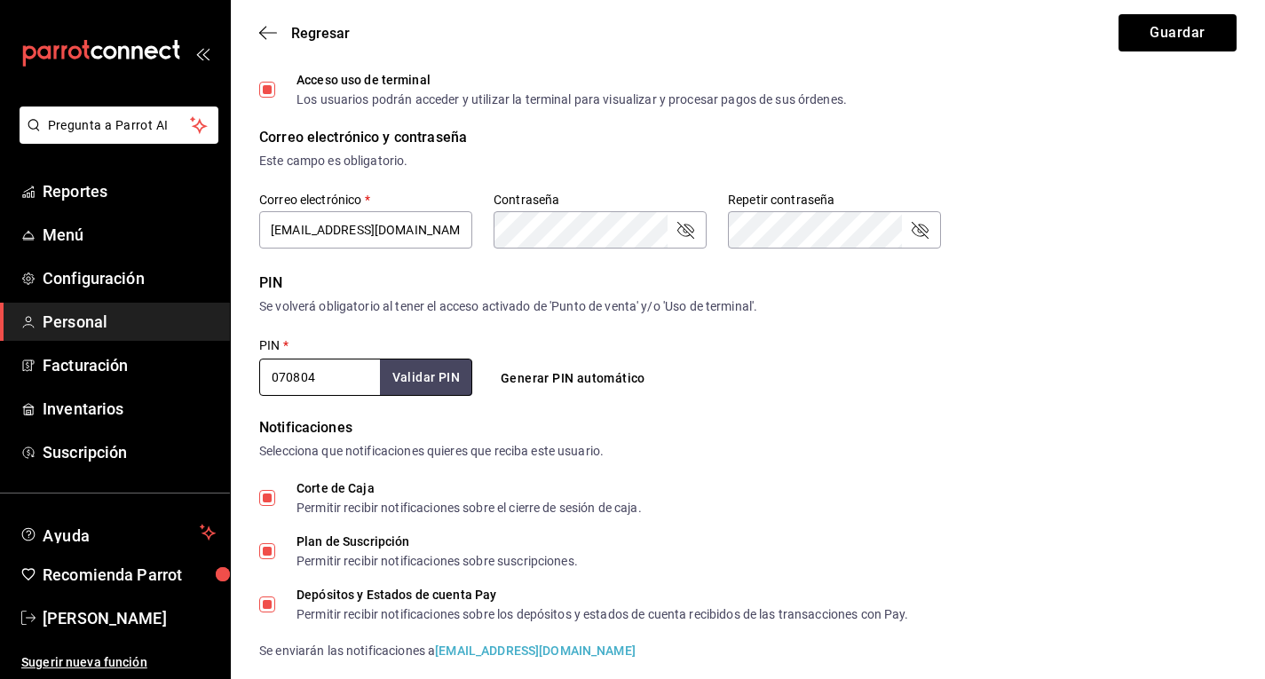
scroll to position [637, 0]
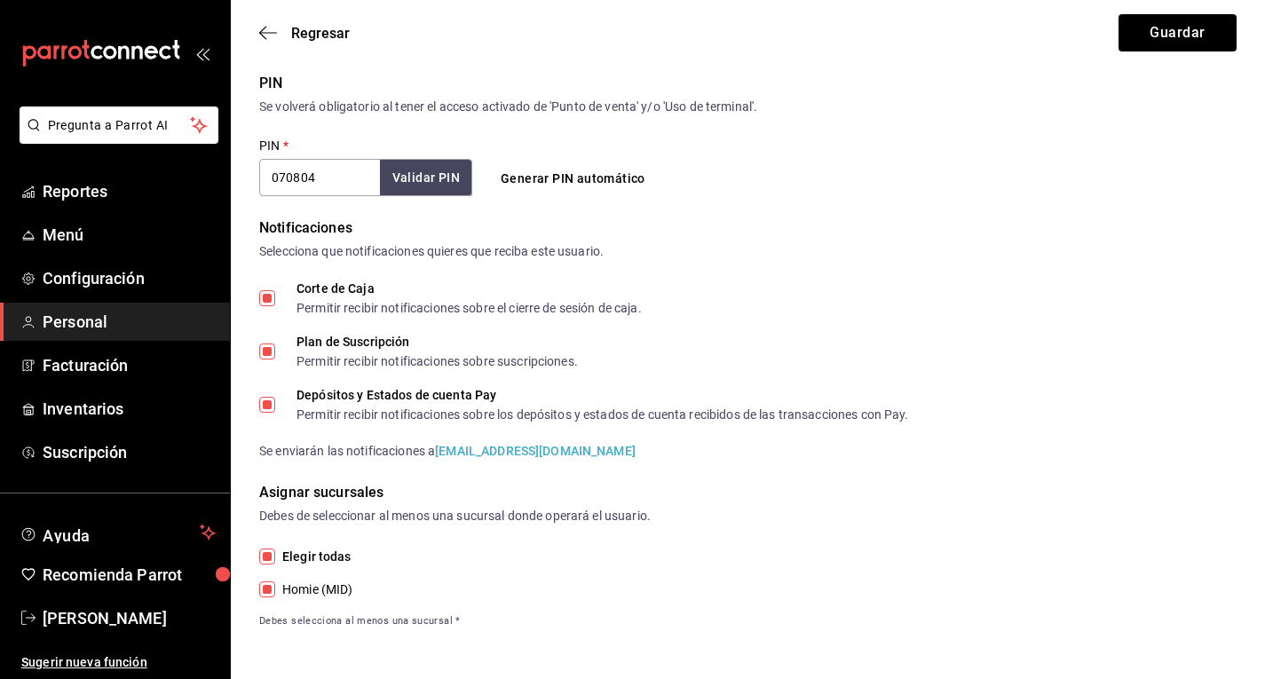
type input "070804"
click at [469, 177] on button "Validar PIN" at bounding box center [425, 178] width 94 height 38
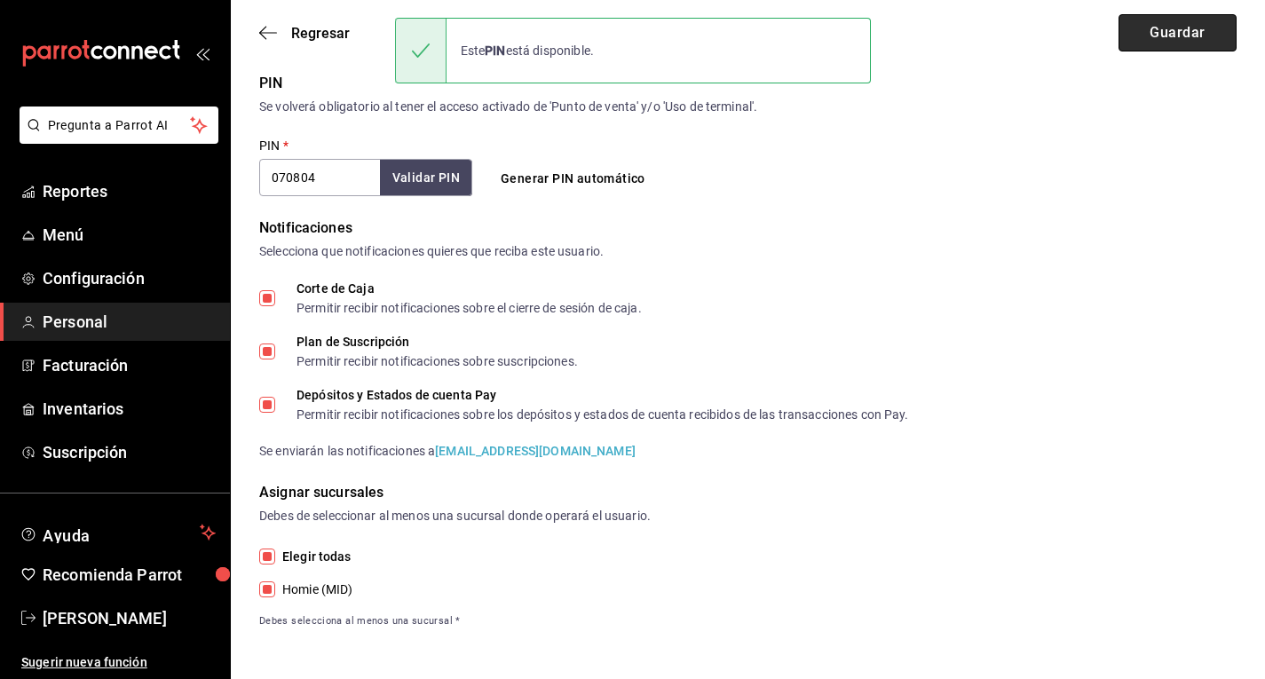
click at [1156, 41] on button "Guardar" at bounding box center [1178, 32] width 118 height 37
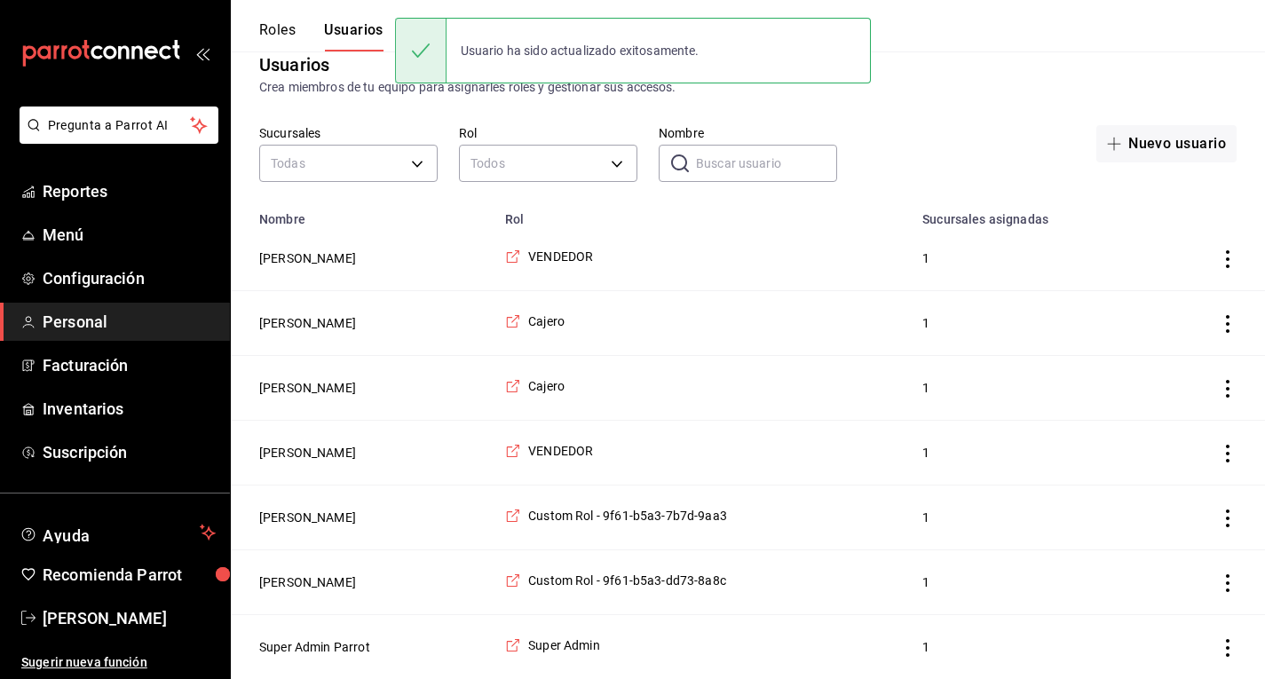
scroll to position [29, 0]
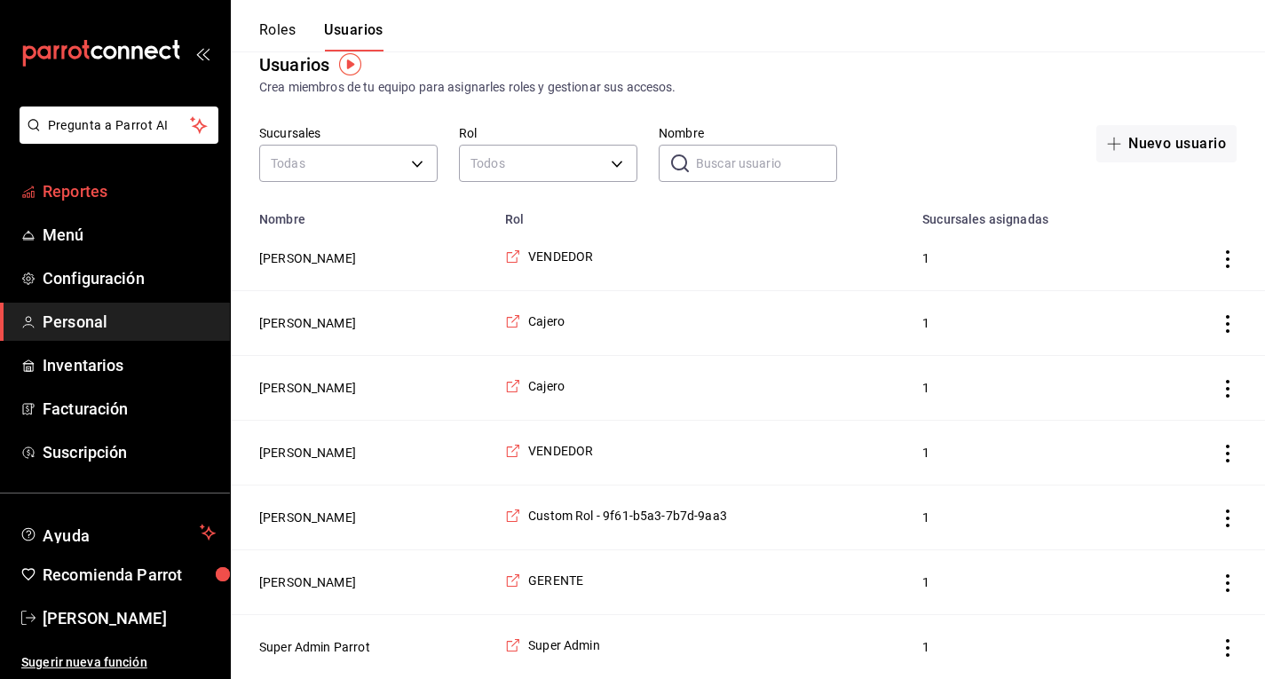
click at [138, 200] on span "Reportes" at bounding box center [129, 191] width 173 height 24
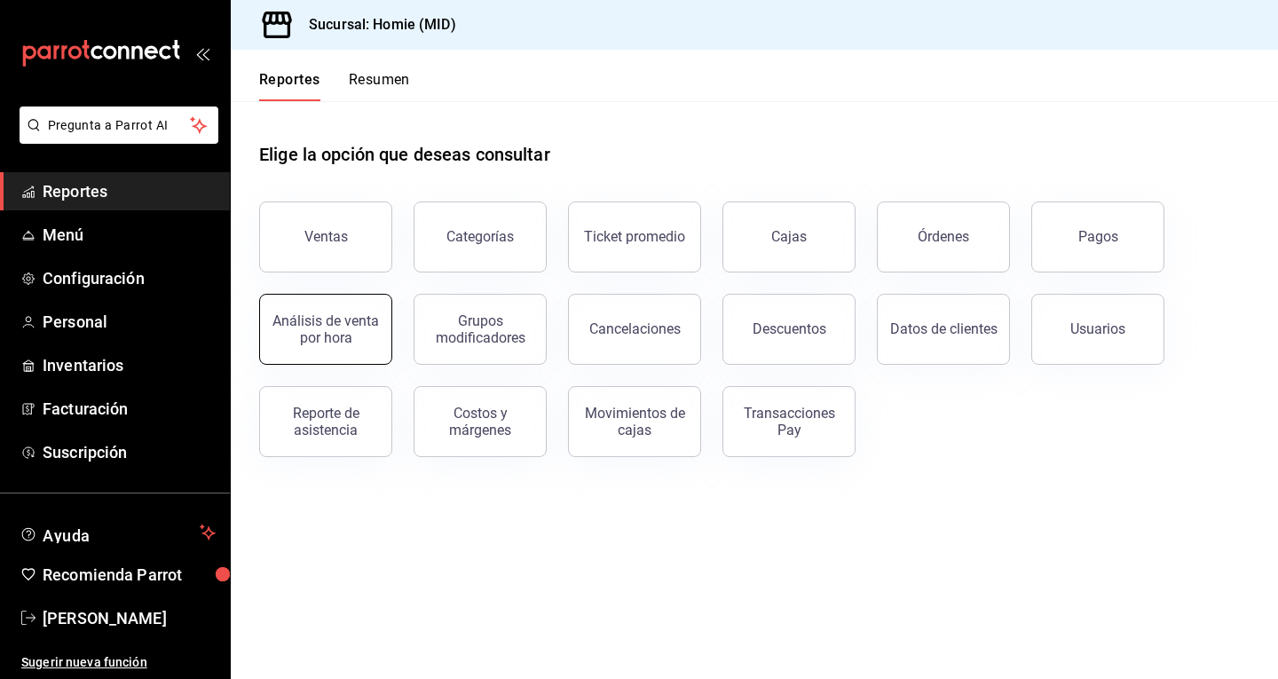
click at [360, 331] on div "Análisis de venta por hora" at bounding box center [326, 330] width 110 height 34
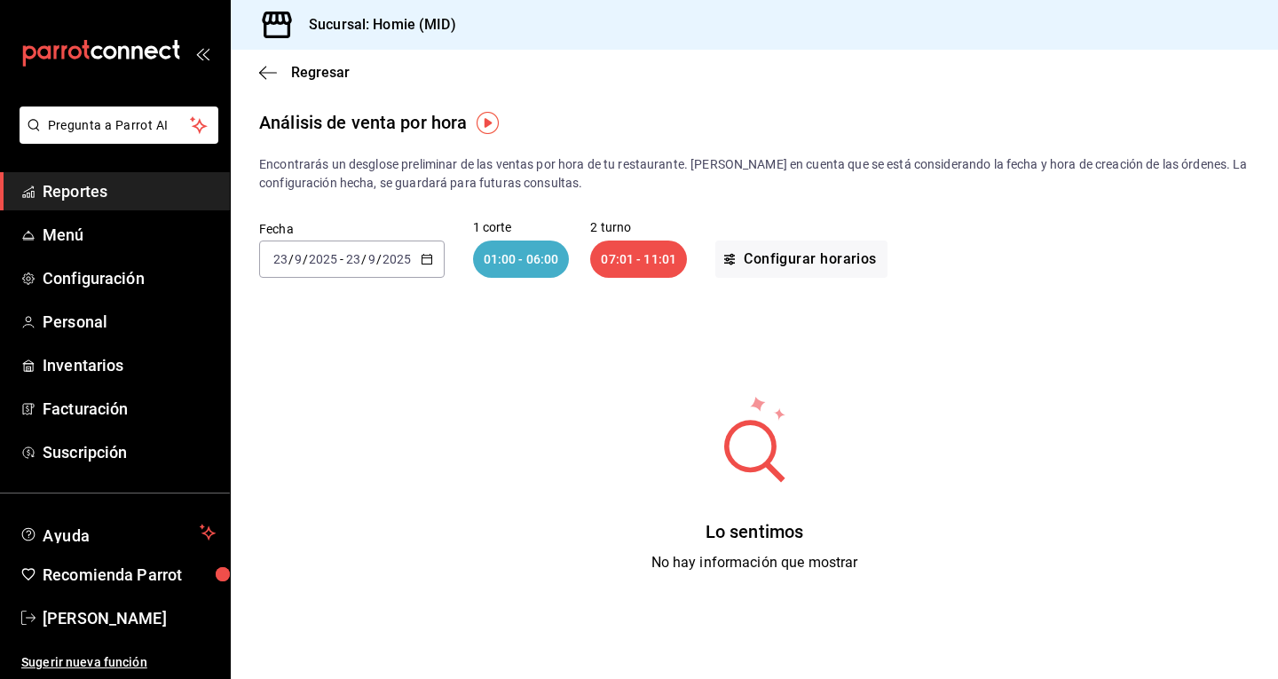
click at [421, 258] on icon "button" at bounding box center [427, 259] width 12 height 12
click at [334, 522] on li "Rango de fechas" at bounding box center [343, 513] width 166 height 40
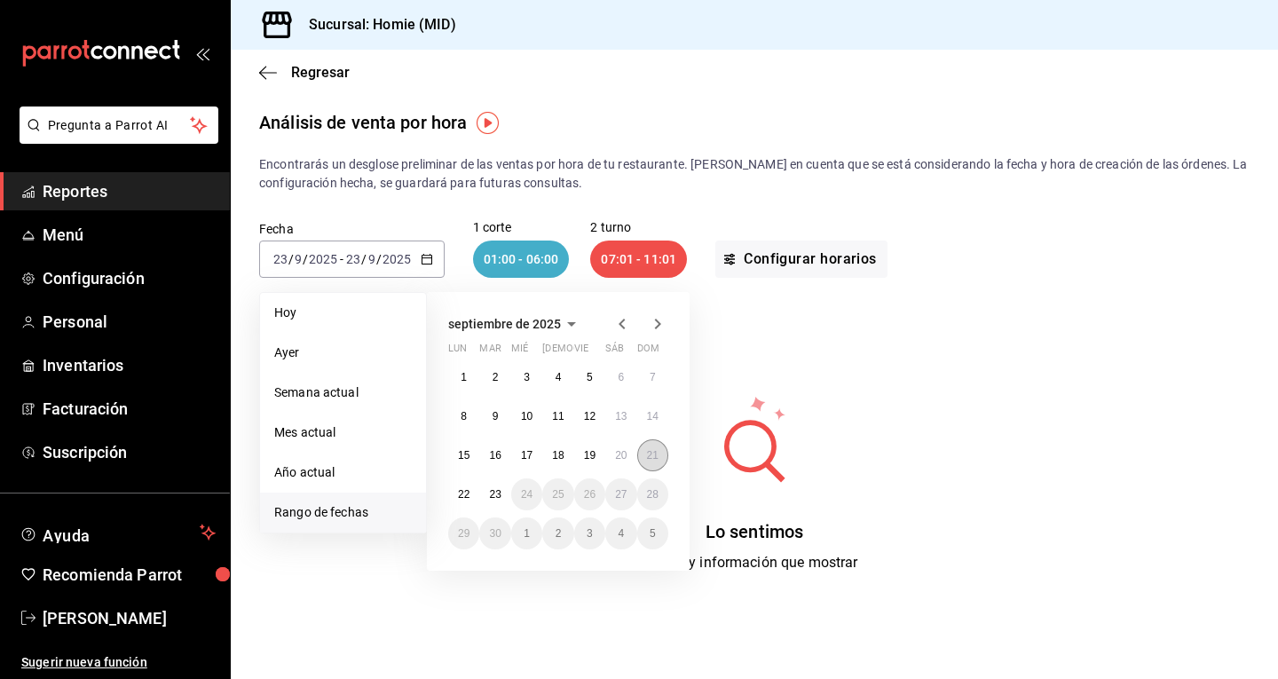
click at [661, 455] on button "21" at bounding box center [652, 455] width 31 height 32
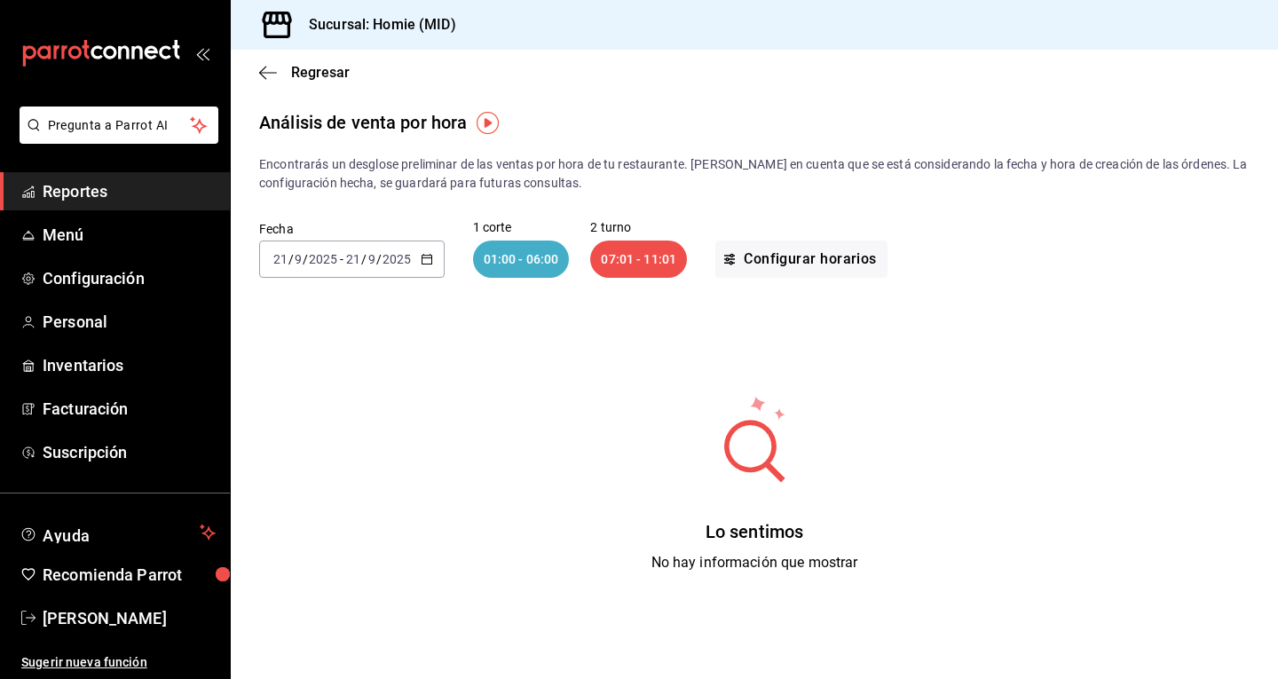
click at [547, 269] on div "01:00 - 06:00" at bounding box center [521, 259] width 97 height 37
click at [510, 260] on div "01:00 - 06:00" at bounding box center [521, 259] width 97 height 37
click at [425, 259] on icon "button" at bounding box center [427, 259] width 12 height 12
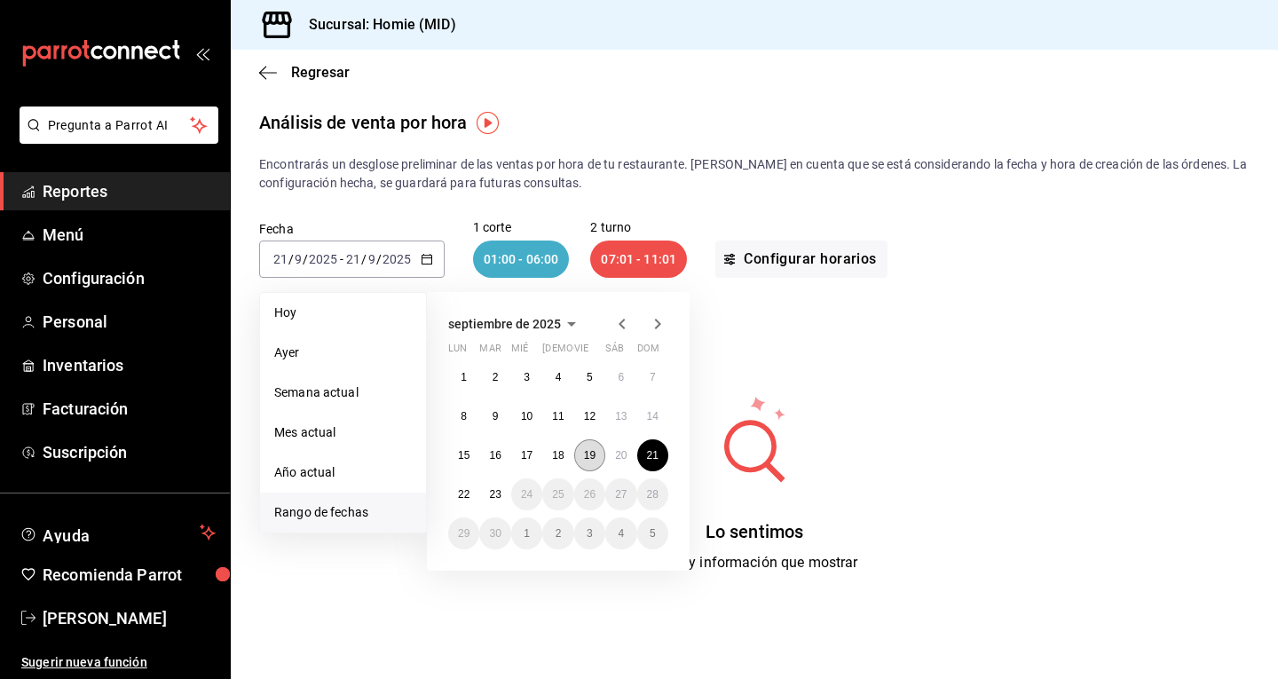
click at [597, 453] on button "19" at bounding box center [589, 455] width 31 height 32
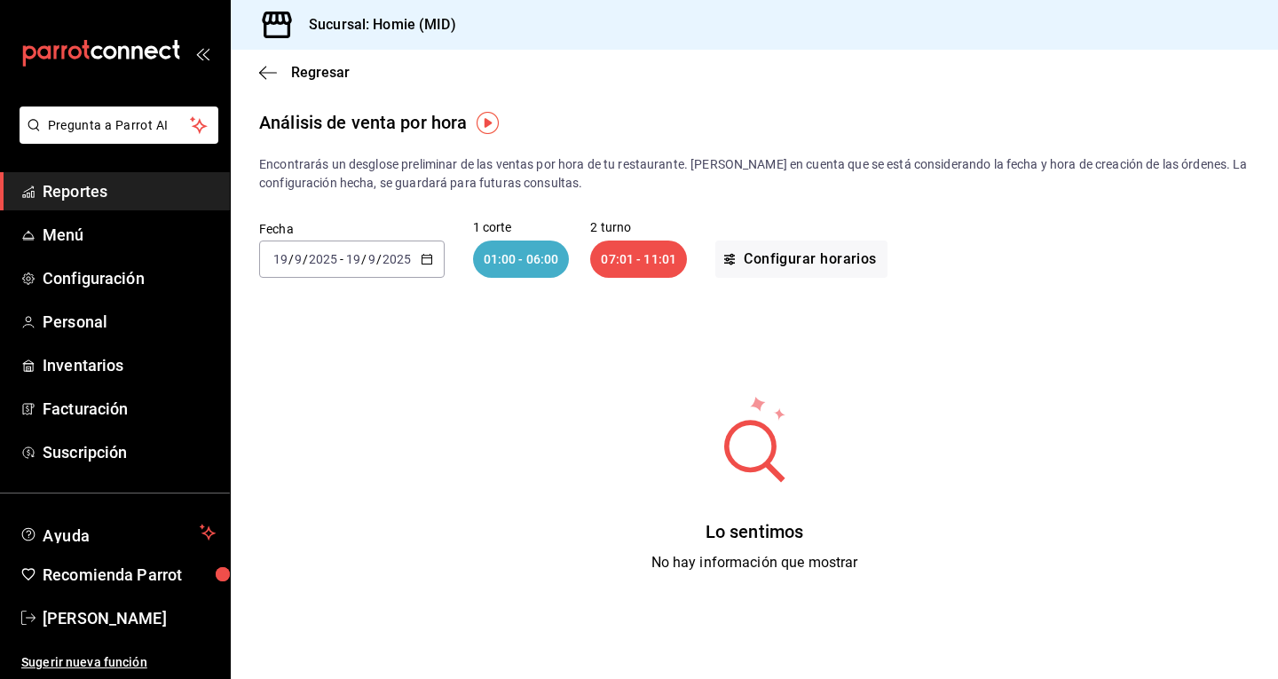
click at [514, 257] on div "01:00 - 06:00" at bounding box center [521, 259] width 97 height 37
click at [743, 265] on button "Configurar horarios" at bounding box center [802, 259] width 172 height 37
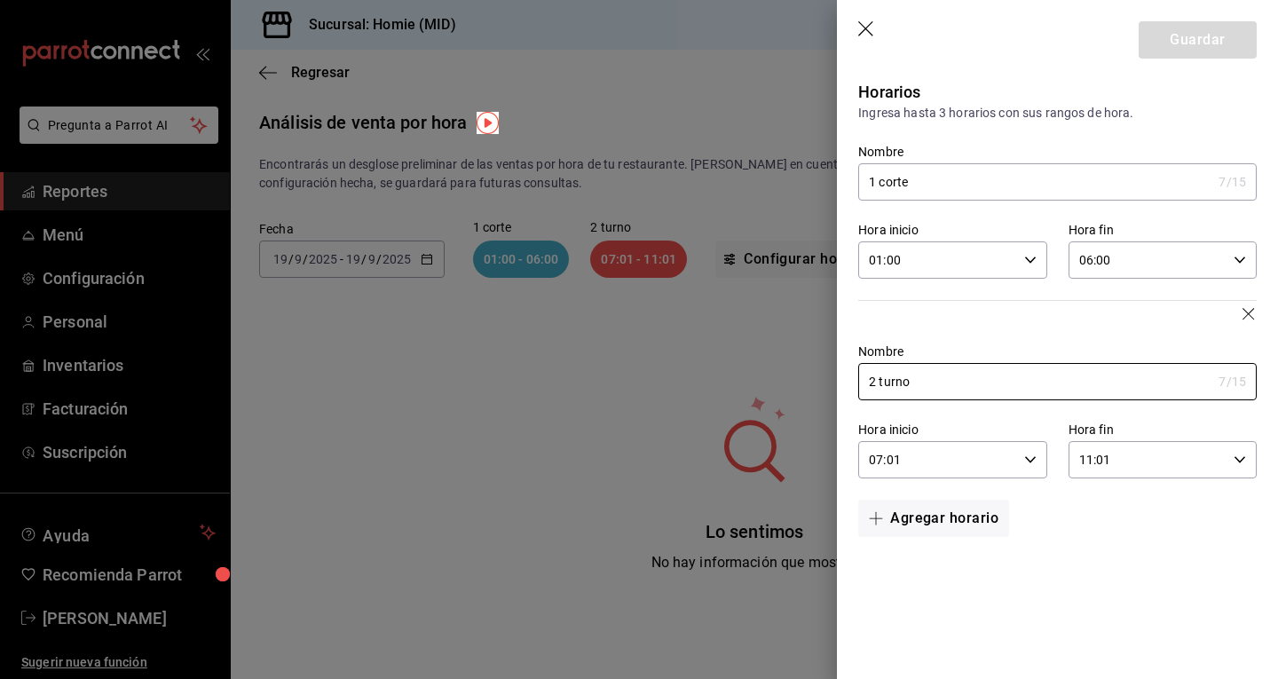
click at [1016, 255] on input "01:00" at bounding box center [937, 260] width 158 height 36
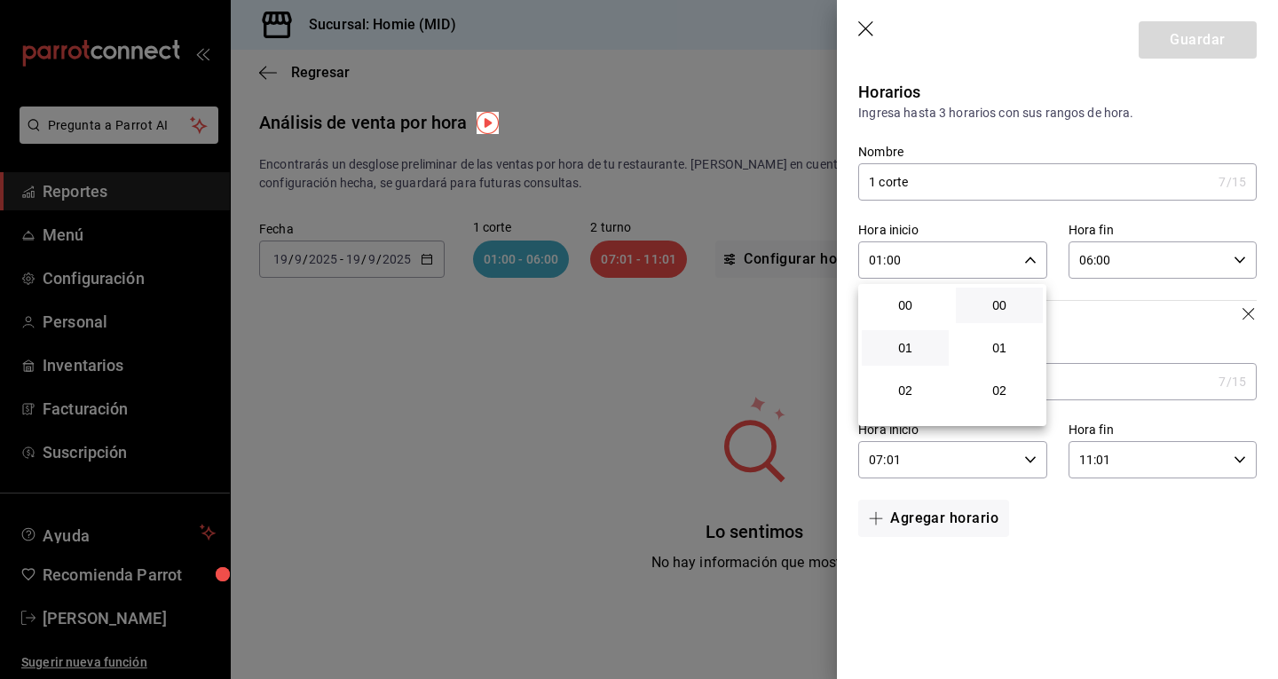
scroll to position [43, 0]
click at [1028, 260] on div at bounding box center [639, 339] width 1278 height 679
click at [1028, 260] on \(Stroke\) "button" at bounding box center [1030, 260] width 11 height 6
click at [1028, 260] on div at bounding box center [639, 339] width 1278 height 679
click at [1025, 459] on icon "button" at bounding box center [1031, 460] width 12 height 12
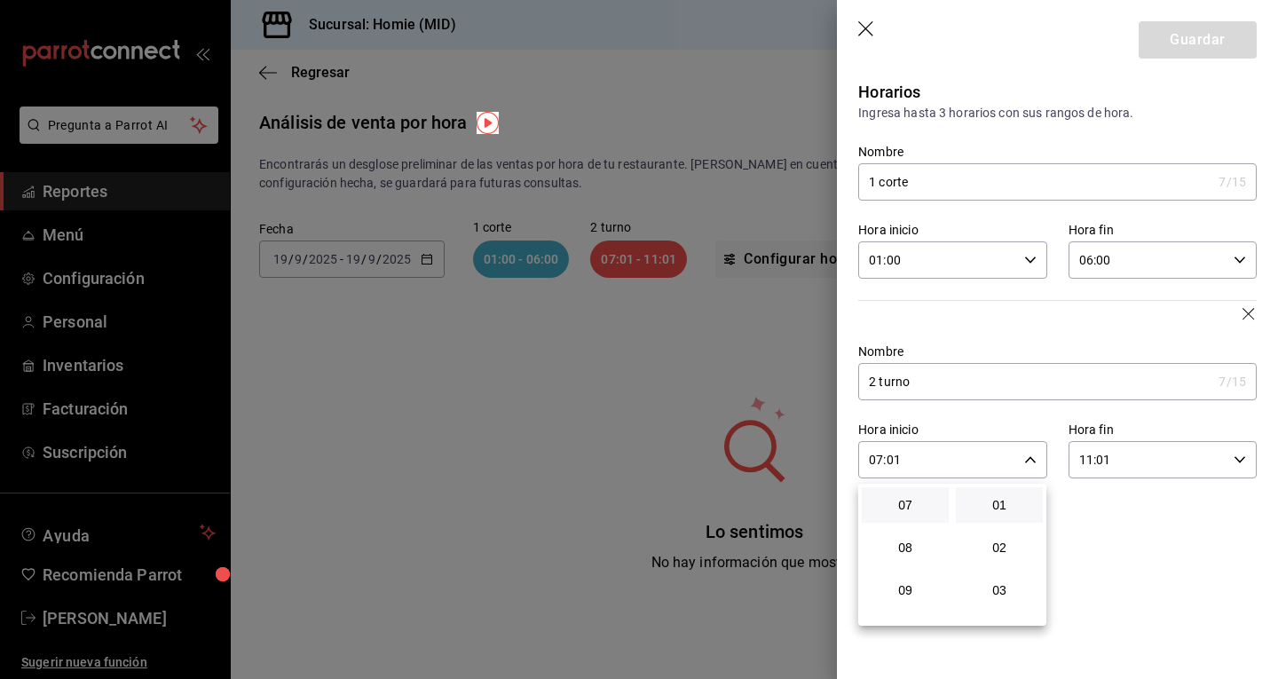
click at [1172, 582] on div at bounding box center [639, 339] width 1278 height 679
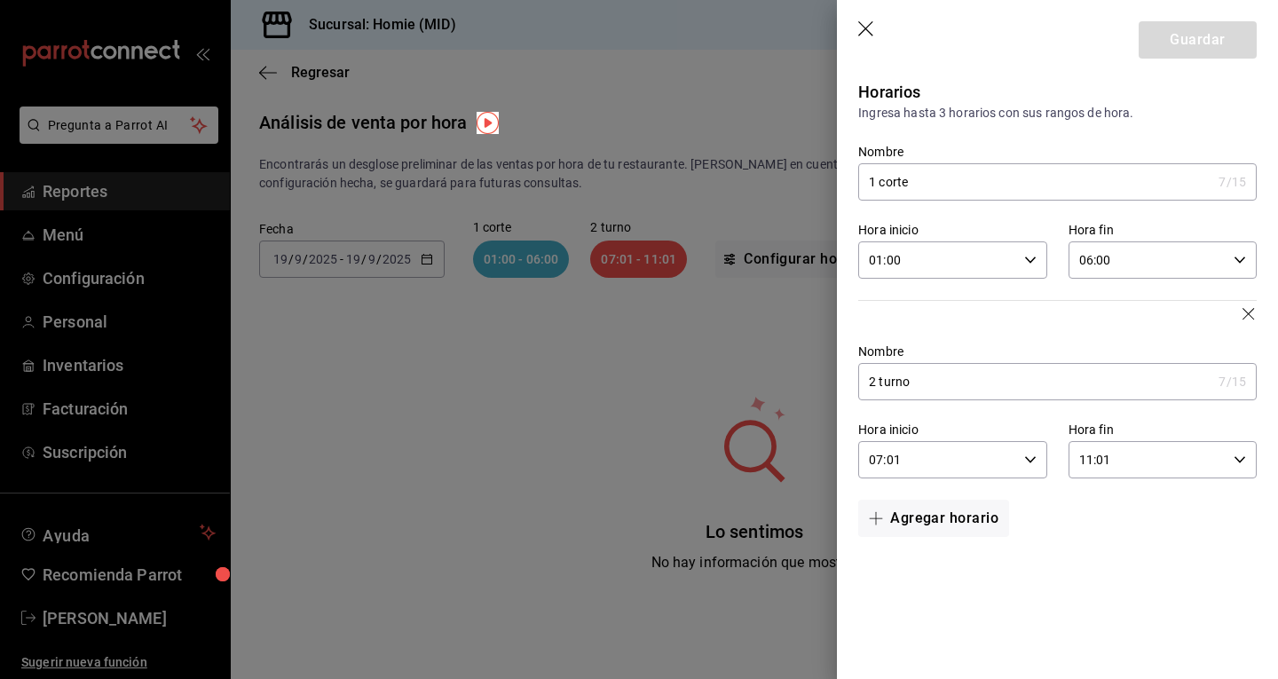
click at [923, 449] on input "07:01" at bounding box center [937, 460] width 158 height 36
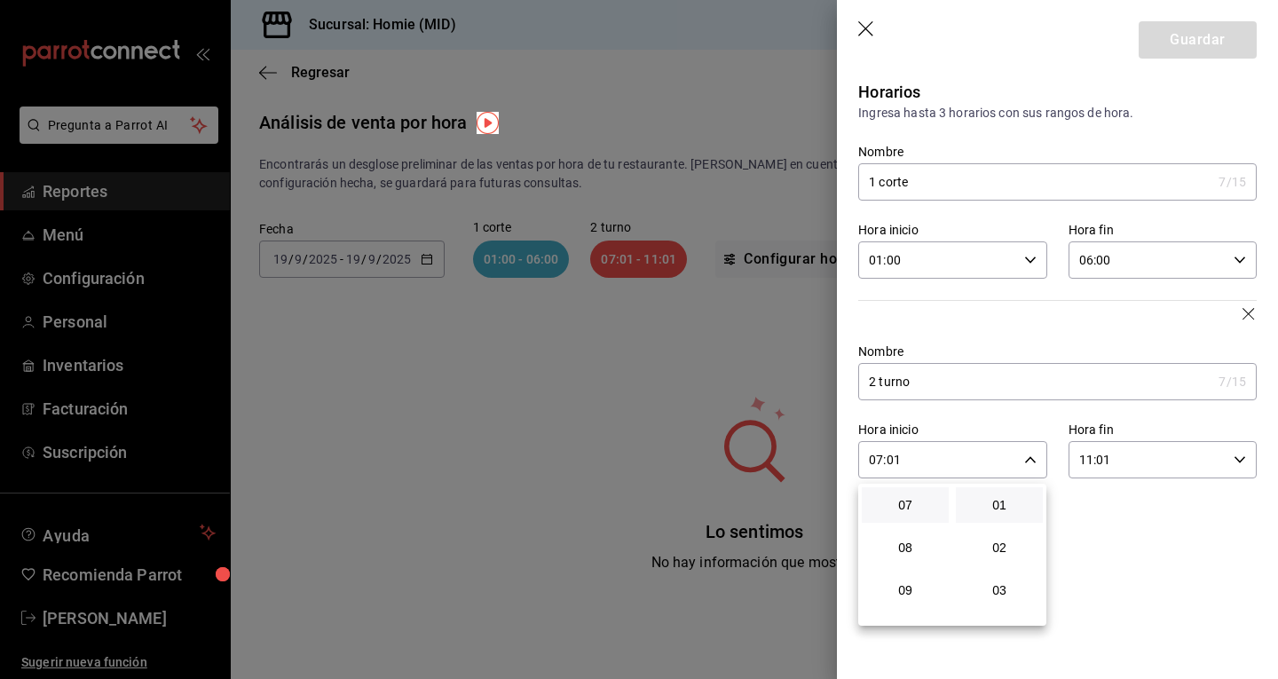
click at [1152, 548] on div at bounding box center [639, 339] width 1278 height 679
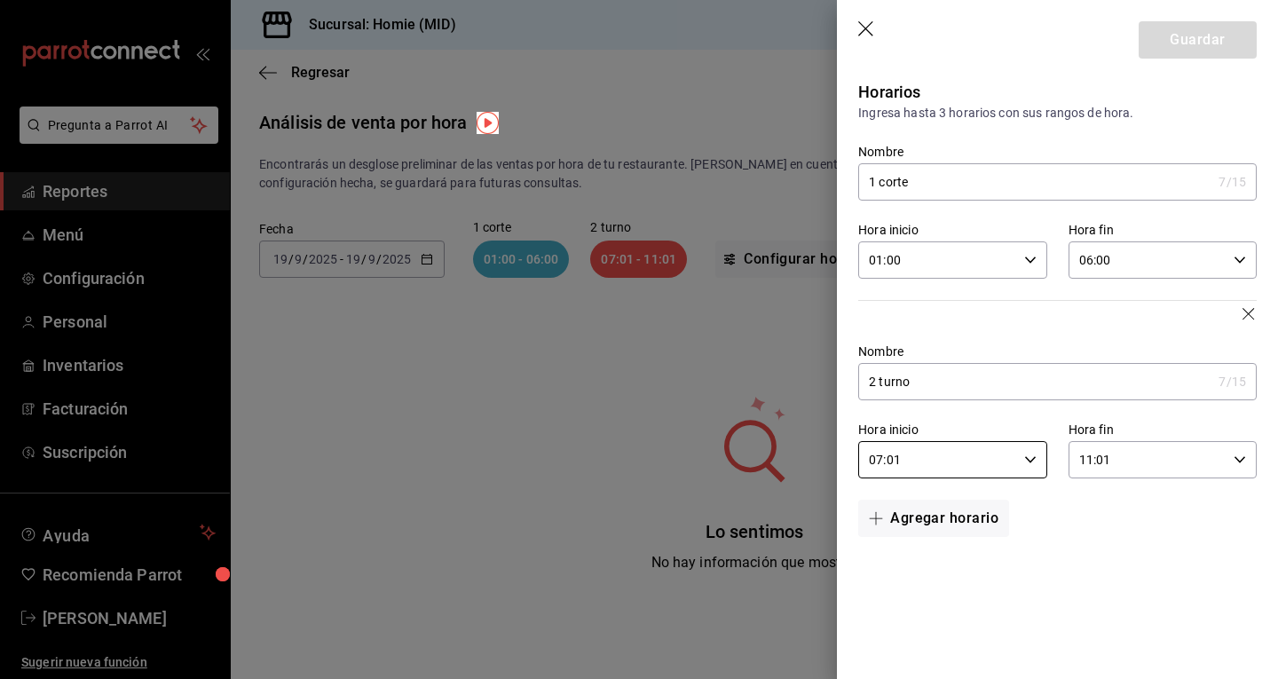
click at [876, 25] on icon "button" at bounding box center [867, 30] width 18 height 18
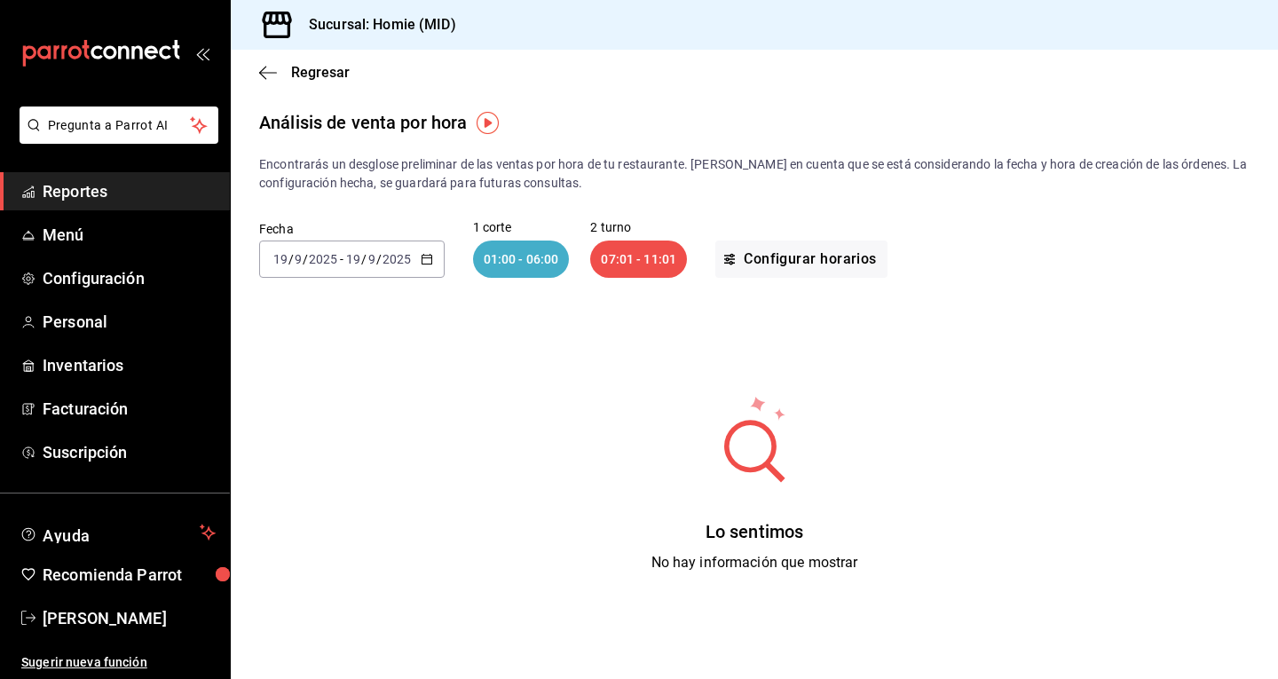
click at [429, 260] on icon "button" at bounding box center [427, 259] width 12 height 12
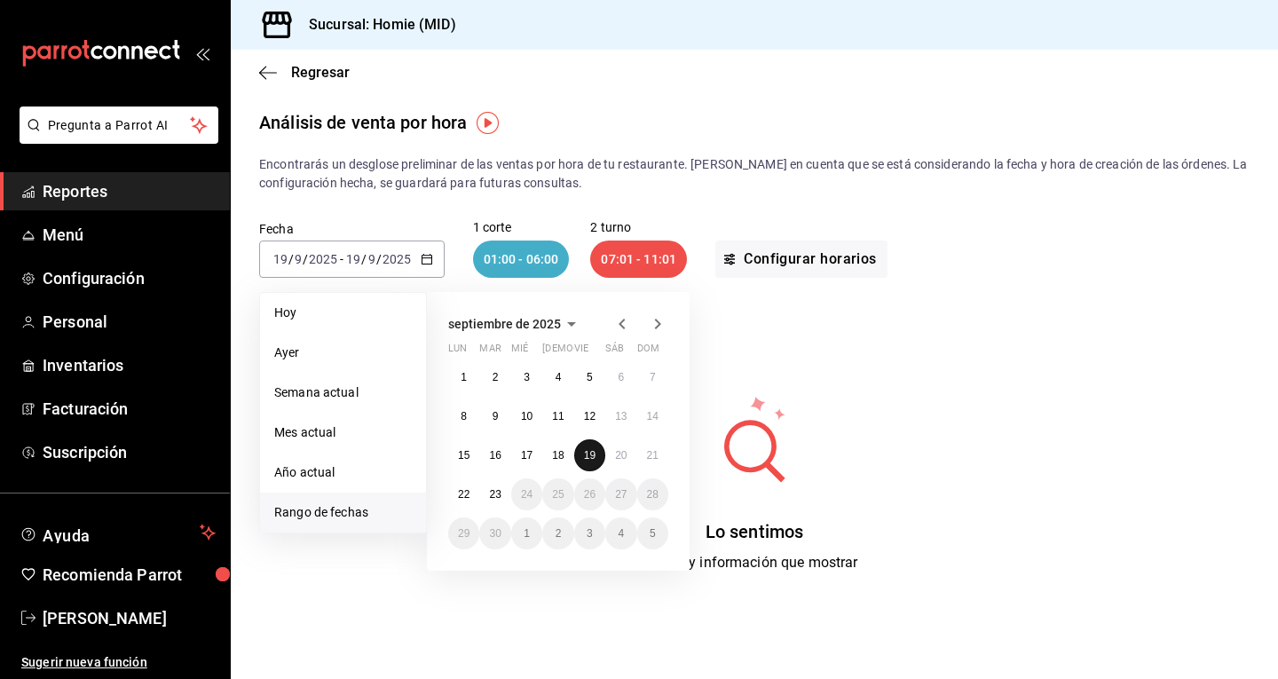
click at [588, 447] on button "19" at bounding box center [589, 455] width 31 height 32
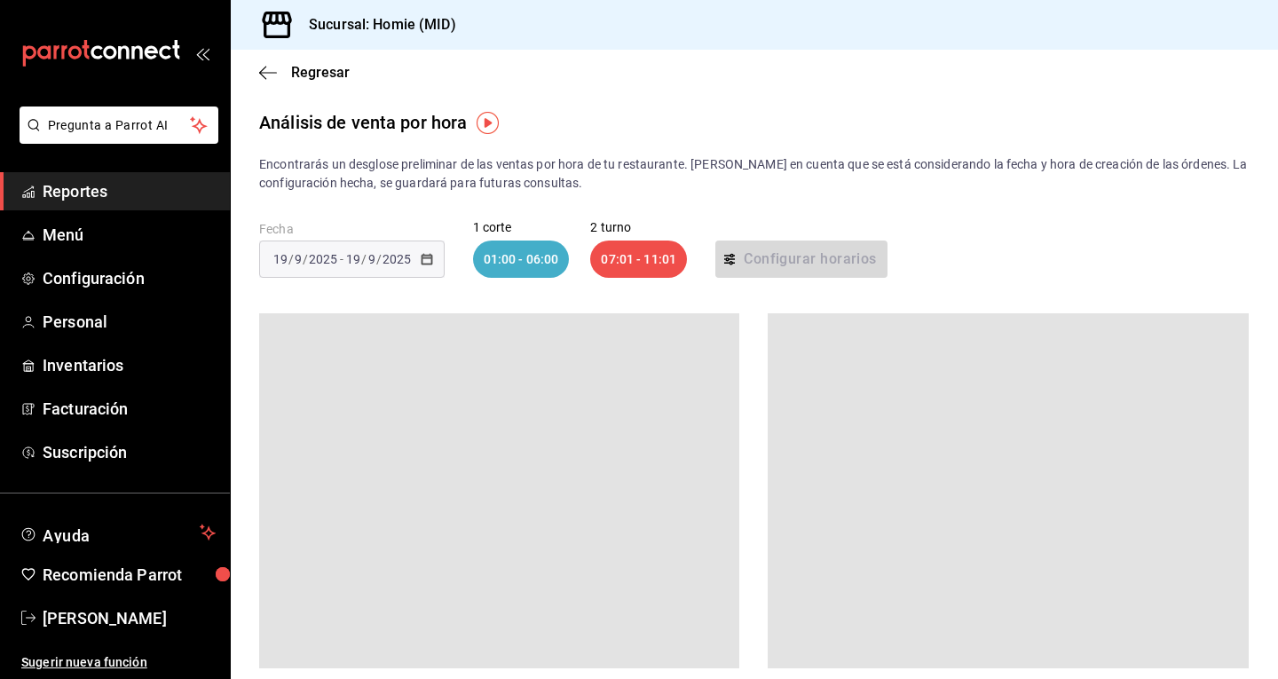
click at [588, 447] on div at bounding box center [499, 490] width 480 height 355
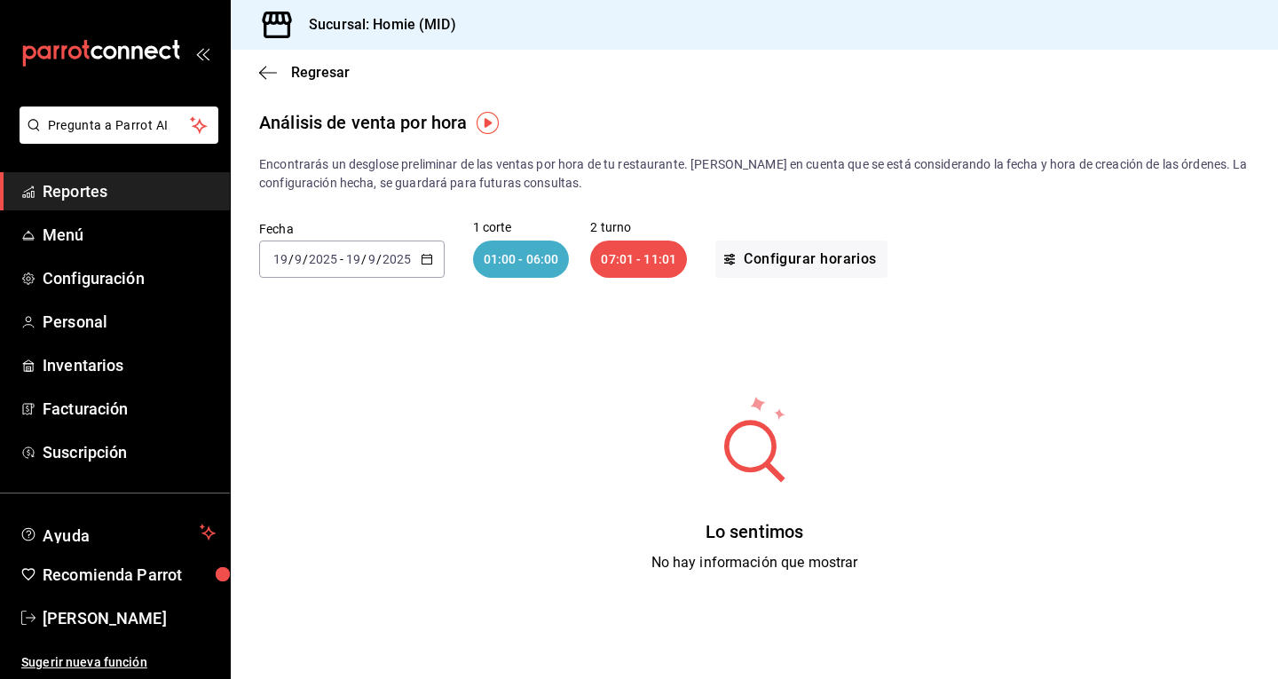
click at [509, 262] on div "01:00 - 06:00" at bounding box center [521, 259] width 97 height 37
click at [416, 257] on div "2025-09-19 19 / 9 / 2025 - 2025-09-19 19 / 9 / 2025" at bounding box center [352, 259] width 186 height 37
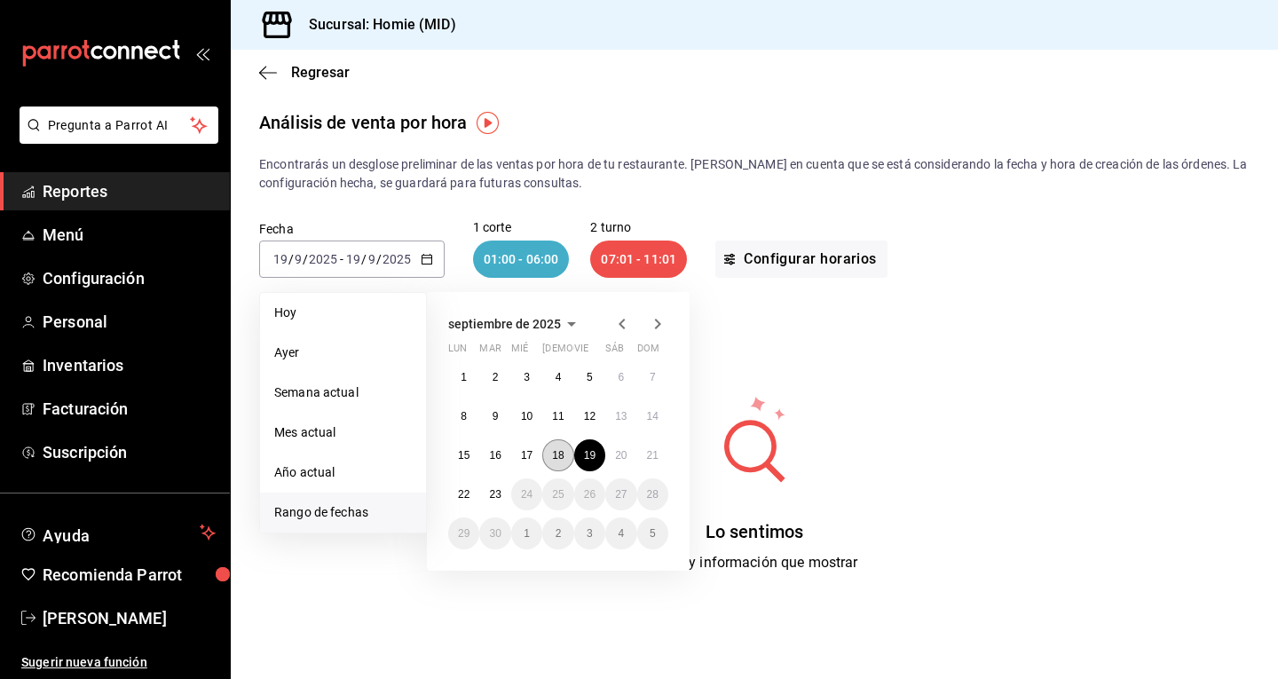
click at [558, 444] on button "18" at bounding box center [557, 455] width 31 height 32
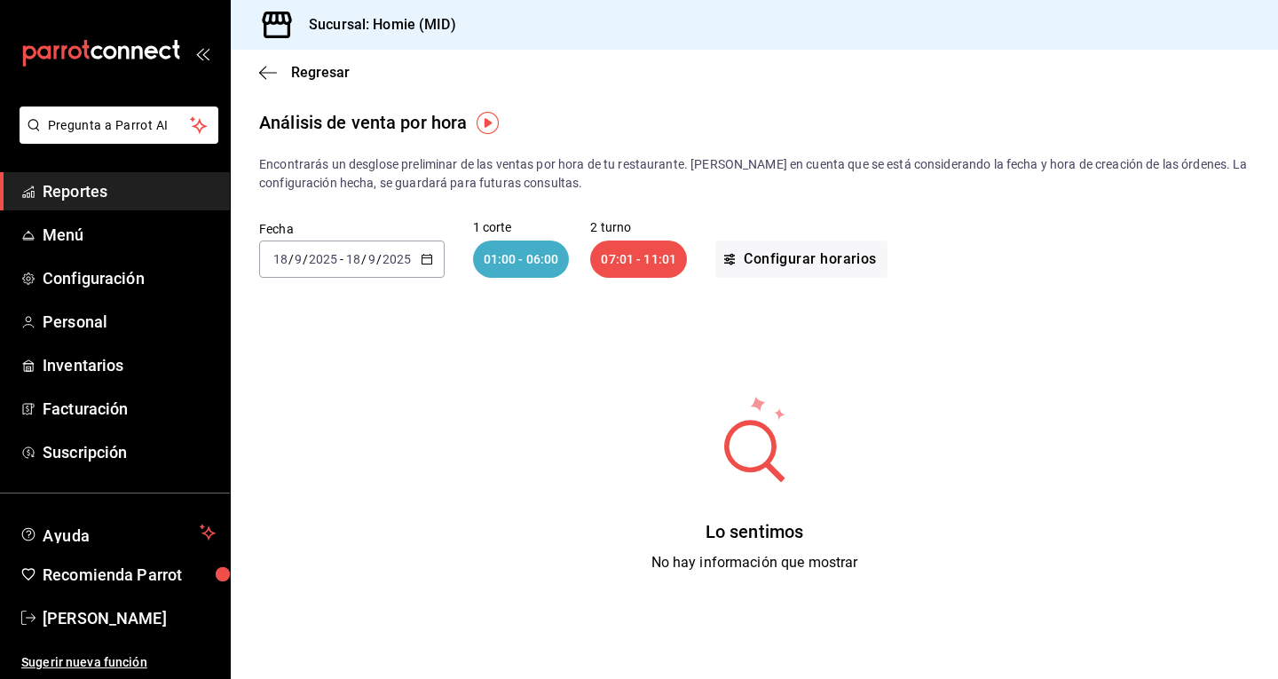
click at [418, 264] on div "2025-09-18 18 / 9 / 2025 - 2025-09-18 18 / 9 / 2025" at bounding box center [352, 259] width 186 height 37
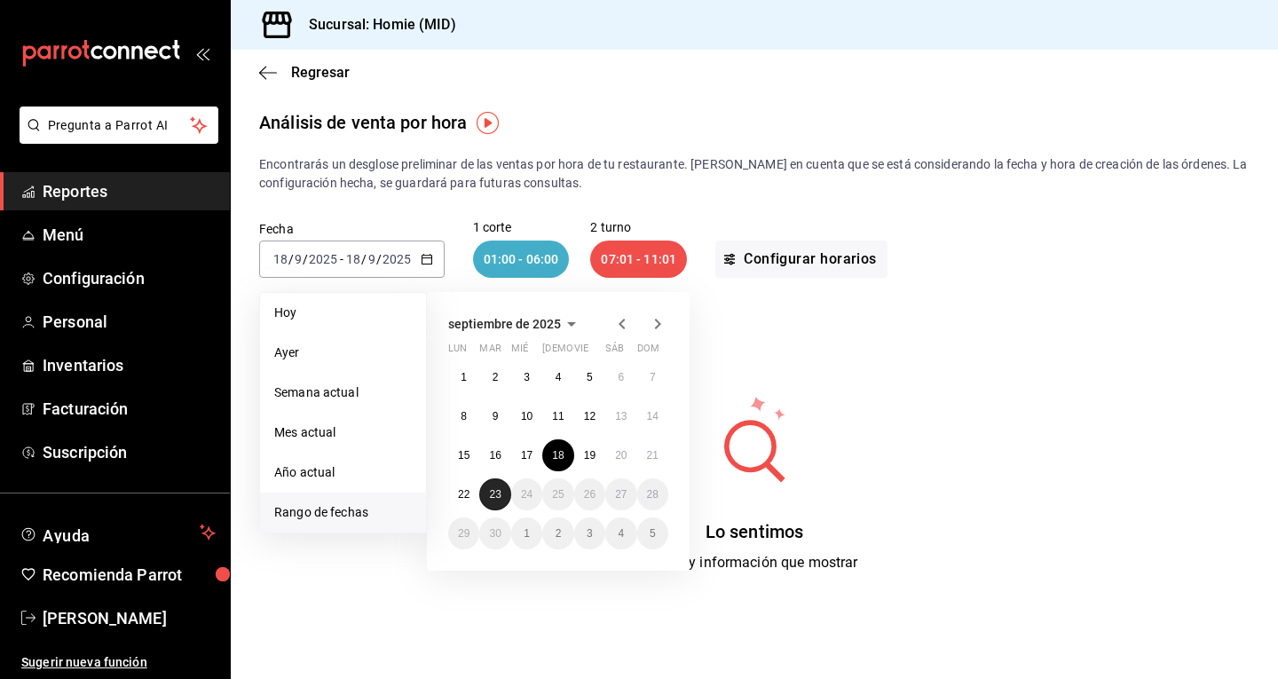
click at [491, 494] on abbr "23" at bounding box center [495, 494] width 12 height 12
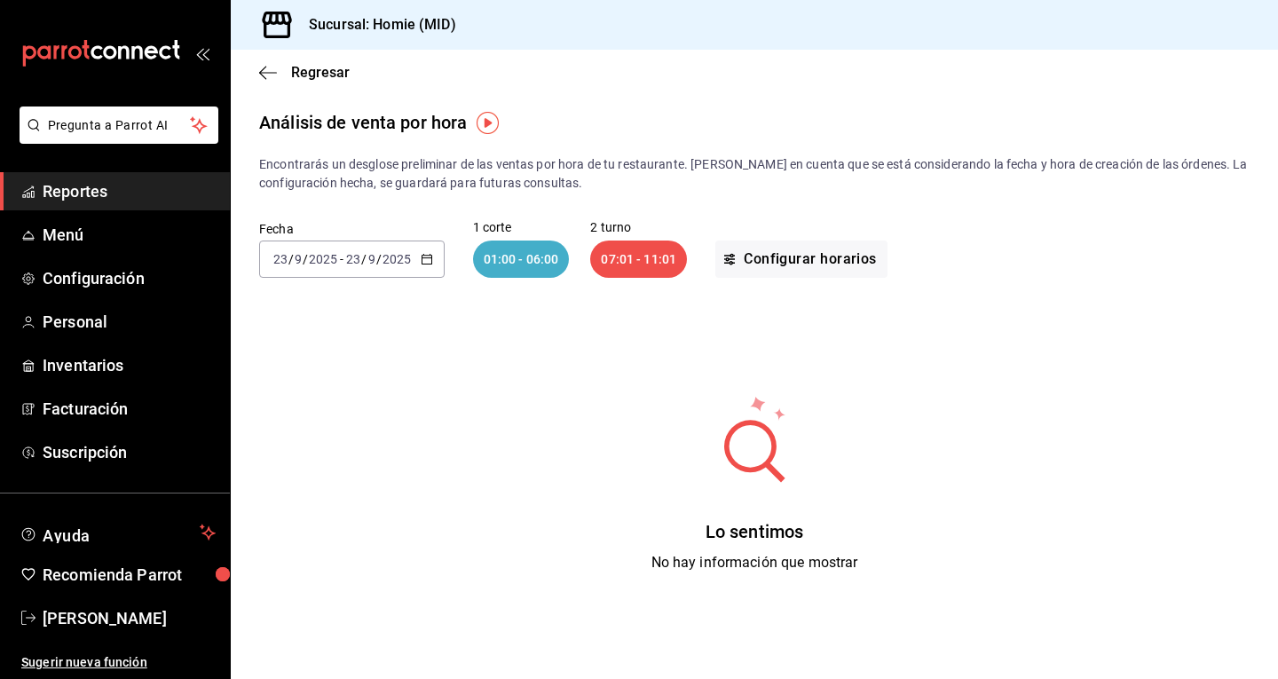
click at [274, 87] on div "Regresar" at bounding box center [755, 72] width 1048 height 45
click at [273, 67] on icon "button" at bounding box center [268, 73] width 18 height 16
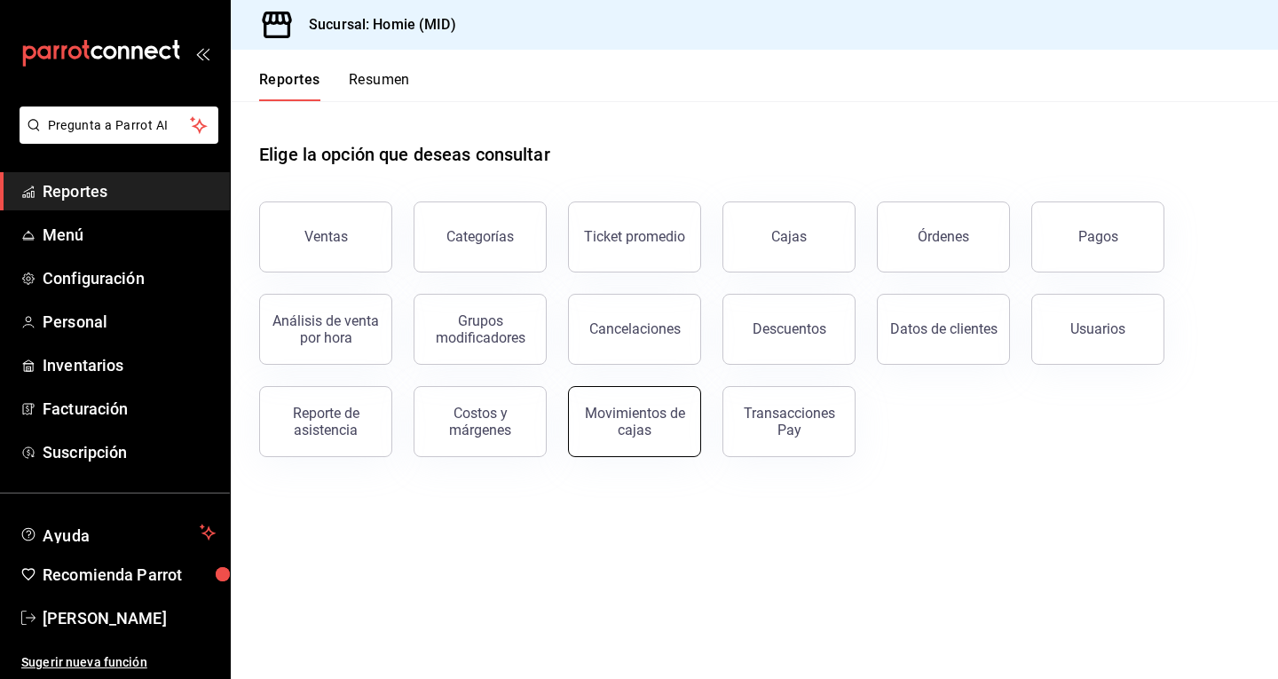
click at [684, 426] on button "Movimientos de cajas" at bounding box center [634, 421] width 133 height 71
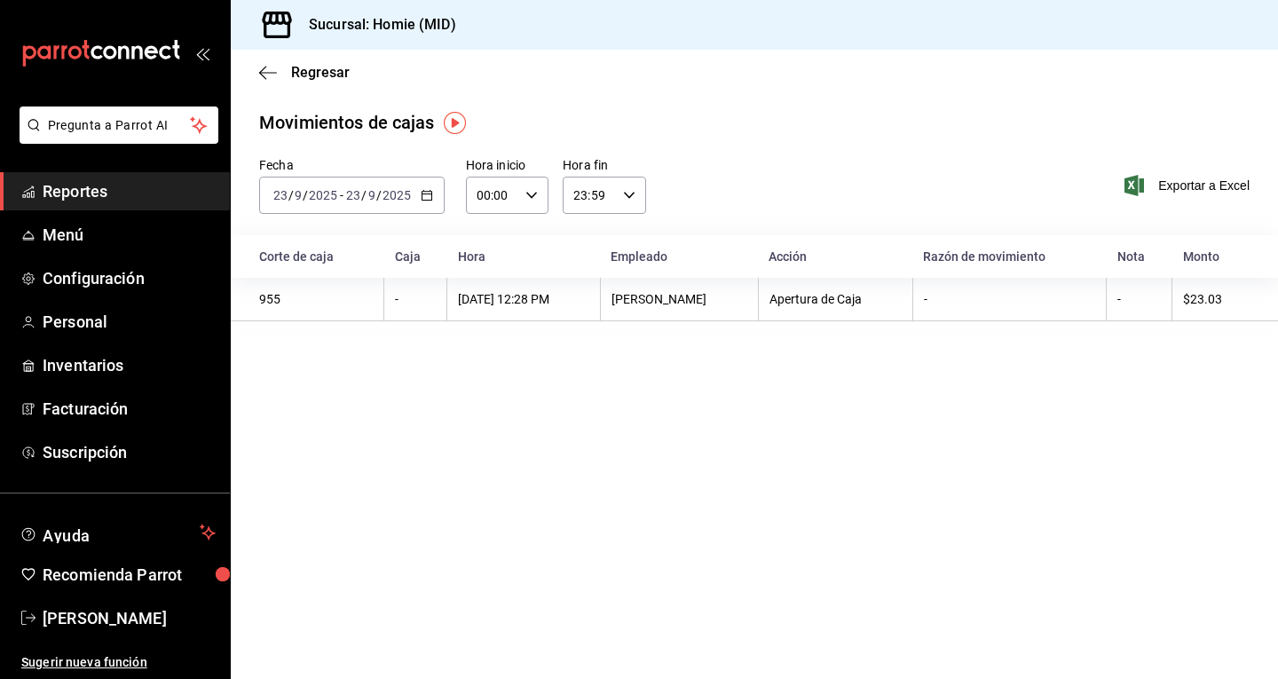
click at [423, 200] on \(Stroke\) "button" at bounding box center [427, 196] width 11 height 10
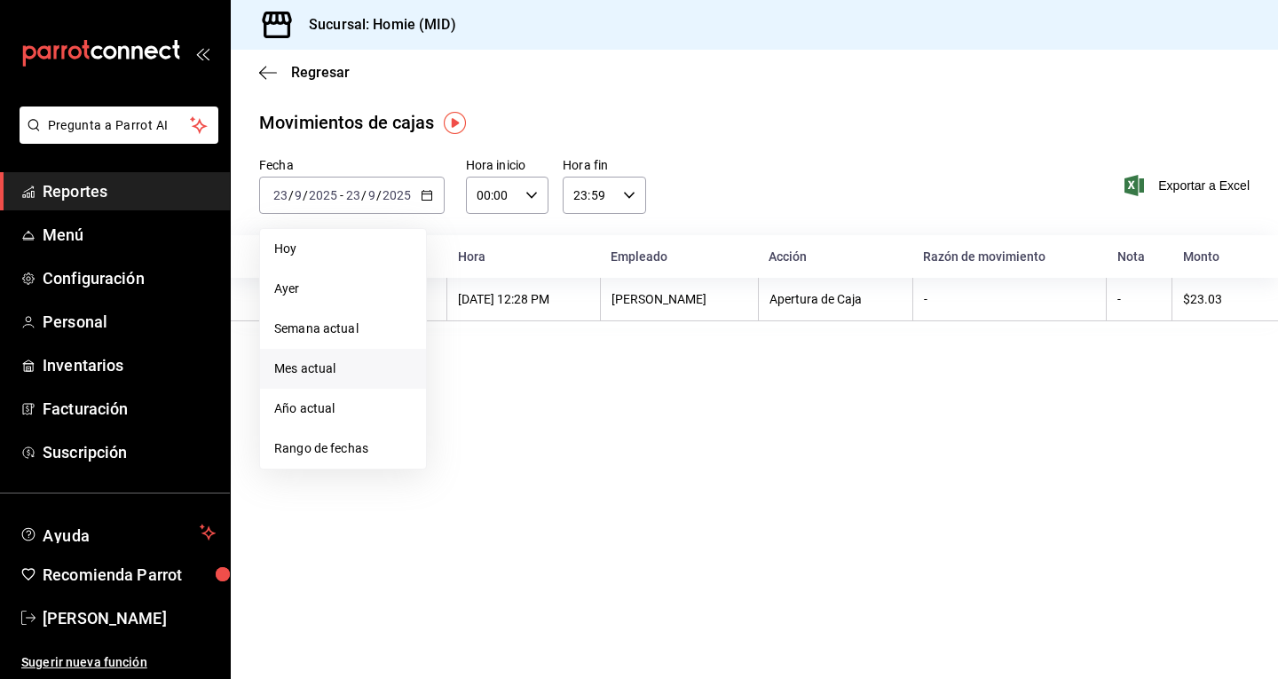
click at [371, 361] on span "Mes actual" at bounding box center [343, 369] width 138 height 19
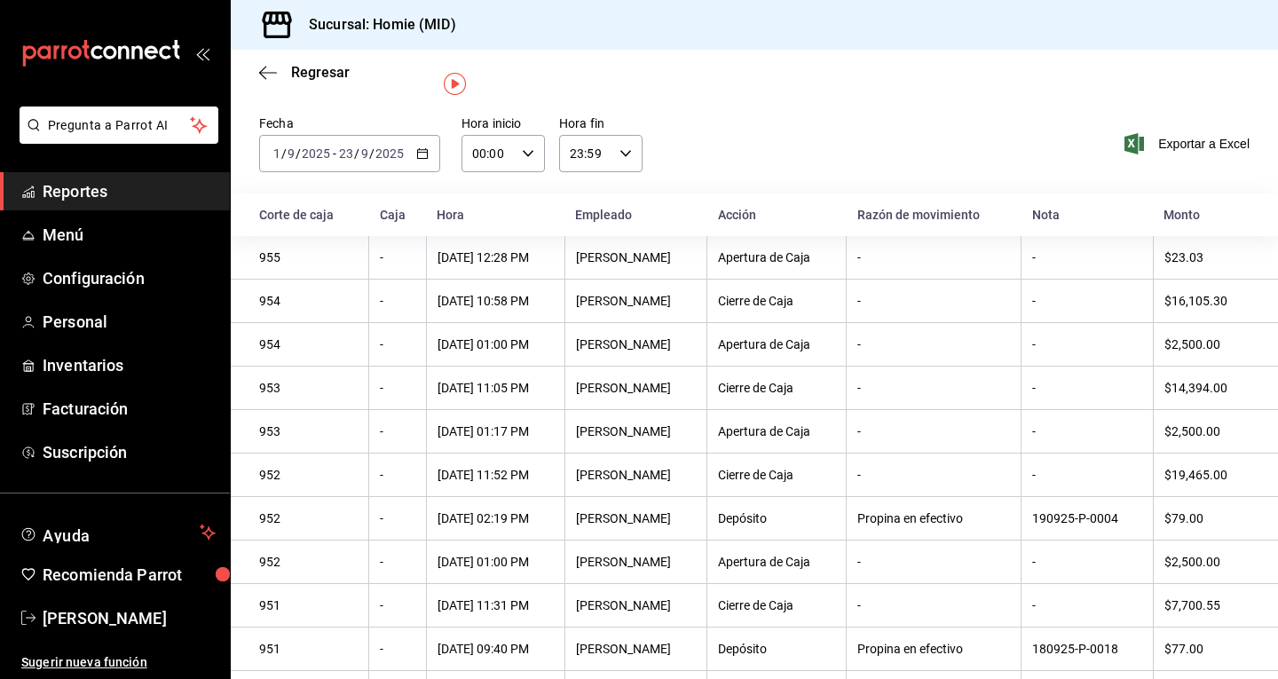
scroll to position [38, 0]
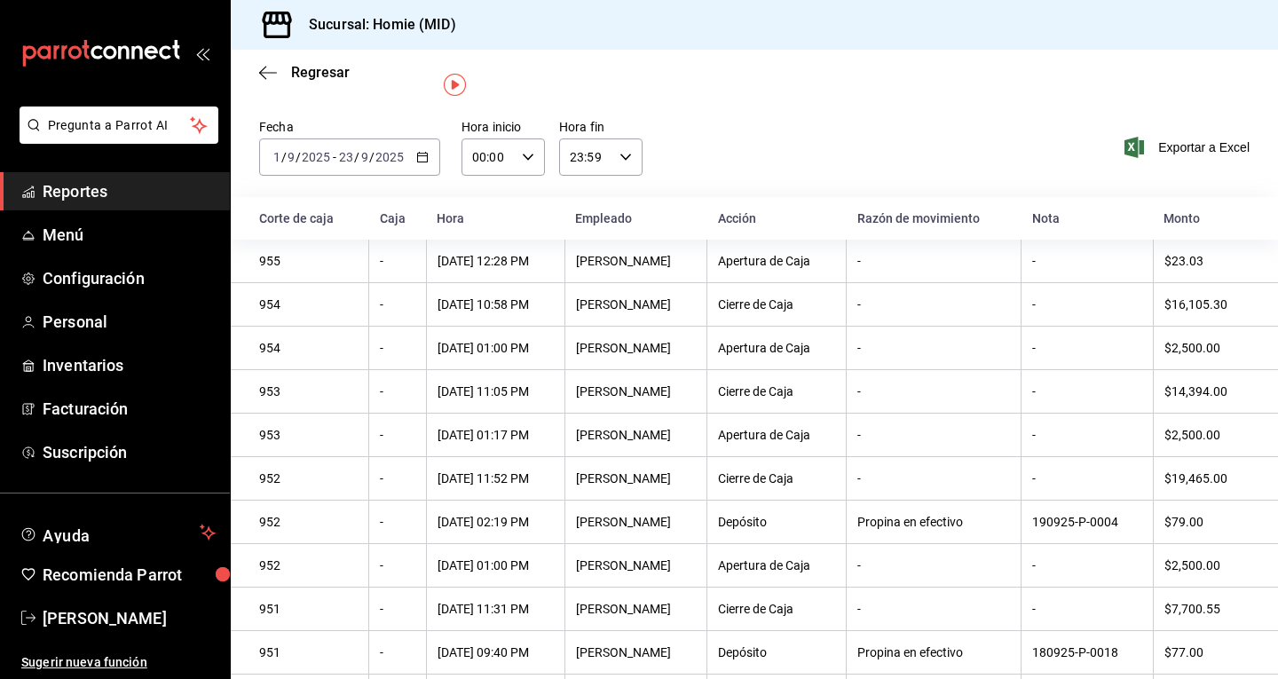
click at [278, 91] on div "Regresar" at bounding box center [755, 72] width 1048 height 45
click at [266, 76] on icon "button" at bounding box center [268, 73] width 18 height 16
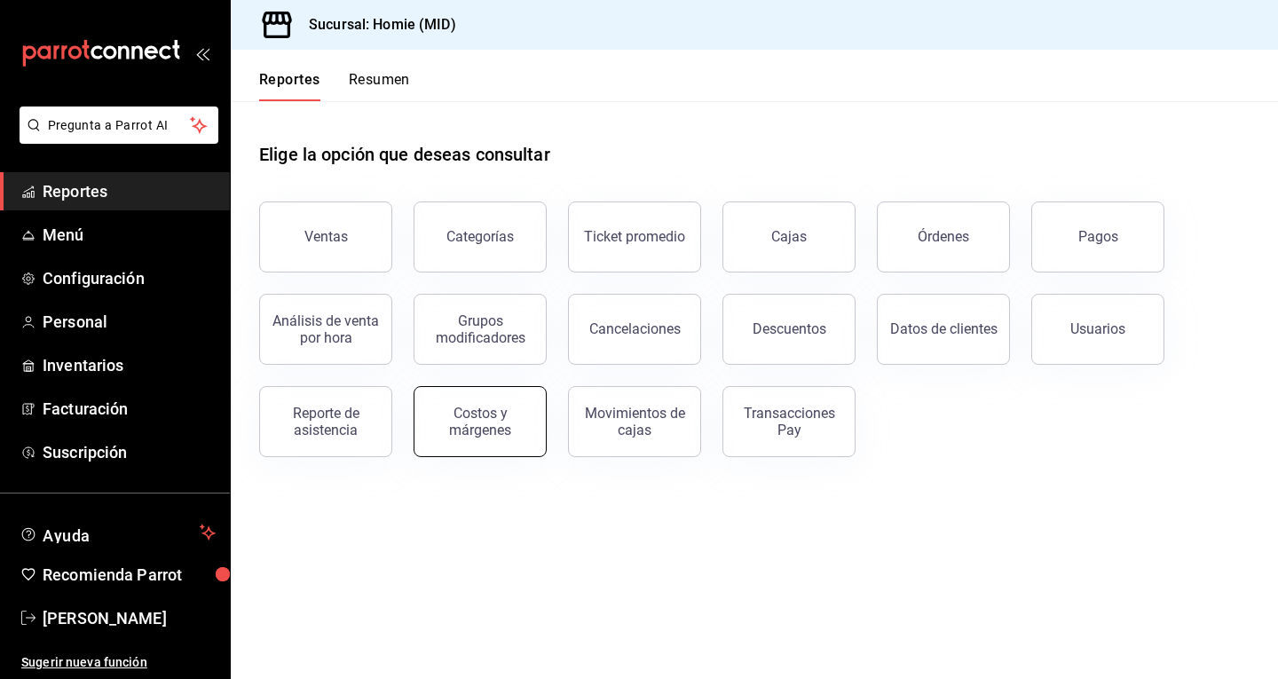
click at [488, 431] on div "Costos y márgenes" at bounding box center [480, 422] width 110 height 34
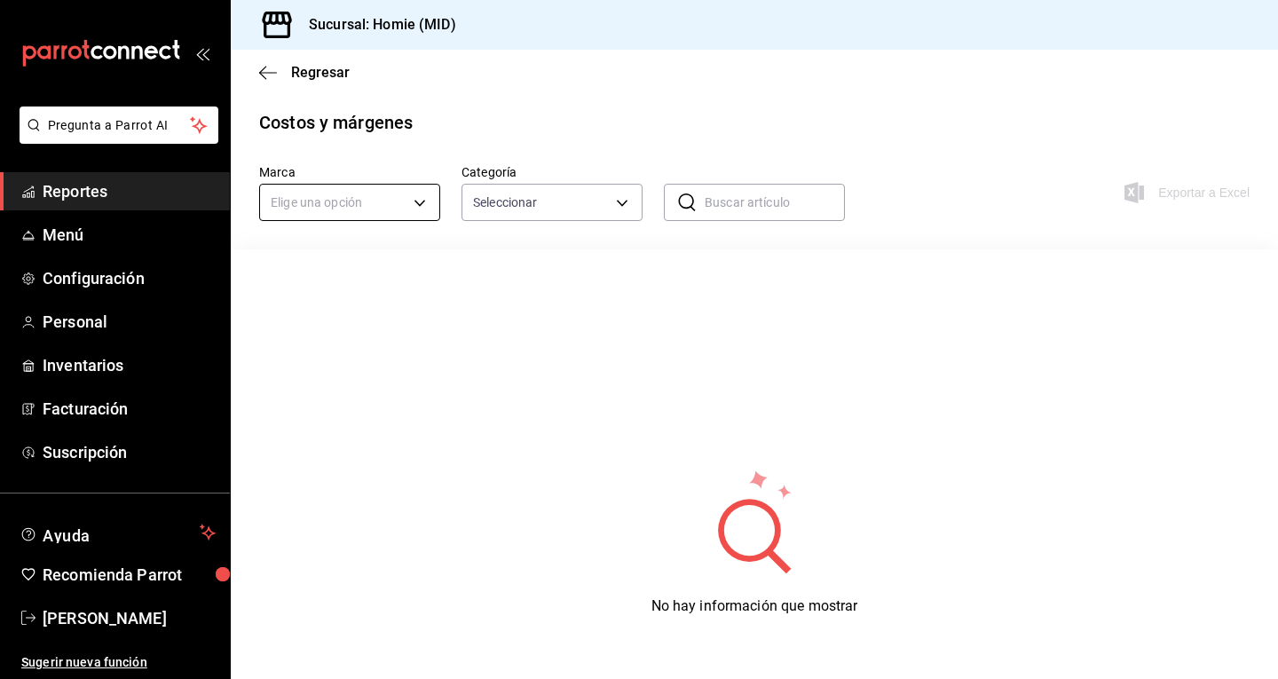
click at [422, 210] on body "Pregunta a Parrot AI Reportes Menú Configuración Personal Inventarios Facturaci…" at bounding box center [639, 339] width 1278 height 679
click at [389, 292] on li "Homie (Merida)" at bounding box center [348, 287] width 177 height 29
type input "f2379959-a356-4b1c-b994-6edc71ef853c"
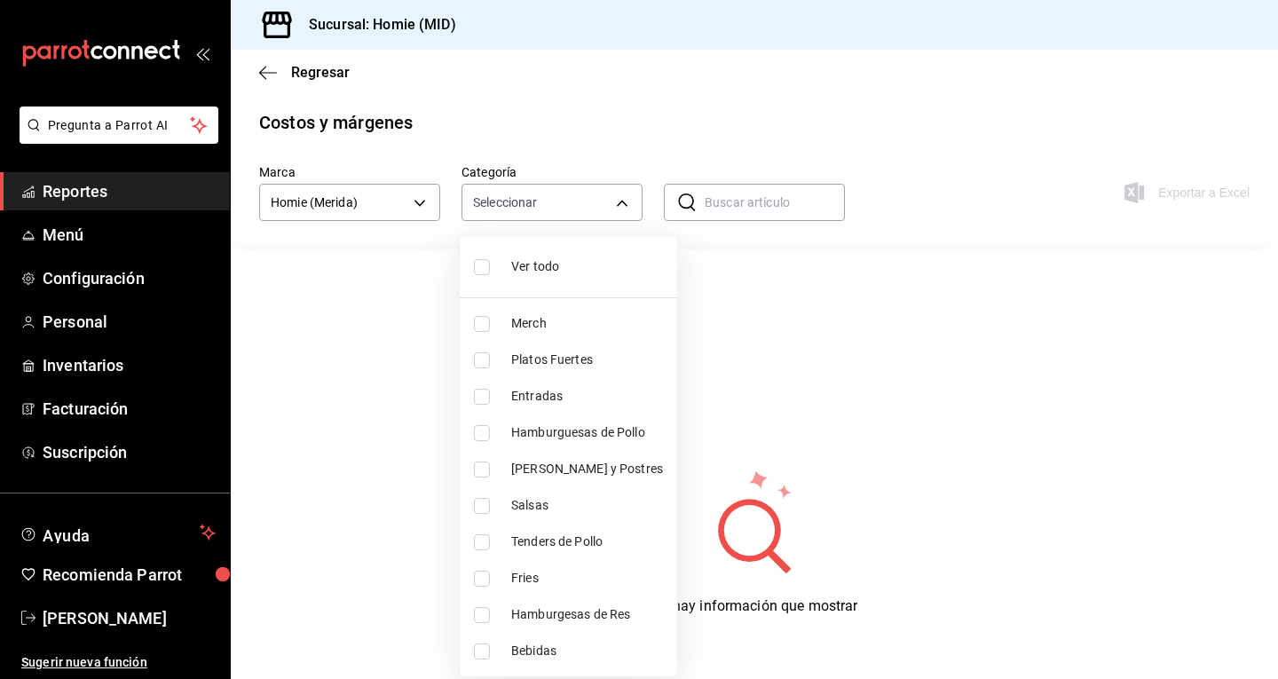
click at [522, 203] on body "Pregunta a Parrot AI Reportes Menú Configuración Personal Inventarios Facturaci…" at bounding box center [639, 339] width 1278 height 679
click at [520, 269] on span "Ver todo" at bounding box center [587, 266] width 152 height 19
type input "7b75dcd1-a4f3-4430-92dd-168799a8cb95,f0fcce52-a53c-4fee-af70-e66d675805f8,380ea…"
checkbox input "true"
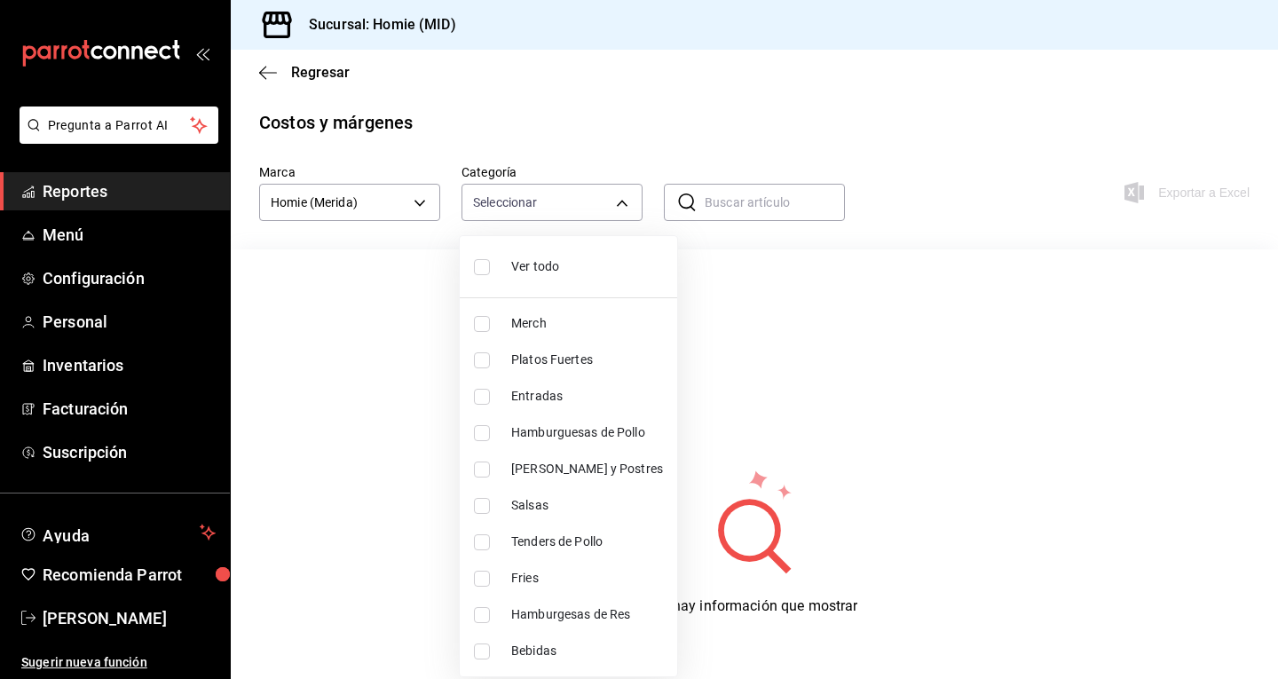
checkbox input "true"
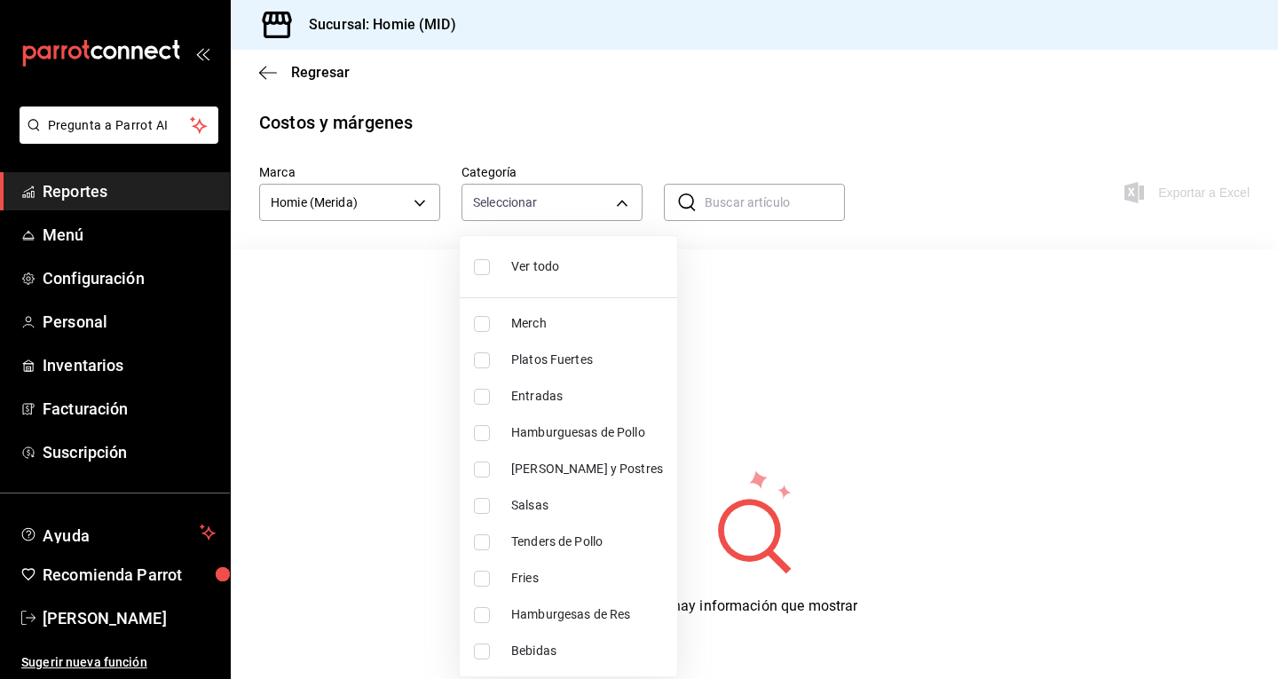
checkbox input "true"
click at [772, 281] on div at bounding box center [639, 339] width 1278 height 679
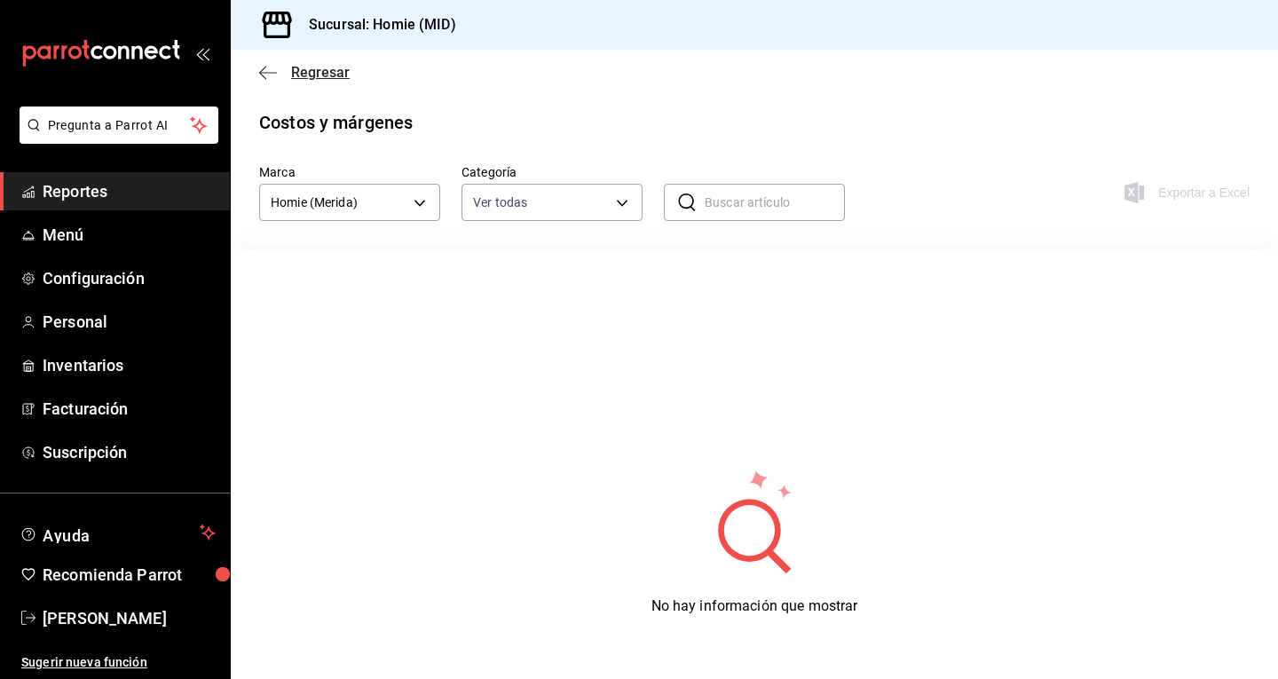
click at [265, 72] on icon "button" at bounding box center [268, 72] width 18 height 1
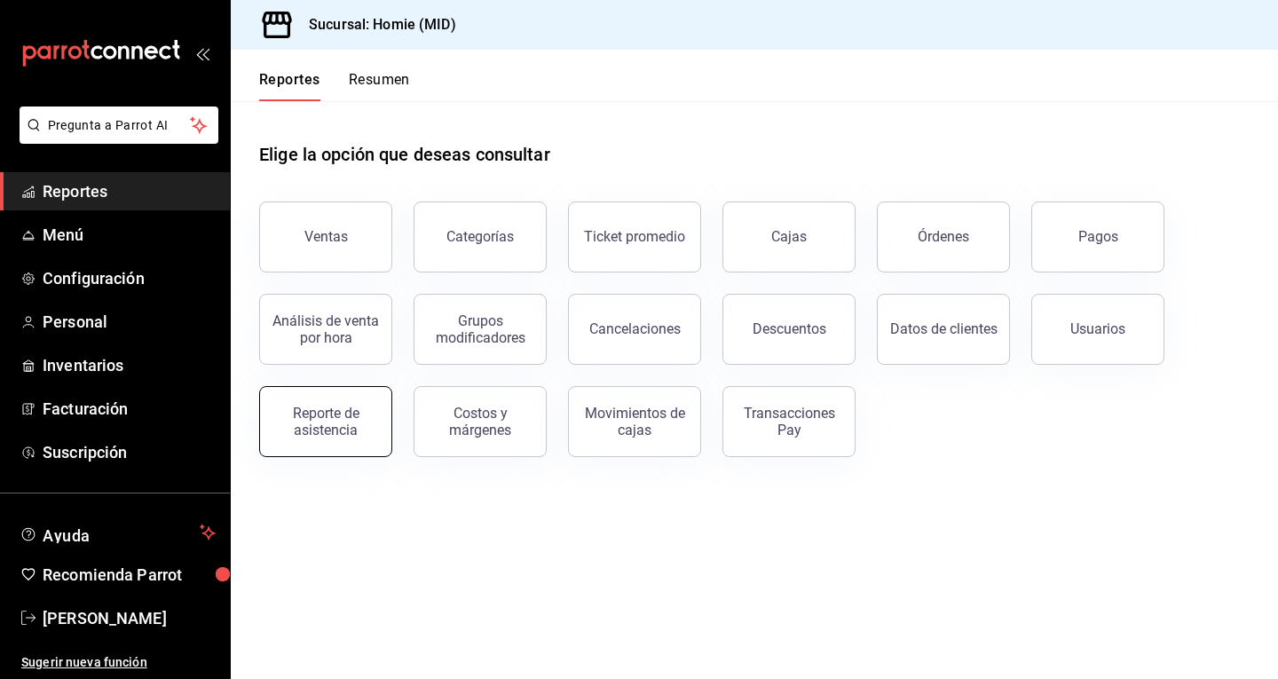
click at [344, 414] on div "Reporte de asistencia" at bounding box center [326, 422] width 110 height 34
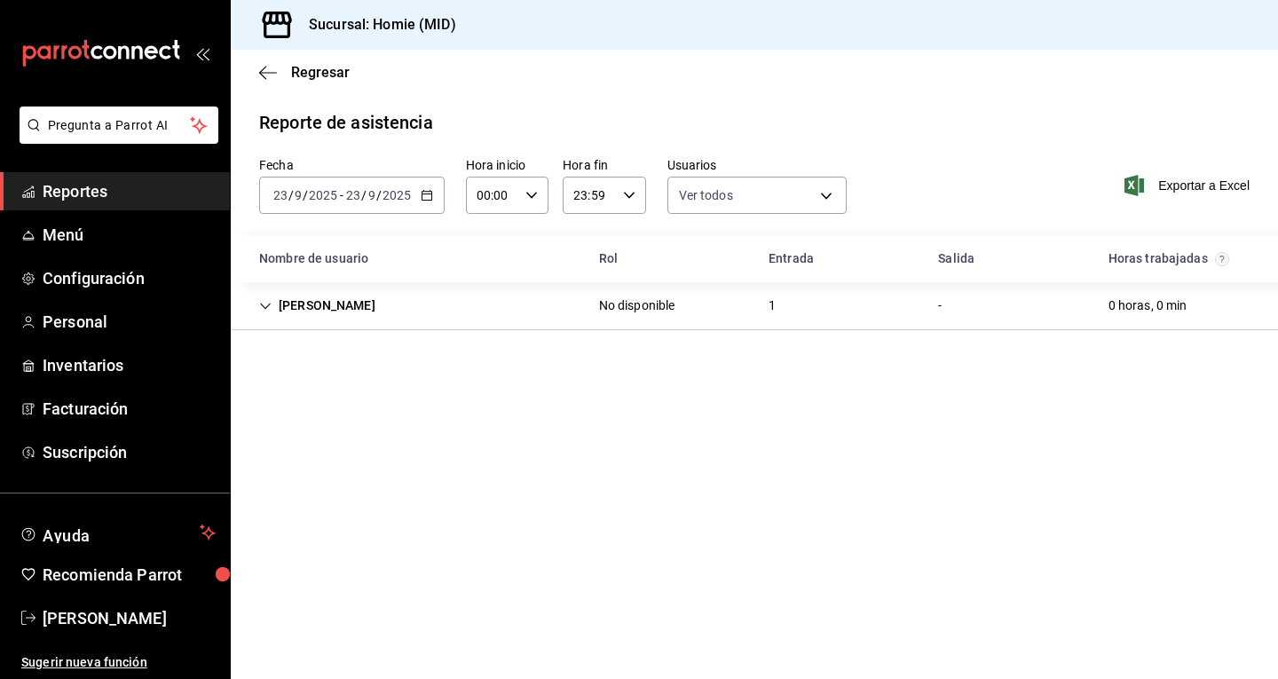
click at [429, 192] on \(Stroke\) "button" at bounding box center [427, 196] width 11 height 10
click at [597, 136] on div "Reporte de asistencia Fecha 2025-09-23 23 / 9 / 2025 - 2025-09-23 23 / 9 / 2025…" at bounding box center [755, 219] width 1048 height 221
click at [272, 70] on icon "button" at bounding box center [268, 73] width 18 height 16
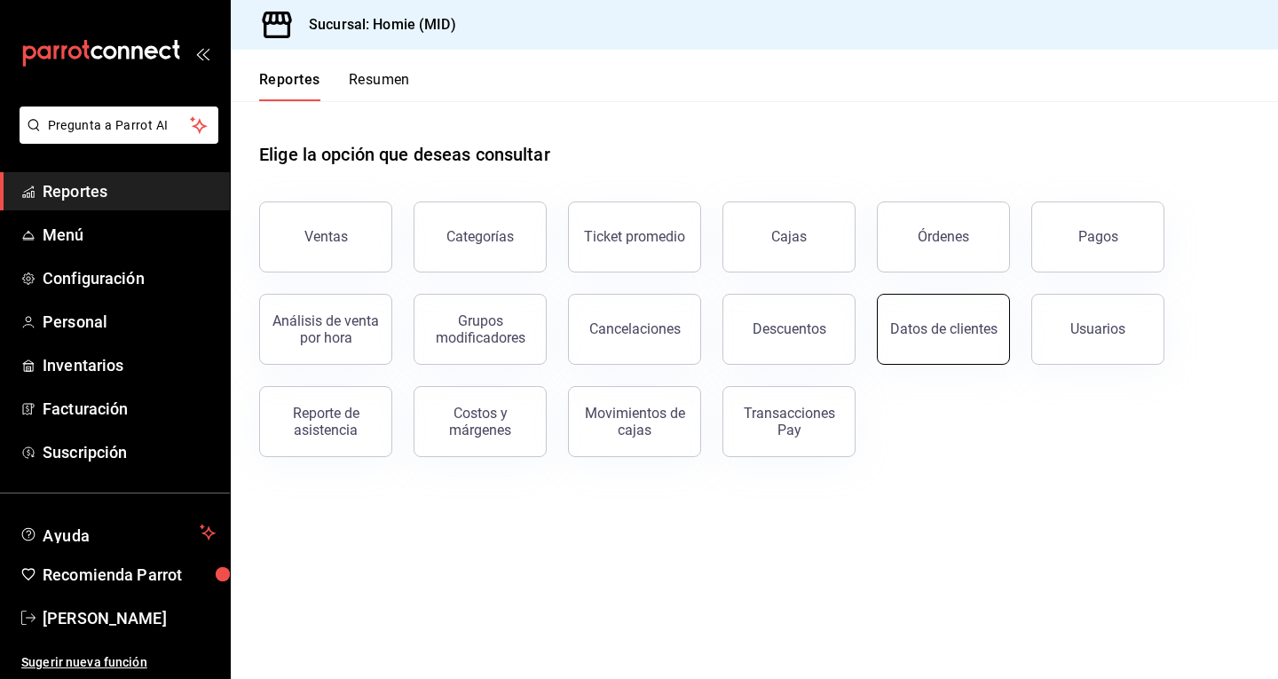
click at [922, 328] on div "Datos de clientes" at bounding box center [943, 328] width 107 height 17
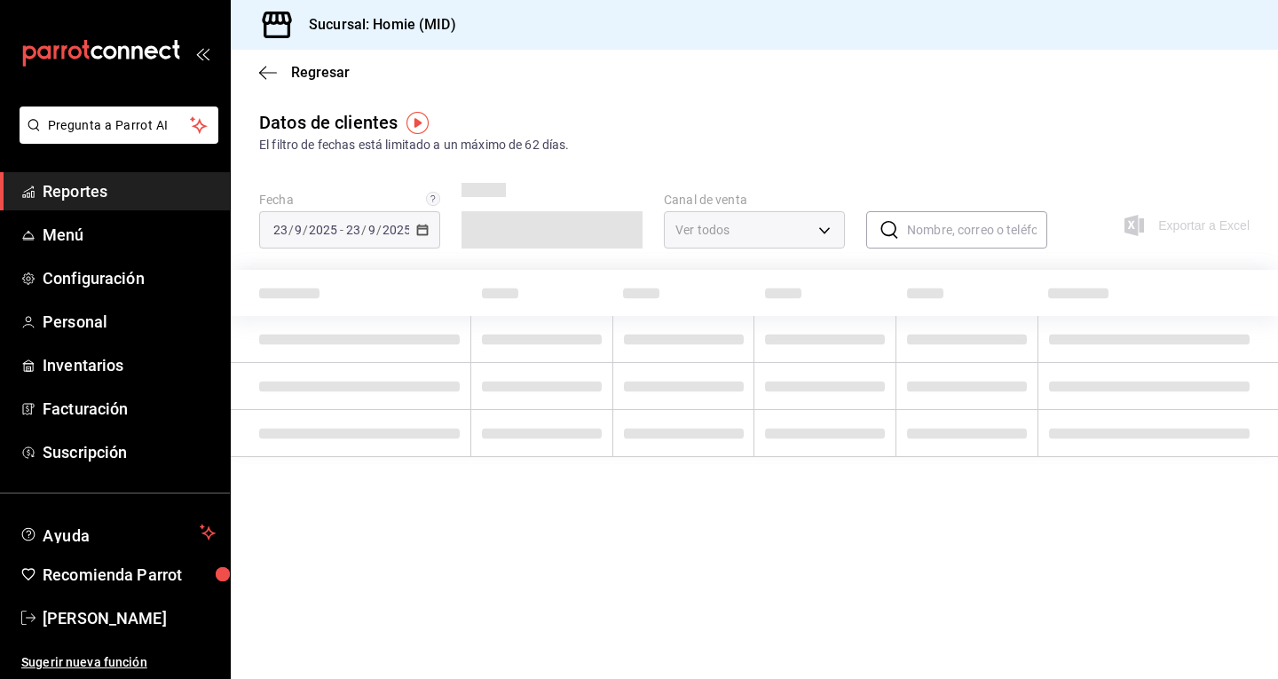
type input "PARROT,DIDI_FOOD,ONLINE"
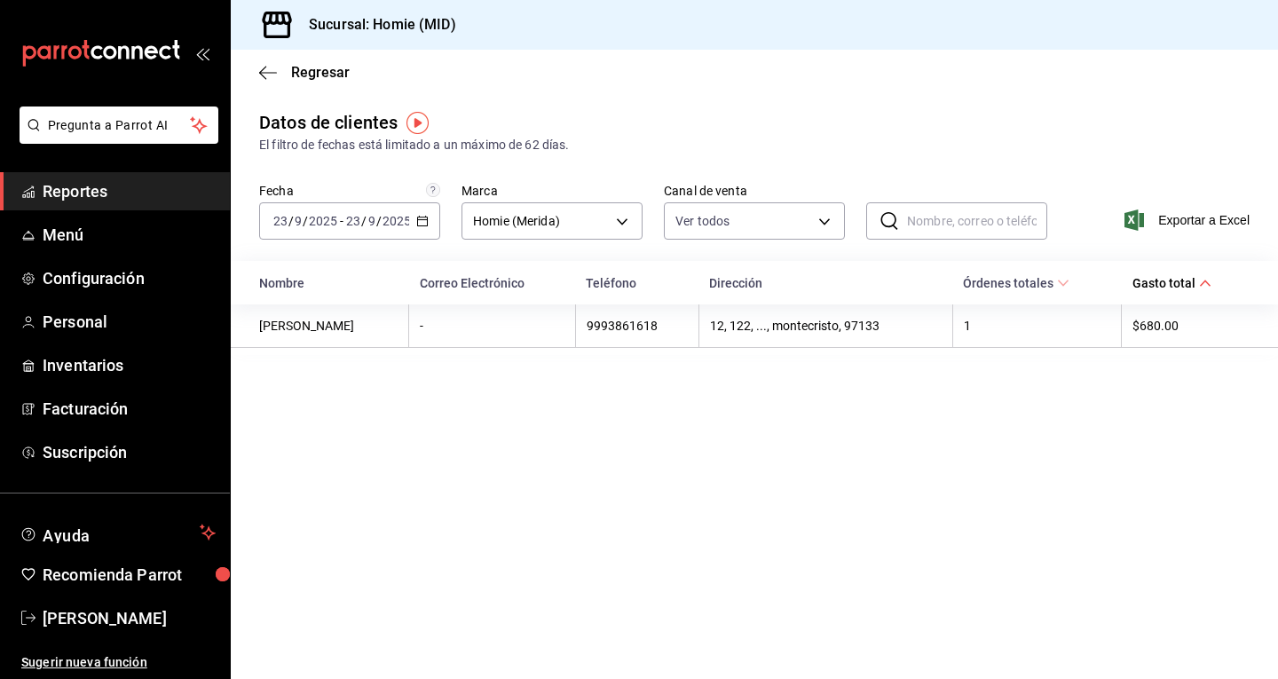
click at [420, 216] on icon "button" at bounding box center [422, 221] width 12 height 12
click at [375, 396] on span "Mes actual" at bounding box center [343, 394] width 138 height 19
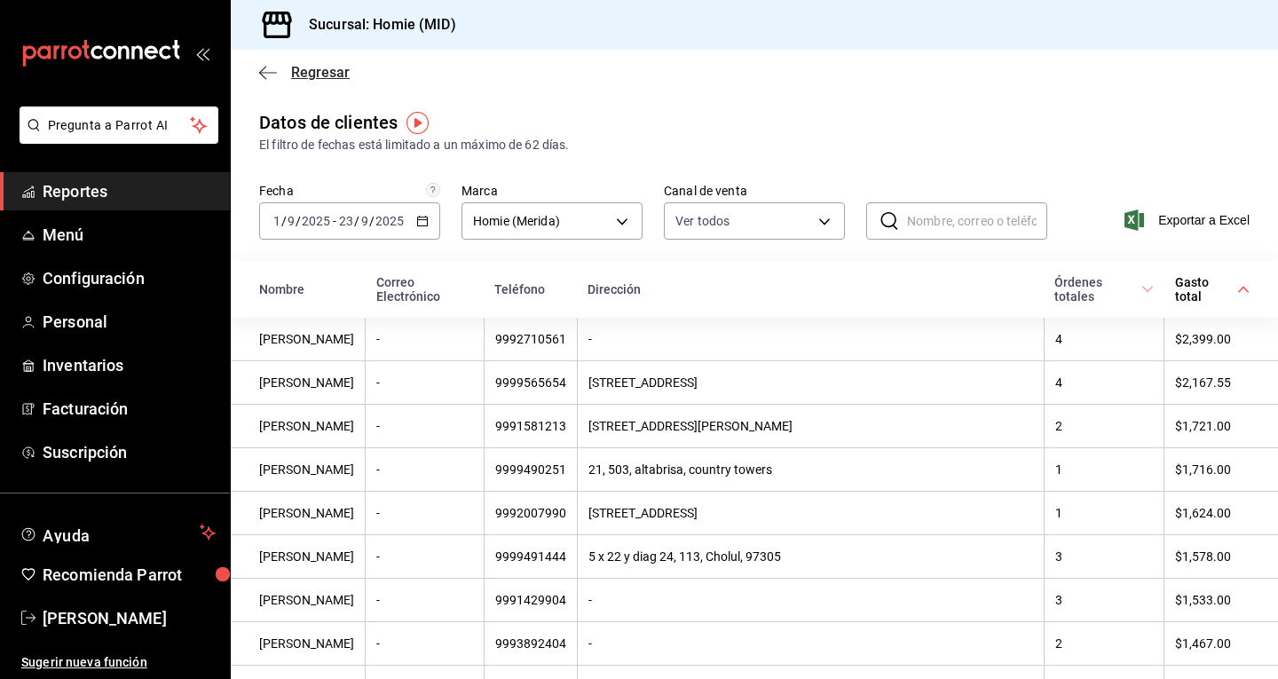
click at [273, 74] on icon "button" at bounding box center [268, 73] width 18 height 16
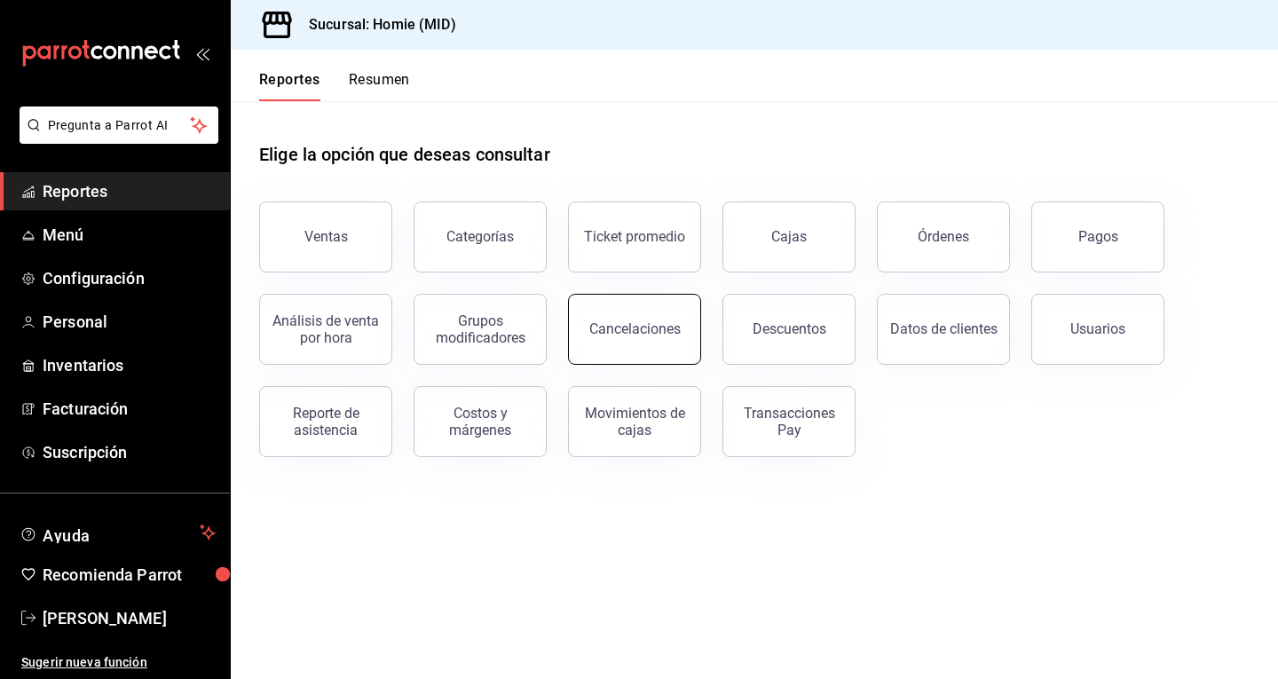
click at [641, 340] on button "Cancelaciones" at bounding box center [634, 329] width 133 height 71
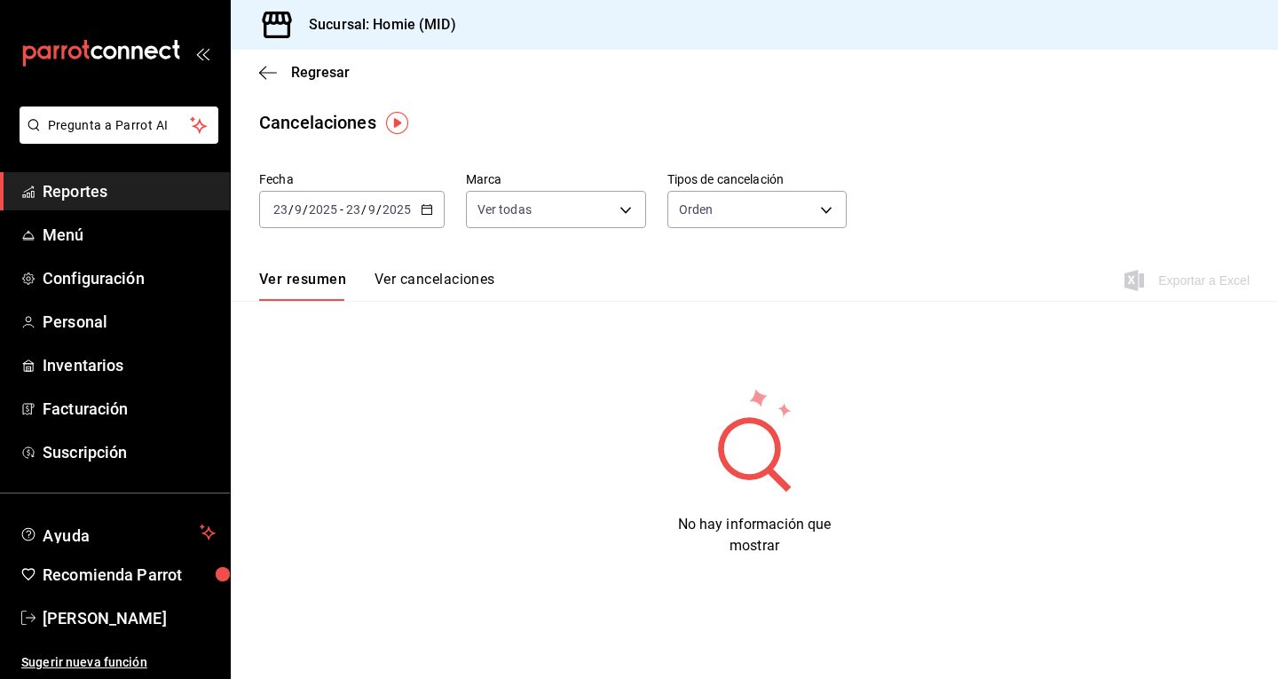
click at [428, 205] on icon "button" at bounding box center [427, 209] width 12 height 12
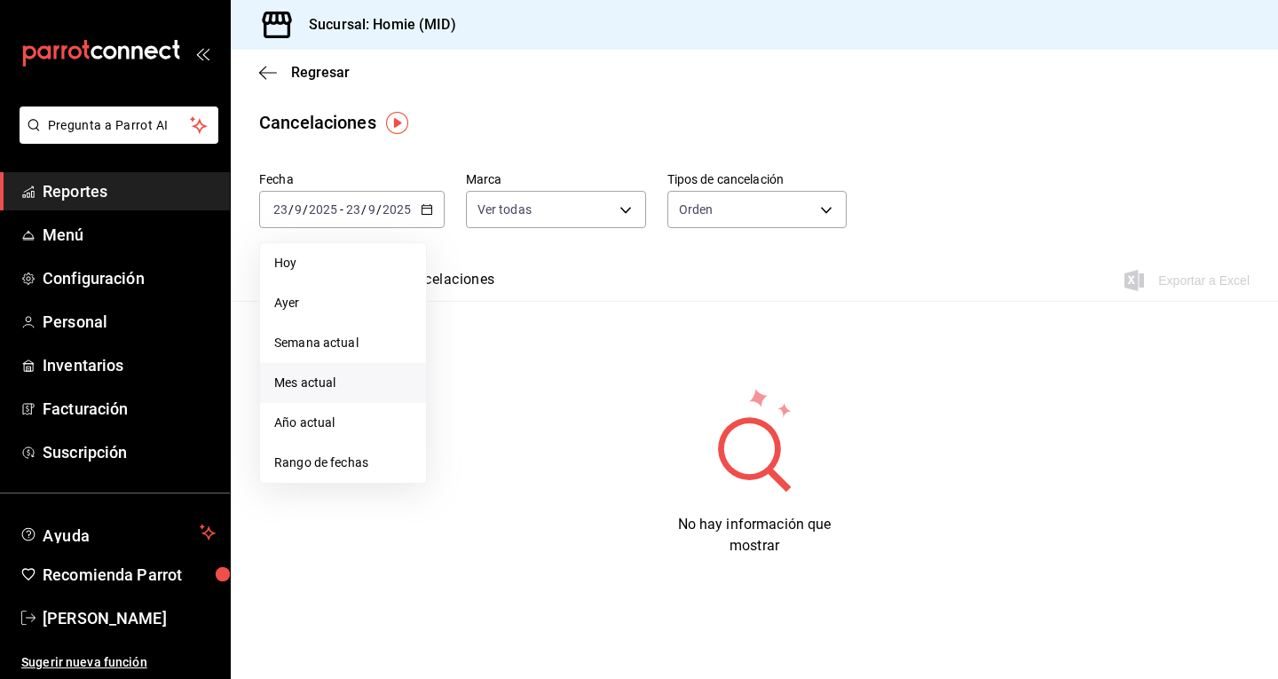
click at [343, 393] on li "Mes actual" at bounding box center [343, 383] width 166 height 40
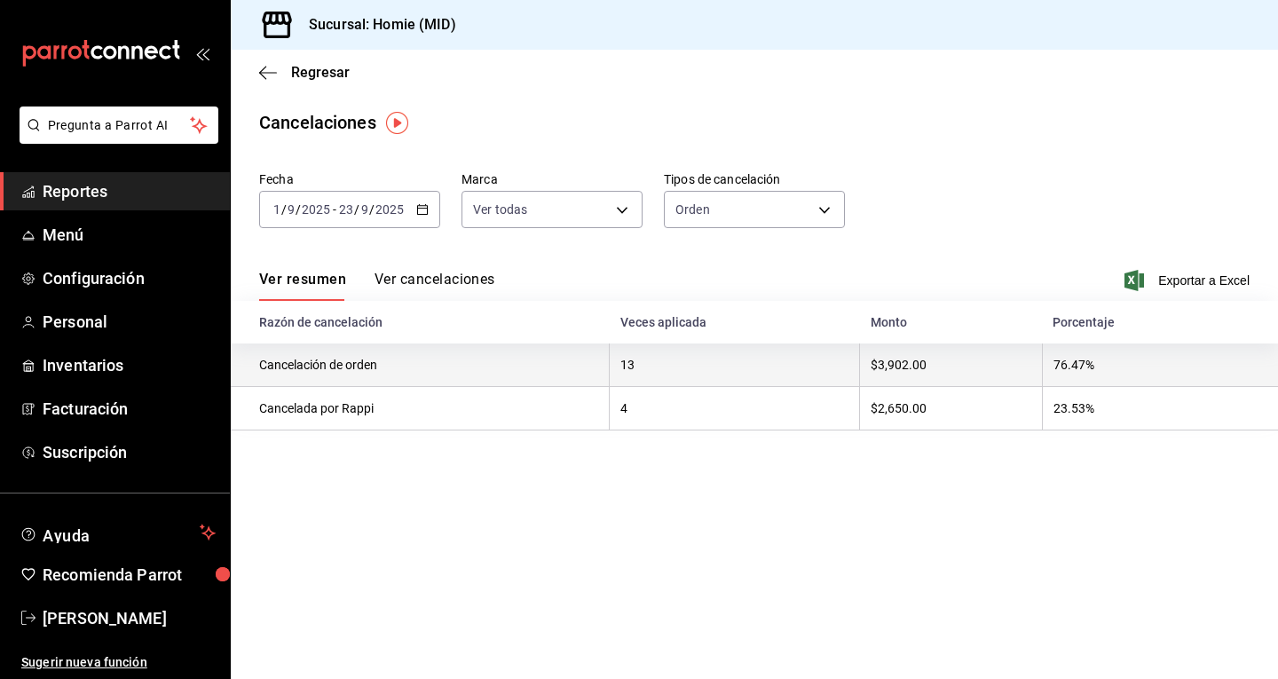
click at [690, 366] on th "13" at bounding box center [735, 366] width 250 height 44
click at [579, 357] on th "Cancelación de orden" at bounding box center [420, 366] width 379 height 44
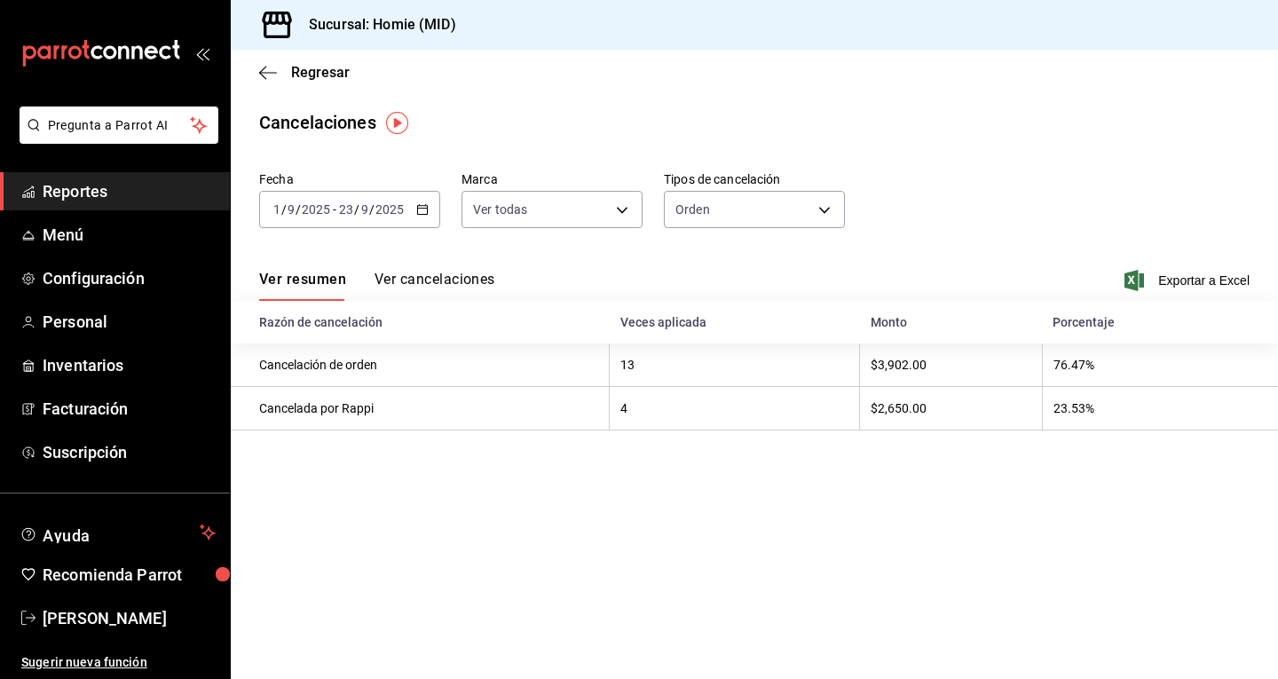
click at [477, 280] on button "Ver cancelaciones" at bounding box center [435, 286] width 121 height 30
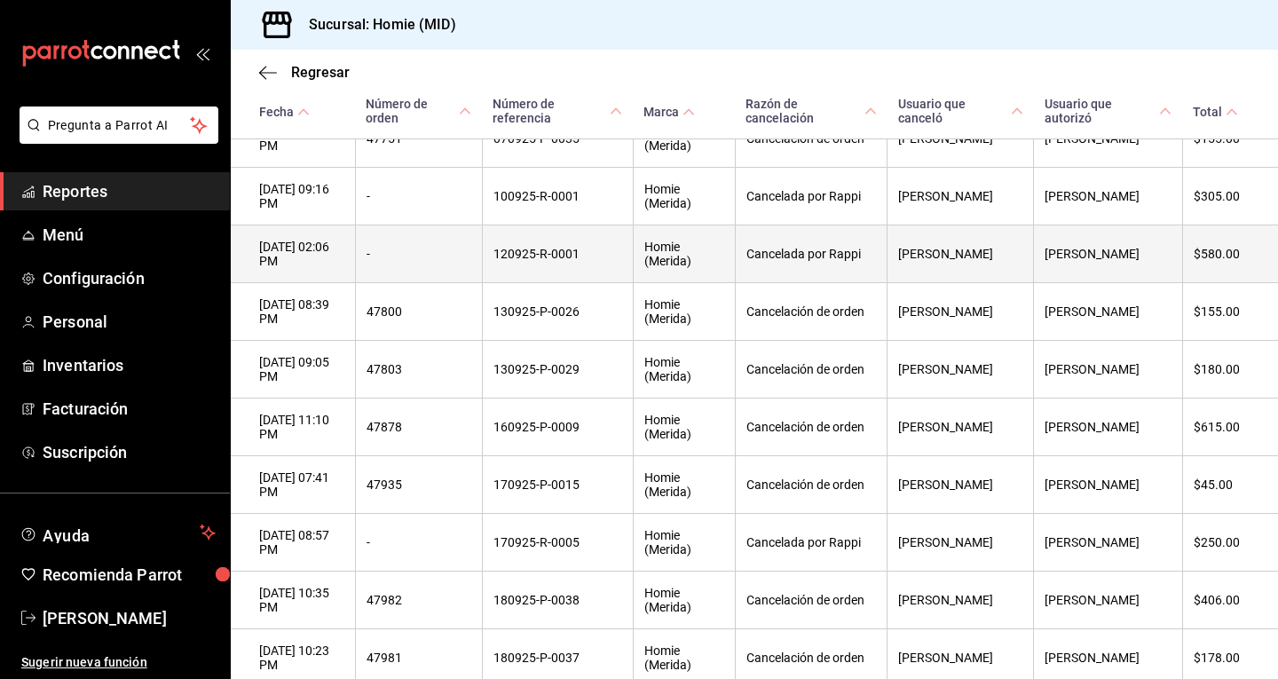
scroll to position [337, 0]
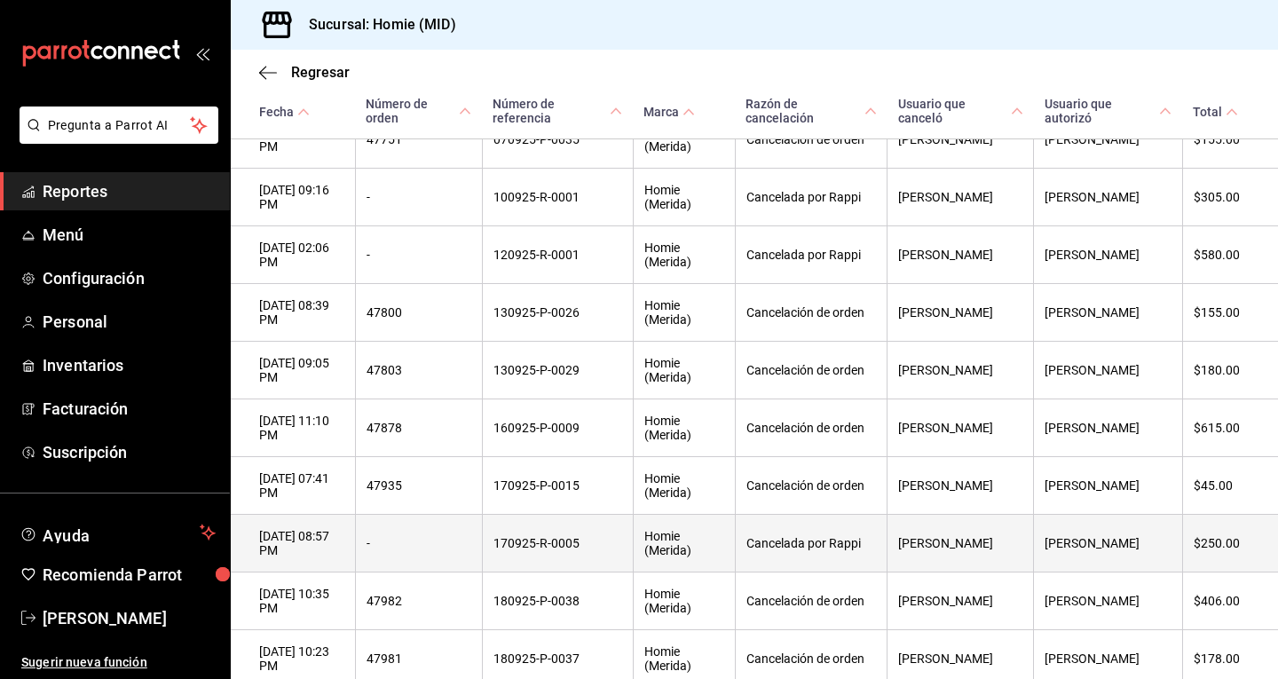
click at [829, 534] on th "Cancelada por Rappi" at bounding box center [811, 544] width 153 height 58
click at [787, 563] on th "Cancelada por Rappi" at bounding box center [811, 544] width 153 height 58
click at [407, 569] on th "-" at bounding box center [418, 544] width 127 height 58
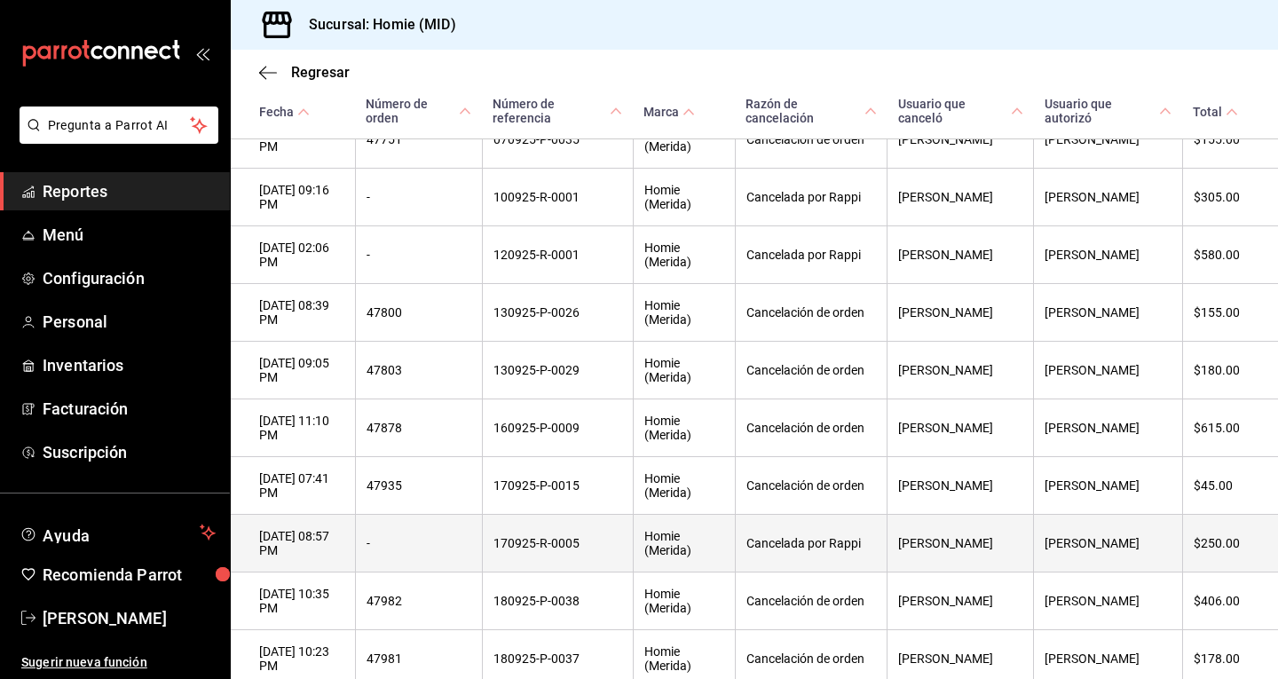
click at [327, 560] on th "17/09/2025 08:57 PM" at bounding box center [293, 544] width 124 height 58
click at [1135, 564] on th "[PERSON_NAME]" at bounding box center [1108, 544] width 149 height 58
click at [1204, 557] on th "$250.00" at bounding box center [1231, 544] width 96 height 58
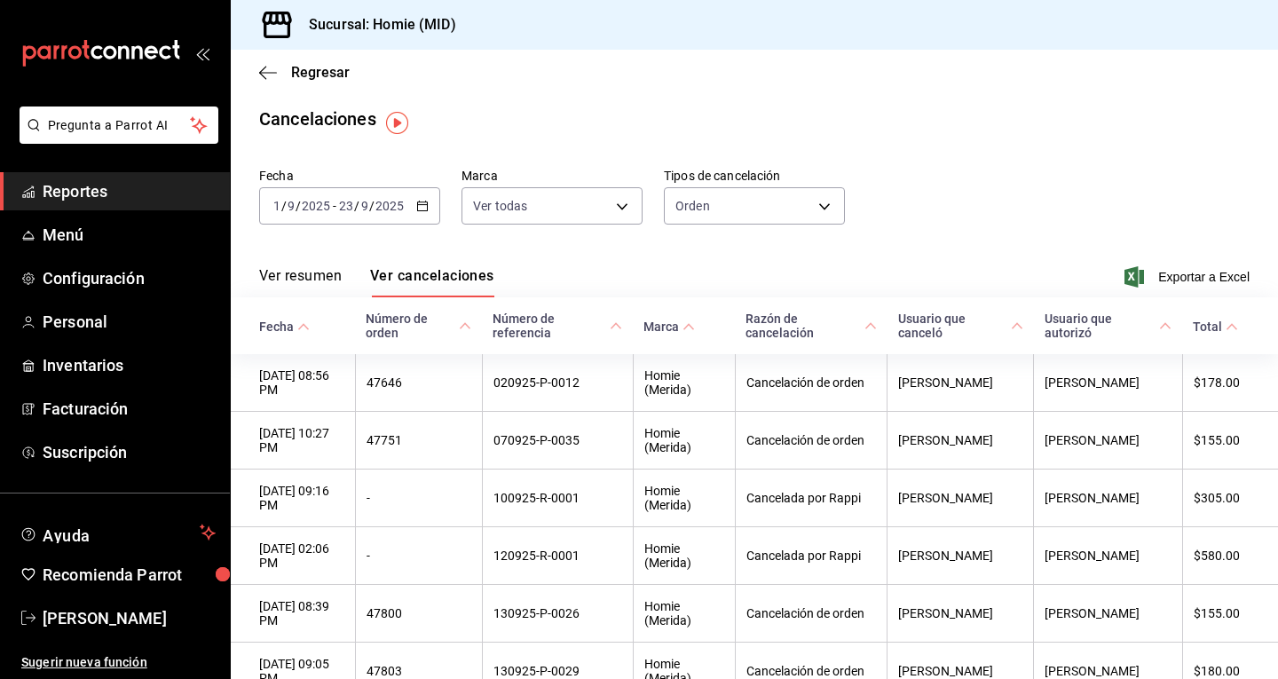
scroll to position [0, 0]
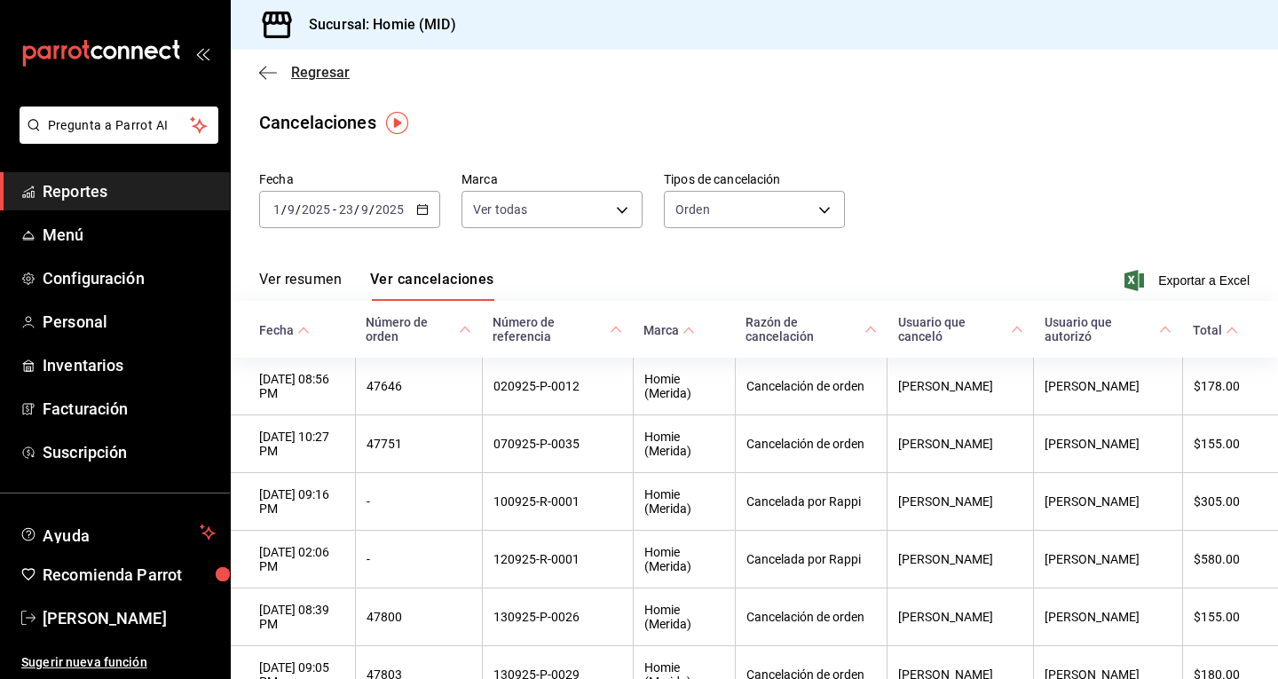
click at [277, 67] on span "Regresar" at bounding box center [304, 72] width 91 height 17
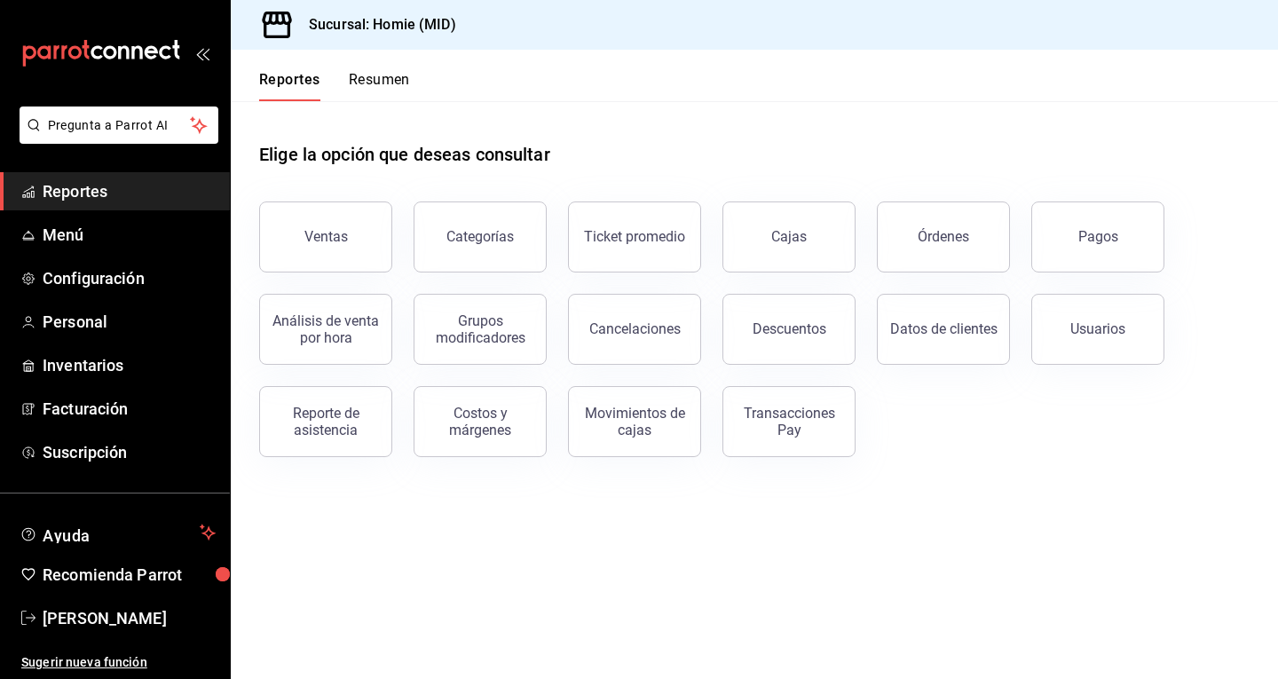
click at [380, 80] on button "Resumen" at bounding box center [379, 86] width 61 height 30
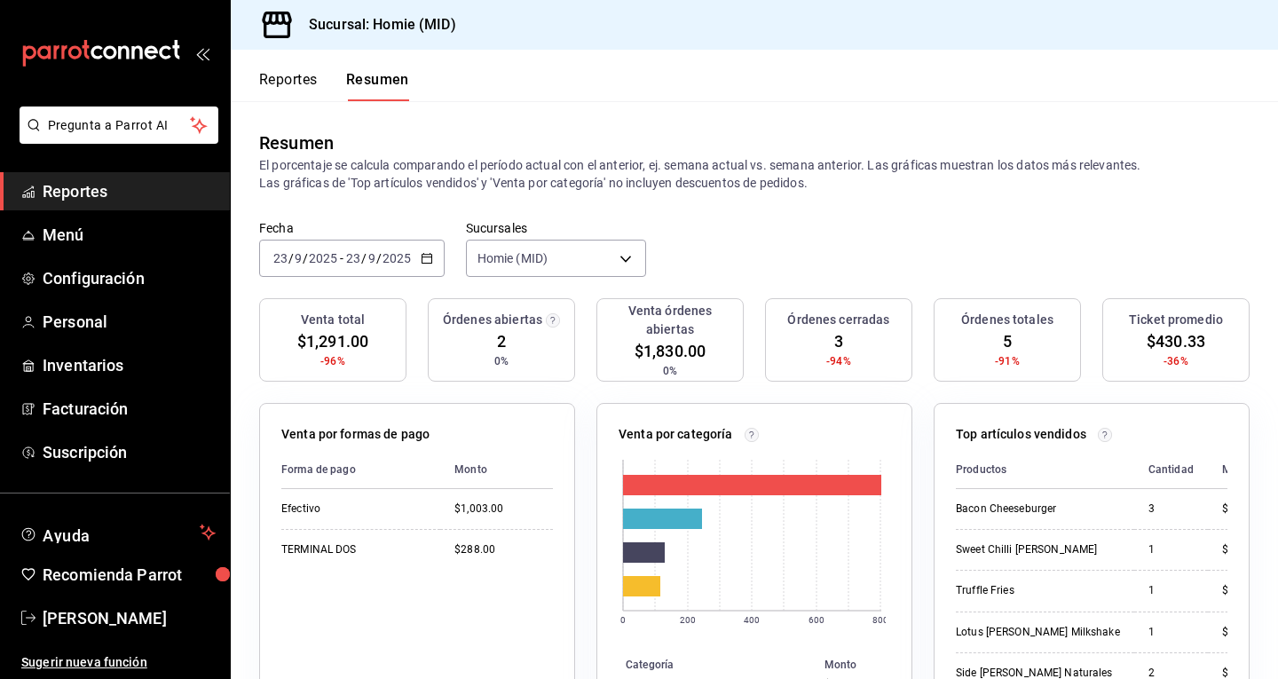
click at [429, 252] on icon "button" at bounding box center [427, 258] width 12 height 12
click at [348, 438] on span "Mes actual" at bounding box center [343, 432] width 138 height 19
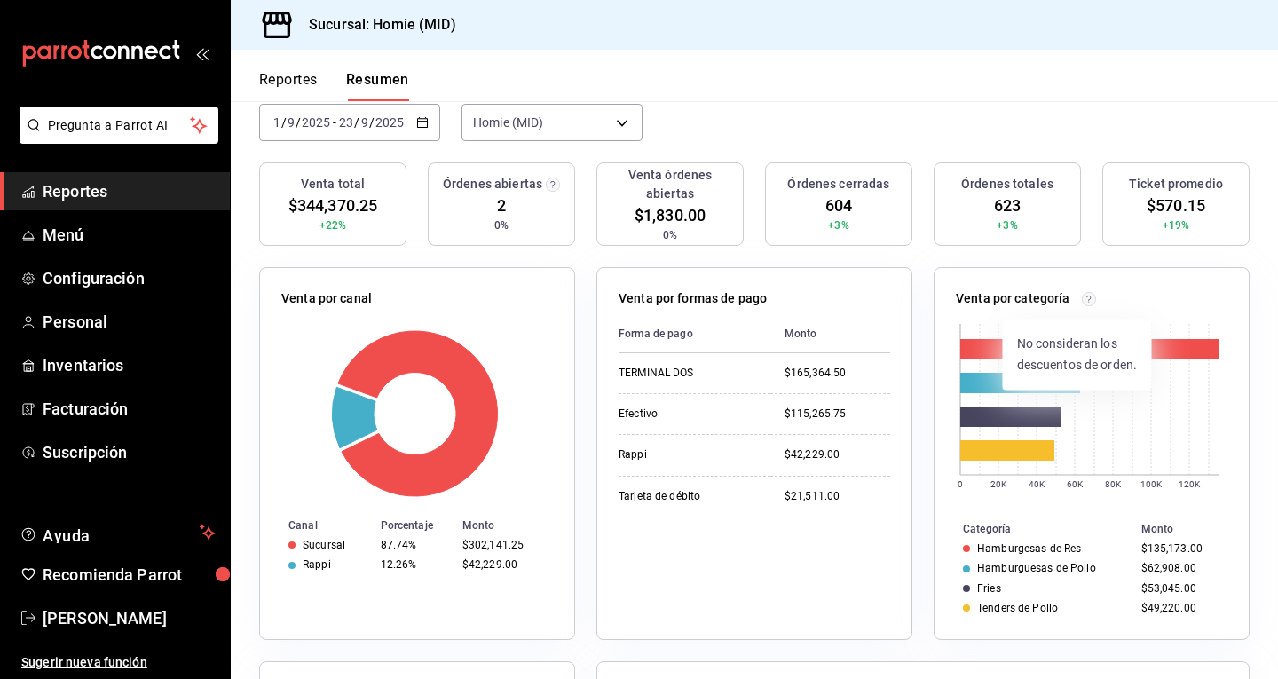
scroll to position [135, 0]
click at [1087, 301] on icon at bounding box center [1089, 300] width 4 height 7
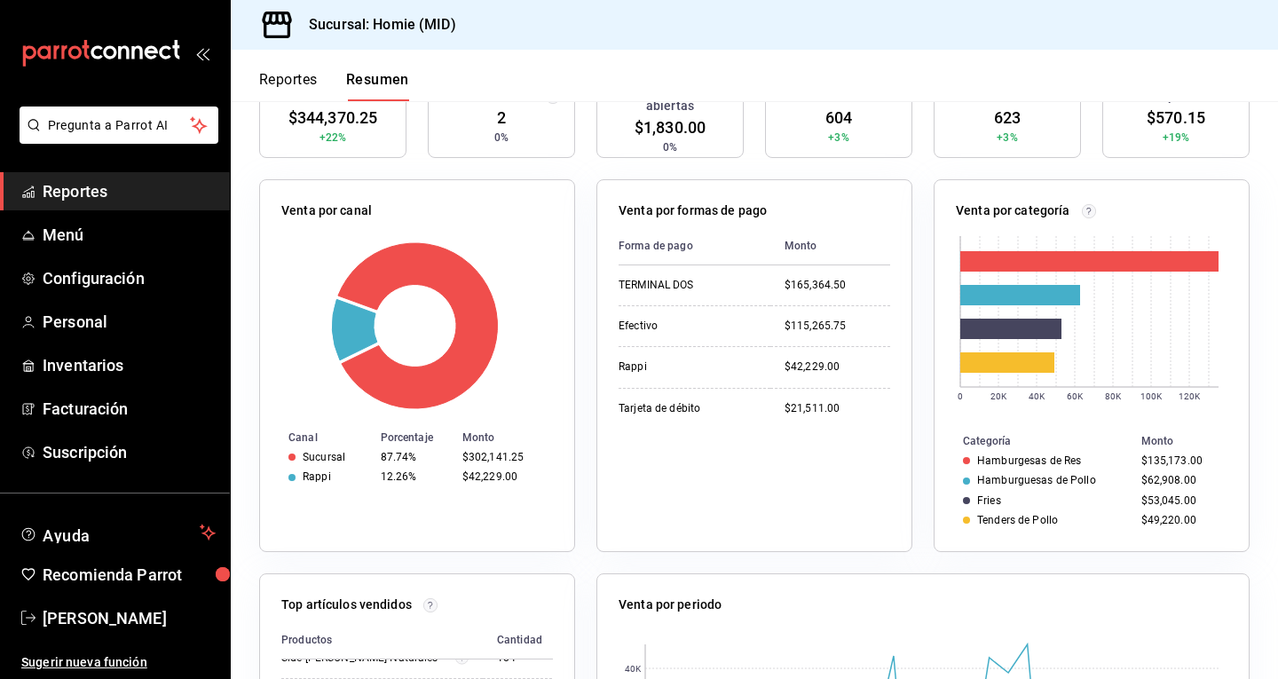
scroll to position [219, 0]
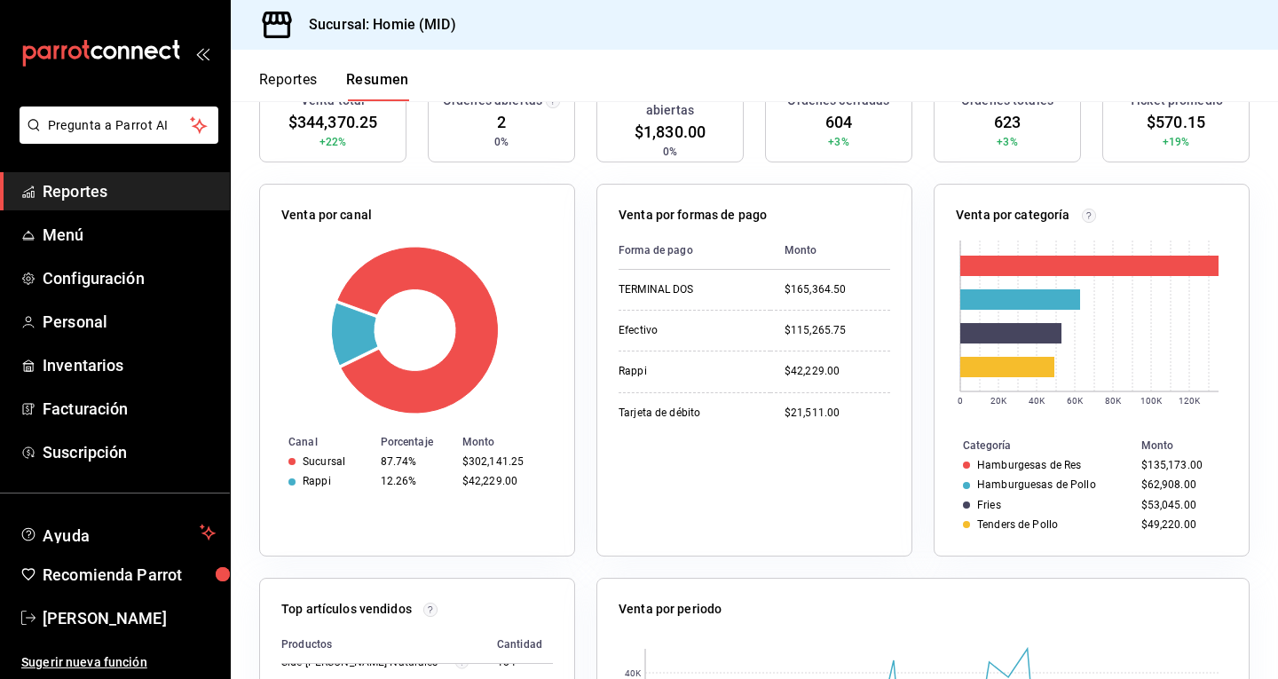
click at [306, 68] on div "Reportes Resumen" at bounding box center [320, 75] width 178 height 51
click at [304, 76] on button "Reportes" at bounding box center [288, 86] width 59 height 30
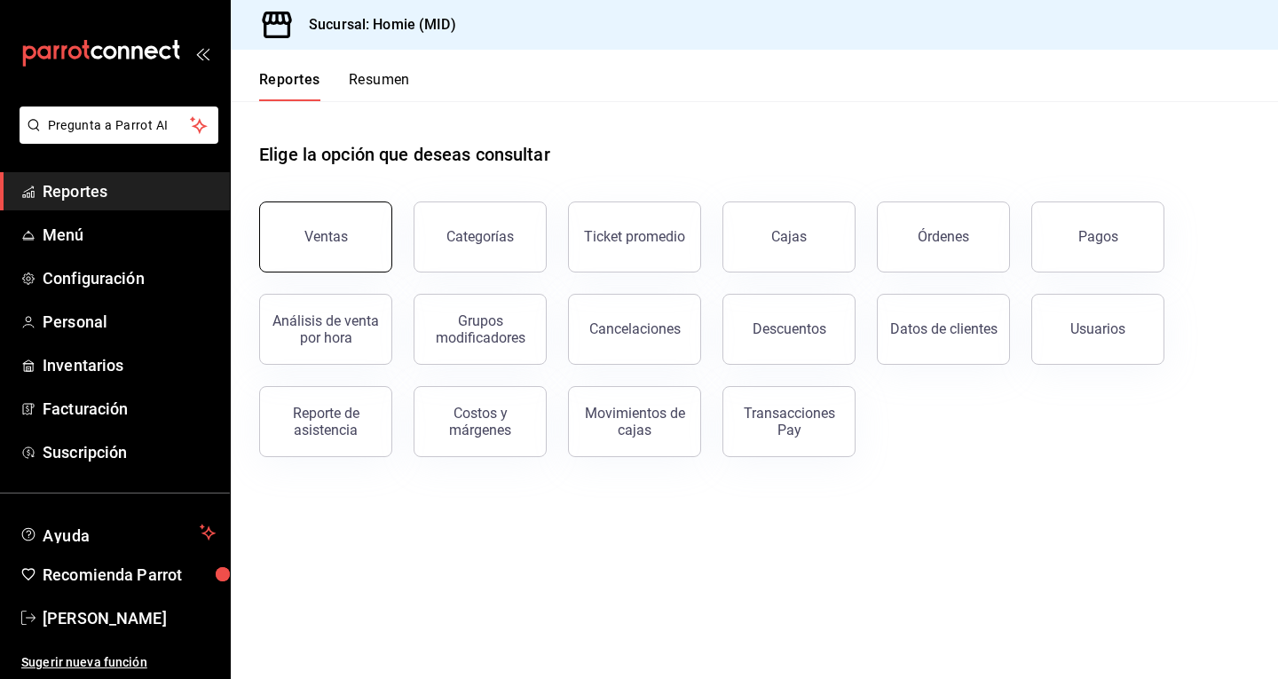
click at [342, 240] on div "Ventas" at bounding box center [327, 236] width 44 height 17
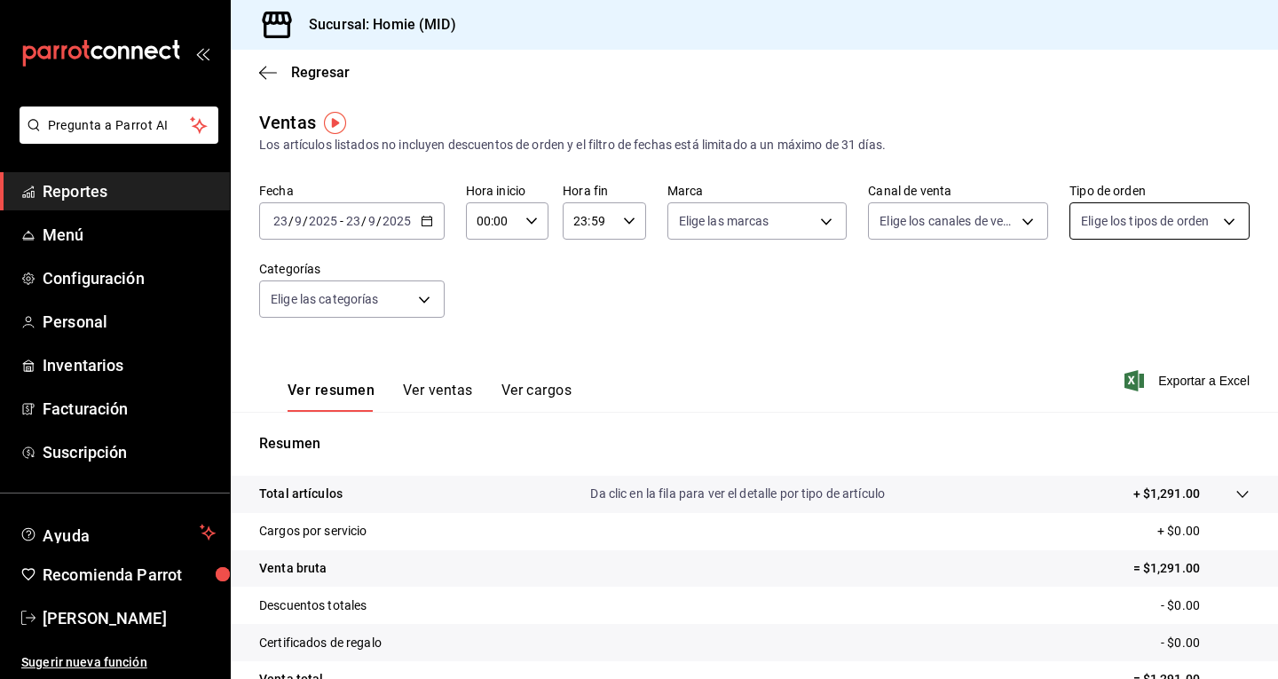
click at [1098, 220] on body "Pregunta a Parrot AI Reportes Menú Configuración Personal Inventarios Facturaci…" at bounding box center [639, 339] width 1278 height 679
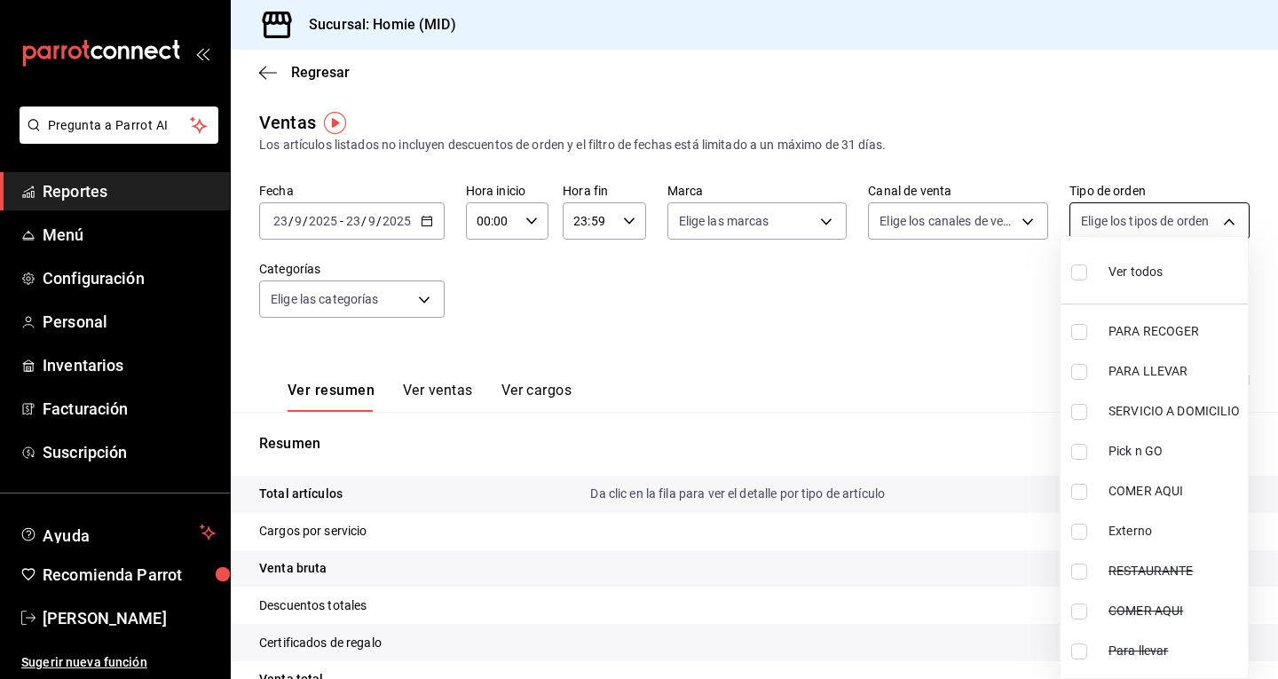
click at [1098, 220] on div at bounding box center [639, 339] width 1278 height 679
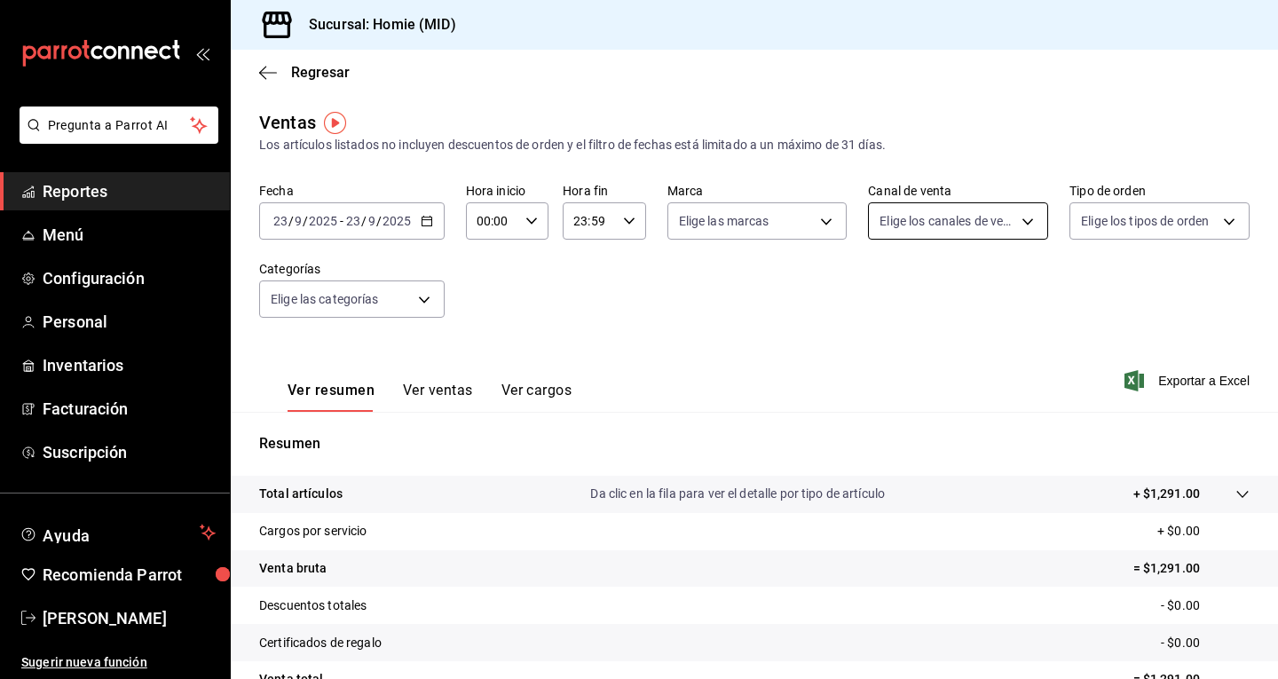
click at [1025, 217] on body "Pregunta a Parrot AI Reportes Menú Configuración Personal Inventarios Facturaci…" at bounding box center [639, 339] width 1278 height 679
click at [1025, 217] on div at bounding box center [639, 339] width 1278 height 679
click at [372, 303] on body "Pregunta a Parrot AI Reportes Menú Configuración Personal Inventarios Facturaci…" at bounding box center [639, 339] width 1278 height 679
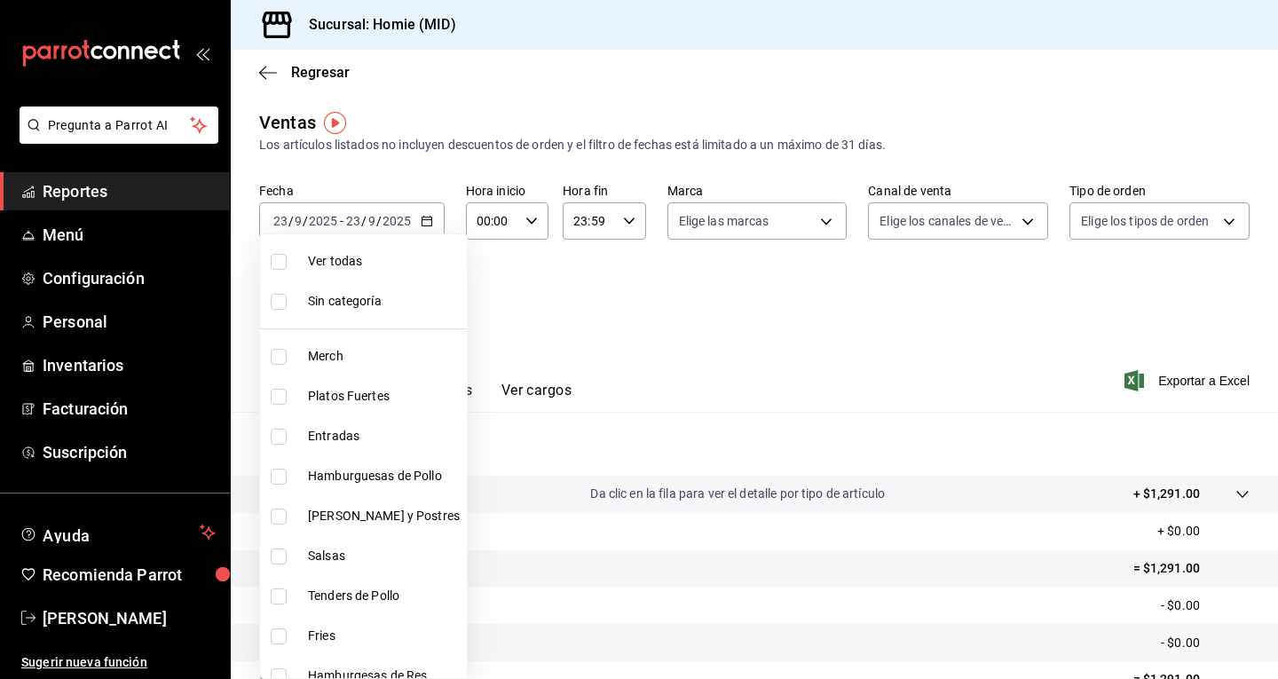
click at [363, 263] on span "Ver todas" at bounding box center [384, 261] width 152 height 19
type input "7b75dcd1-a4f3-4430-92dd-168799a8cb95,f0fcce52-a53c-4fee-af70-e66d675805f8,380ea…"
checkbox input "true"
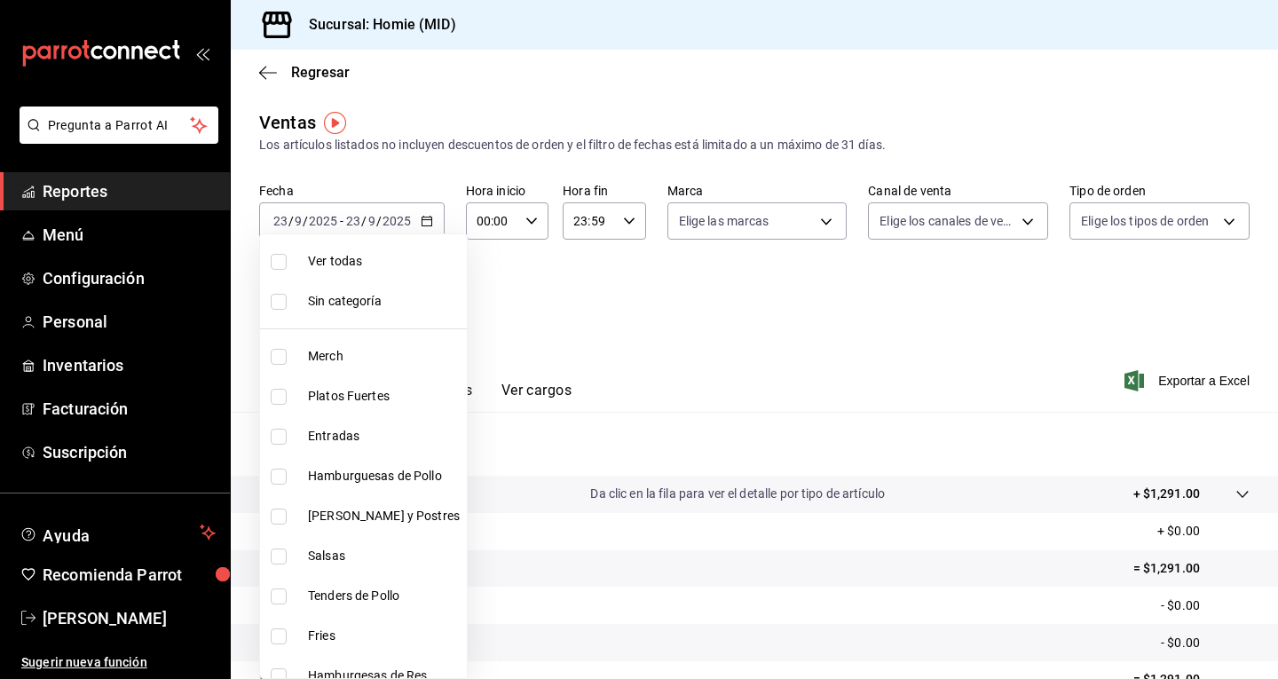
checkbox input "true"
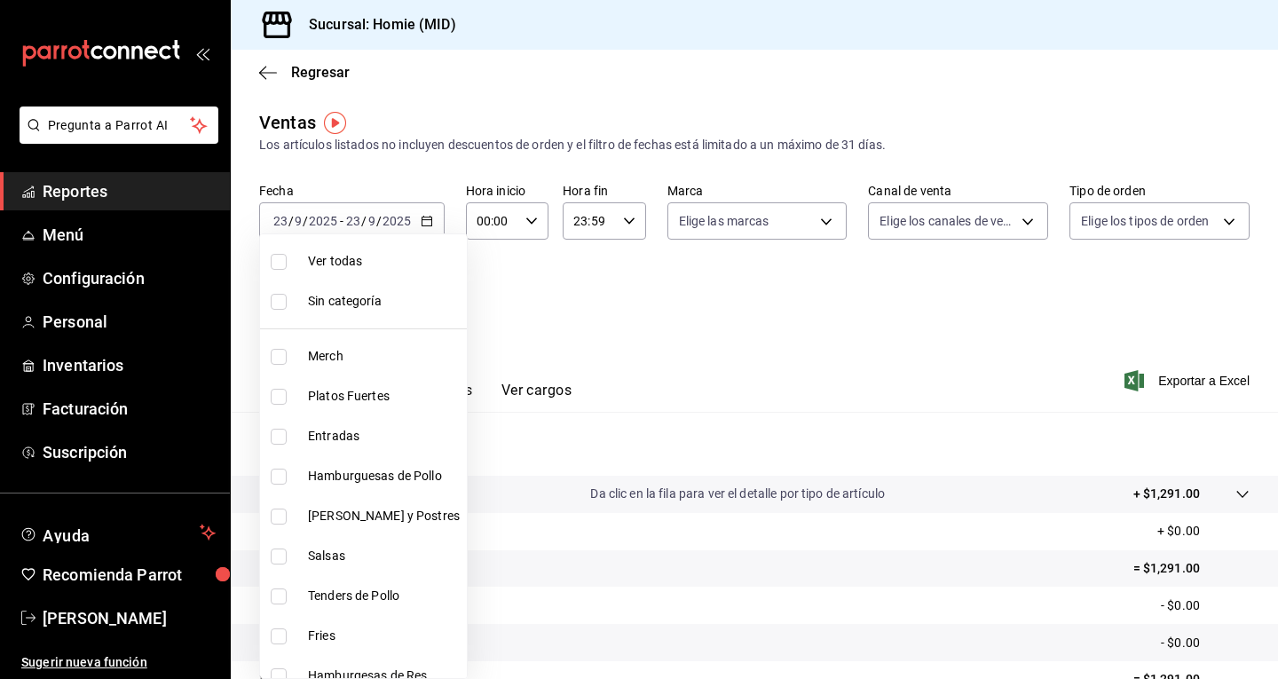
checkbox input "true"
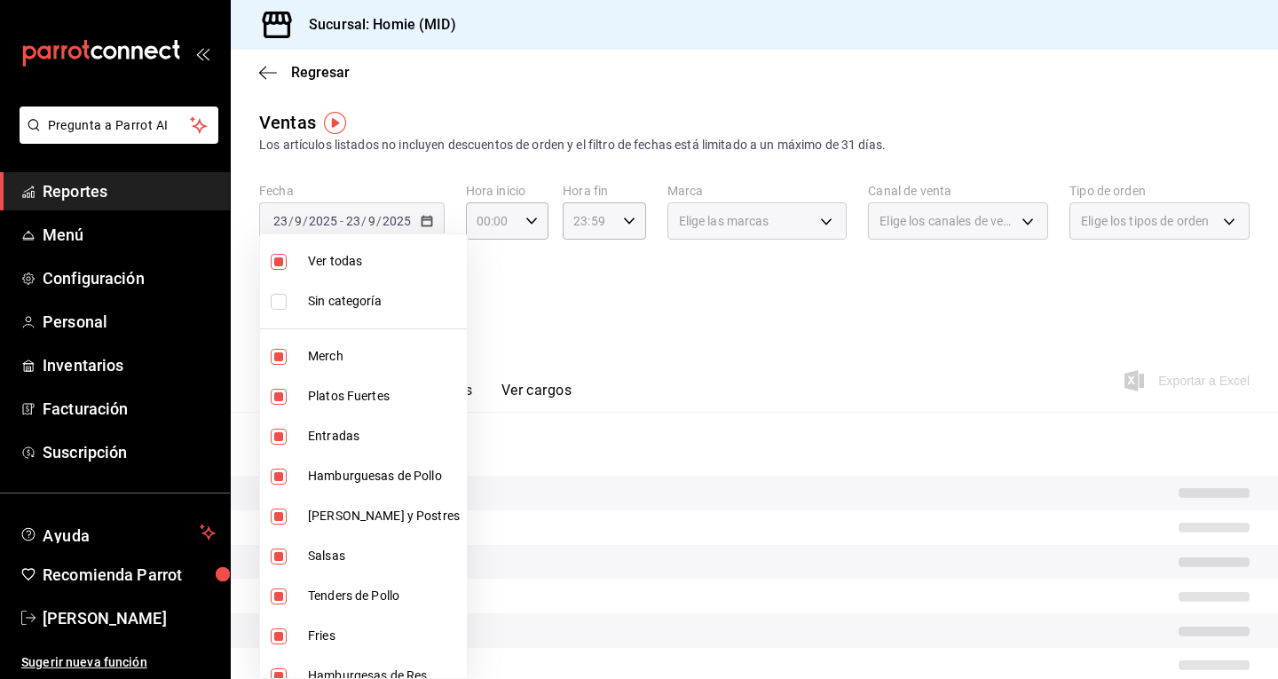
click at [423, 220] on div at bounding box center [639, 339] width 1278 height 679
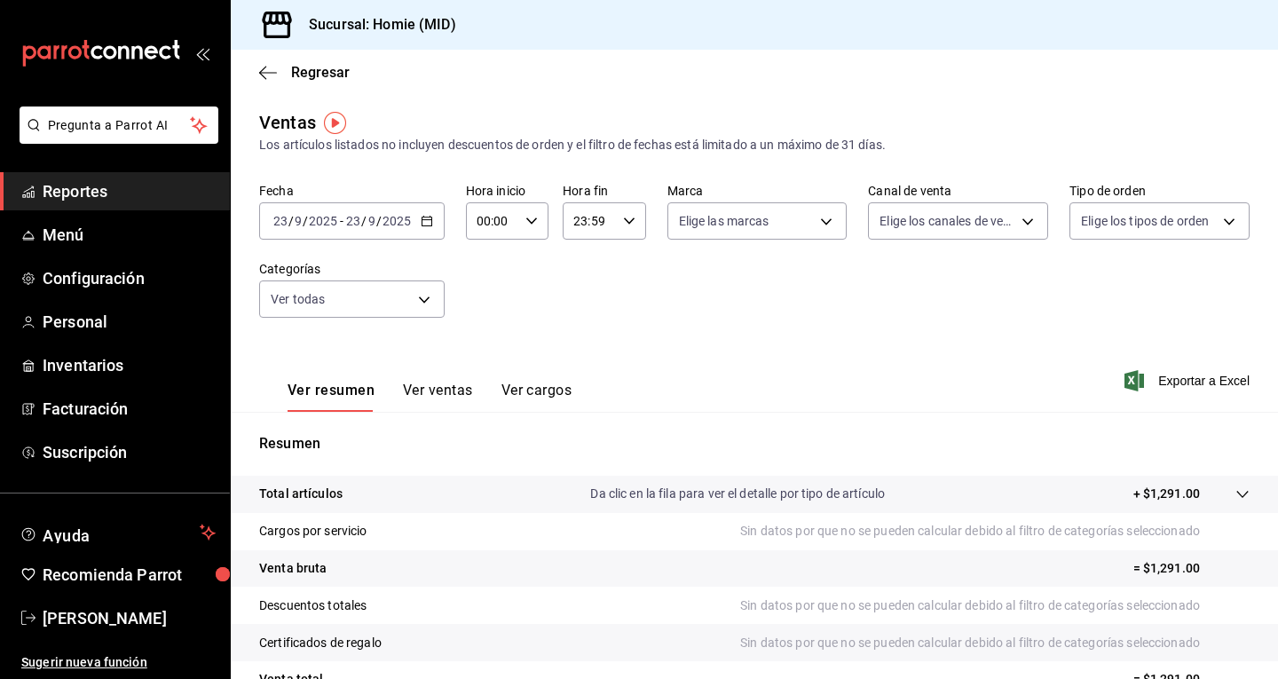
click at [425, 216] on icon "button" at bounding box center [427, 221] width 12 height 12
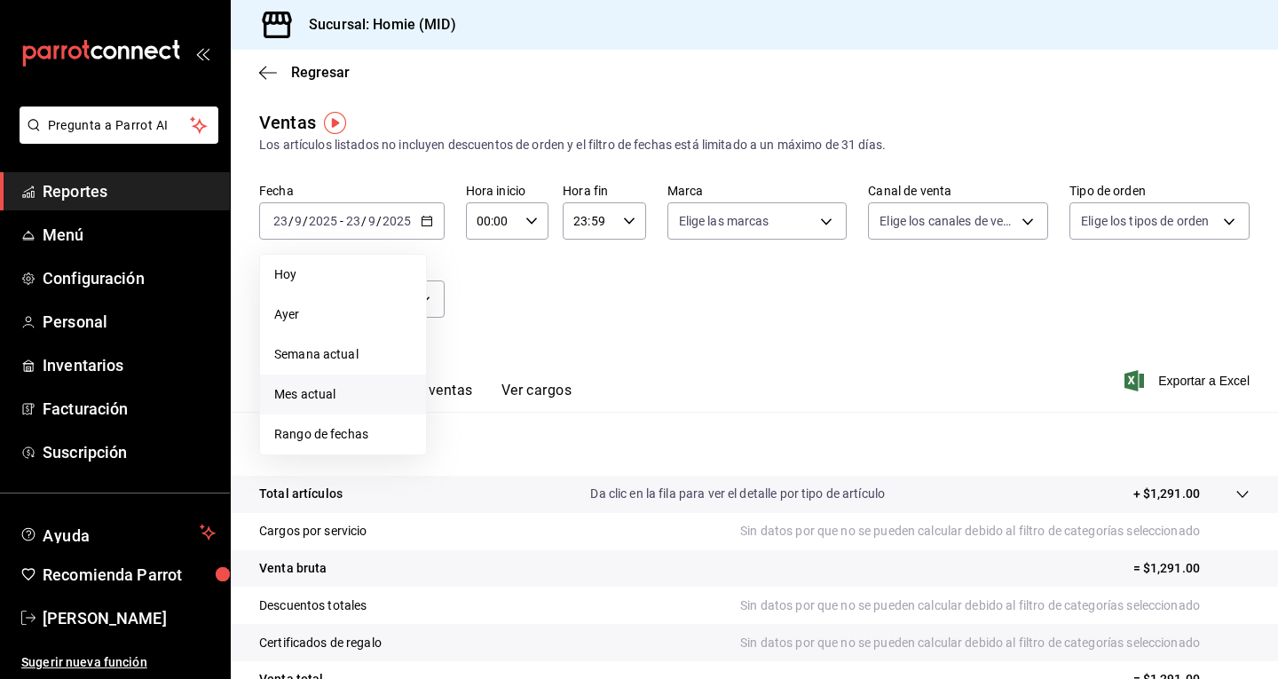
click at [352, 395] on span "Mes actual" at bounding box center [343, 394] width 138 height 19
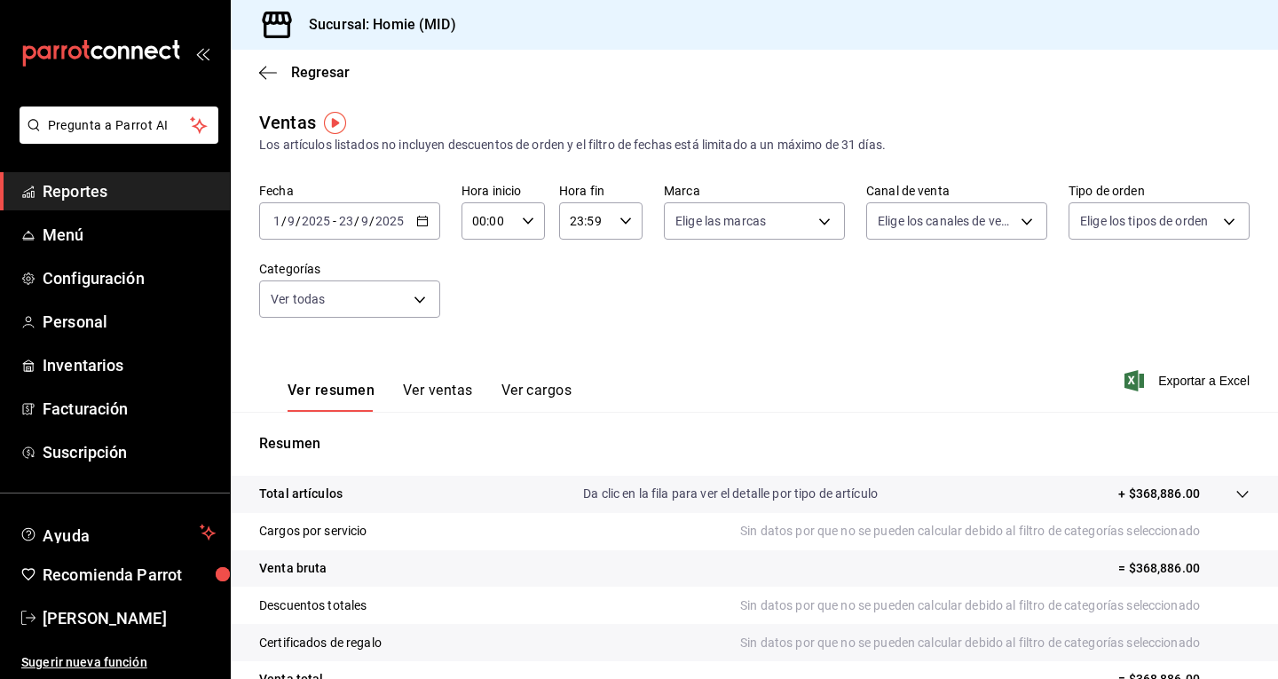
click at [444, 381] on div "Ver resumen Ver ventas Ver cargos" at bounding box center [415, 385] width 313 height 51
click at [447, 390] on button "Ver ventas" at bounding box center [438, 397] width 70 height 30
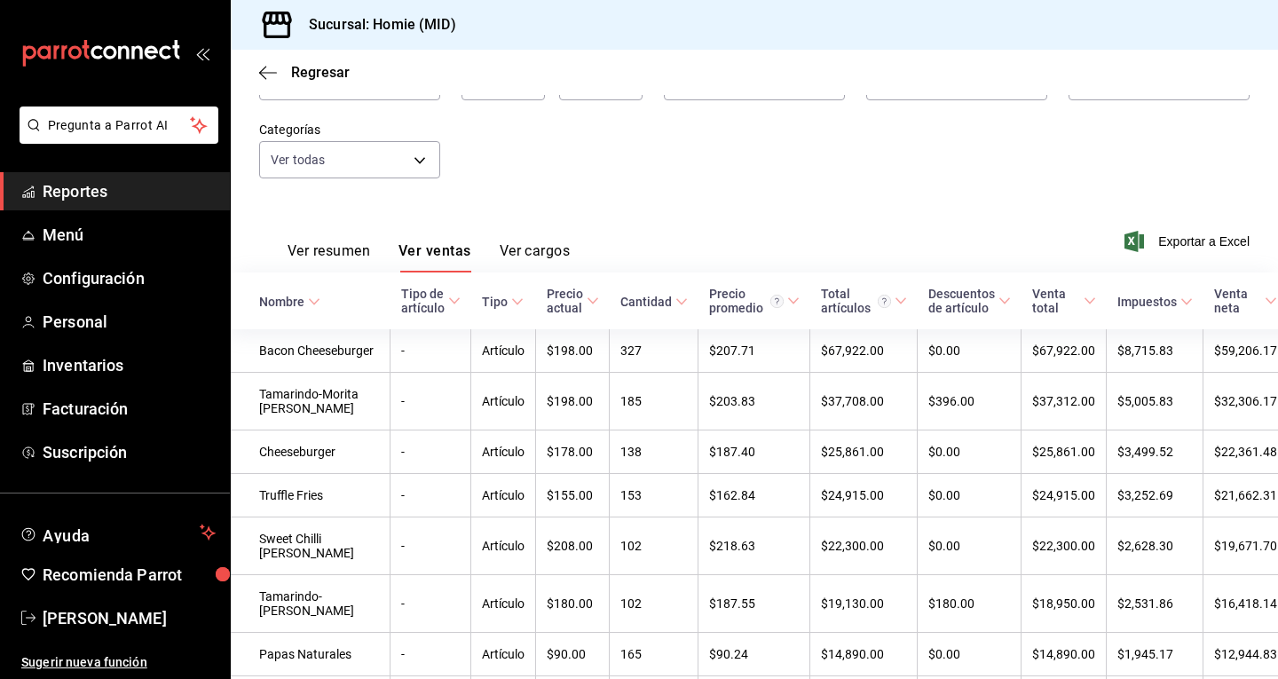
scroll to position [140, 0]
click at [587, 304] on icon at bounding box center [593, 300] width 12 height 12
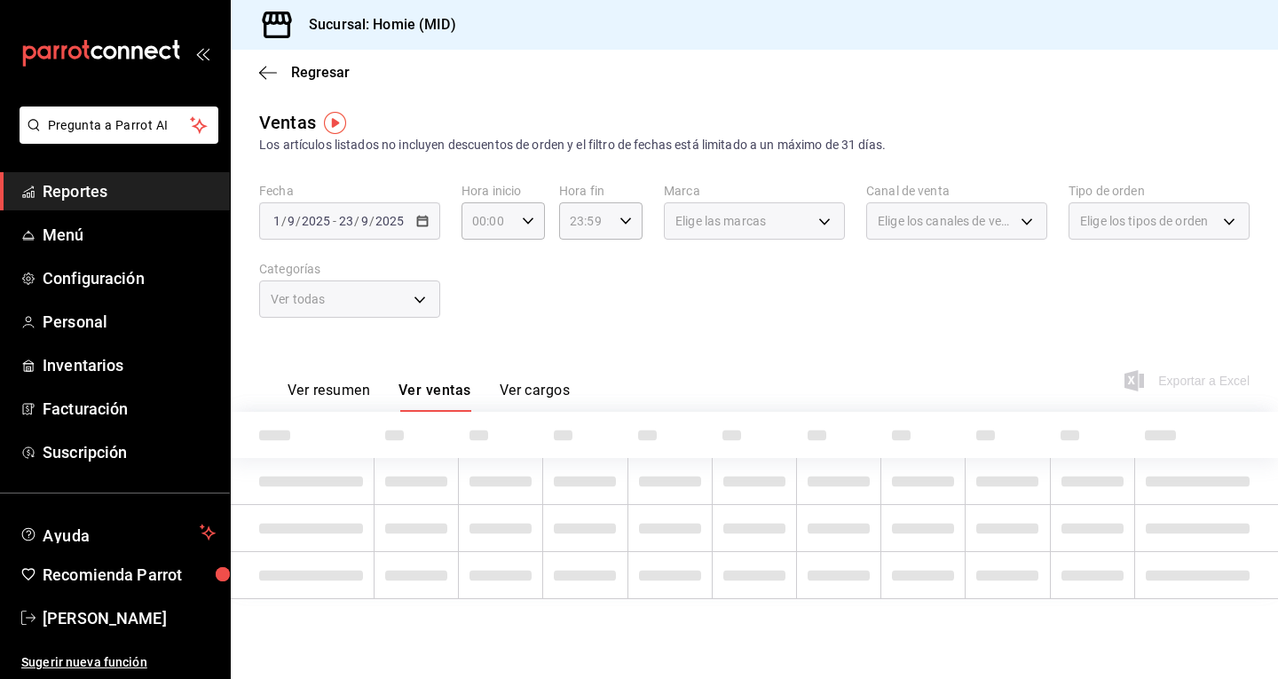
scroll to position [0, 0]
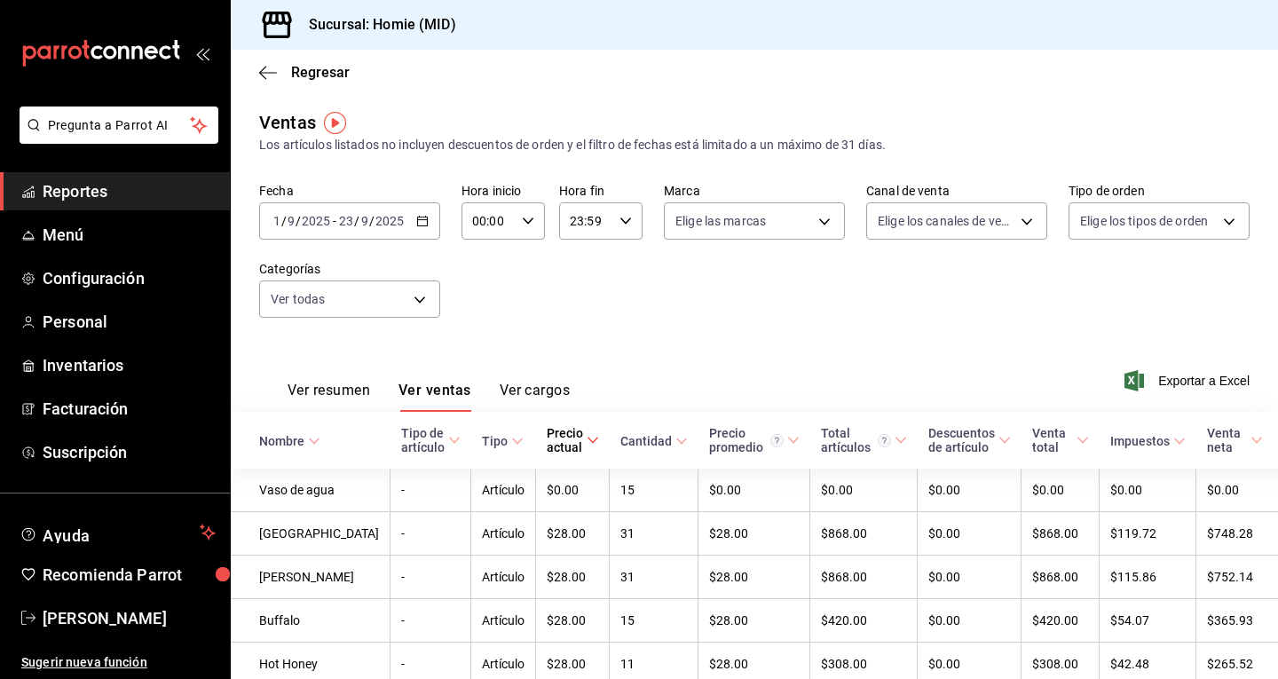
click at [587, 439] on icon at bounding box center [593, 440] width 12 height 12
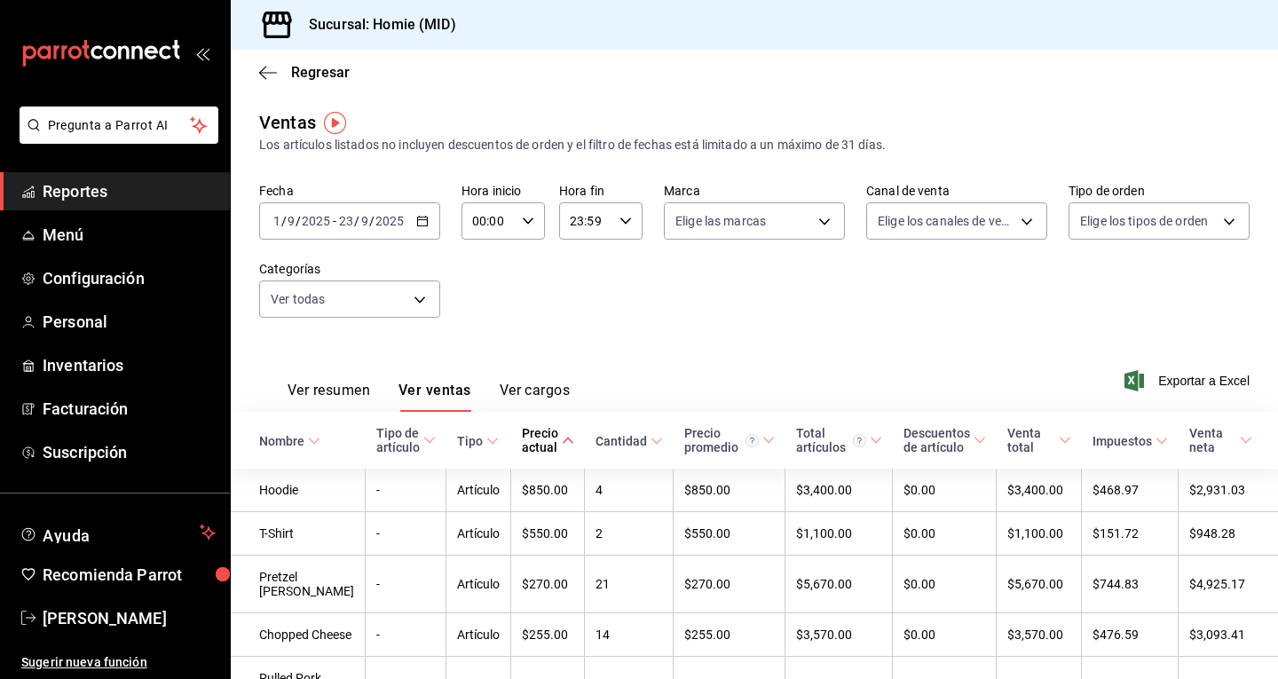
click at [562, 439] on \(Stroke\) at bounding box center [567, 440] width 11 height 6
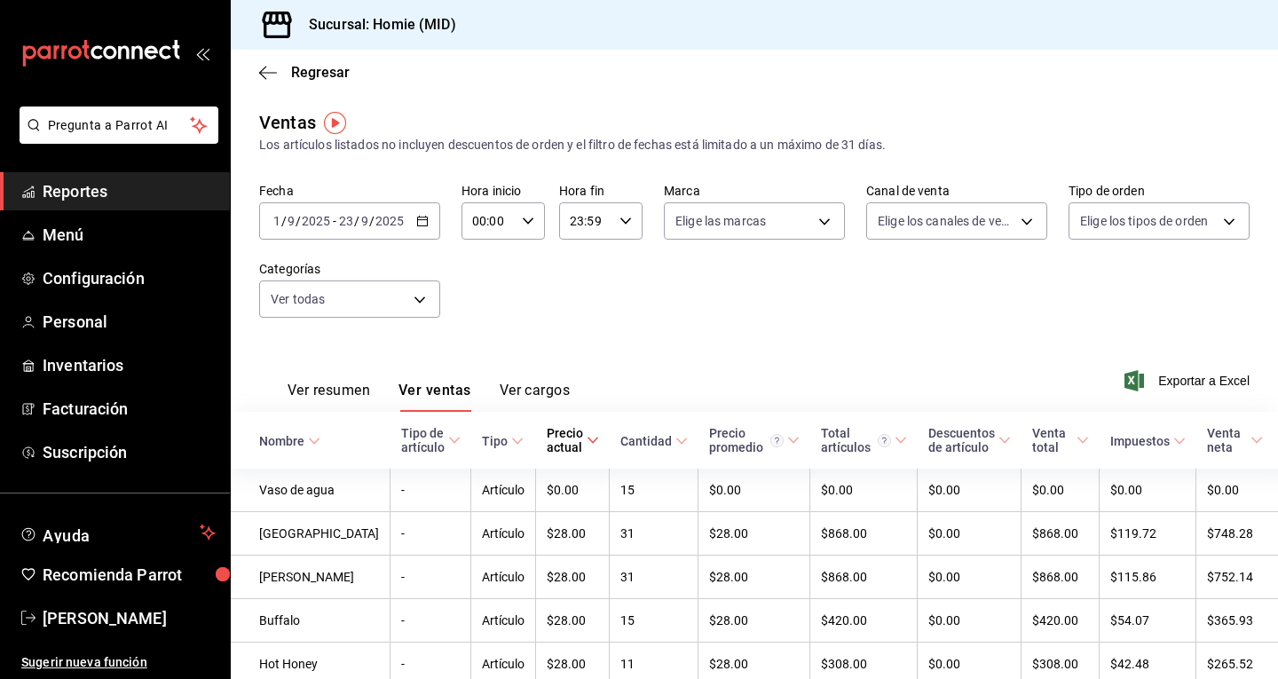
click at [676, 444] on \(Stroke\) at bounding box center [681, 441] width 11 height 6
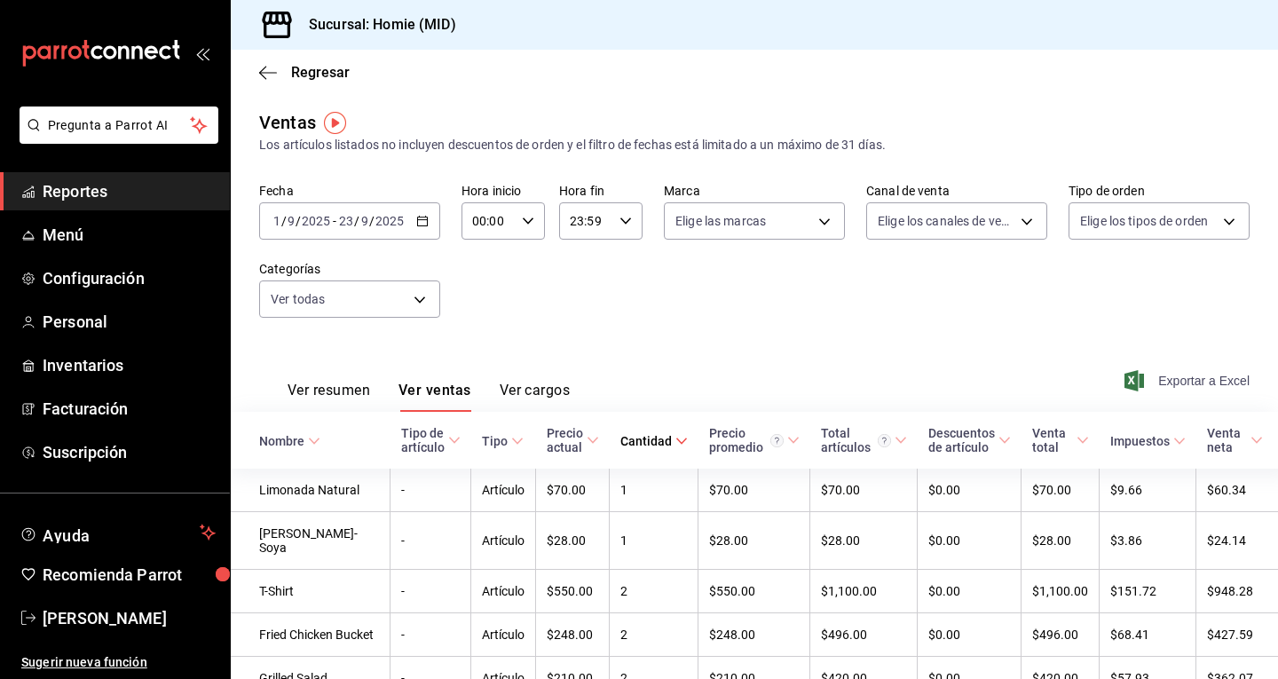
click at [1126, 378] on icon "button" at bounding box center [1135, 380] width 20 height 21
click at [264, 67] on icon "button" at bounding box center [262, 72] width 7 height 13
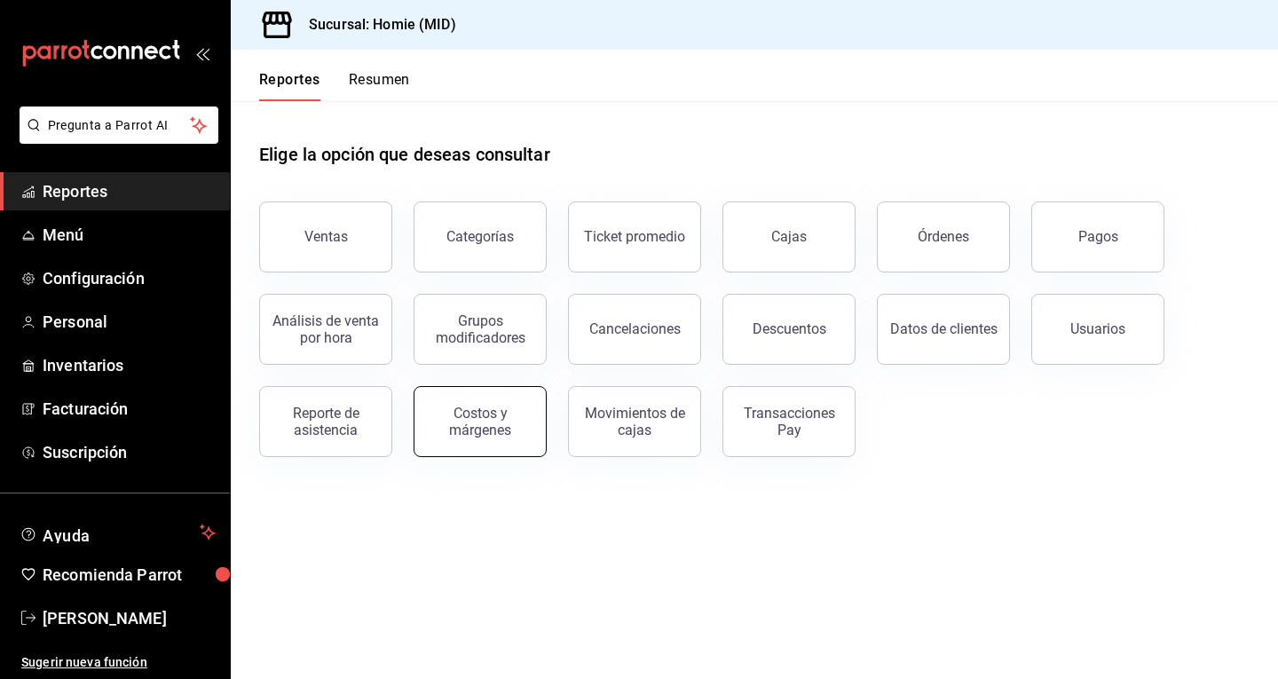
click at [505, 450] on button "Costos y márgenes" at bounding box center [480, 421] width 133 height 71
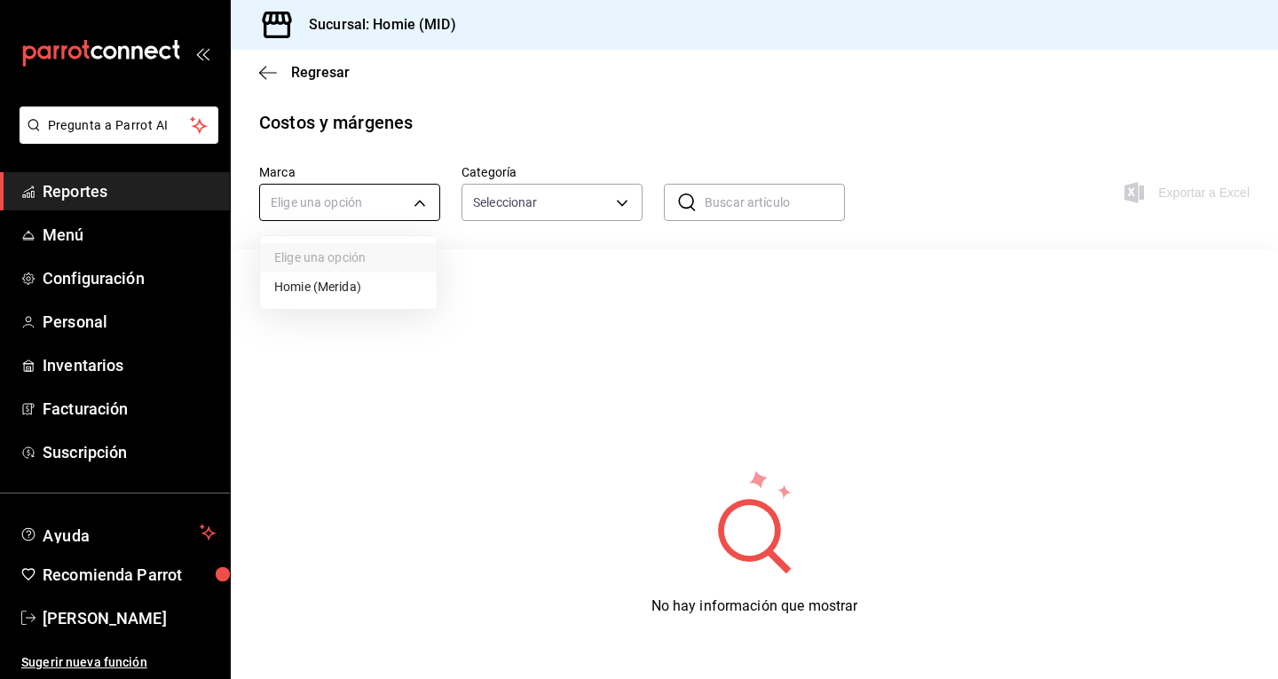
click at [351, 212] on body "Pregunta a Parrot AI Reportes Menú Configuración Personal Inventarios Facturaci…" at bounding box center [639, 339] width 1278 height 679
click at [365, 289] on li "Homie (Merida)" at bounding box center [348, 287] width 177 height 29
type input "f2379959-a356-4b1c-b994-6edc71ef853c"
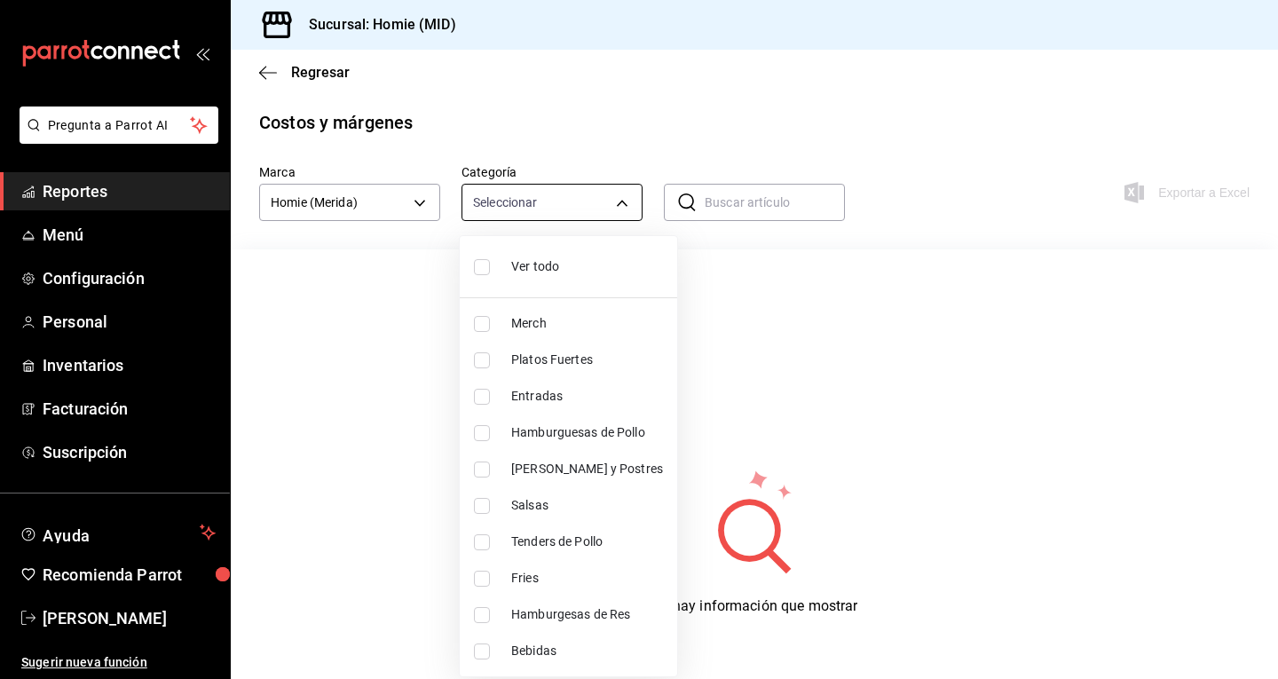
click at [594, 193] on body "Pregunta a Parrot AI Reportes Menú Configuración Personal Inventarios Facturaci…" at bounding box center [639, 339] width 1278 height 679
click at [582, 257] on li "Ver todo" at bounding box center [569, 266] width 218 height 47
type input "7b75dcd1-a4f3-4430-92dd-168799a8cb95,f0fcce52-a53c-4fee-af70-e66d675805f8,380ea…"
checkbox input "true"
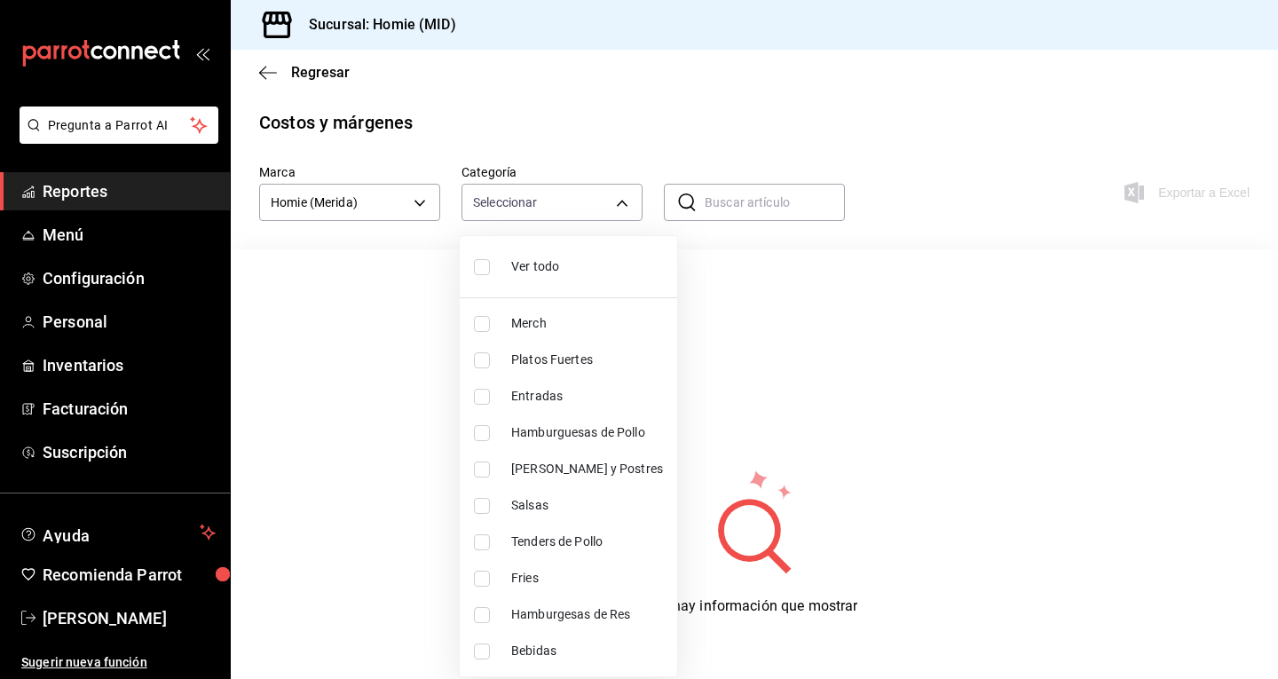
checkbox input "true"
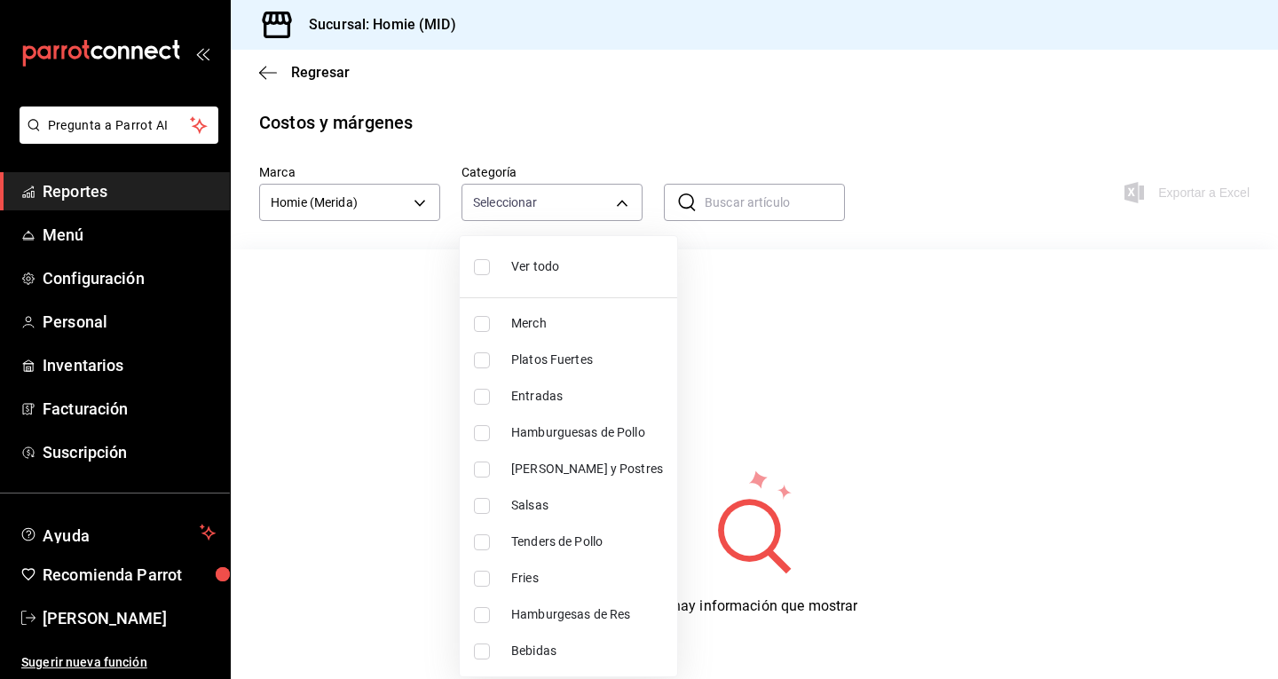
checkbox input "true"
click at [530, 123] on div at bounding box center [639, 339] width 1278 height 679
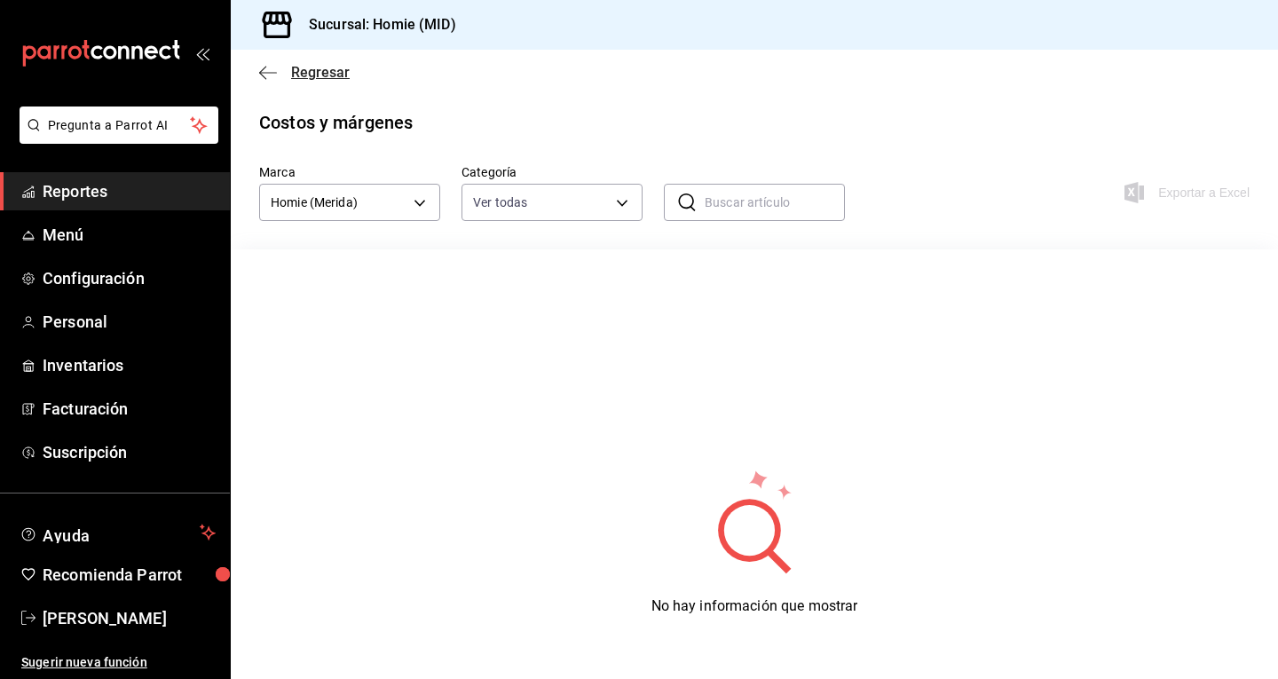
click at [320, 72] on span "Regresar" at bounding box center [320, 72] width 59 height 17
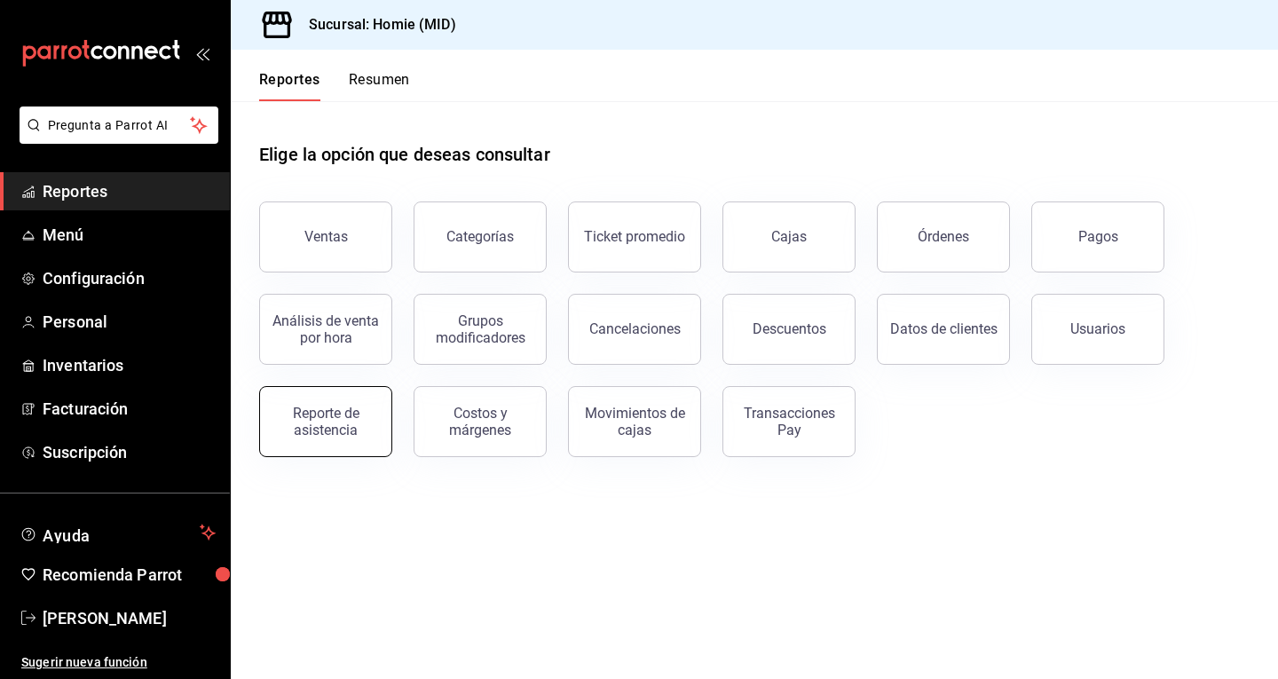
click at [335, 433] on div "Reporte de asistencia" at bounding box center [326, 422] width 110 height 34
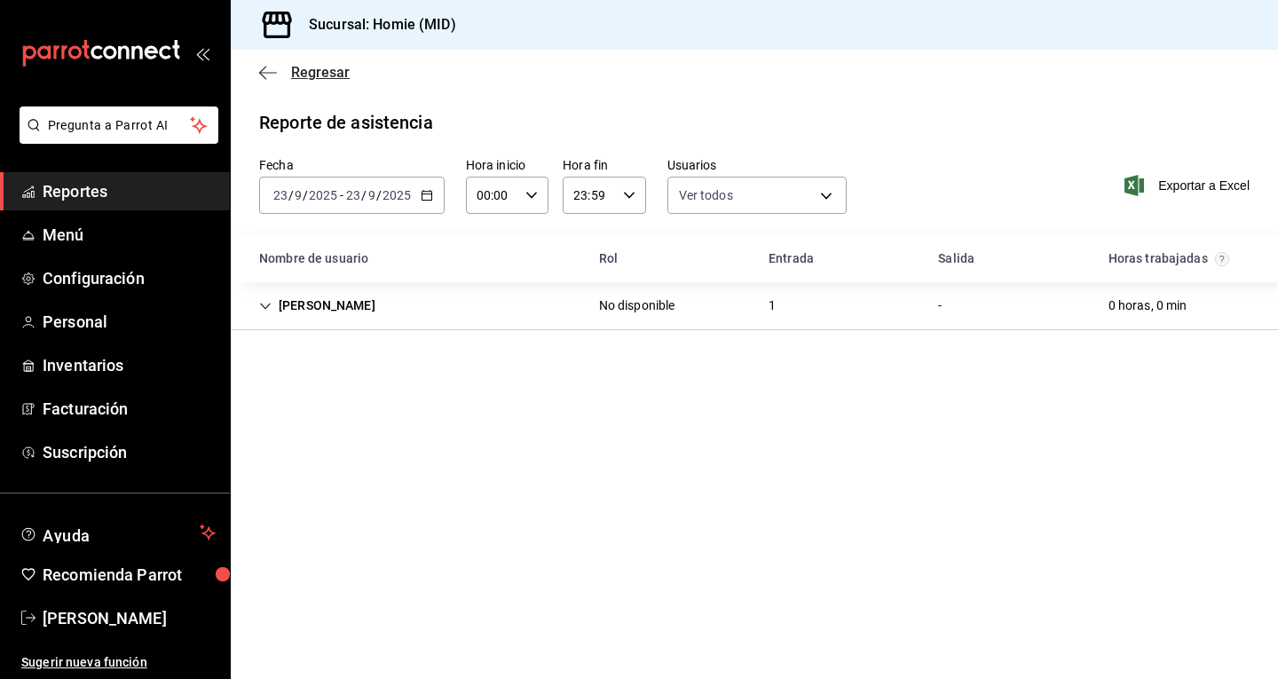
click at [274, 76] on icon "button" at bounding box center [268, 73] width 18 height 16
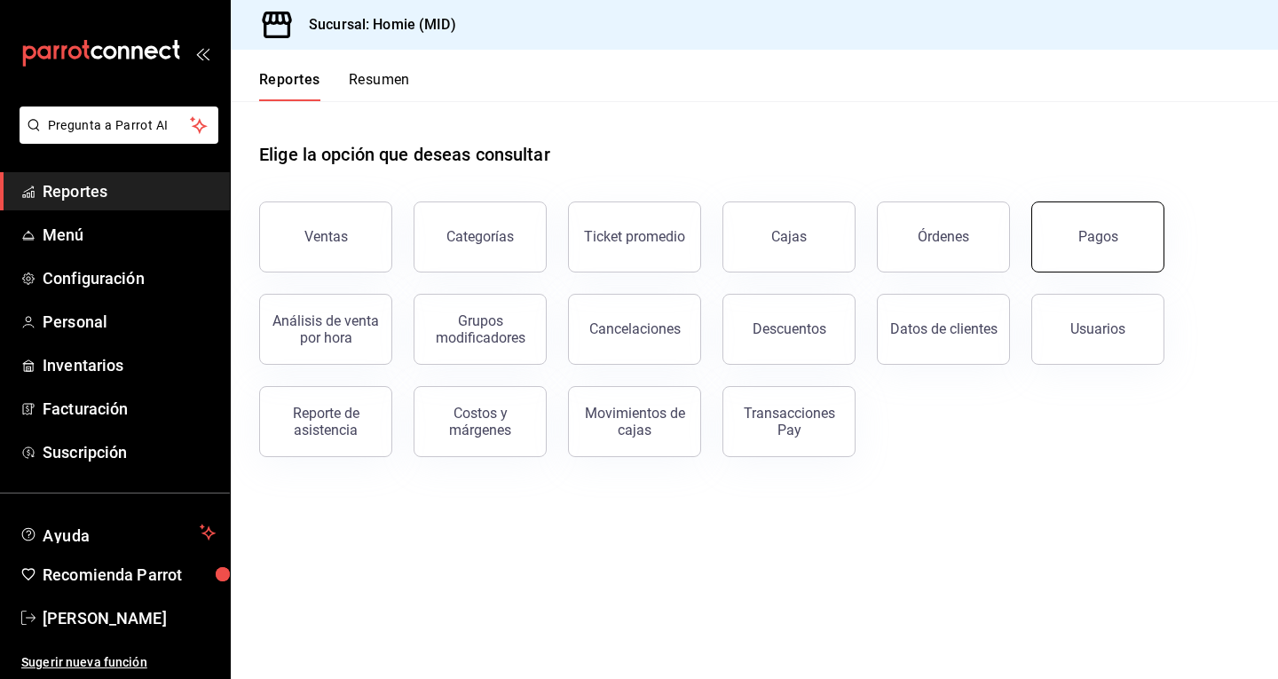
click at [1050, 242] on button "Pagos" at bounding box center [1098, 237] width 133 height 71
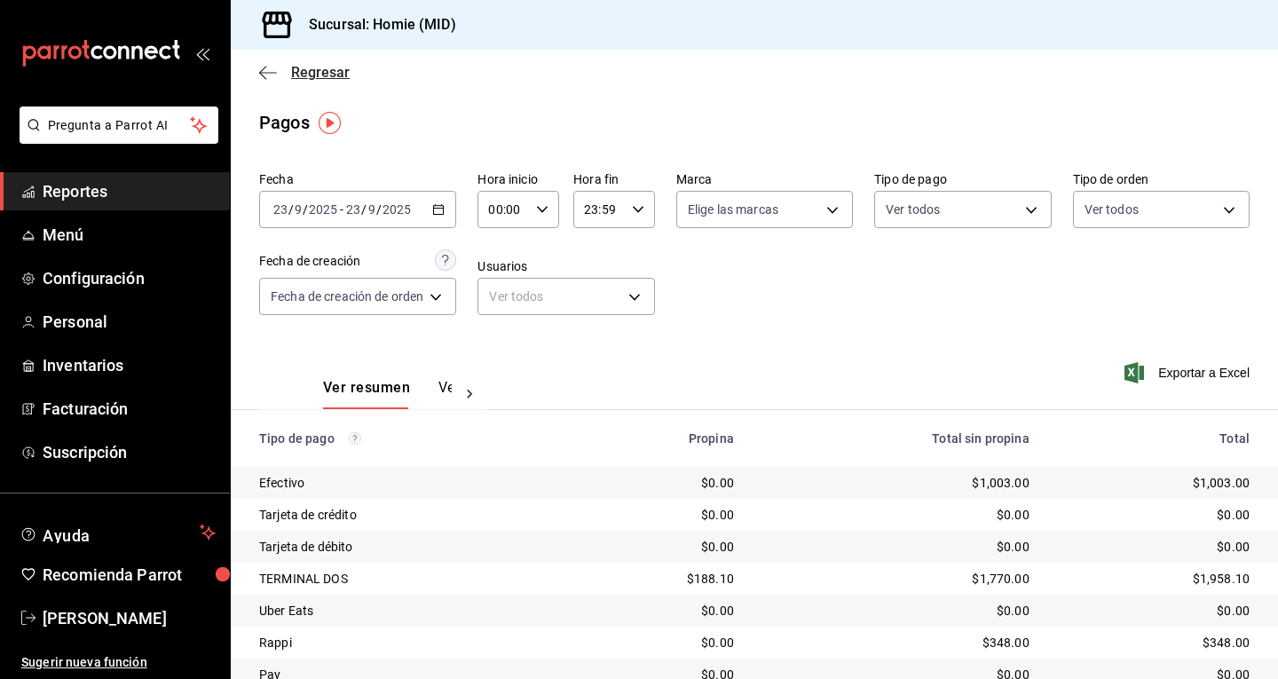
click at [269, 77] on icon "button" at bounding box center [268, 73] width 18 height 16
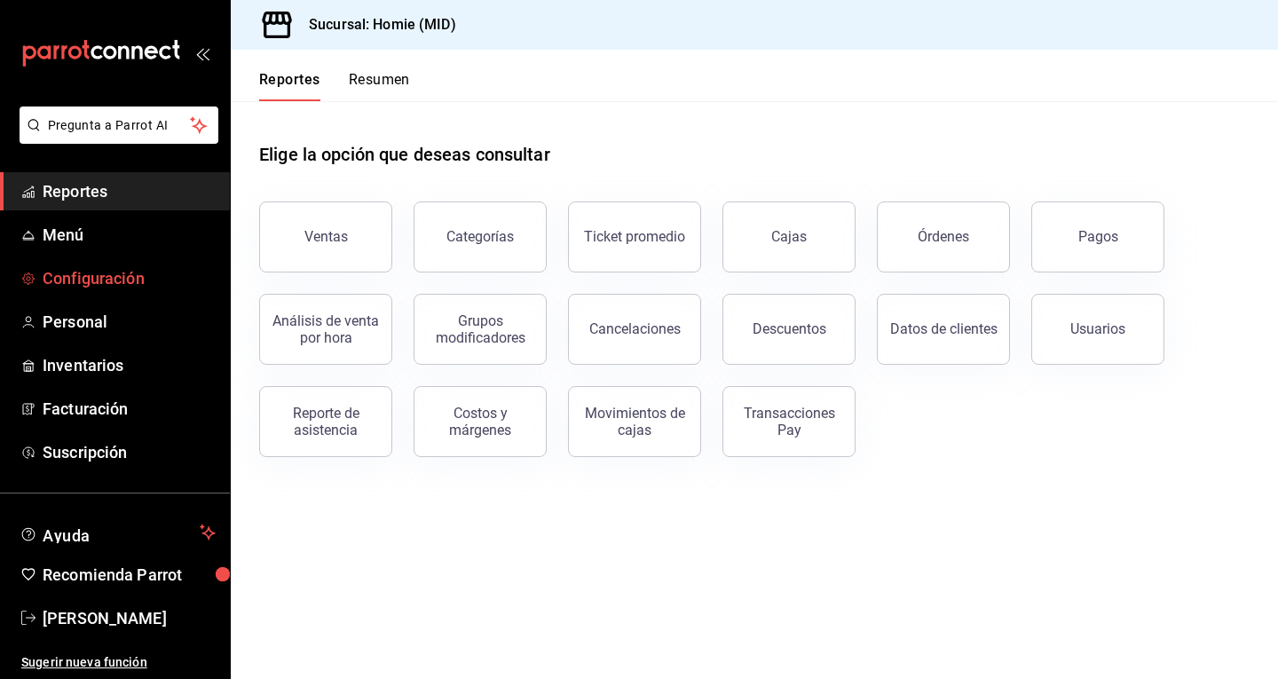
click at [150, 264] on link "Configuración" at bounding box center [115, 278] width 230 height 38
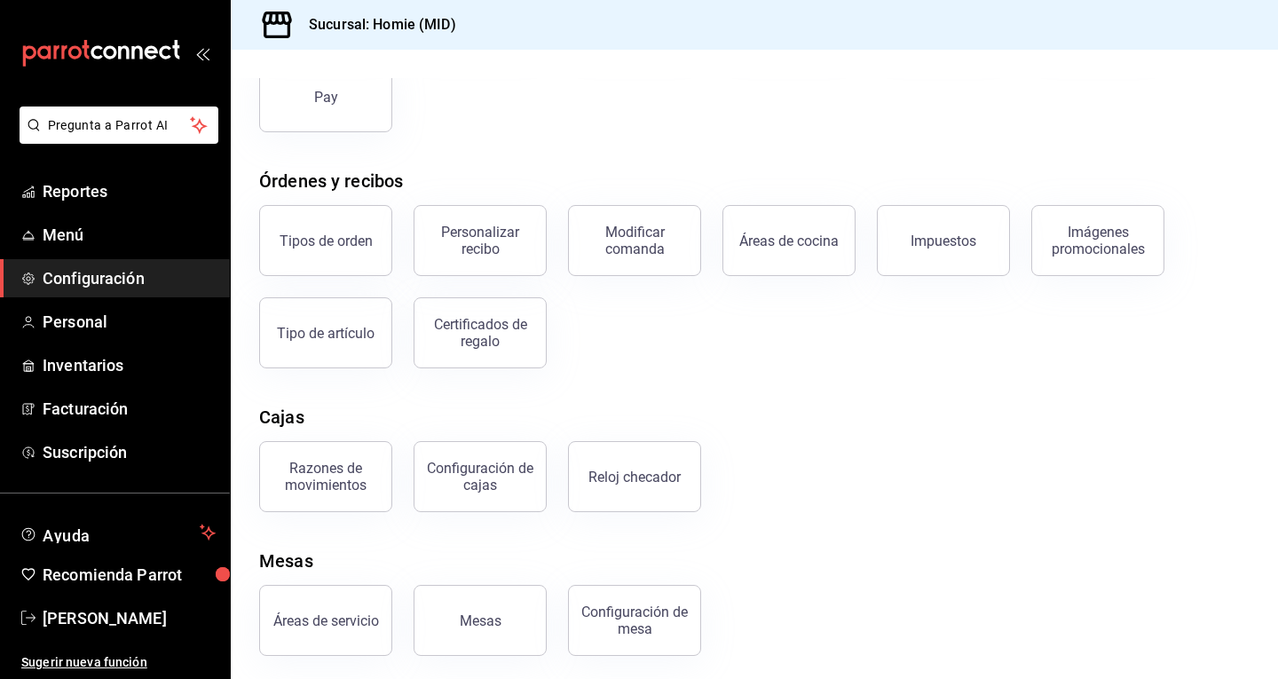
scroll to position [221, 0]
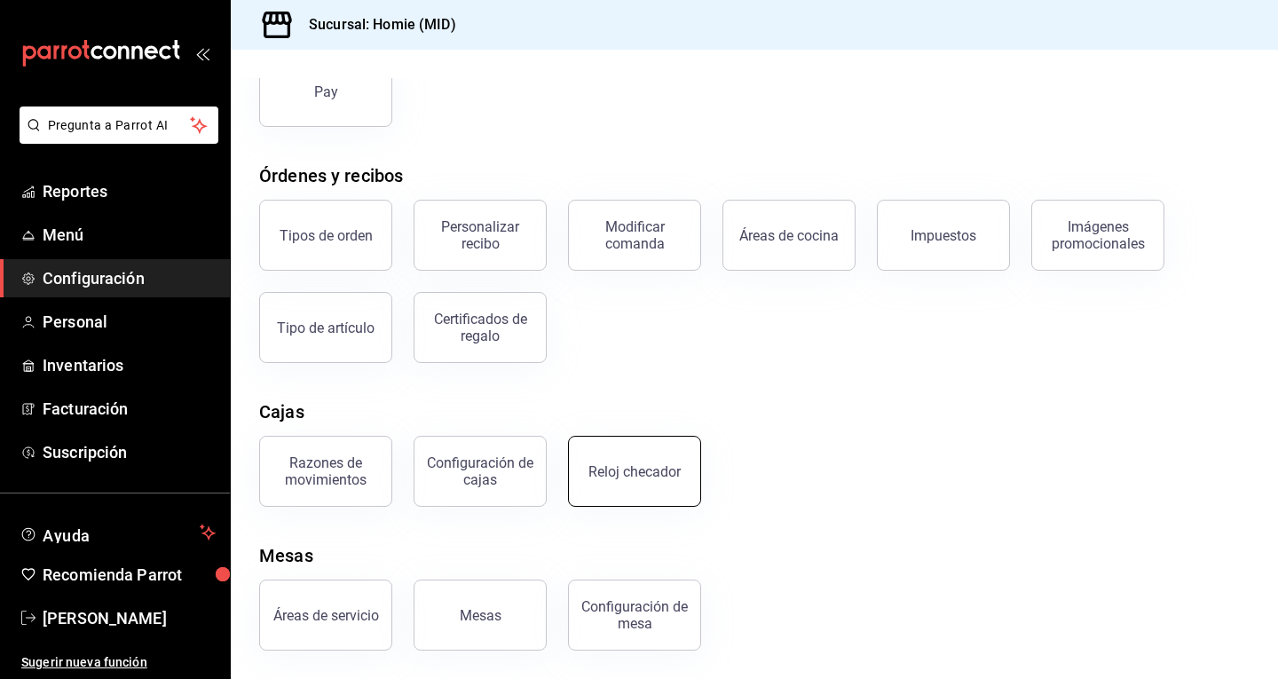
click at [622, 485] on button "Reloj checador" at bounding box center [634, 471] width 133 height 71
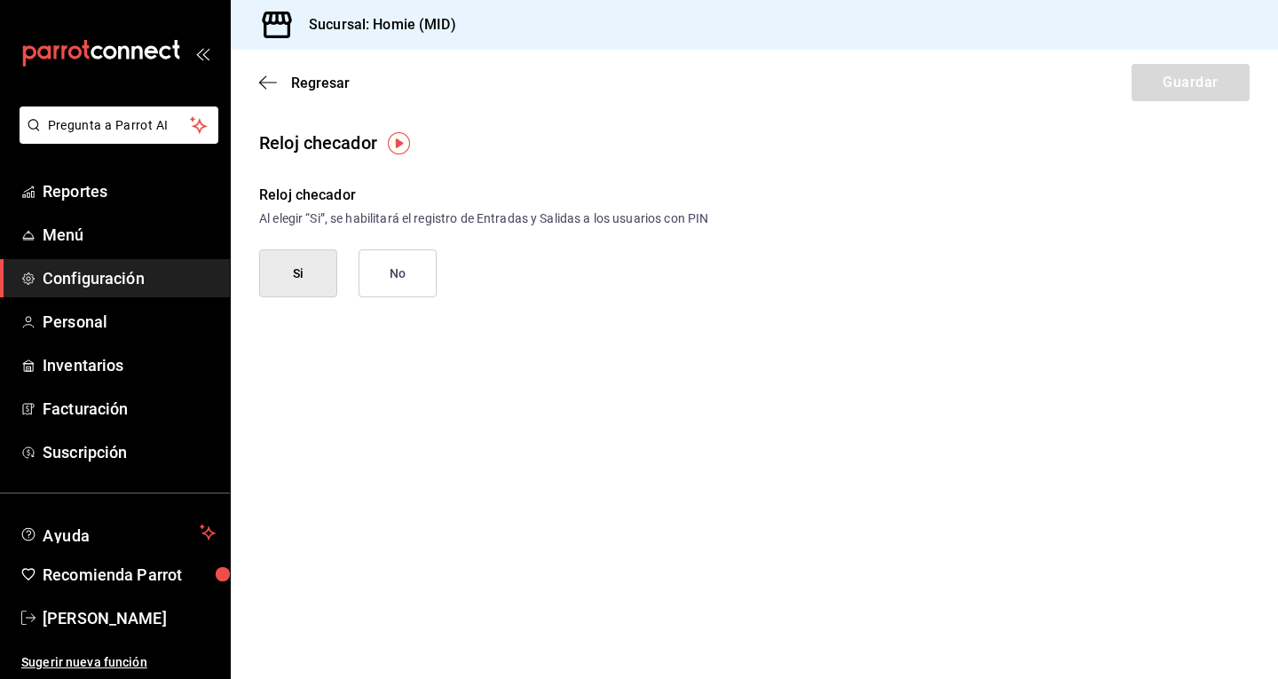
click at [297, 265] on button "Si" at bounding box center [298, 273] width 78 height 48
click at [306, 285] on button "Si" at bounding box center [298, 273] width 78 height 48
click at [297, 258] on button "Si" at bounding box center [298, 273] width 78 height 48
click at [261, 80] on icon "button" at bounding box center [268, 83] width 18 height 16
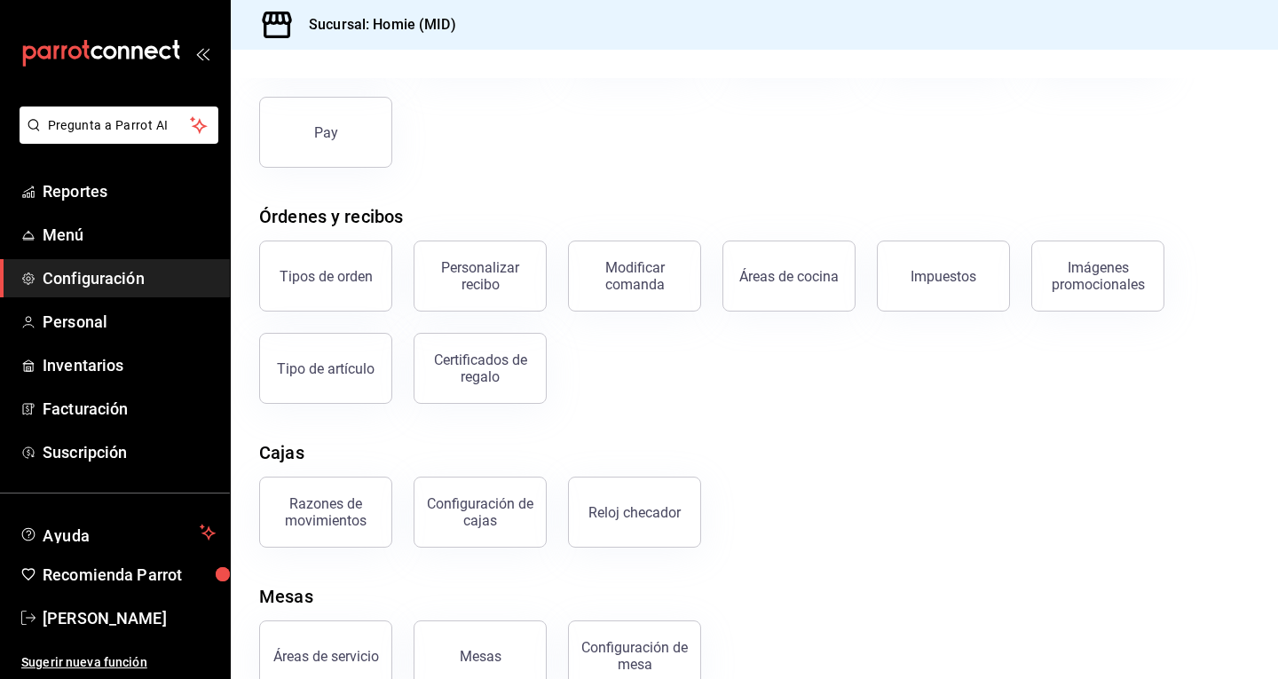
scroll to position [221, 0]
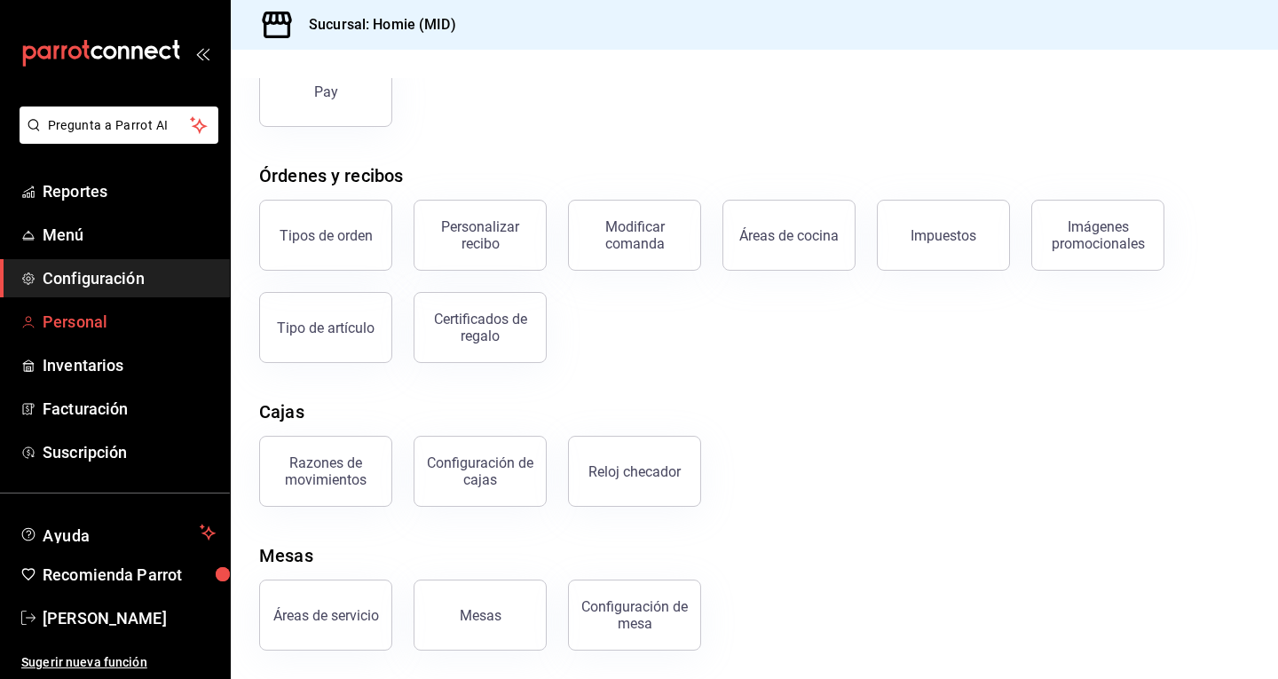
click at [204, 328] on span "Personal" at bounding box center [129, 322] width 173 height 24
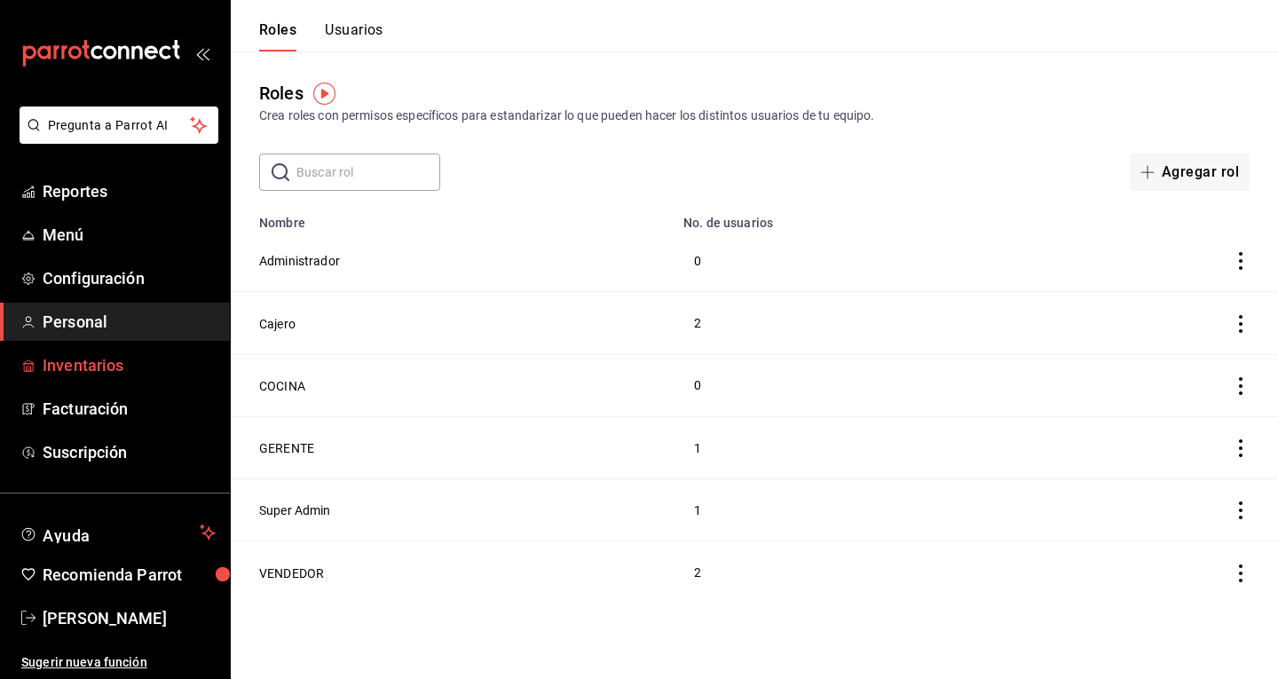
click at [187, 352] on link "Inventarios" at bounding box center [115, 365] width 230 height 38
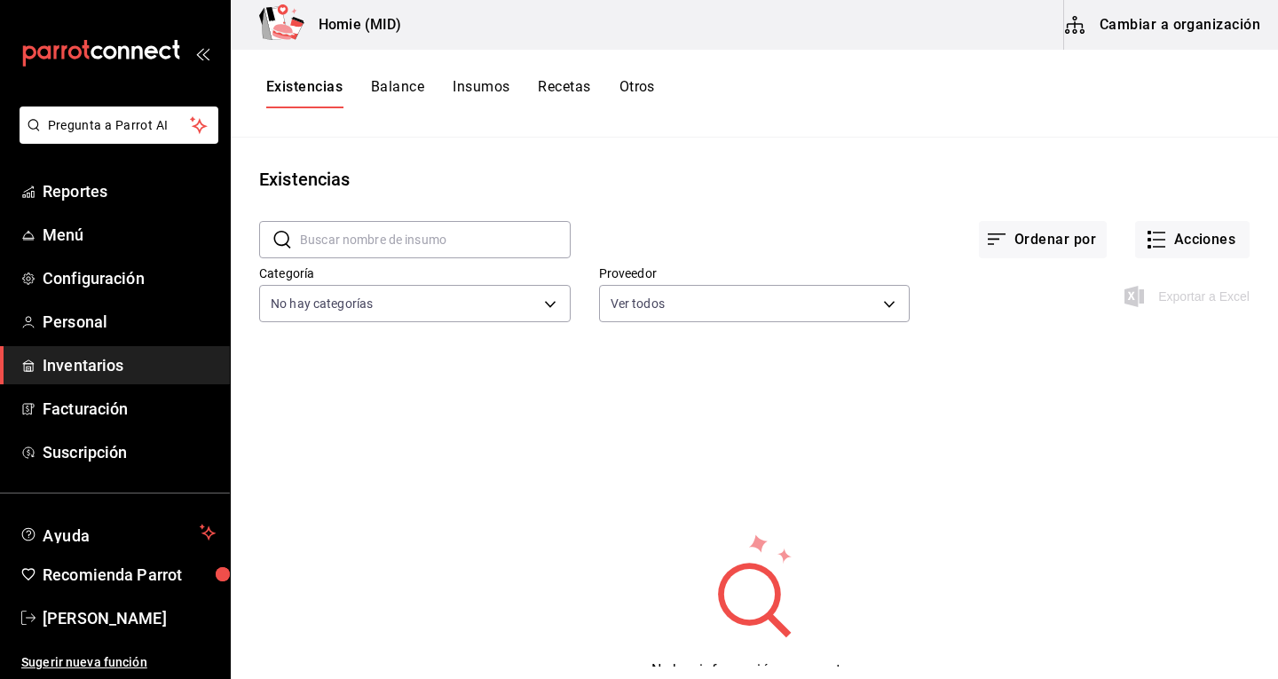
click at [1096, 30] on button "Cambiar a organización" at bounding box center [1164, 25] width 200 height 50
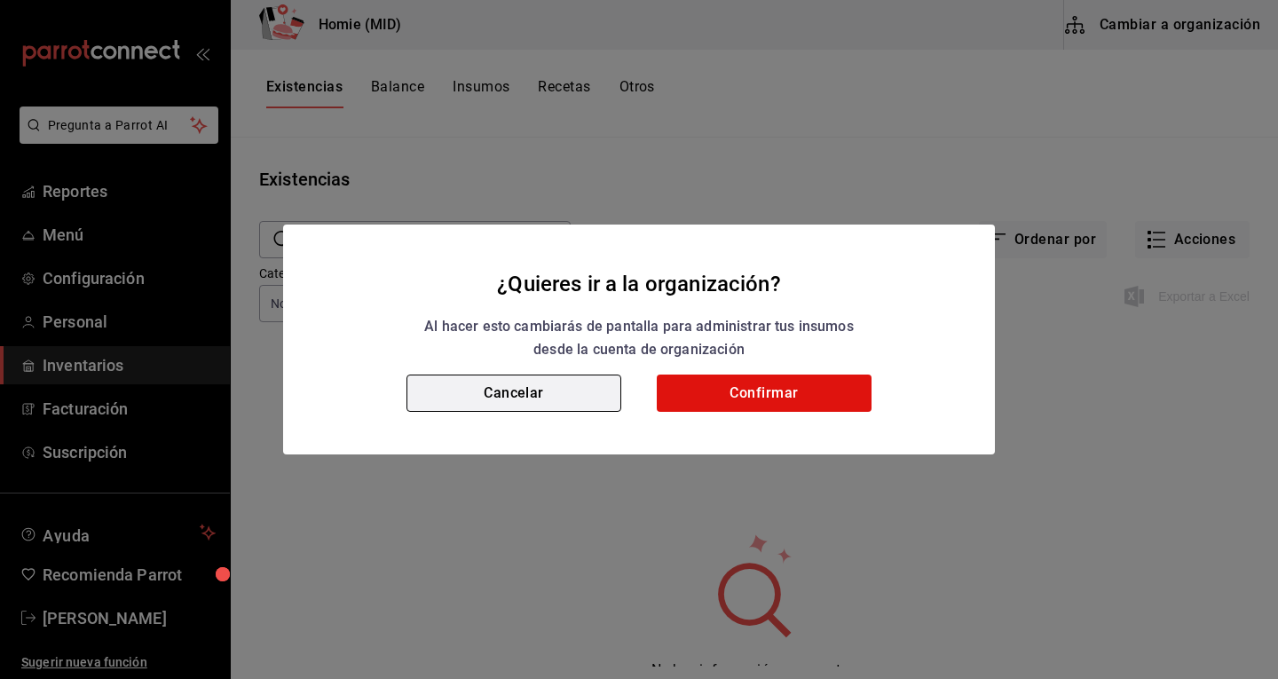
click at [567, 395] on button "Cancelar" at bounding box center [514, 393] width 215 height 37
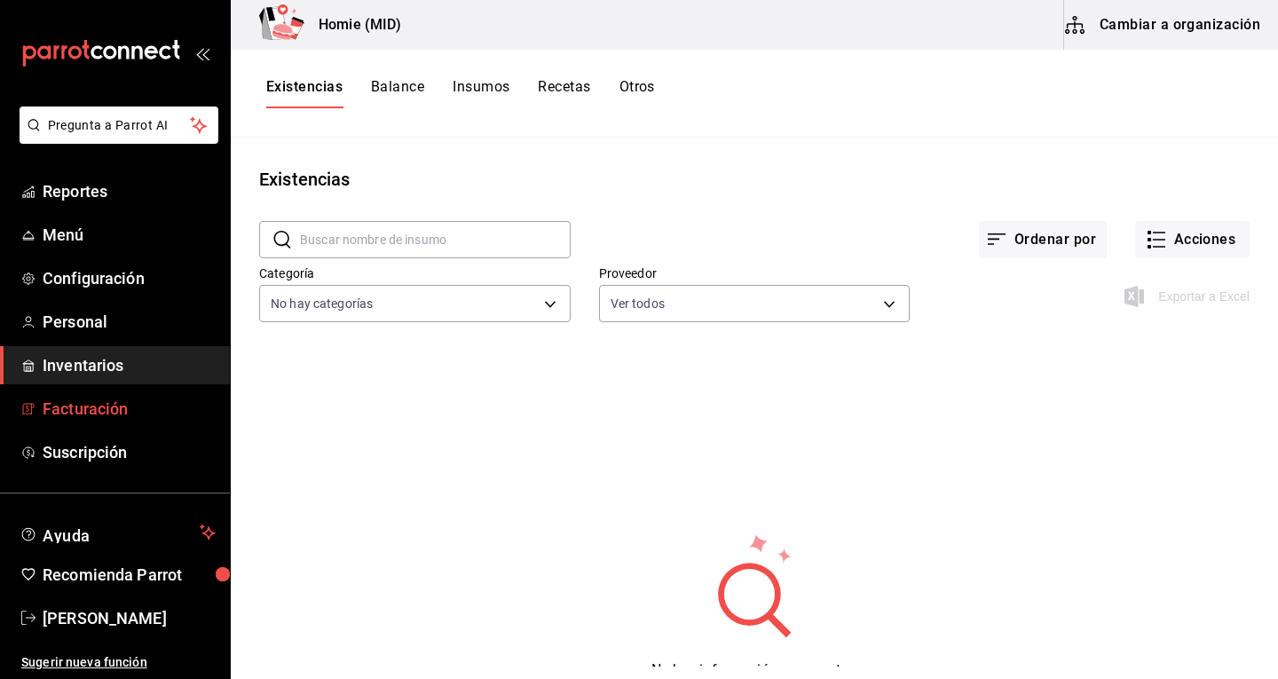
click at [212, 411] on span "Facturación" at bounding box center [129, 409] width 173 height 24
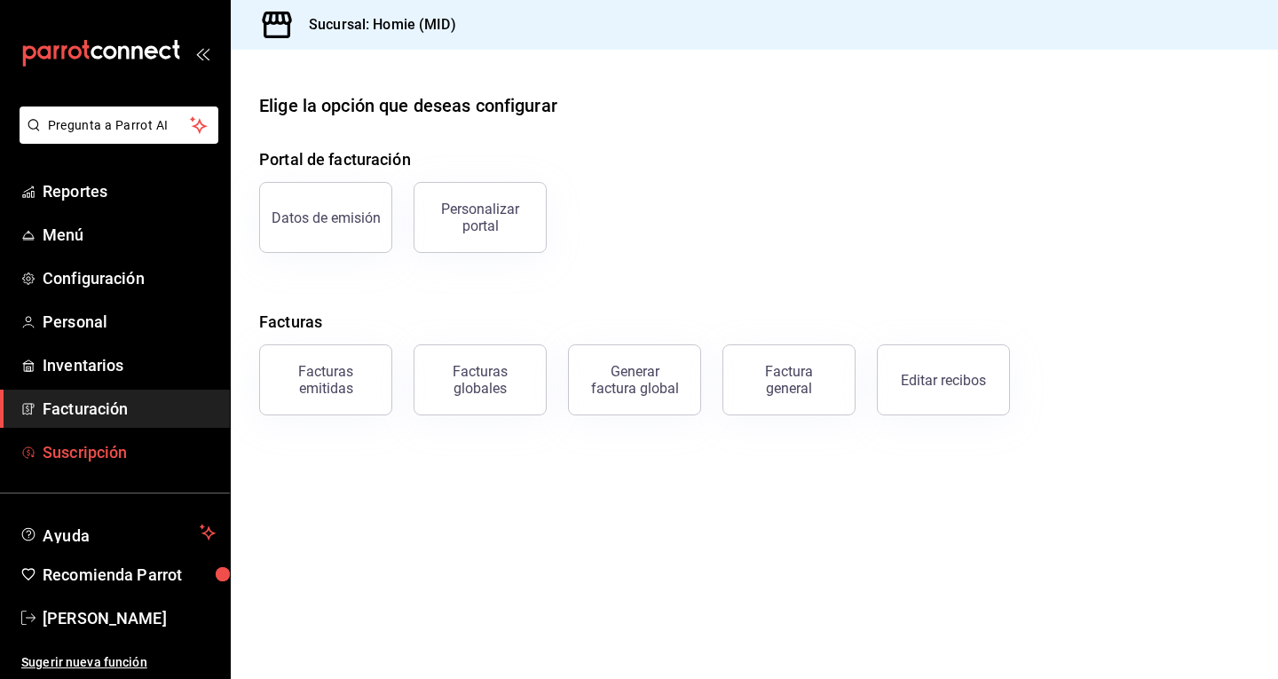
click at [134, 441] on span "Suscripción" at bounding box center [129, 452] width 173 height 24
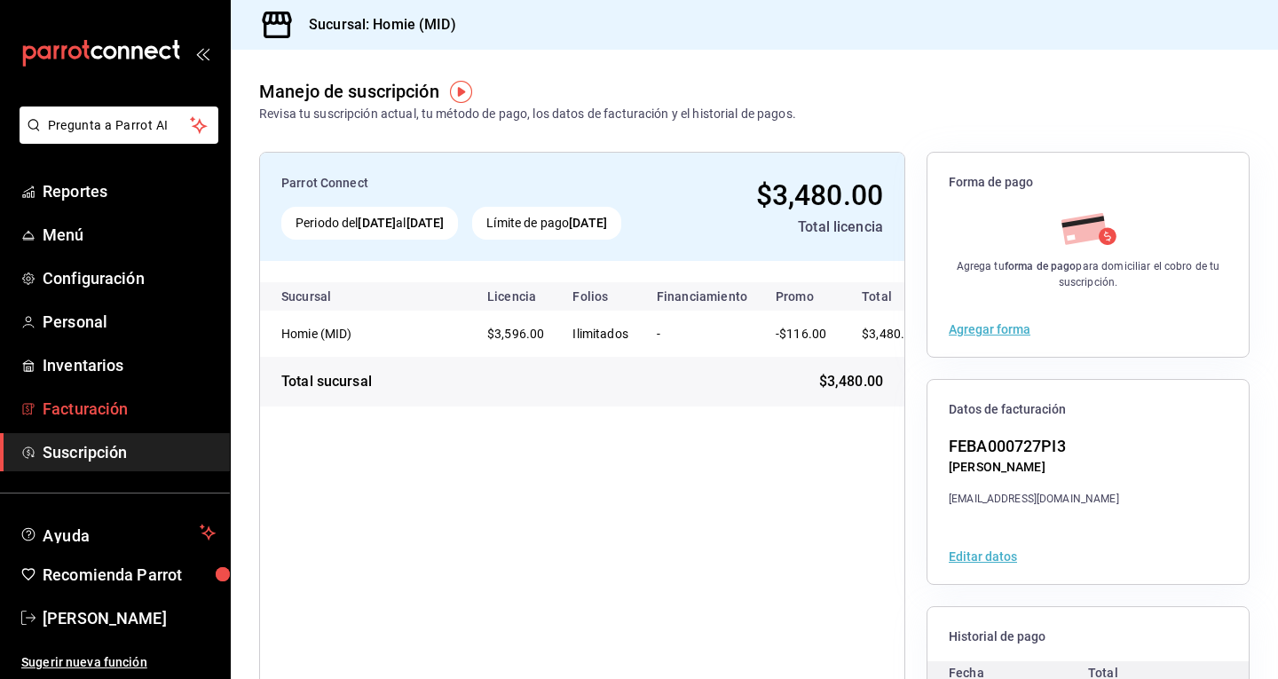
click at [143, 398] on span "Facturación" at bounding box center [129, 409] width 173 height 24
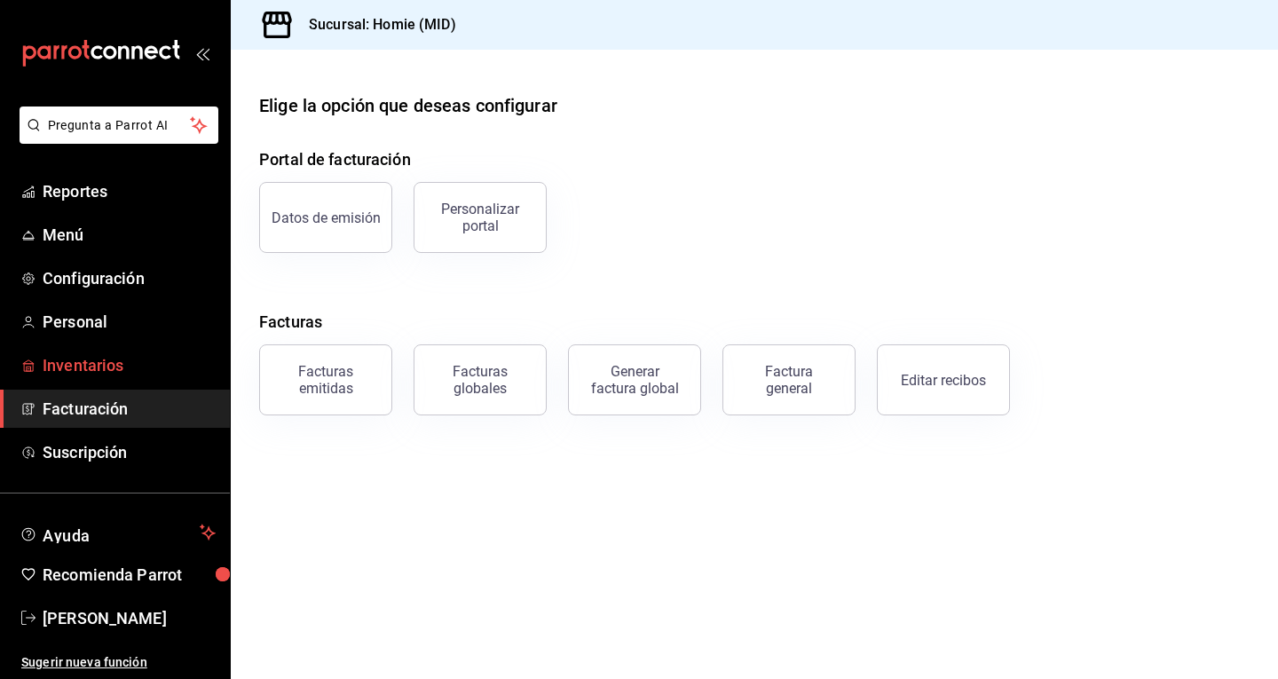
click at [142, 350] on link "Inventarios" at bounding box center [115, 365] width 230 height 38
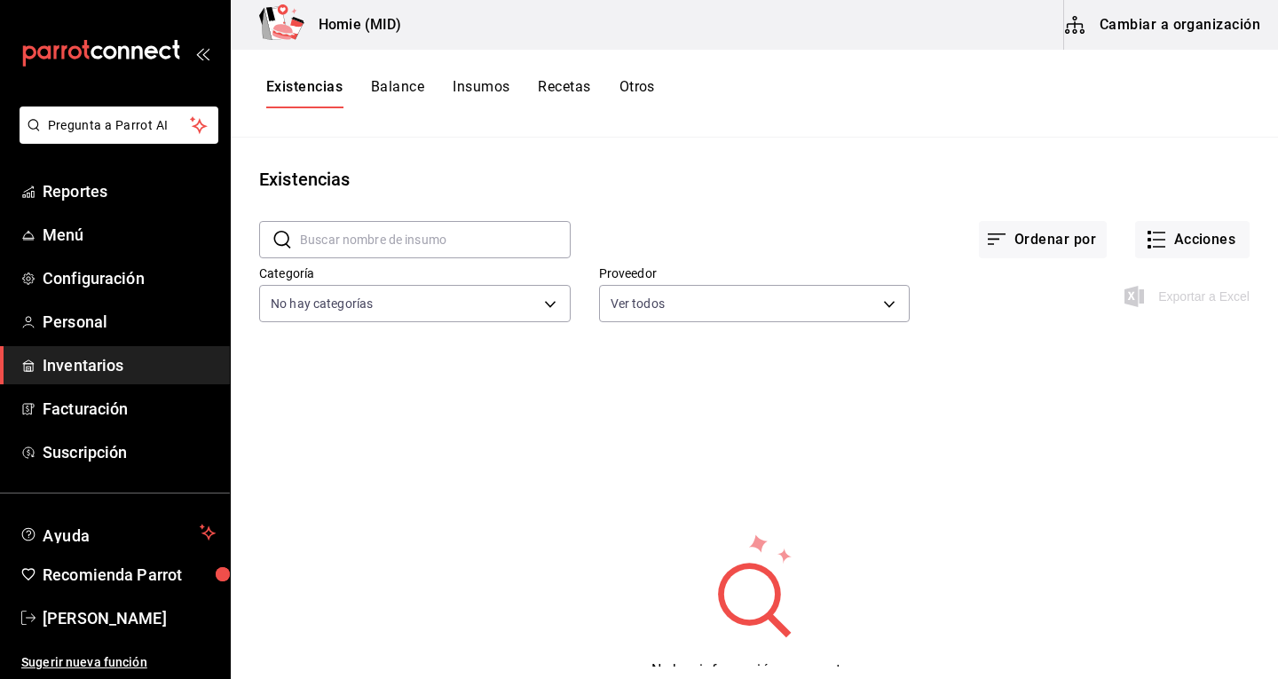
click at [409, 86] on button "Balance" at bounding box center [397, 93] width 53 height 30
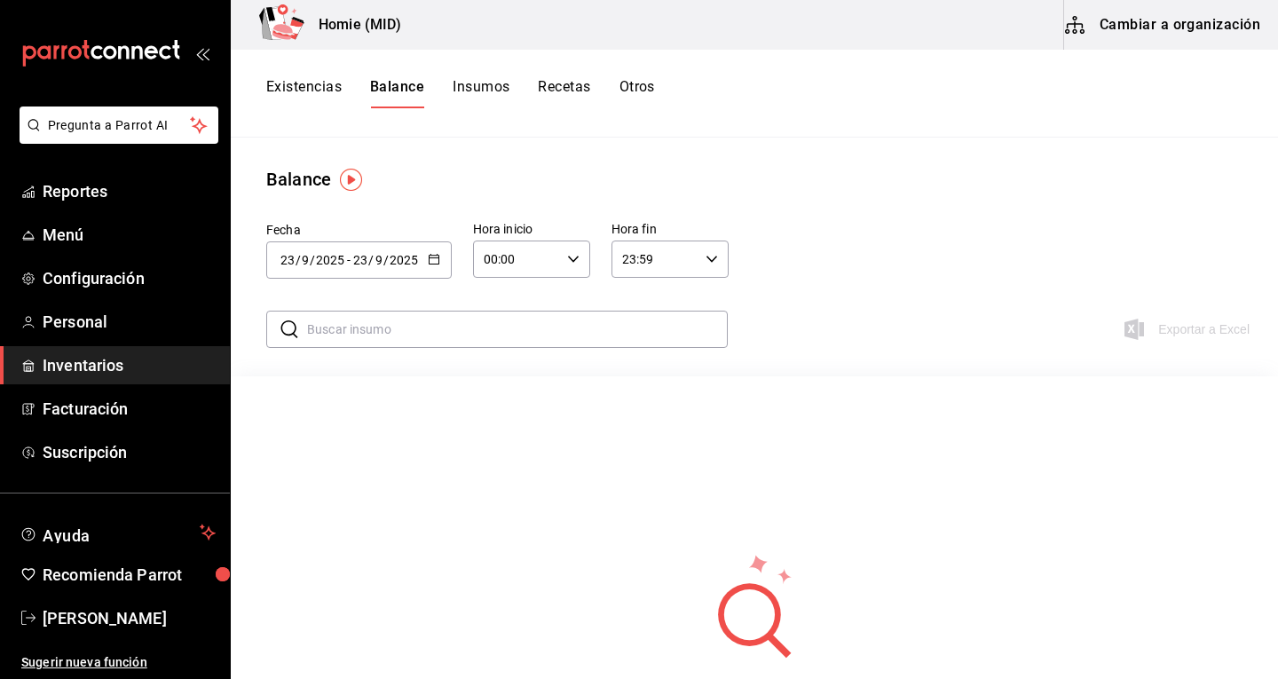
click at [439, 89] on div "Existencias Balance Insumos Recetas Otros" at bounding box center [460, 93] width 389 height 30
click at [464, 94] on button "Insumos" at bounding box center [481, 93] width 57 height 30
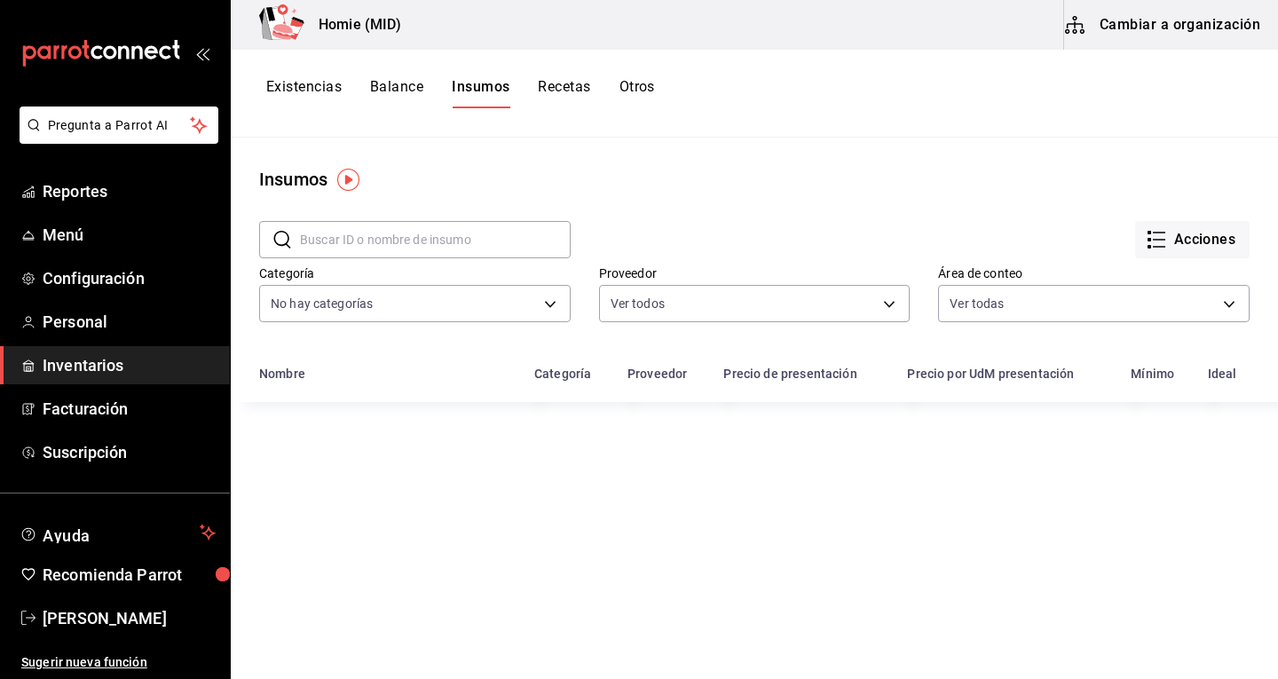
click at [534, 99] on div "Existencias Balance Insumos Recetas Otros" at bounding box center [460, 93] width 389 height 30
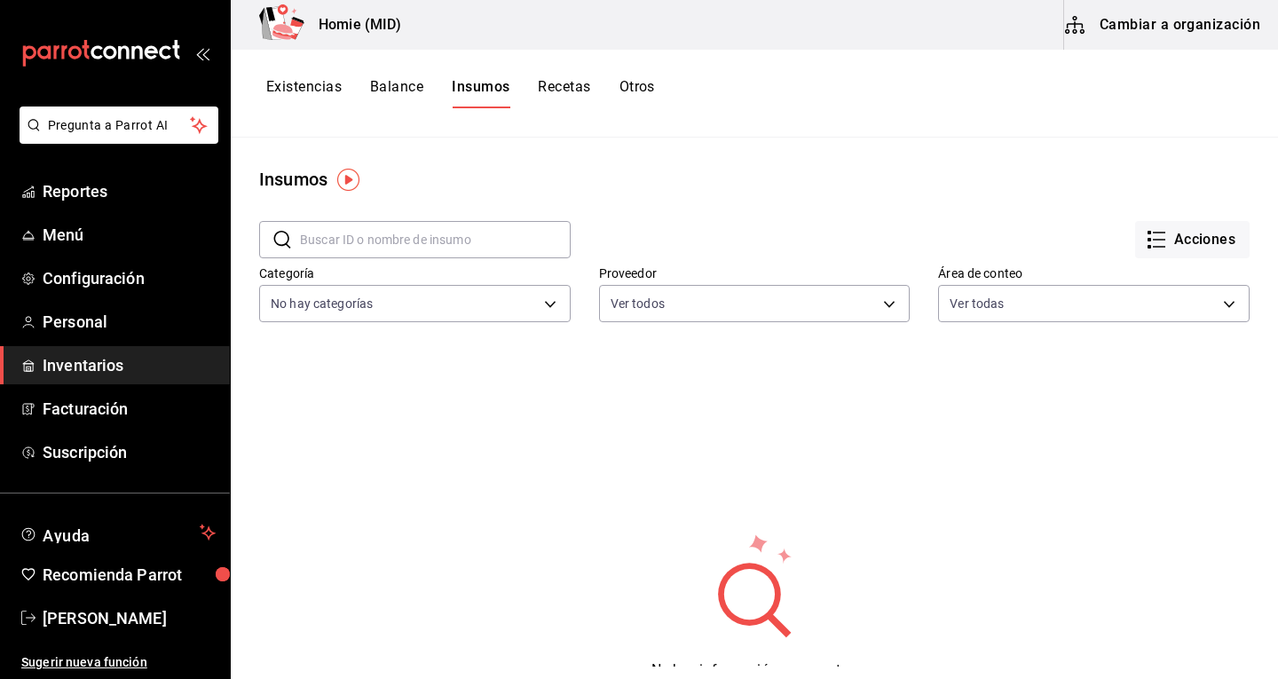
click at [556, 96] on button "Recetas" at bounding box center [564, 93] width 52 height 30
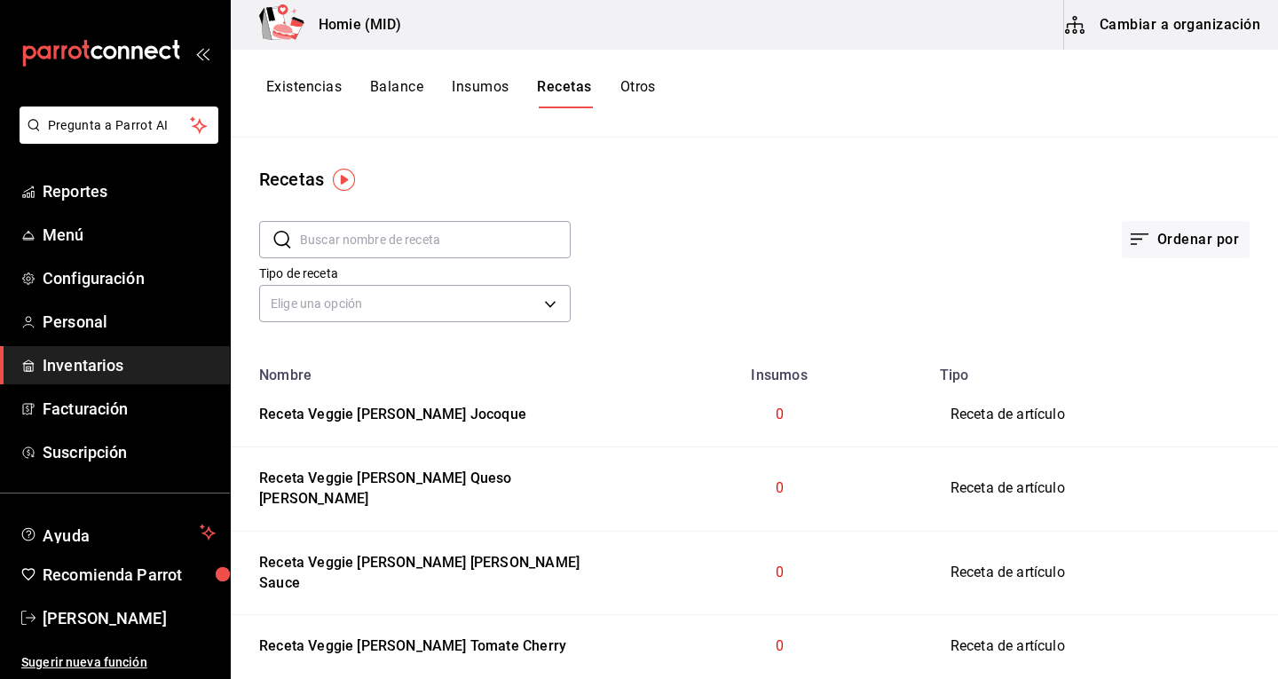
click at [630, 83] on button "Otros" at bounding box center [639, 93] width 36 height 30
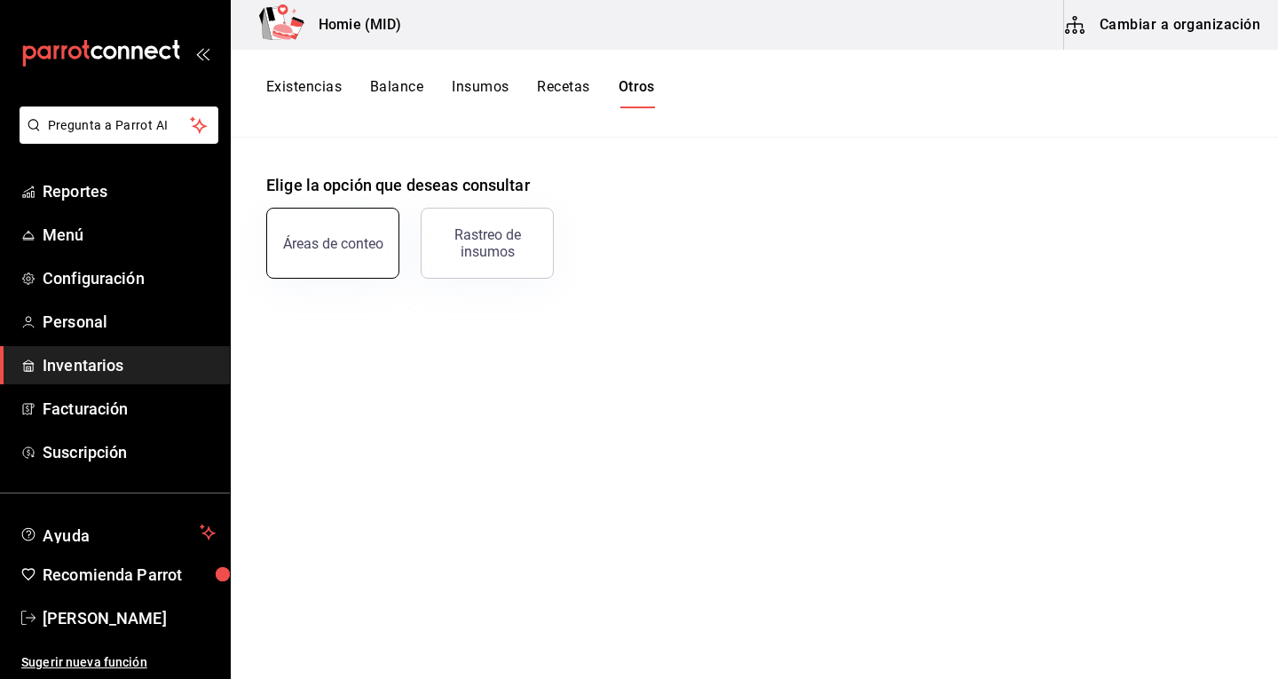
click at [376, 256] on button "Áreas de conteo" at bounding box center [332, 243] width 133 height 71
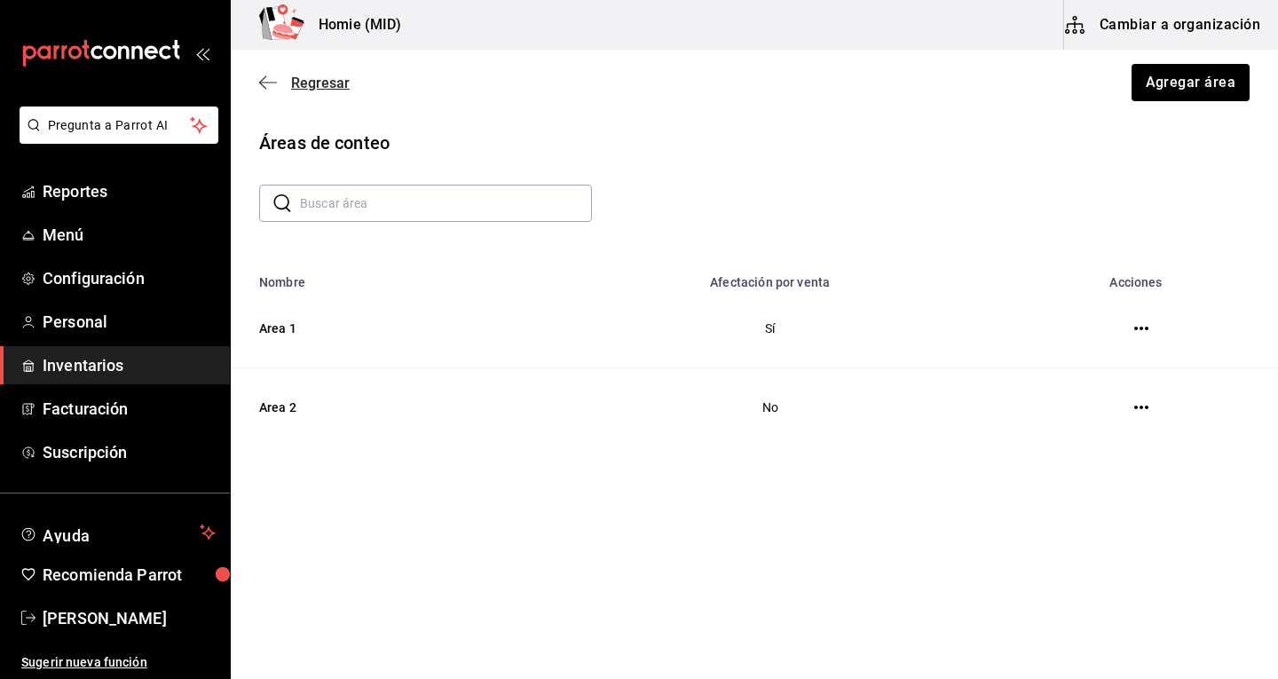
click at [282, 90] on span "Regresar" at bounding box center [304, 83] width 91 height 17
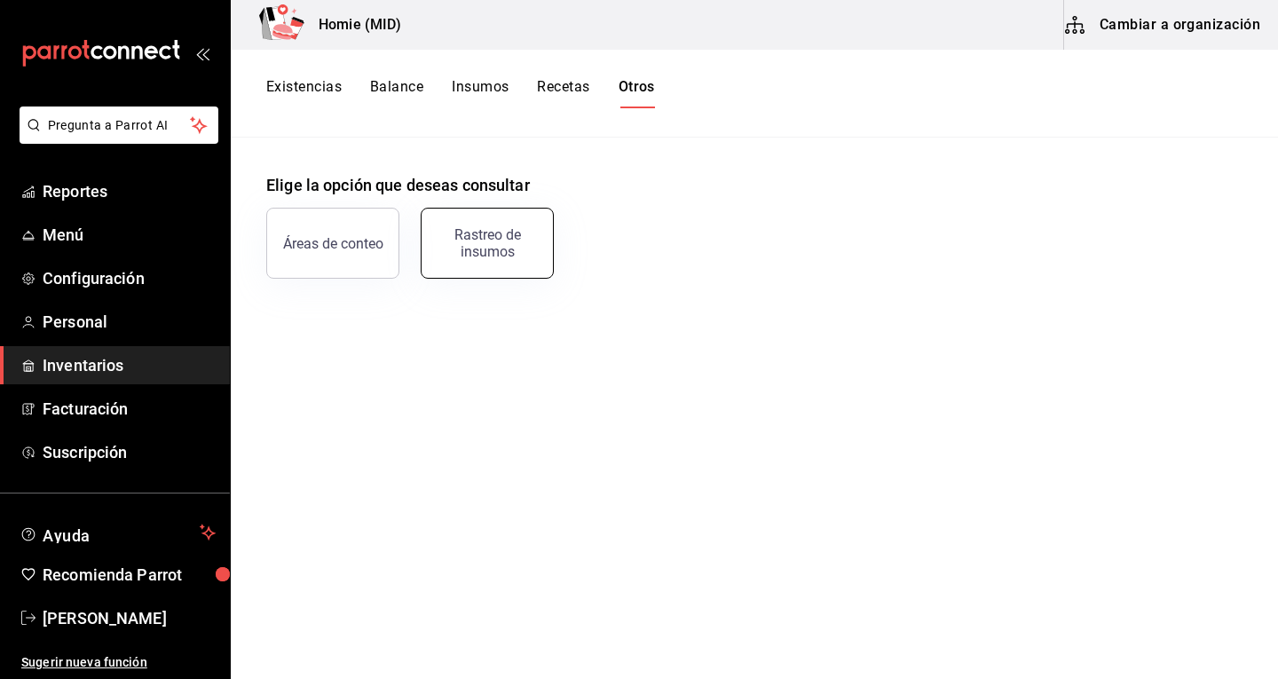
click at [502, 270] on button "Rastreo de insumos" at bounding box center [487, 243] width 133 height 71
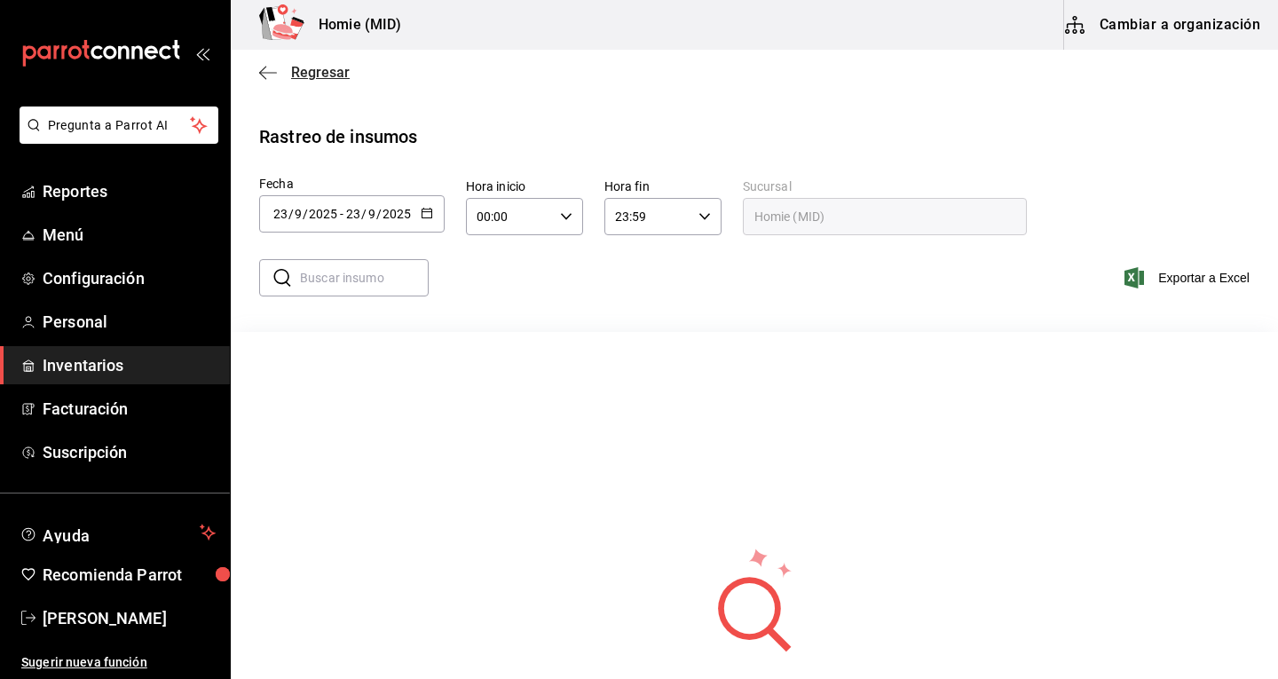
click at [266, 68] on icon "button" at bounding box center [268, 73] width 18 height 16
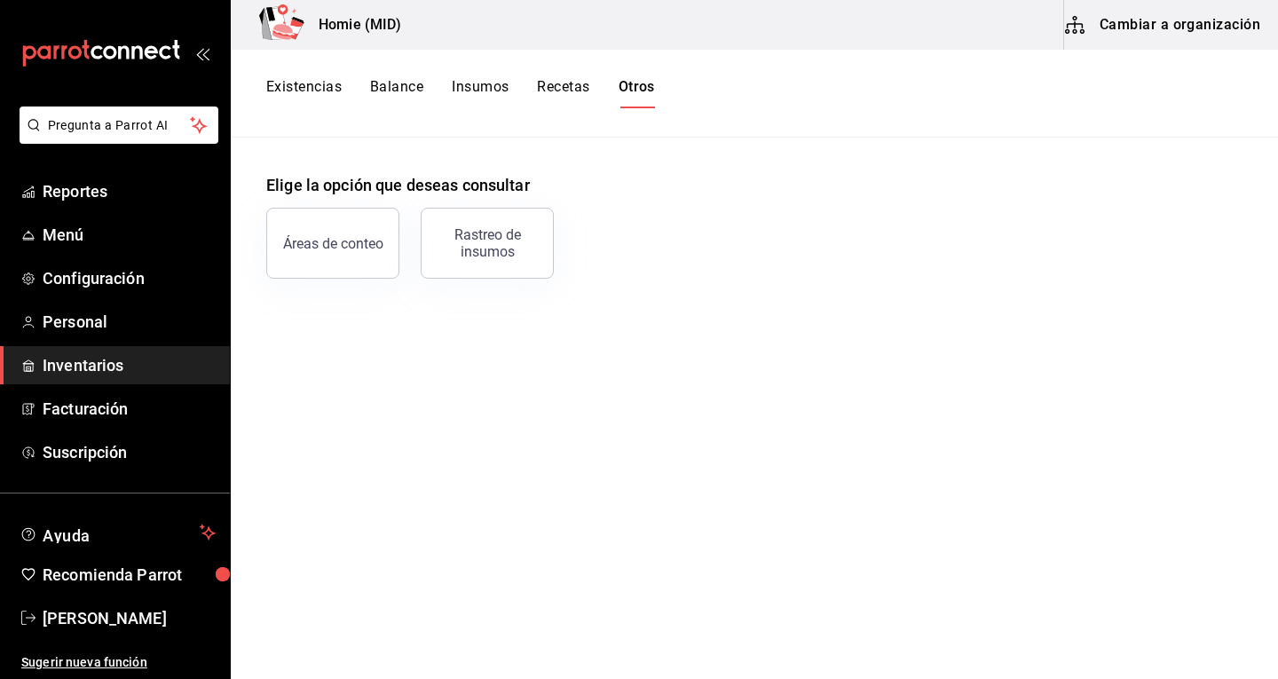
click at [552, 89] on button "Recetas" at bounding box center [563, 93] width 52 height 30
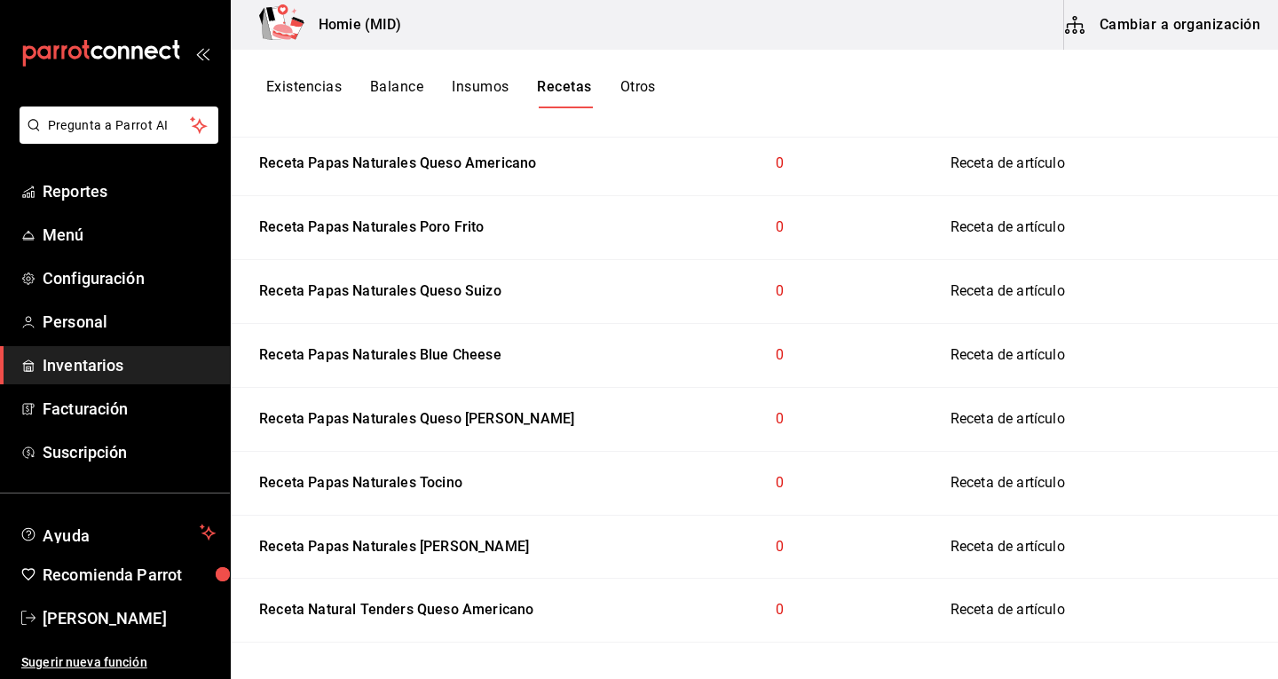
scroll to position [6159, 0]
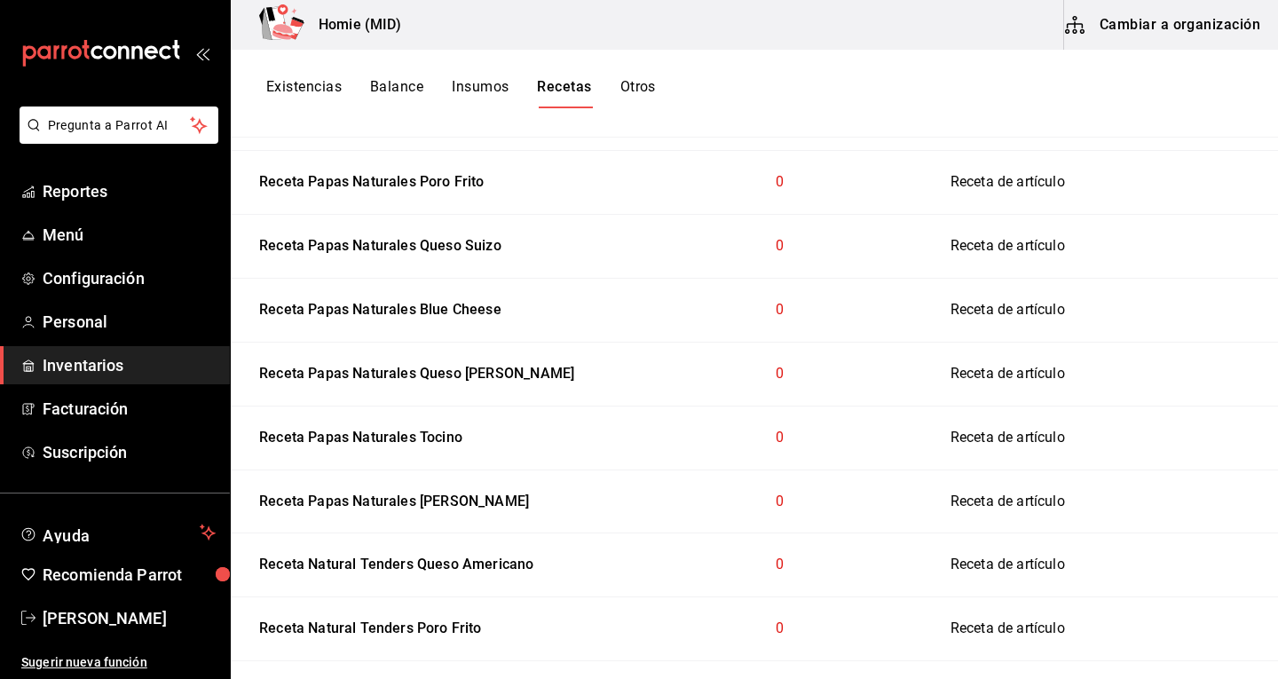
click at [483, 676] on div "Receta Natural Tenders Blue Cheese" at bounding box center [375, 690] width 247 height 28
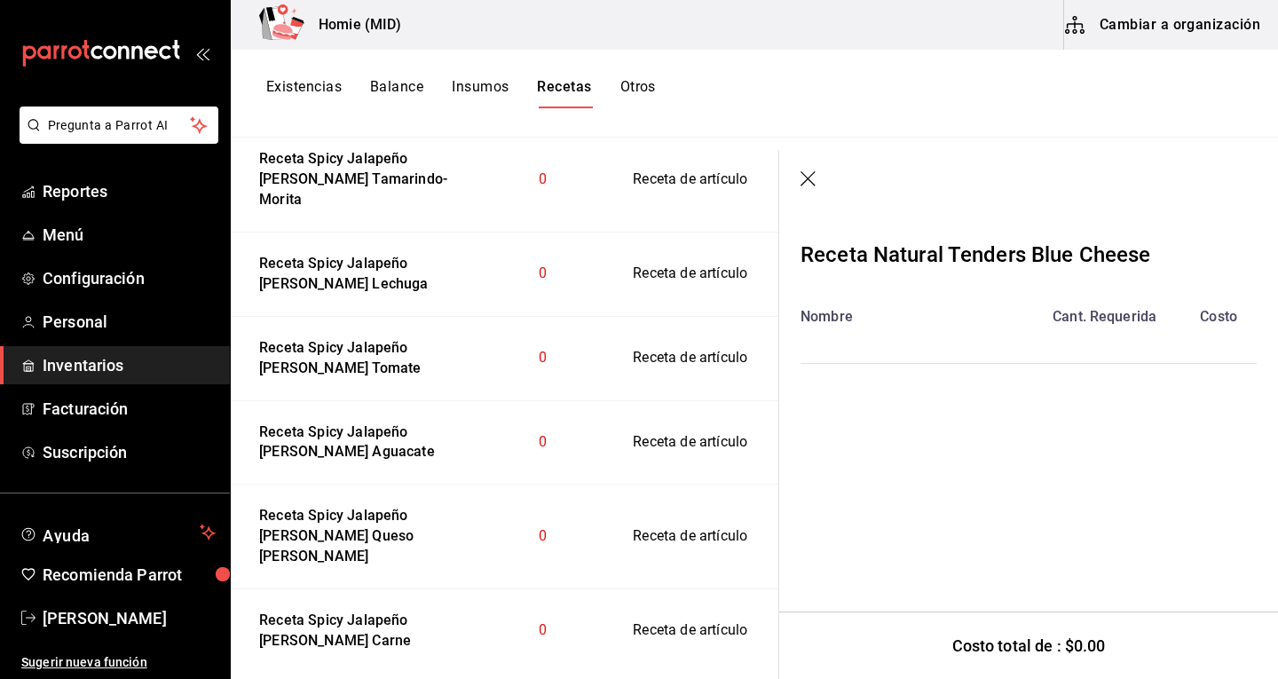
click at [811, 178] on icon "button" at bounding box center [810, 180] width 18 height 18
